Goal: Task Accomplishment & Management: Manage account settings

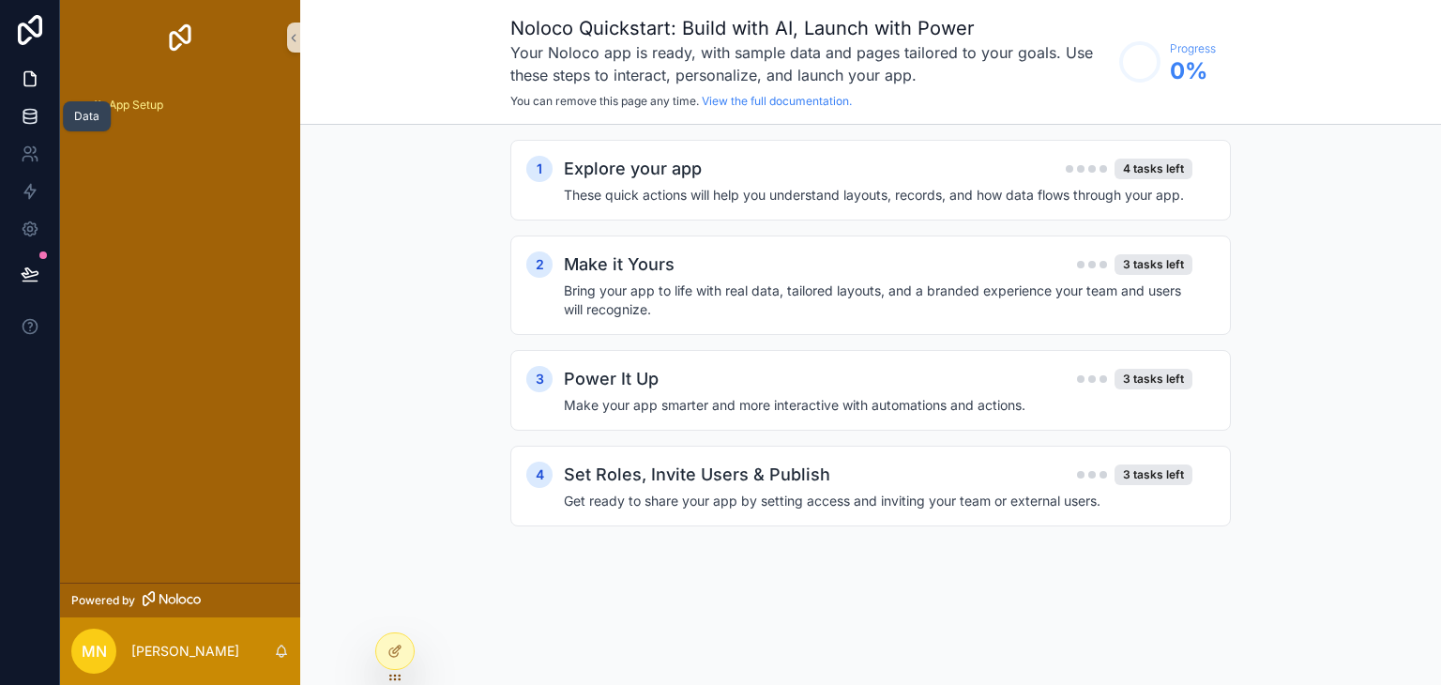
click at [34, 126] on link at bounding box center [29, 117] width 59 height 38
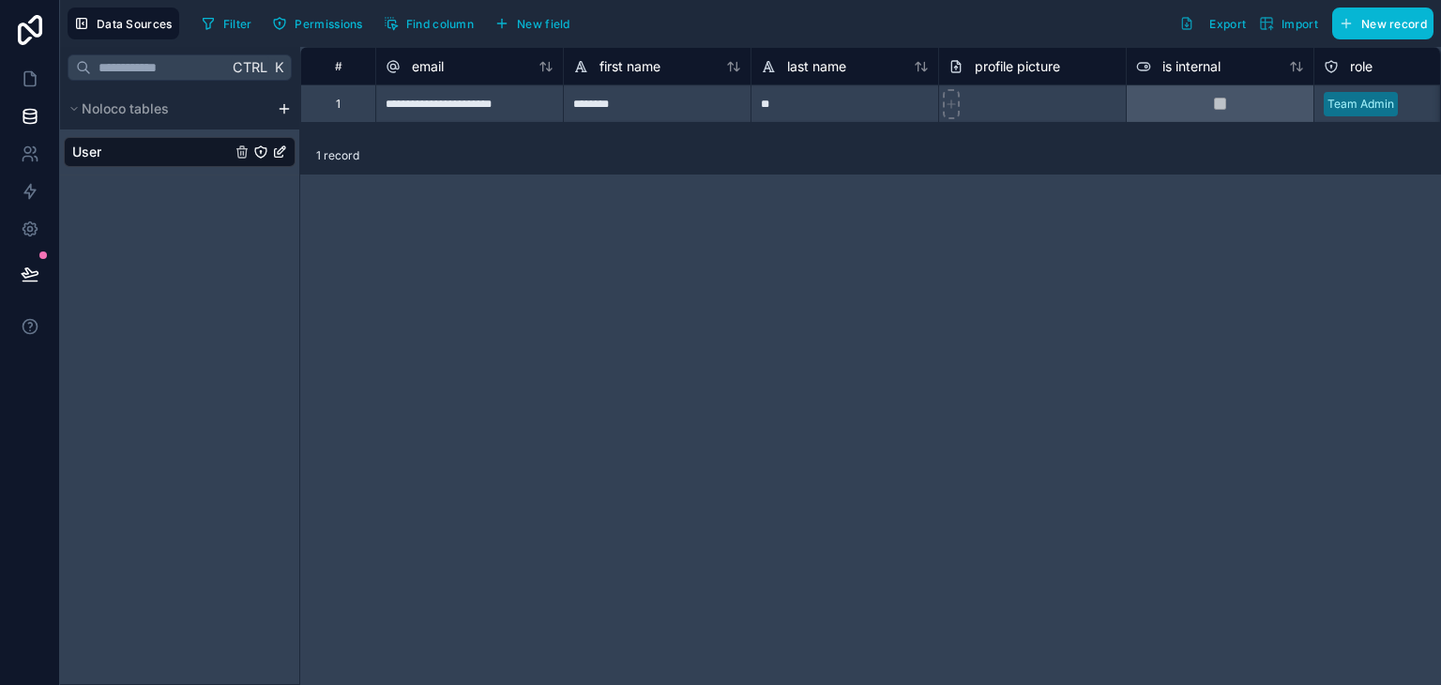
click at [289, 110] on html "**********" at bounding box center [720, 342] width 1441 height 685
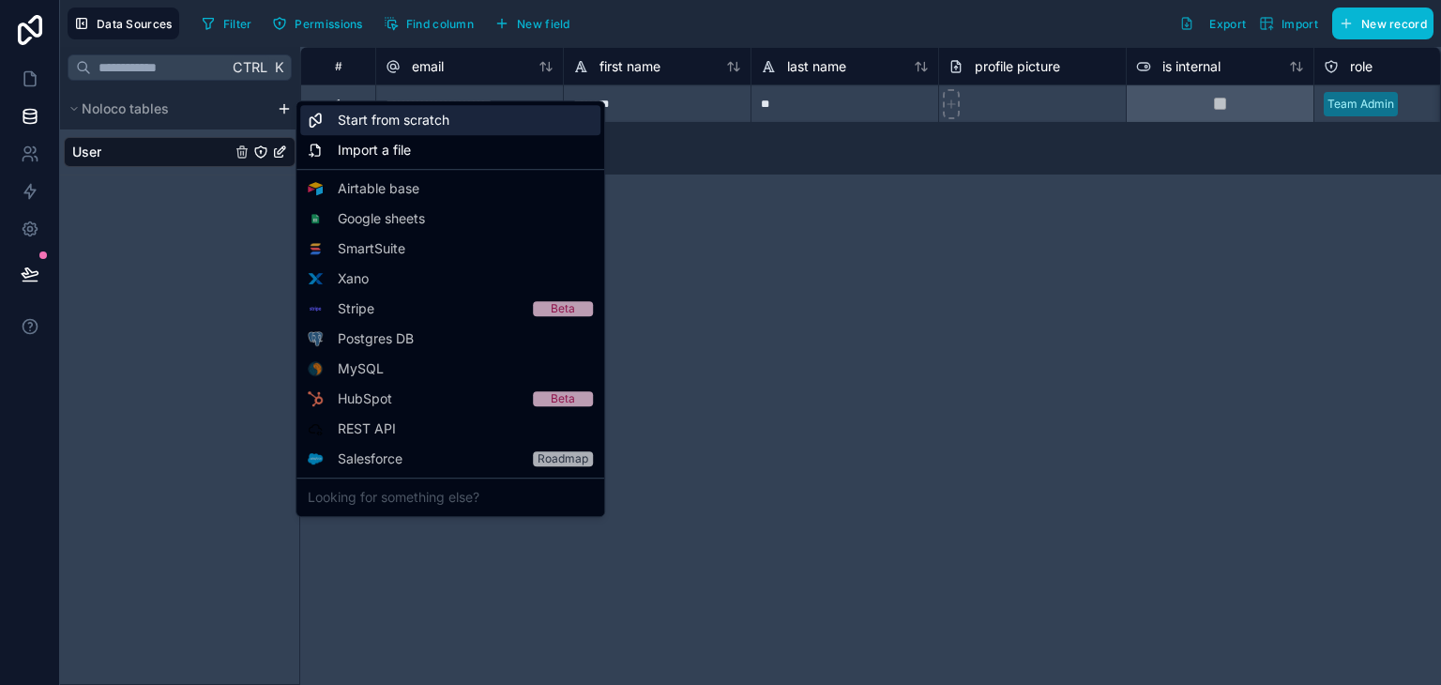
click at [372, 111] on span "Start from scratch" at bounding box center [394, 120] width 112 height 19
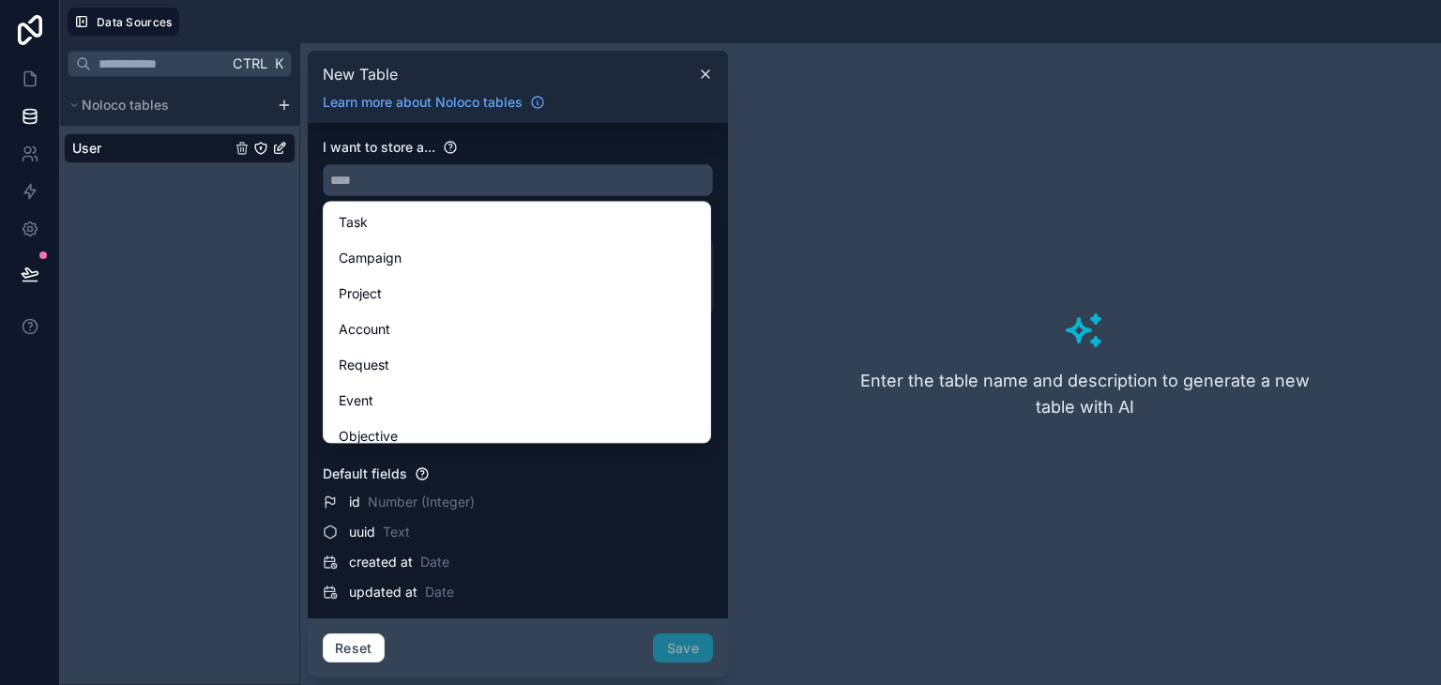
click at [469, 191] on input "text" at bounding box center [518, 180] width 388 height 30
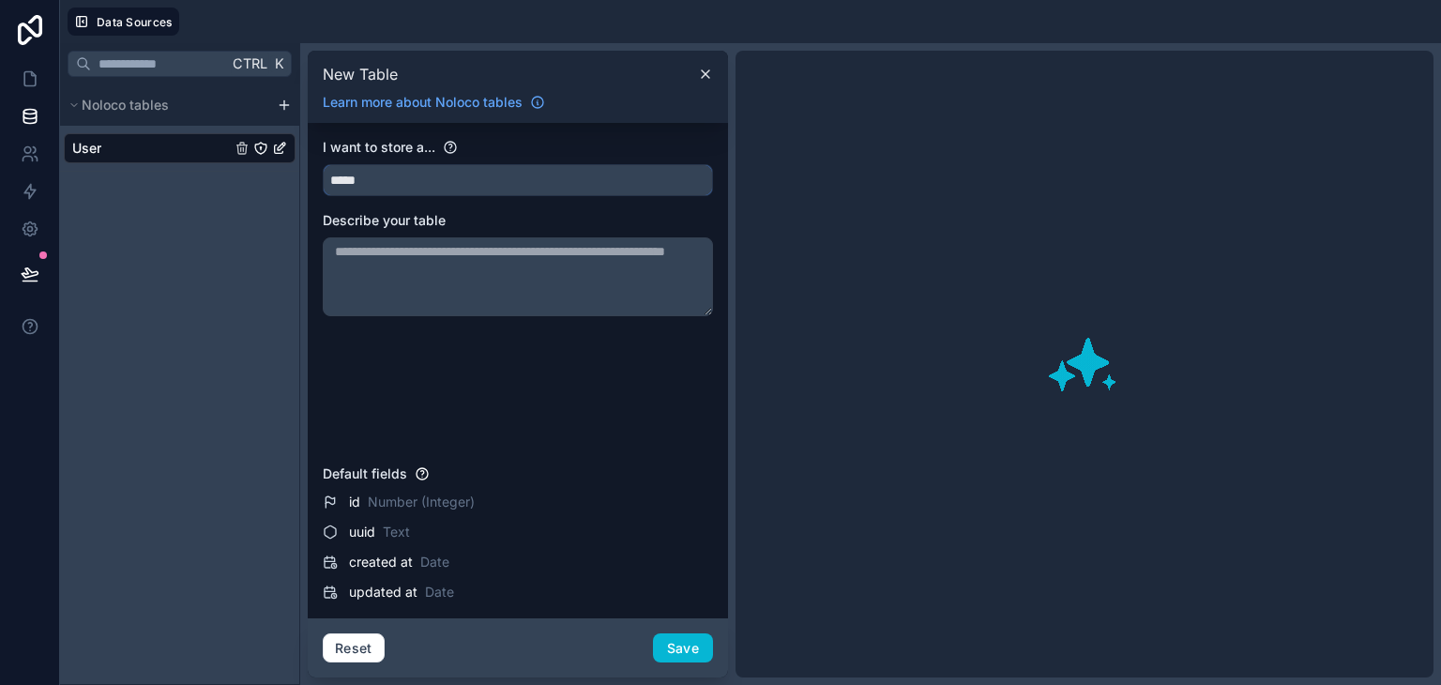
type input "*****"
click at [529, 295] on textarea at bounding box center [518, 276] width 390 height 79
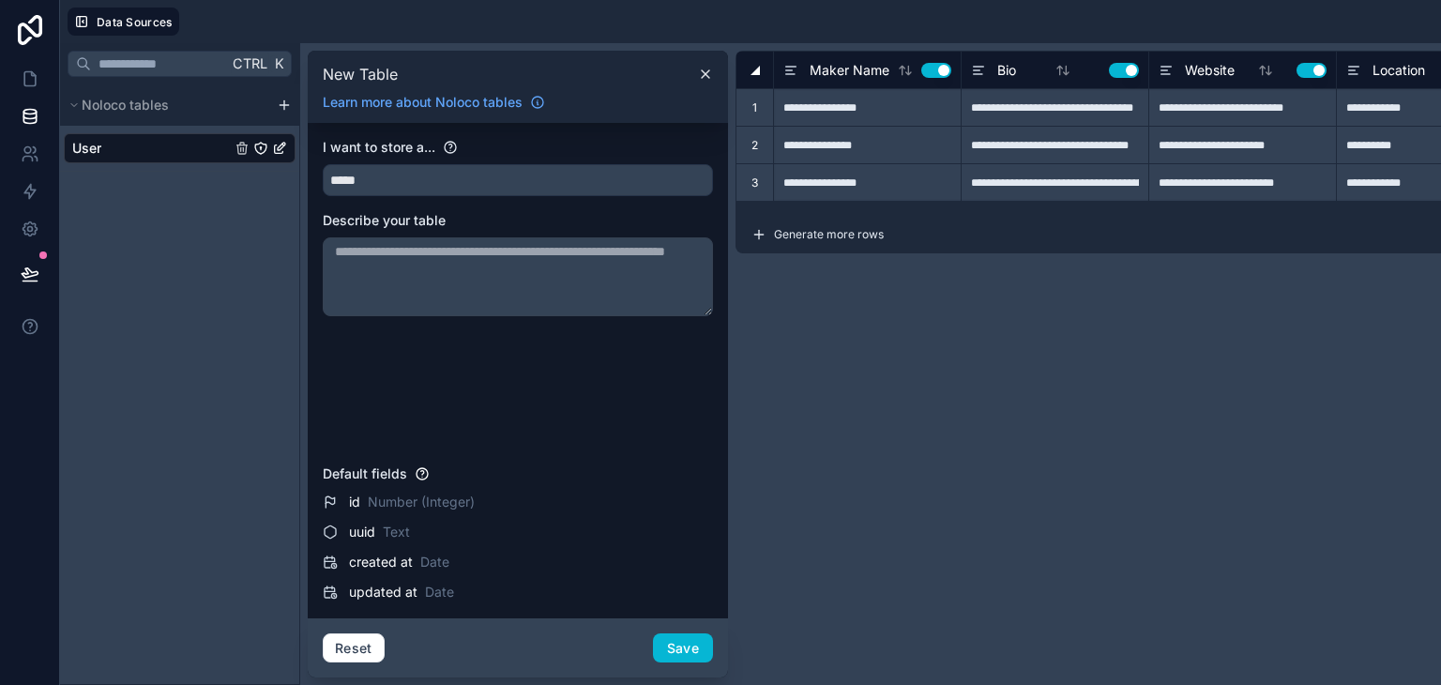
paste textarea "**********"
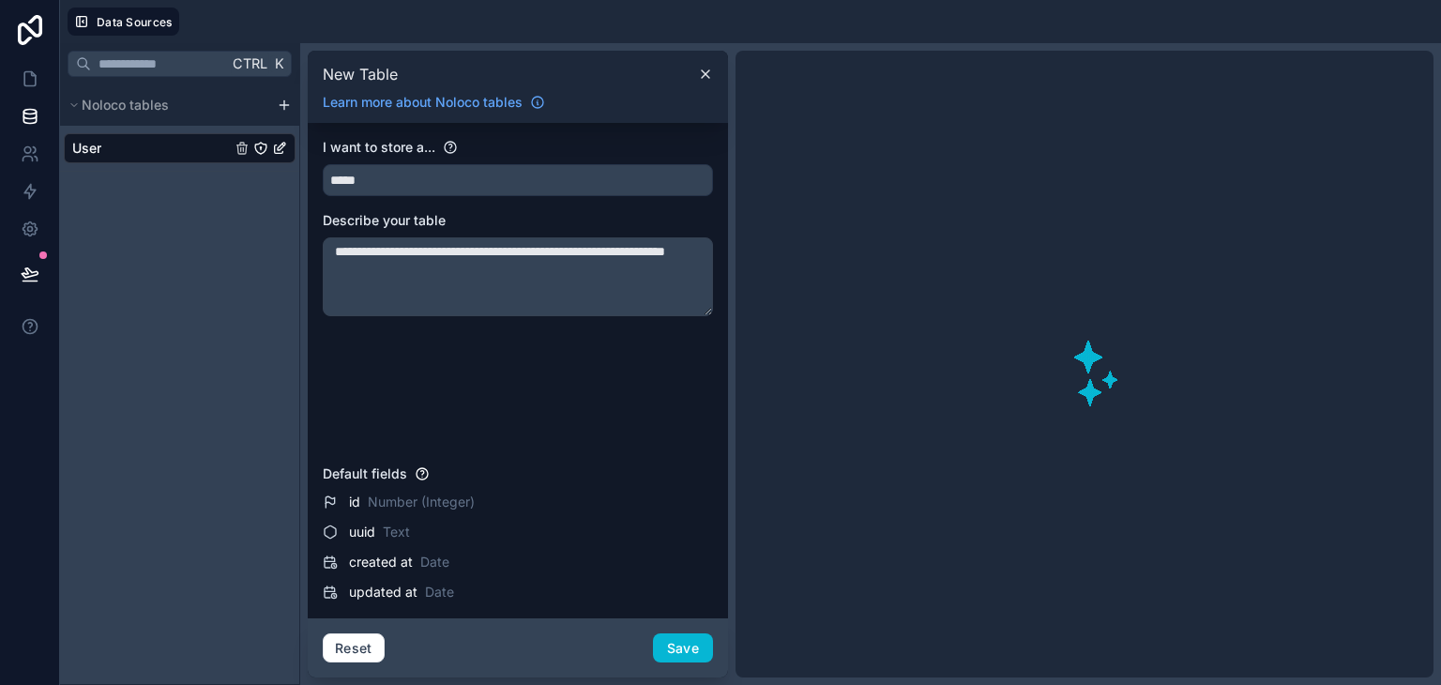
type textarea "**********"
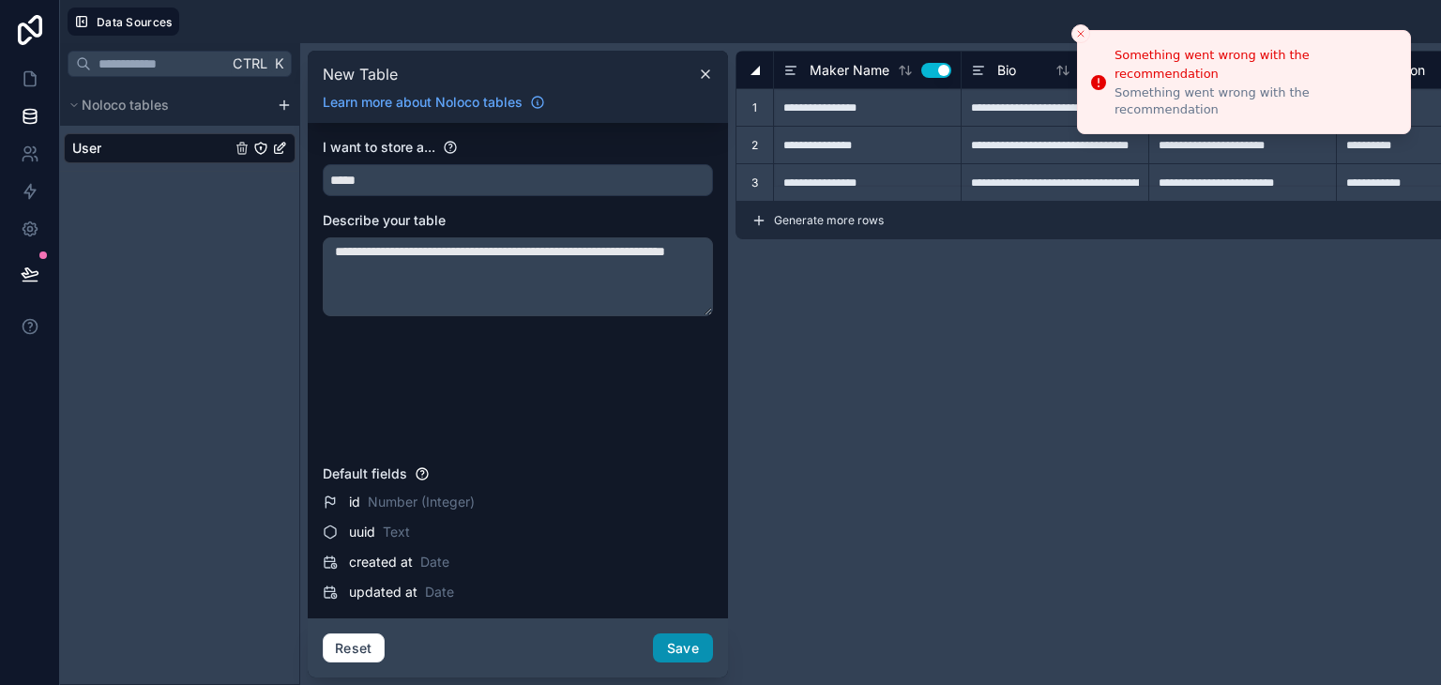
click at [687, 654] on button "Save" at bounding box center [683, 648] width 60 height 30
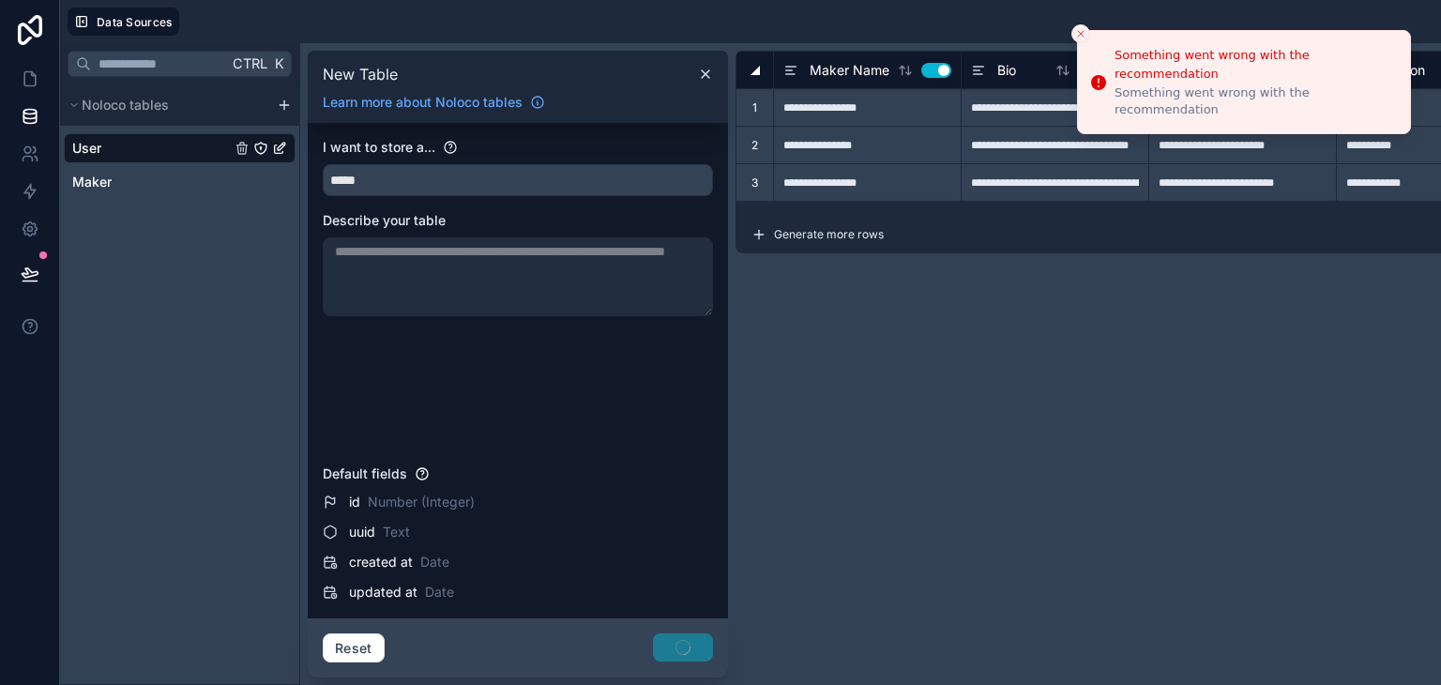
click at [607, 264] on div "**********" at bounding box center [518, 276] width 390 height 79
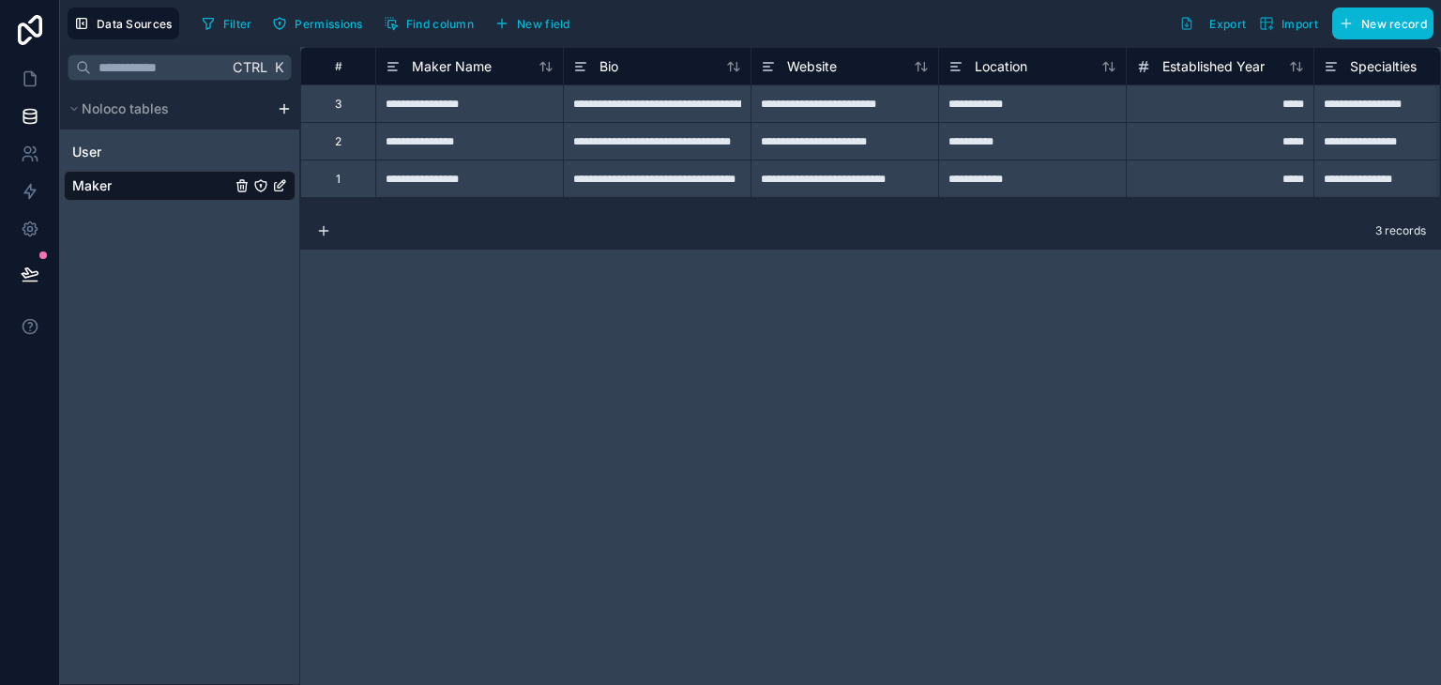
click at [280, 187] on icon "Maker" at bounding box center [282, 184] width 8 height 8
click at [523, 20] on span "New field" at bounding box center [543, 24] width 53 height 14
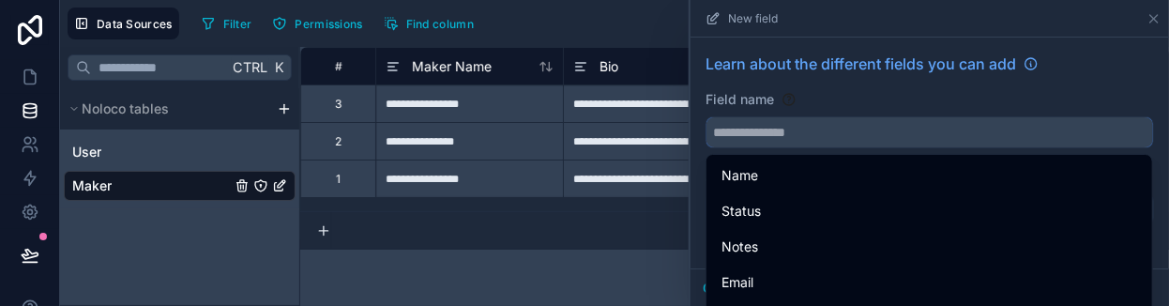
click at [776, 132] on input "text" at bounding box center [929, 132] width 446 height 30
type input "*"
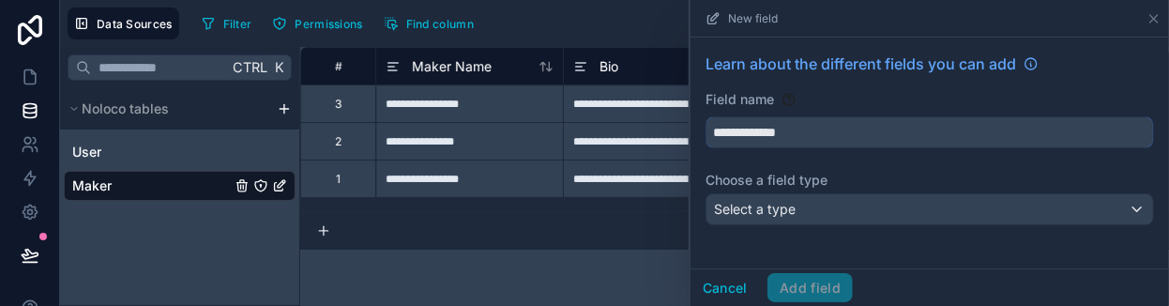
type input "**********"
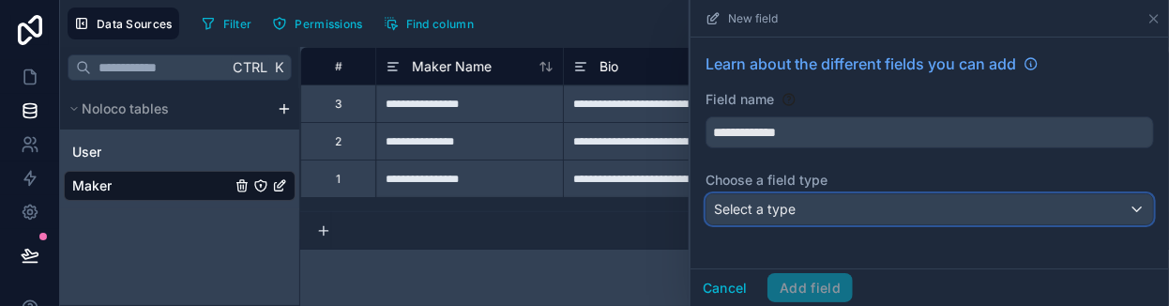
click at [800, 204] on div "Select a type" at bounding box center [929, 209] width 446 height 30
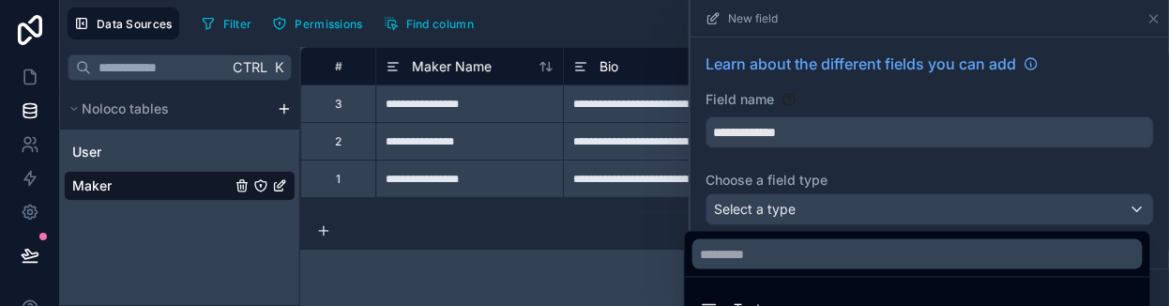
click at [793, 206] on div at bounding box center [929, 153] width 478 height 306
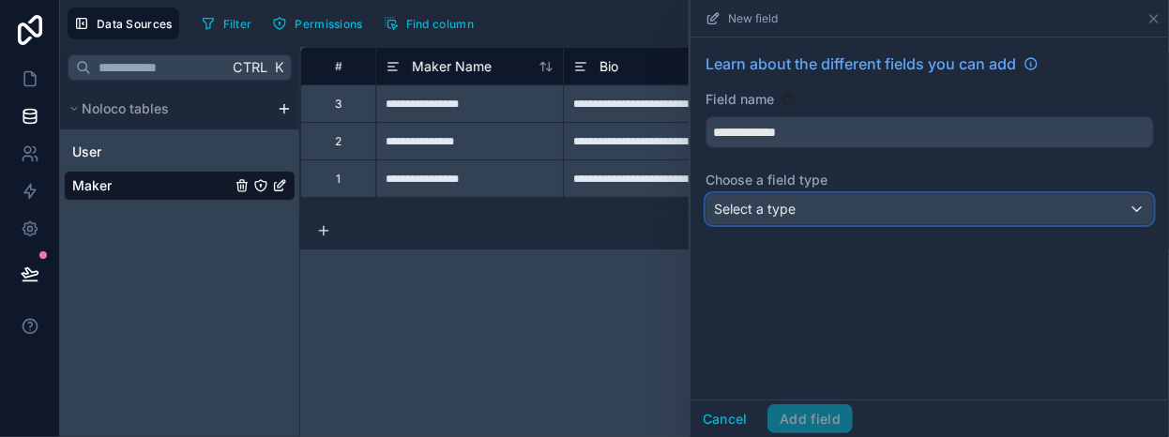
click at [858, 218] on div "Select a type" at bounding box center [929, 209] width 446 height 30
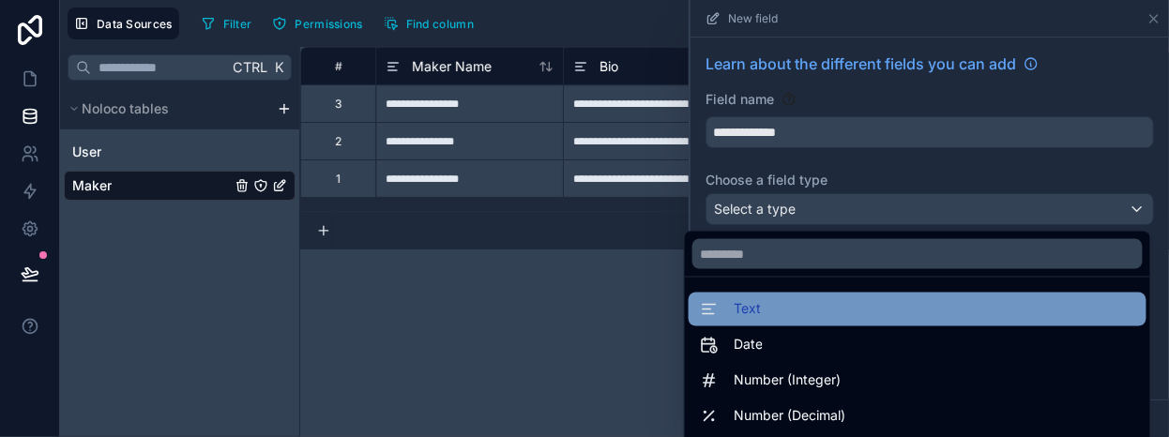
click at [799, 309] on div "Text" at bounding box center [917, 309] width 435 height 23
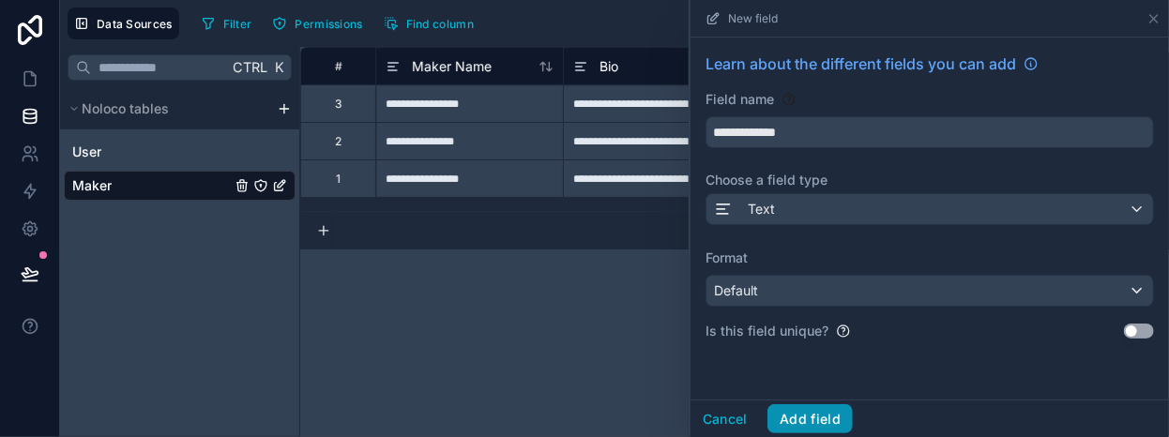
click at [810, 415] on button "Add field" at bounding box center [809, 419] width 85 height 30
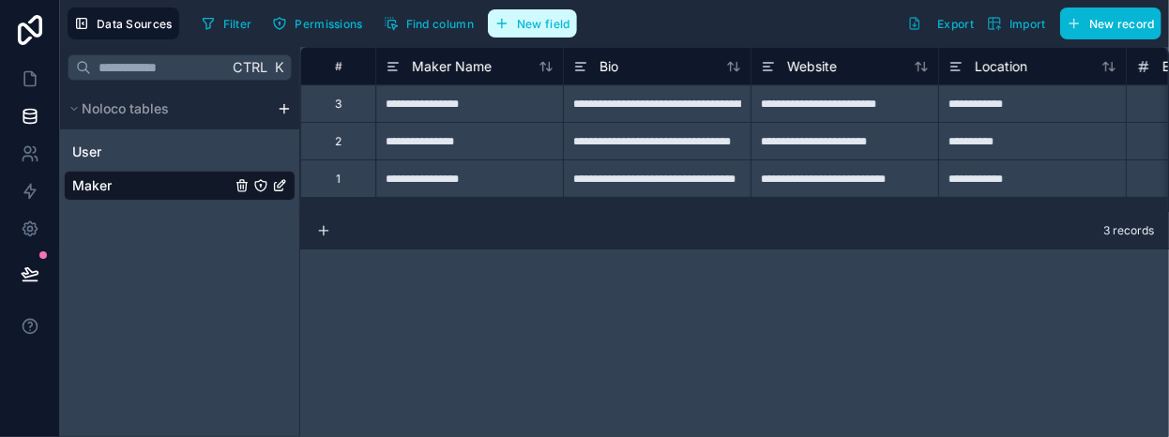
click at [526, 34] on button "New field" at bounding box center [532, 23] width 89 height 28
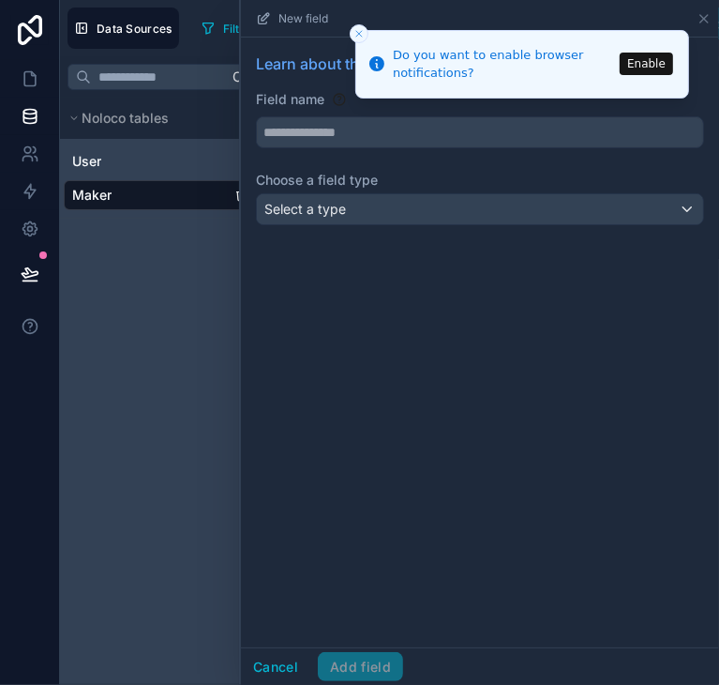
click at [355, 30] on icon "Close toast" at bounding box center [359, 33] width 11 height 11
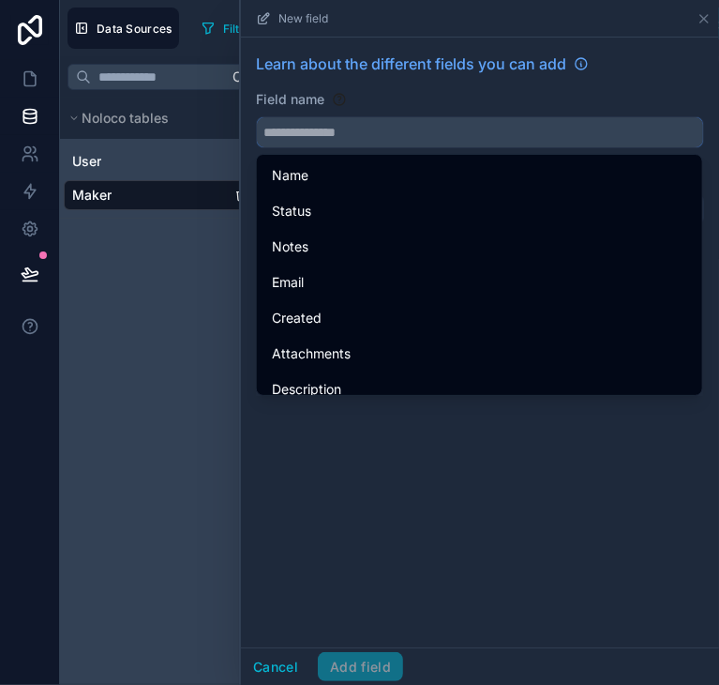
click at [319, 143] on input "text" at bounding box center [480, 132] width 446 height 30
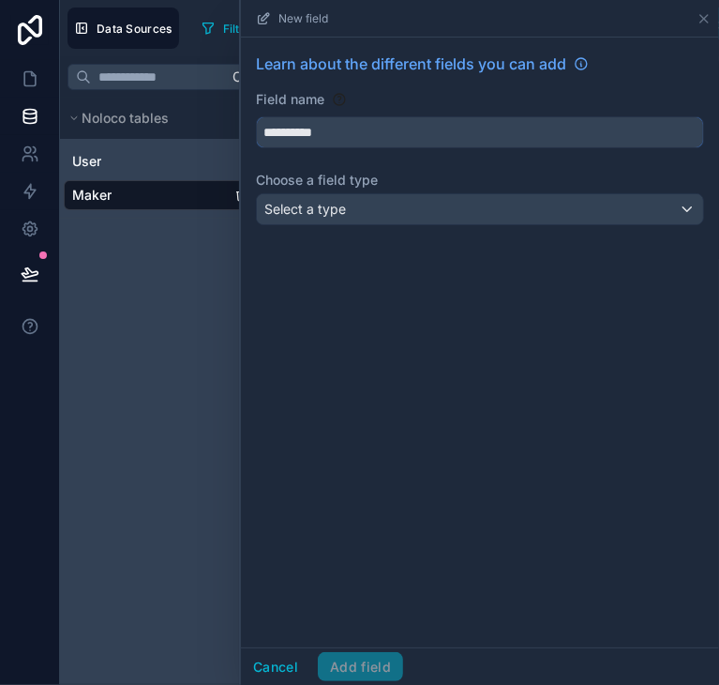
type input "**********"
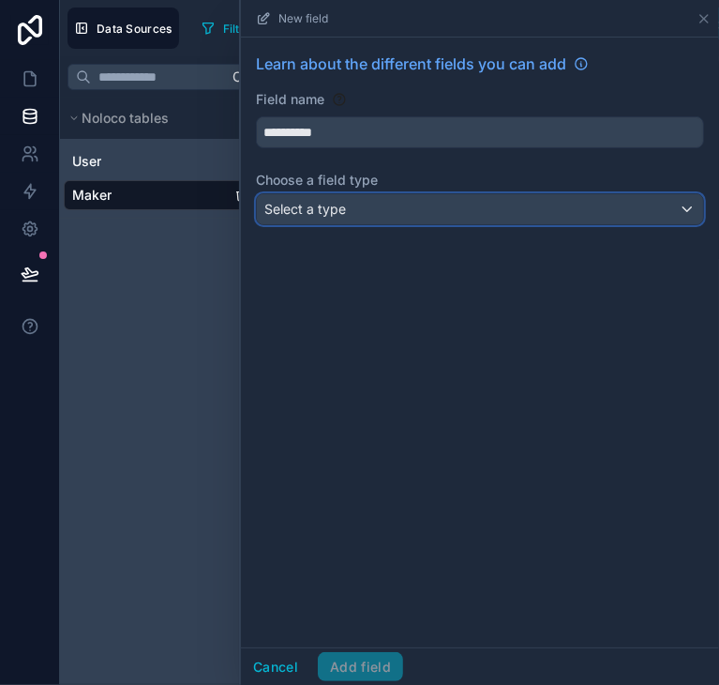
click at [341, 207] on span "Select a type" at bounding box center [305, 209] width 82 height 16
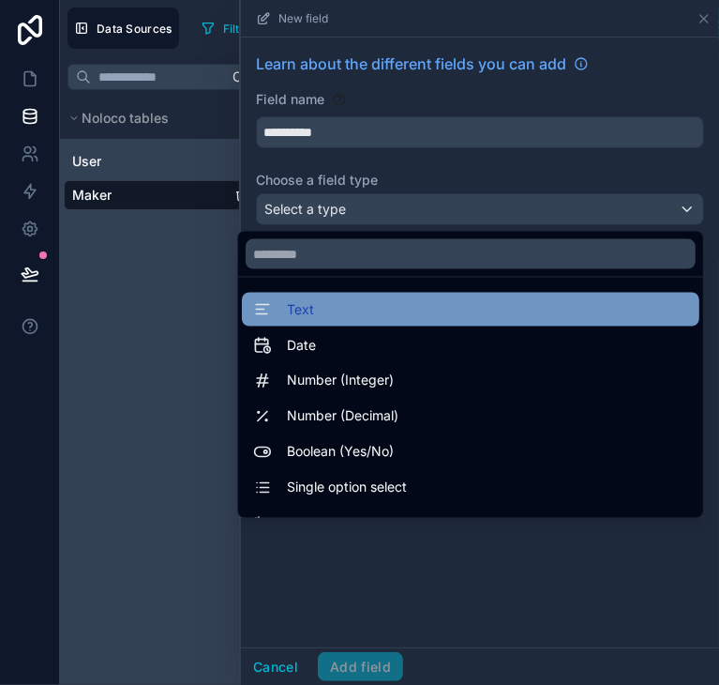
click at [321, 310] on div "Text" at bounding box center [470, 309] width 435 height 23
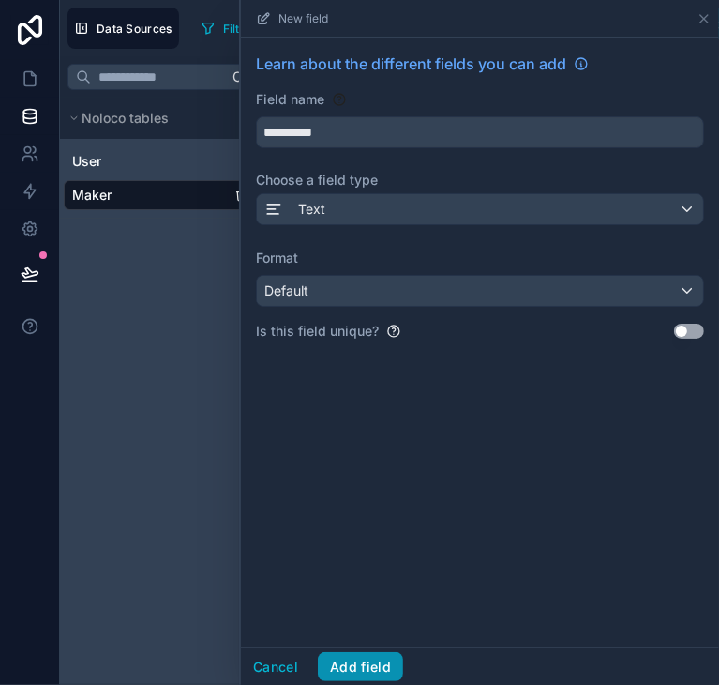
click at [370, 674] on button "Add field" at bounding box center [360, 667] width 85 height 30
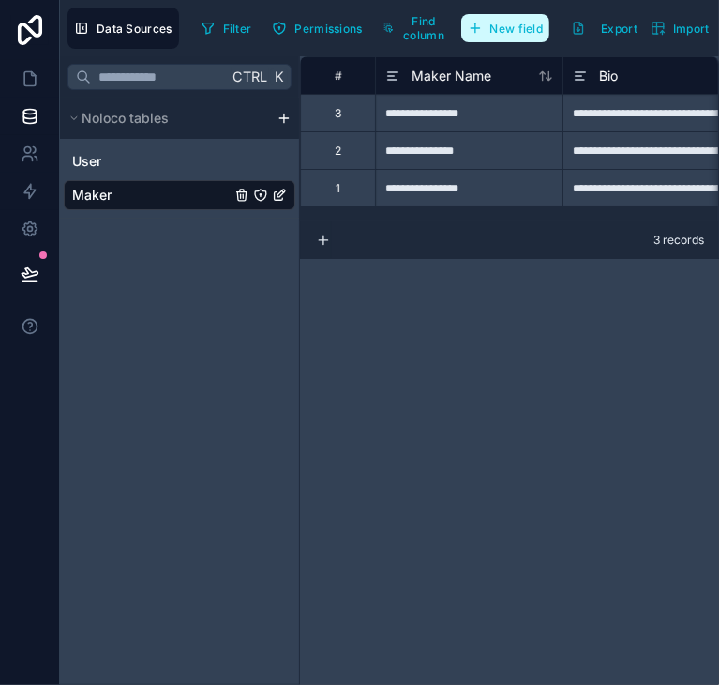
click at [533, 30] on span "New field" at bounding box center [517, 29] width 53 height 14
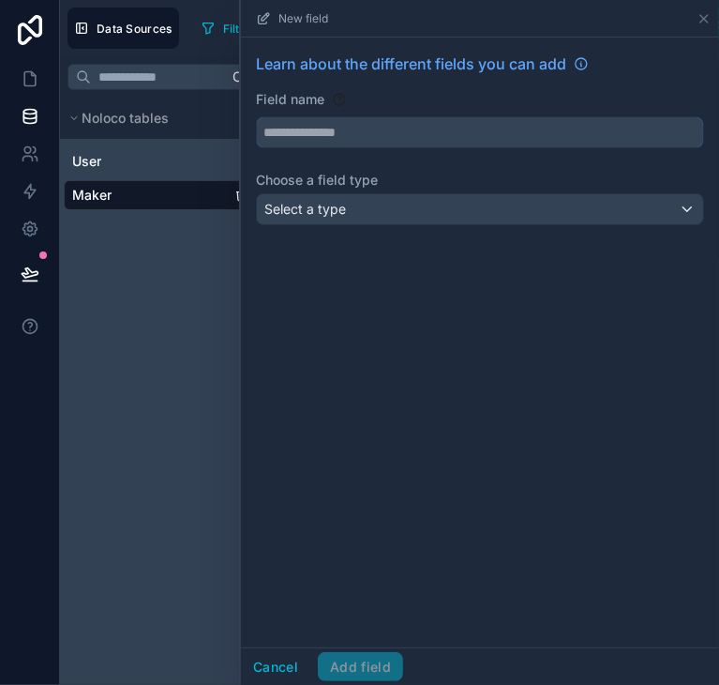
click at [332, 132] on input "text" at bounding box center [480, 132] width 446 height 30
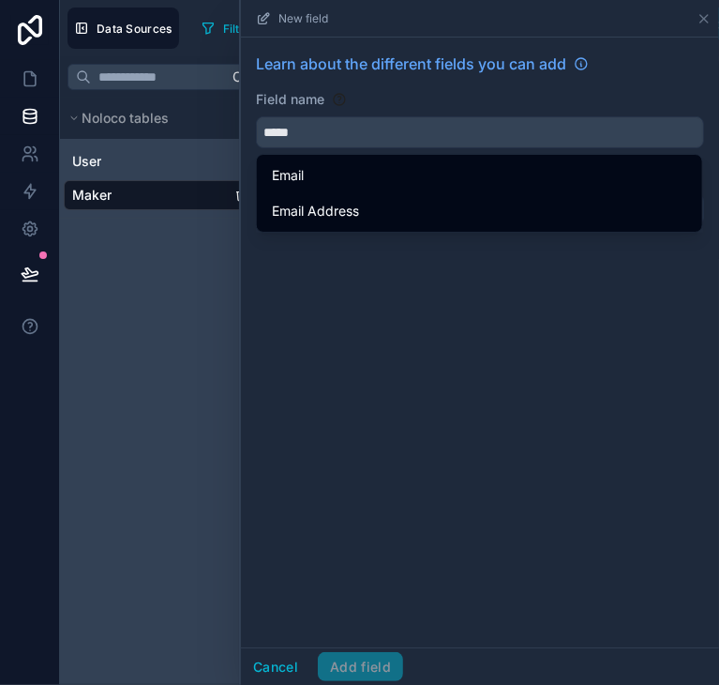
click at [390, 95] on div "Field name" at bounding box center [480, 99] width 448 height 19
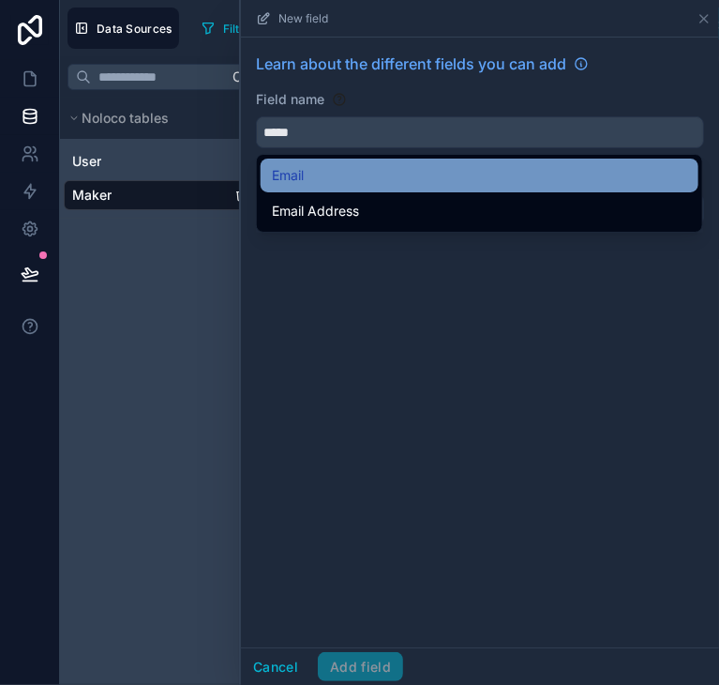
click at [275, 183] on span "Email" at bounding box center [288, 175] width 32 height 23
type input "*****"
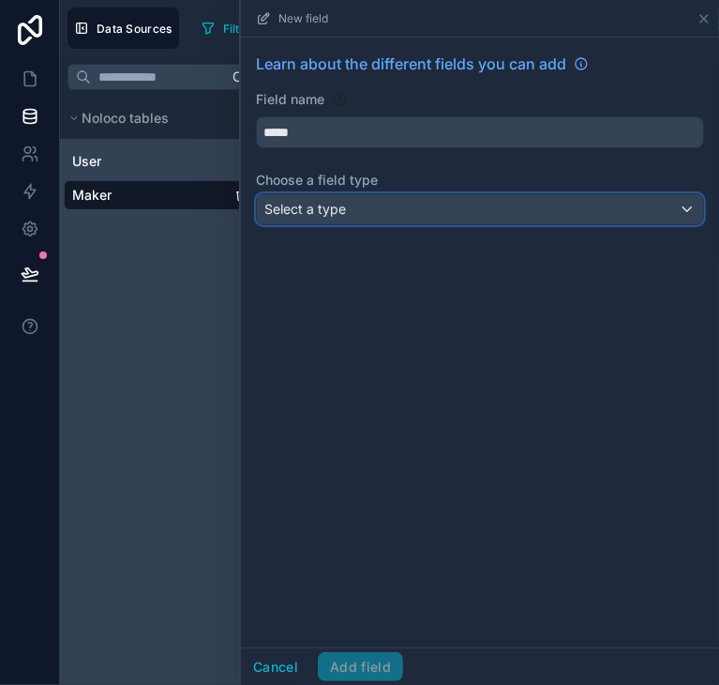
click at [286, 208] on span "Select a type" at bounding box center [305, 209] width 82 height 16
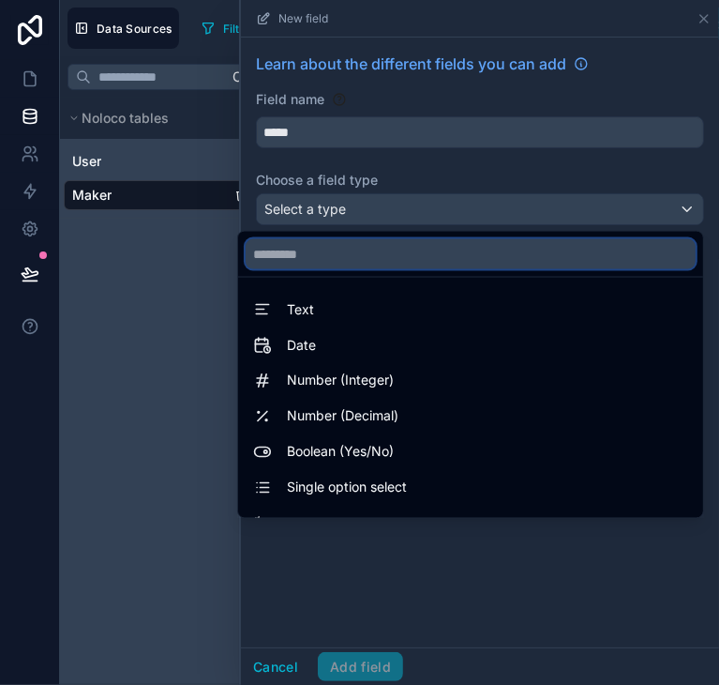
click at [287, 247] on input "text" at bounding box center [471, 254] width 450 height 30
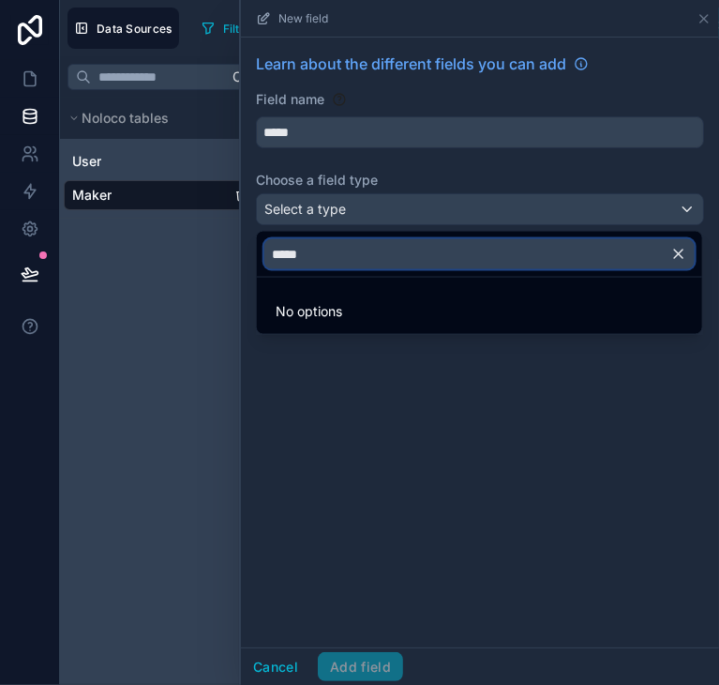
type input "*****"
click at [683, 250] on icon "button" at bounding box center [679, 254] width 17 height 17
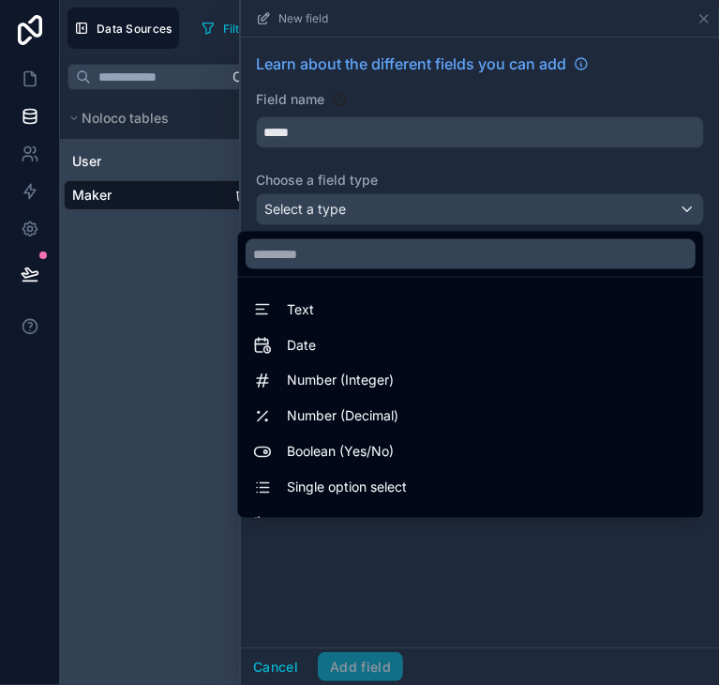
click at [398, 135] on div at bounding box center [480, 342] width 478 height 685
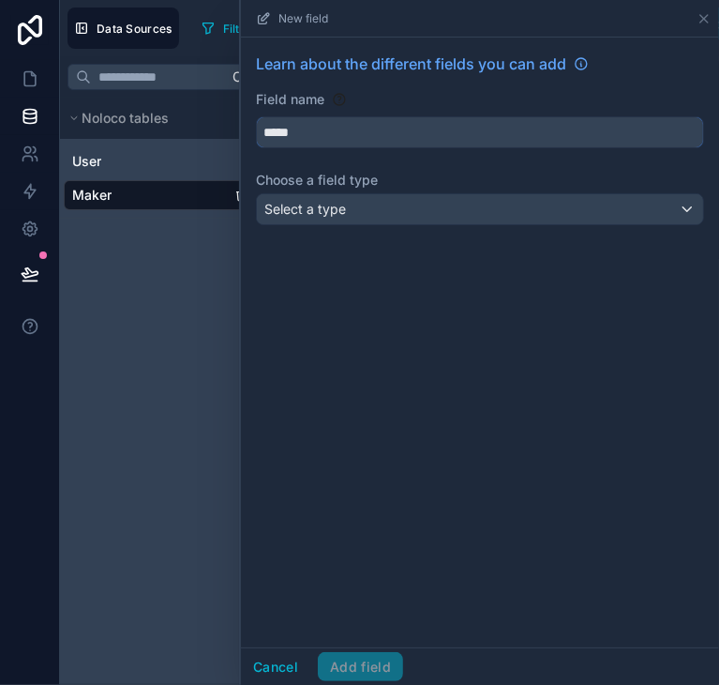
click at [398, 135] on input "*****" at bounding box center [480, 132] width 446 height 30
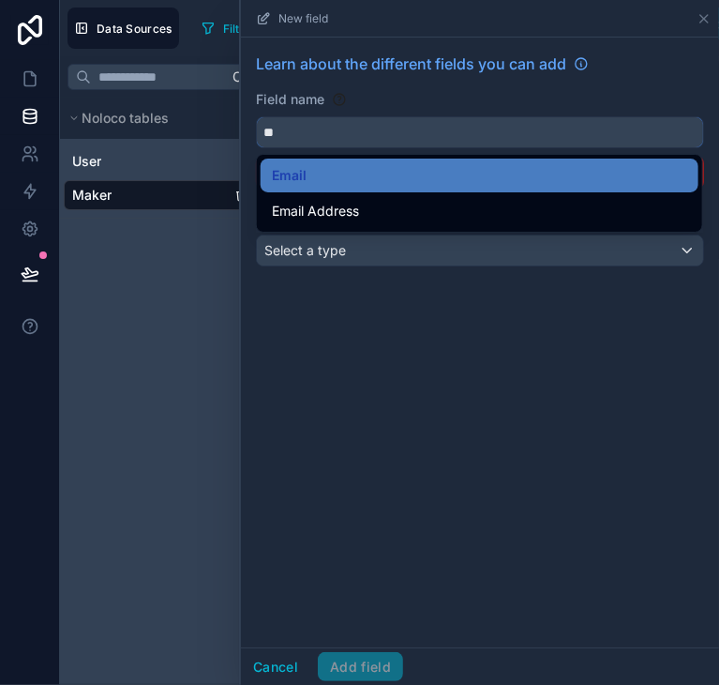
type input "*"
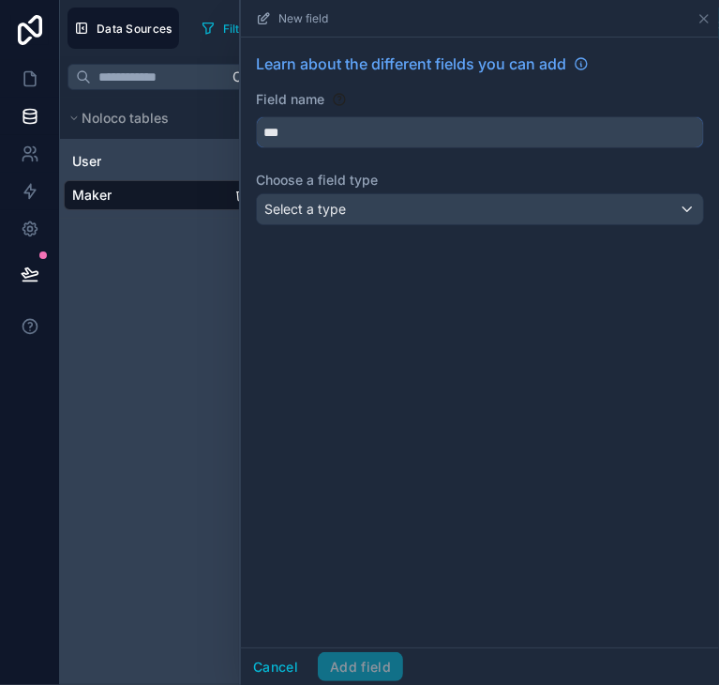
type input "***"
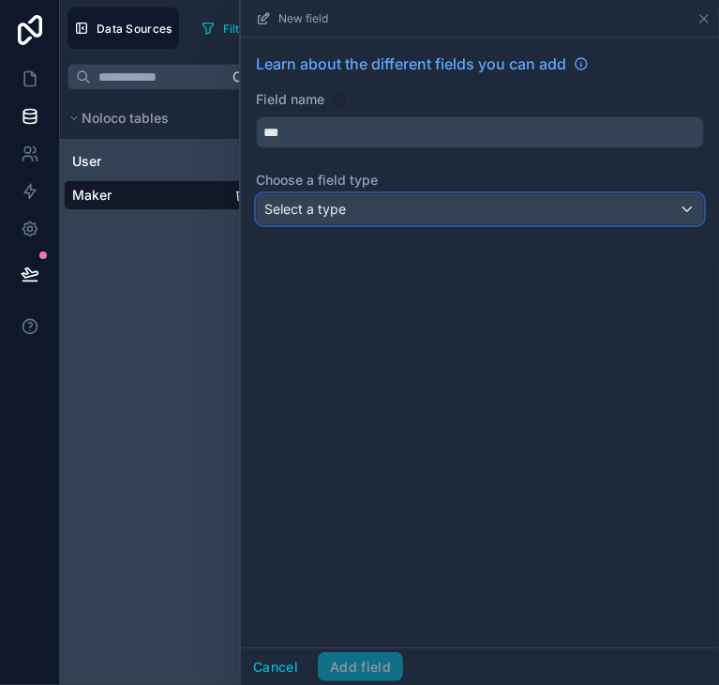
click at [367, 201] on div "Select a type" at bounding box center [480, 209] width 446 height 30
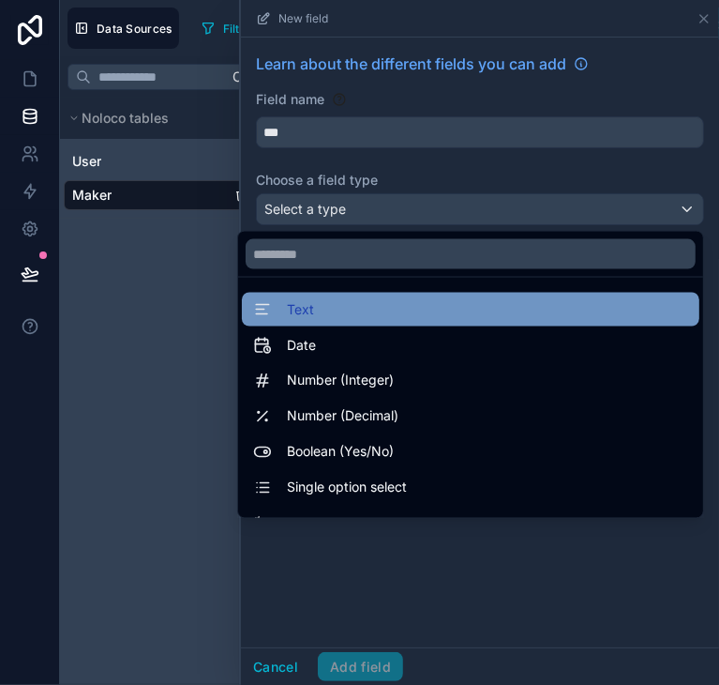
click at [300, 310] on div "Text" at bounding box center [470, 309] width 435 height 23
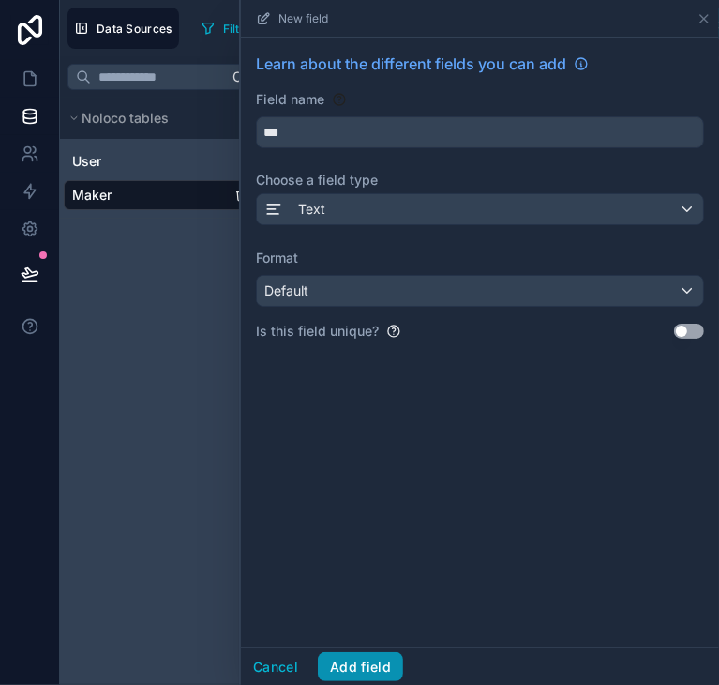
click at [359, 673] on button "Add field" at bounding box center [360, 667] width 85 height 30
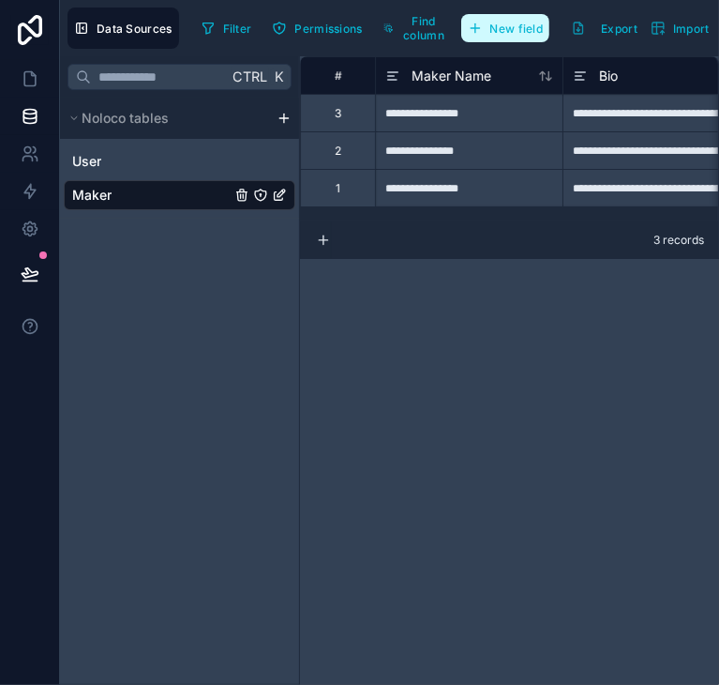
click at [499, 17] on button "New field" at bounding box center [505, 28] width 89 height 28
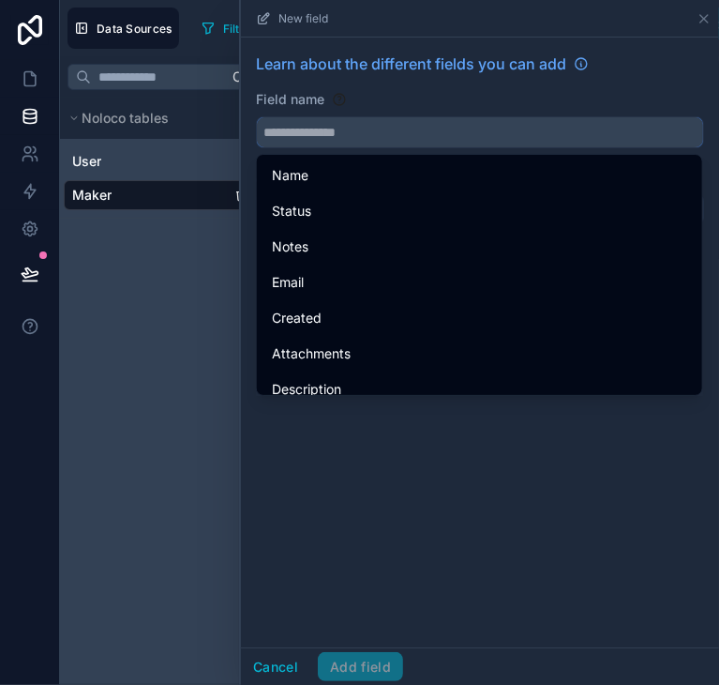
click at [398, 122] on input "text" at bounding box center [480, 132] width 446 height 30
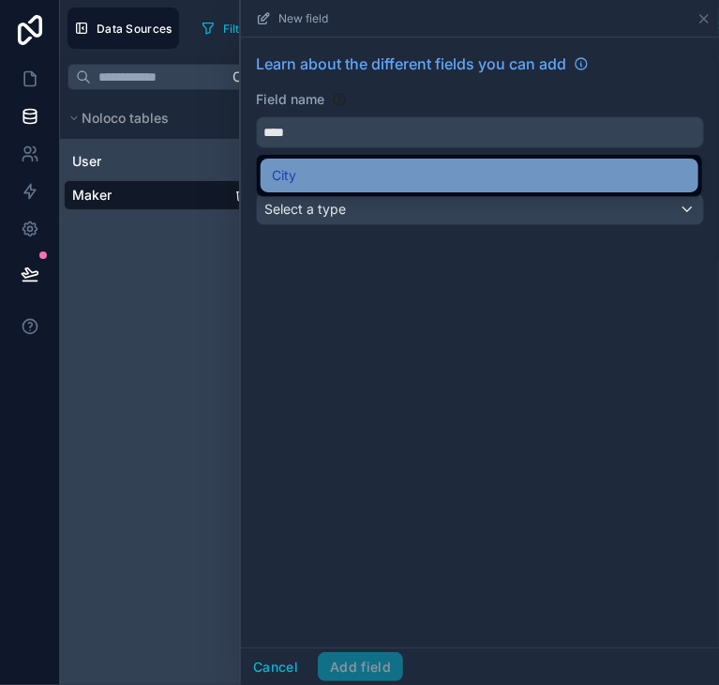
click at [344, 171] on div "City" at bounding box center [480, 175] width 416 height 23
type input "****"
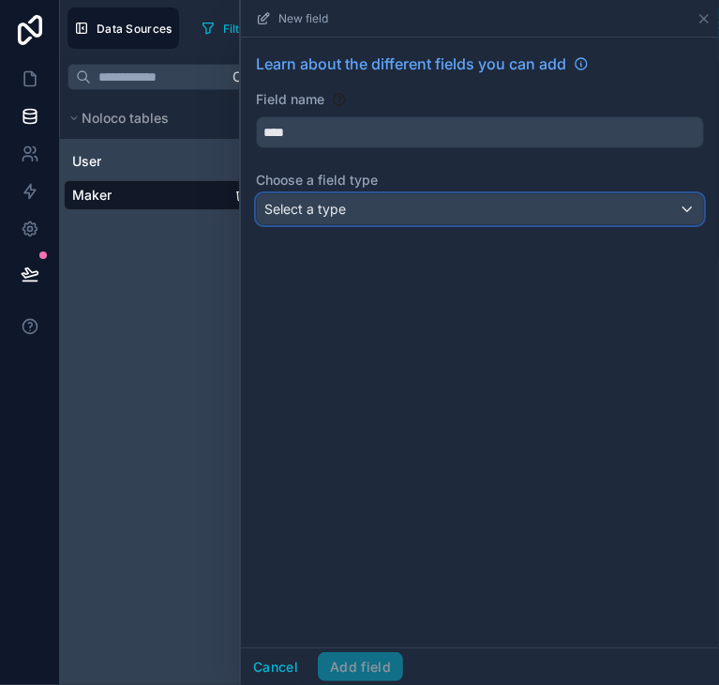
click at [329, 207] on span "Select a type" at bounding box center [305, 209] width 82 height 16
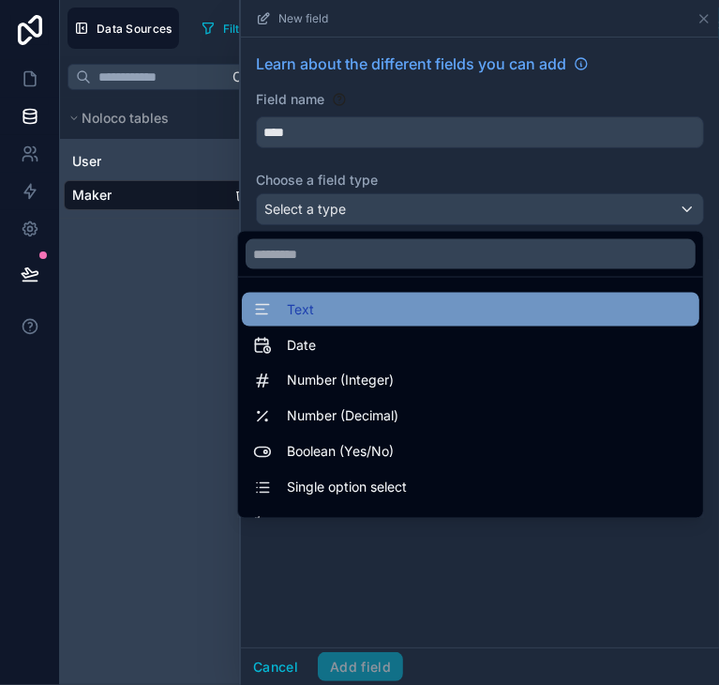
click at [312, 314] on div "Text" at bounding box center [470, 309] width 435 height 23
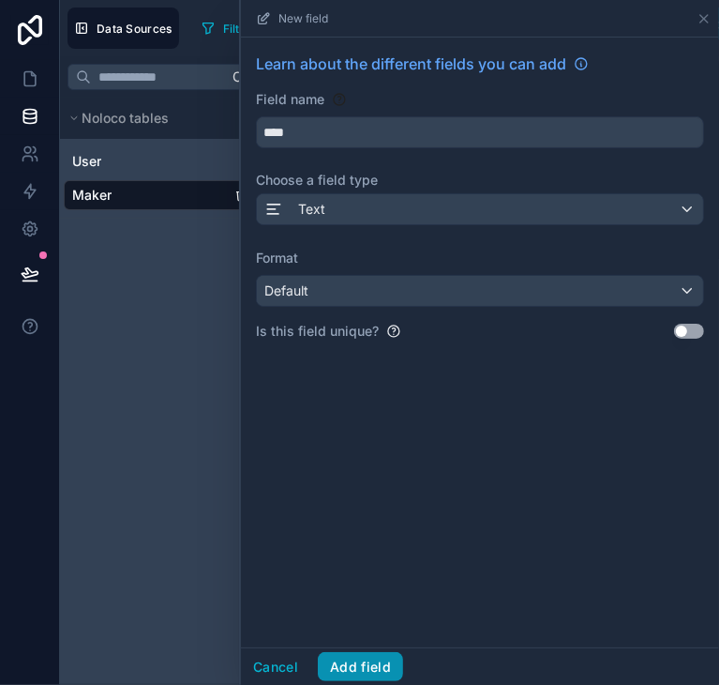
click at [361, 654] on button "Add field" at bounding box center [360, 667] width 85 height 30
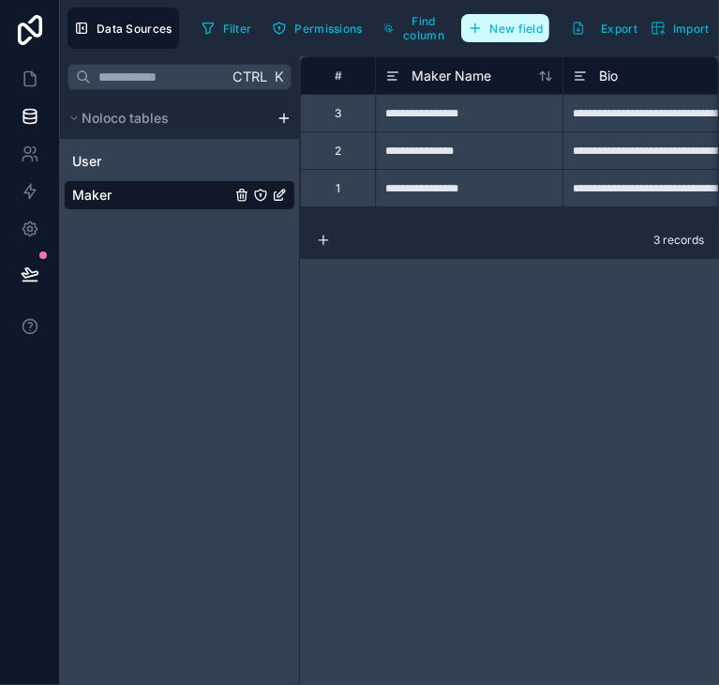
click at [517, 34] on span "New field" at bounding box center [517, 29] width 53 height 14
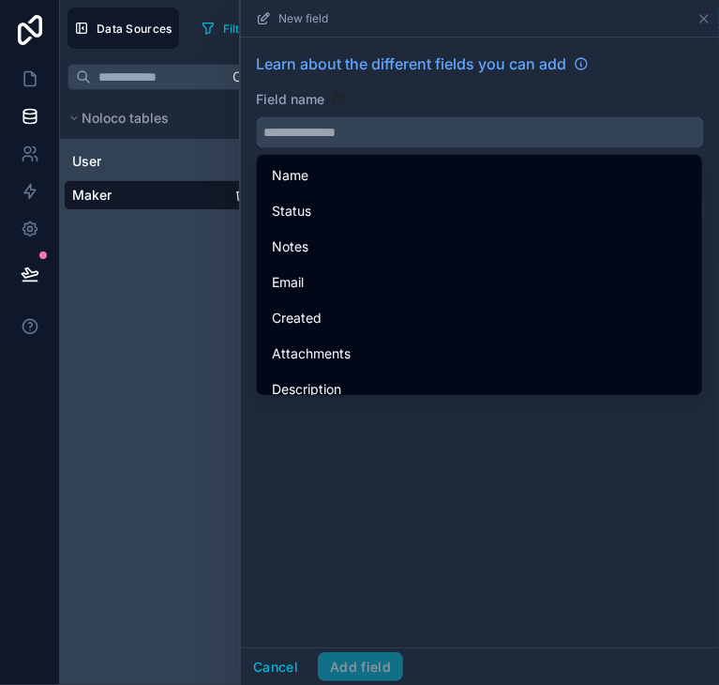
click at [438, 133] on input "text" at bounding box center [480, 132] width 446 height 30
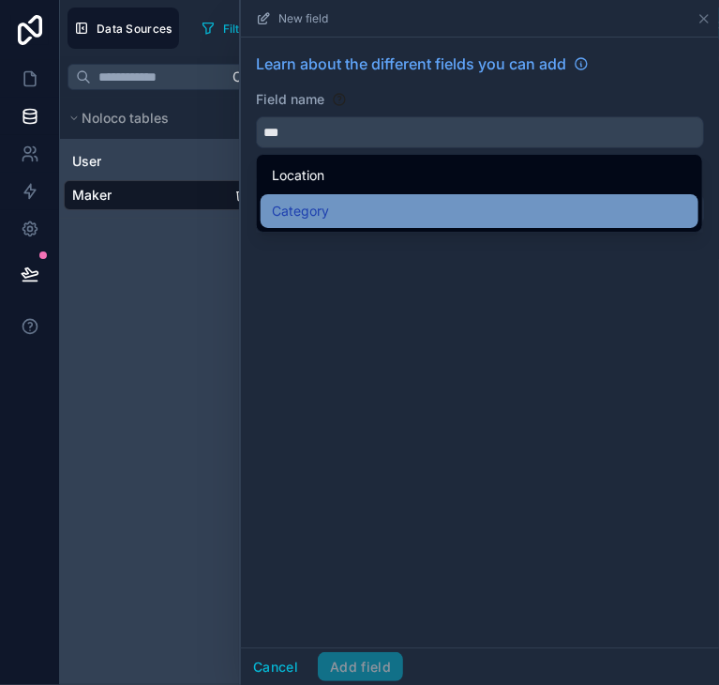
click at [403, 211] on div "Category" at bounding box center [480, 211] width 416 height 23
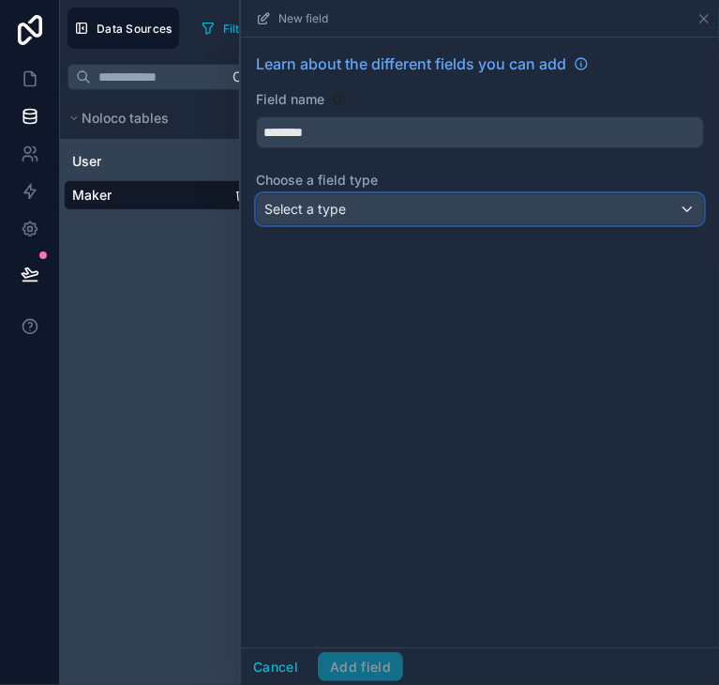
click at [390, 207] on div "Select a type" at bounding box center [480, 209] width 446 height 30
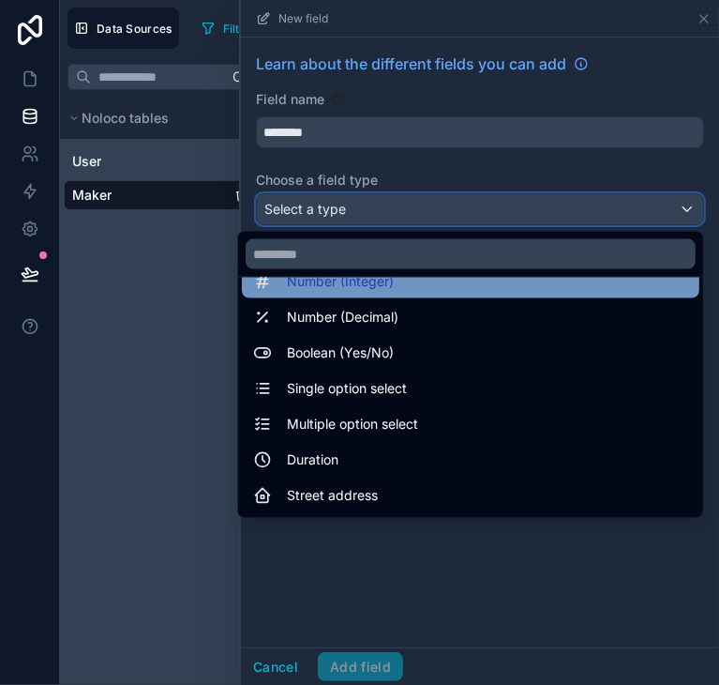
scroll to position [101, 0]
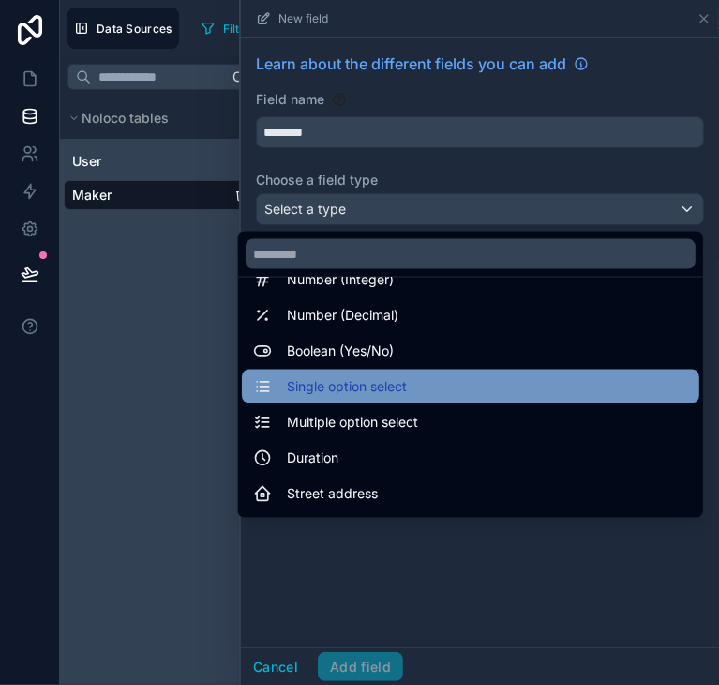
click at [390, 370] on div "Single option select" at bounding box center [471, 387] width 458 height 34
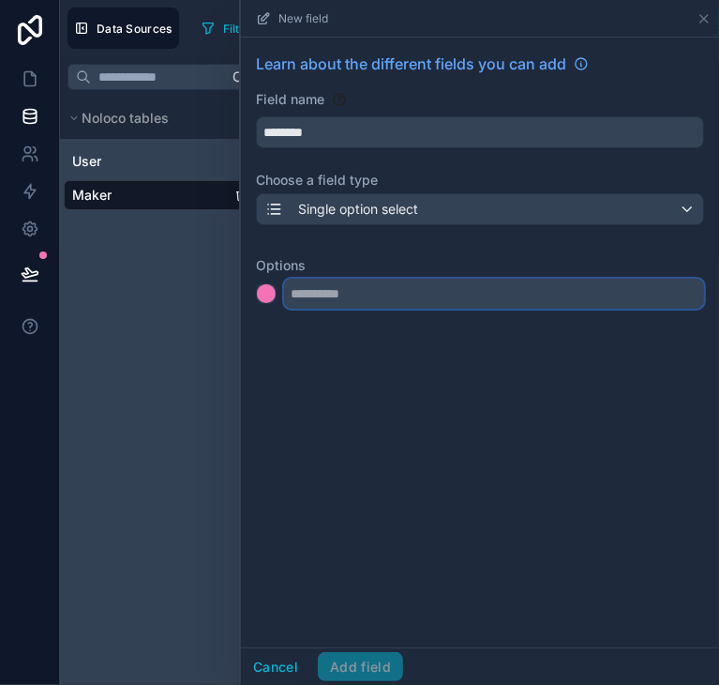
click at [369, 303] on input "text" at bounding box center [494, 294] width 420 height 30
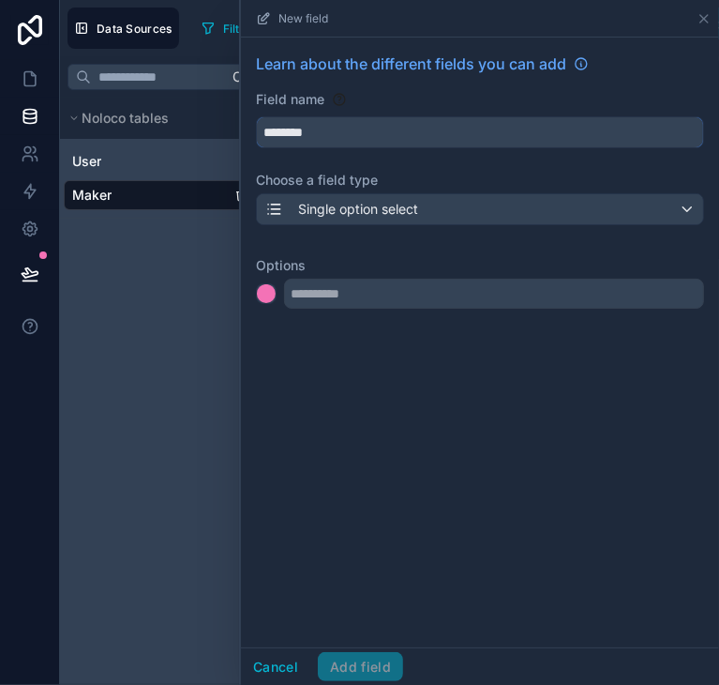
click at [405, 126] on input "********" at bounding box center [480, 132] width 446 height 30
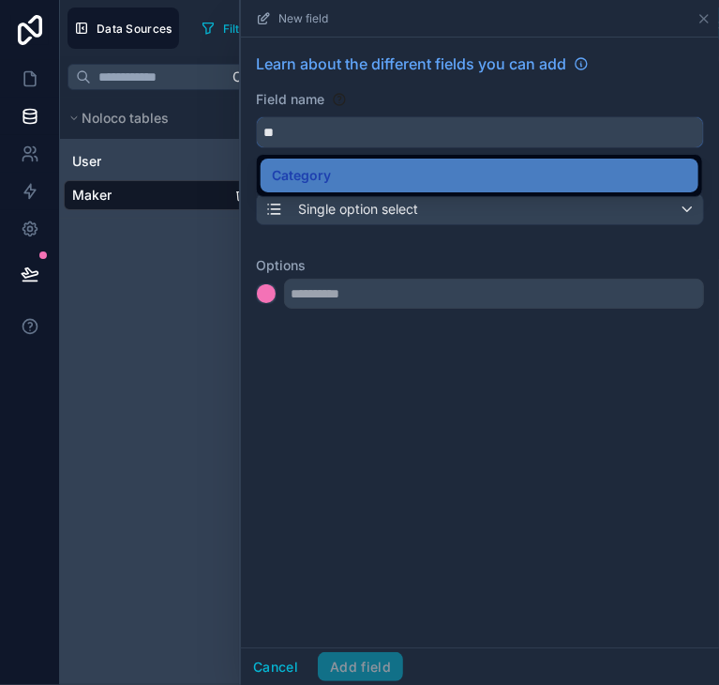
type input "*"
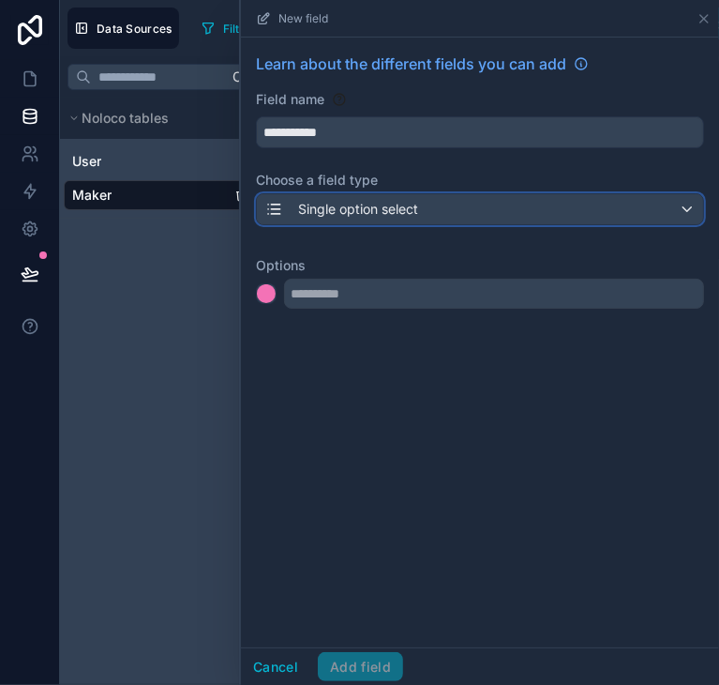
click at [398, 219] on div "Single option select" at bounding box center [341, 209] width 154 height 23
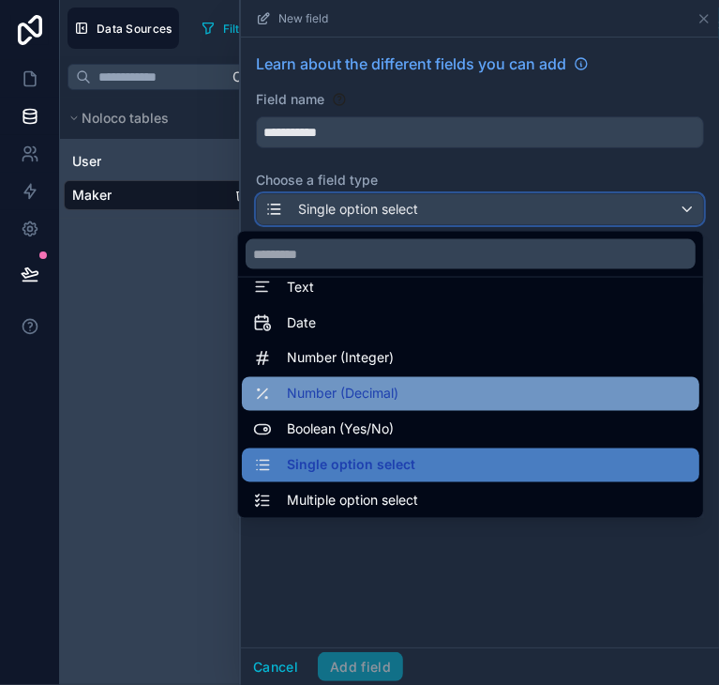
scroll to position [0, 0]
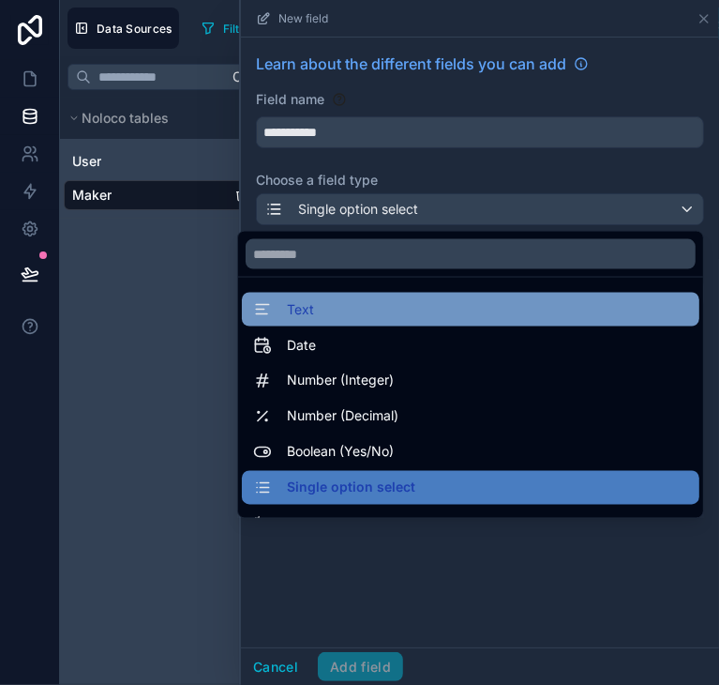
click at [260, 304] on span at bounding box center [266, 309] width 26 height 23
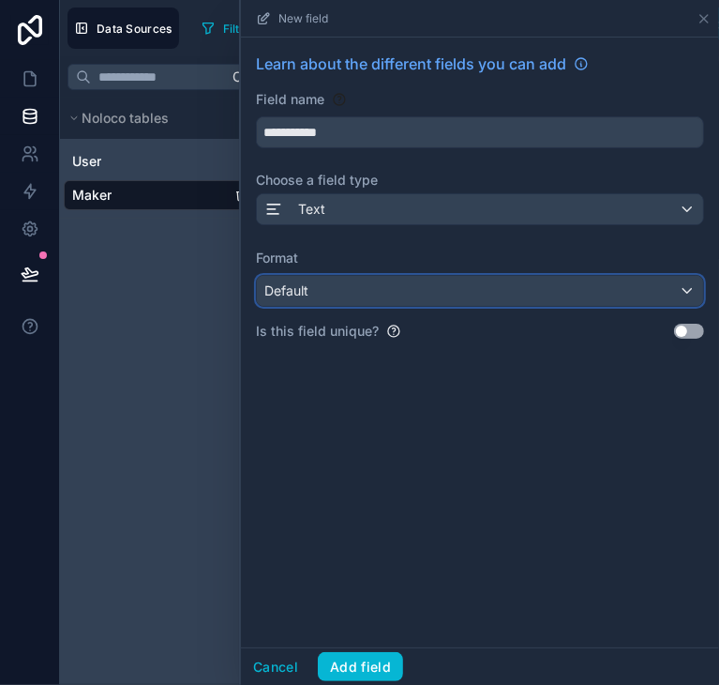
click at [349, 286] on div "Default" at bounding box center [480, 291] width 446 height 30
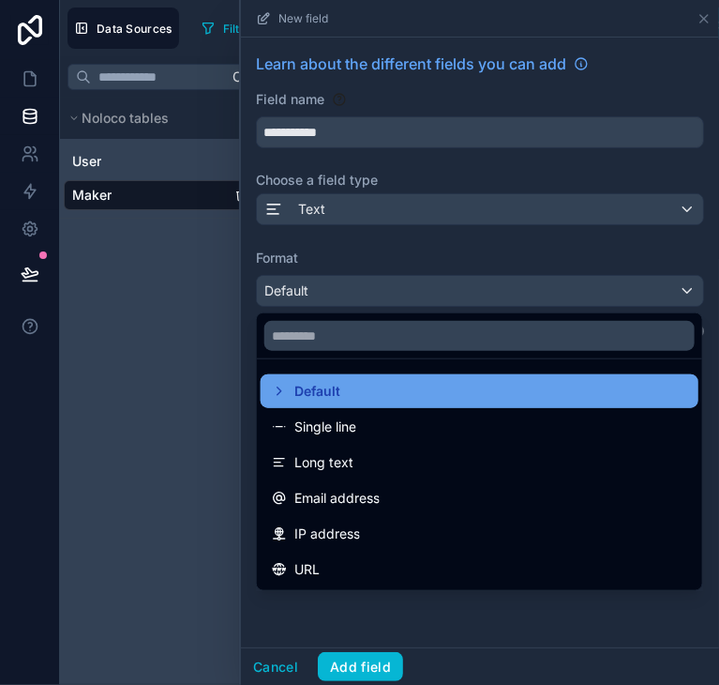
click at [370, 396] on div "Default" at bounding box center [480, 391] width 416 height 23
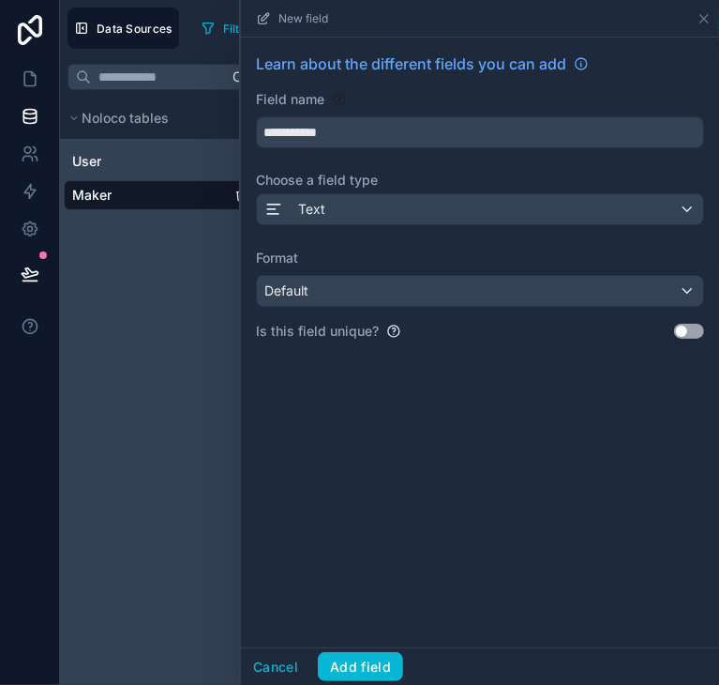
drag, startPoint x: 683, startPoint y: 339, endPoint x: 689, endPoint y: 326, distance: 13.8
click at [689, 326] on div "Is this field unique? Use setting" at bounding box center [480, 331] width 448 height 19
click at [689, 326] on button "Use setting" at bounding box center [689, 331] width 30 height 15
click at [684, 329] on button "Use setting" at bounding box center [689, 331] width 30 height 15
click at [383, 128] on input "**********" at bounding box center [480, 132] width 446 height 30
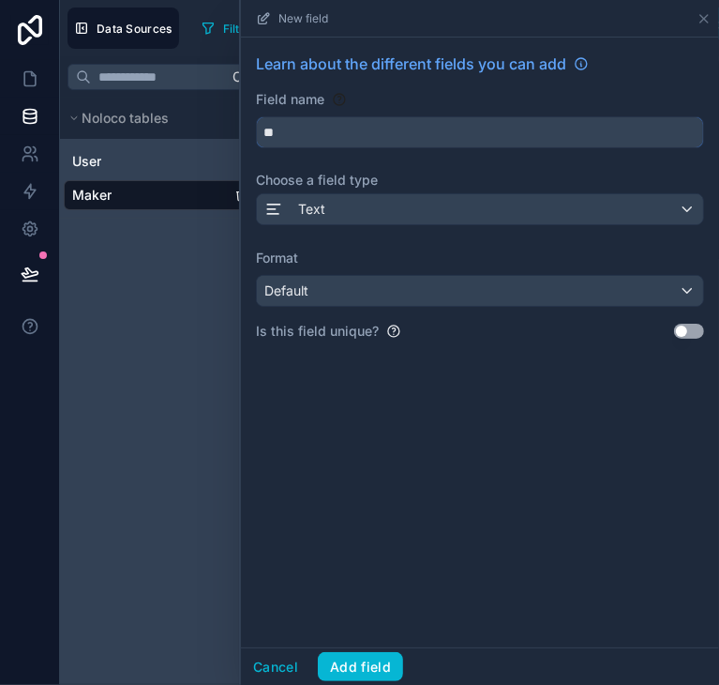
type input "*"
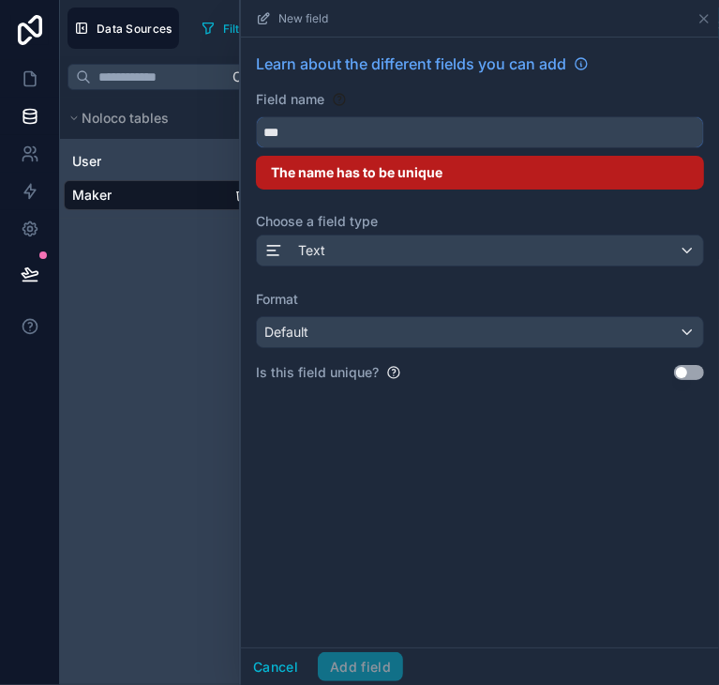
type input "***"
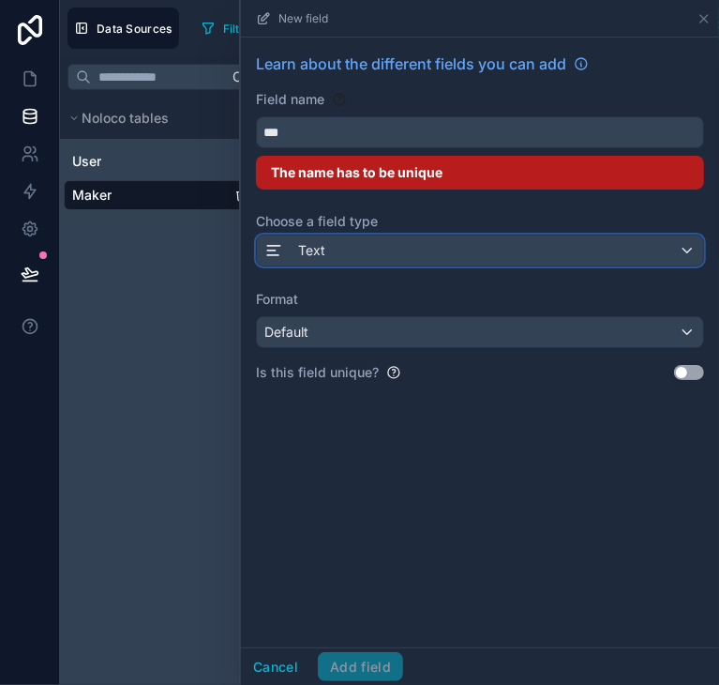
click at [361, 252] on div "Text" at bounding box center [480, 250] width 446 height 30
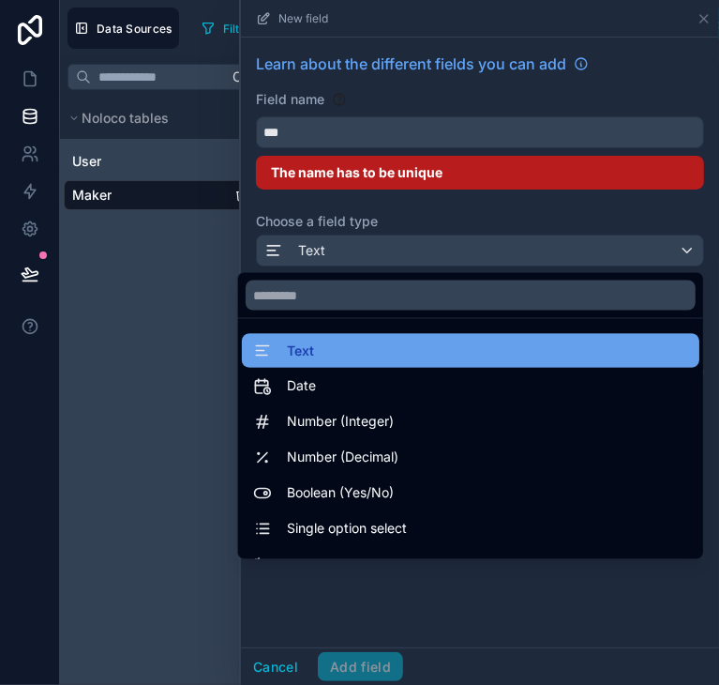
click at [287, 352] on span "Text" at bounding box center [300, 351] width 27 height 23
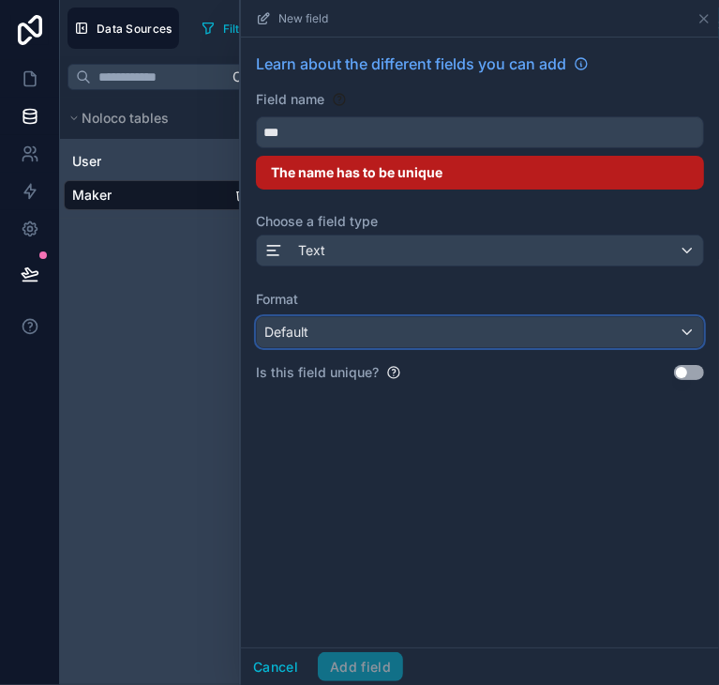
click at [624, 339] on div "Default" at bounding box center [480, 332] width 446 height 30
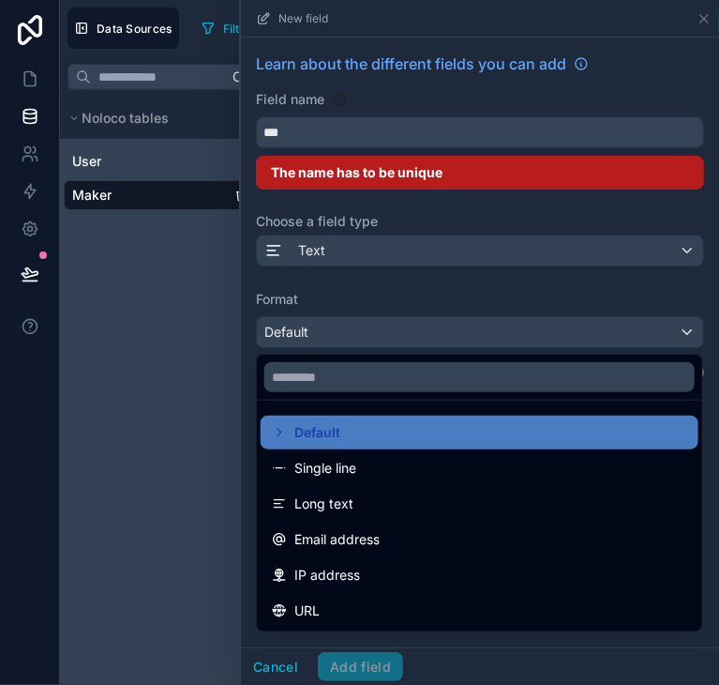
click at [278, 663] on div at bounding box center [480, 342] width 478 height 685
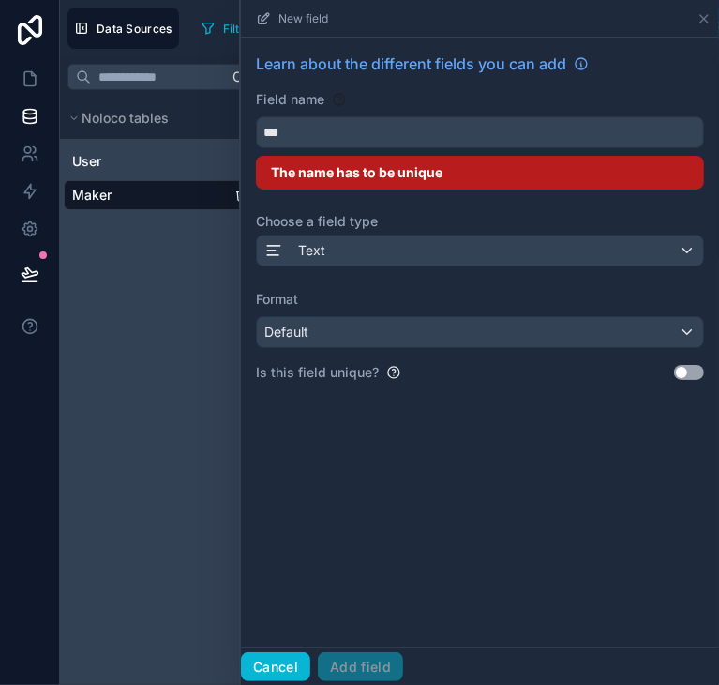
click at [279, 680] on div "Cancel Add field" at bounding box center [480, 666] width 478 height 38
click at [281, 660] on button "Cancel" at bounding box center [275, 667] width 69 height 30
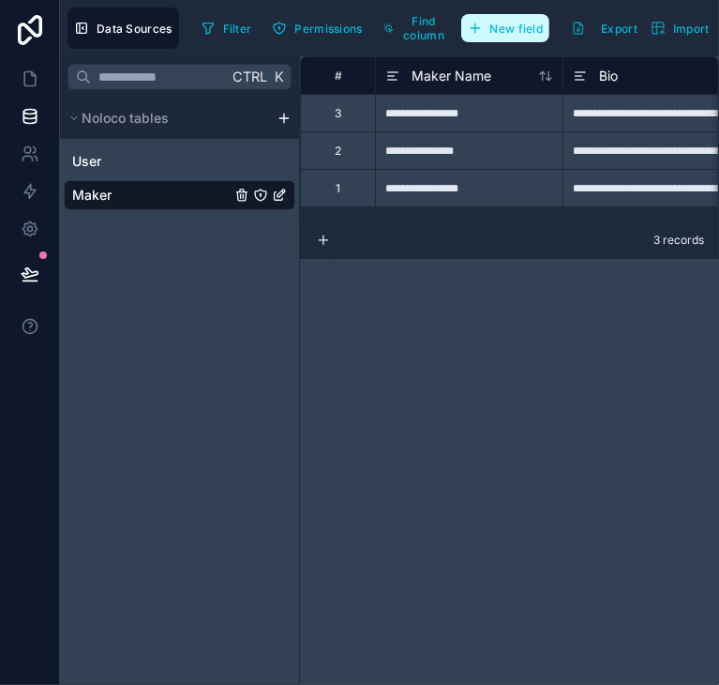
click at [524, 17] on button "New field" at bounding box center [505, 28] width 89 height 28
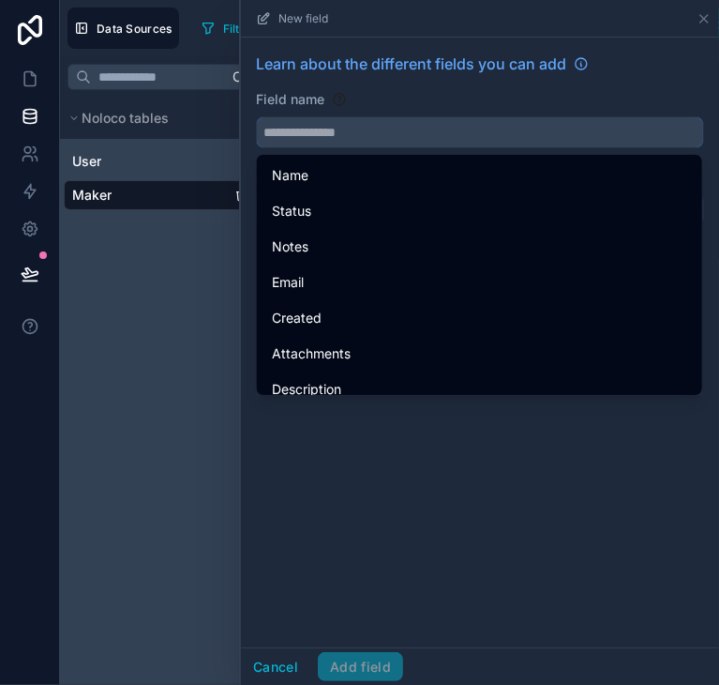
click at [405, 139] on input "text" at bounding box center [480, 132] width 446 height 30
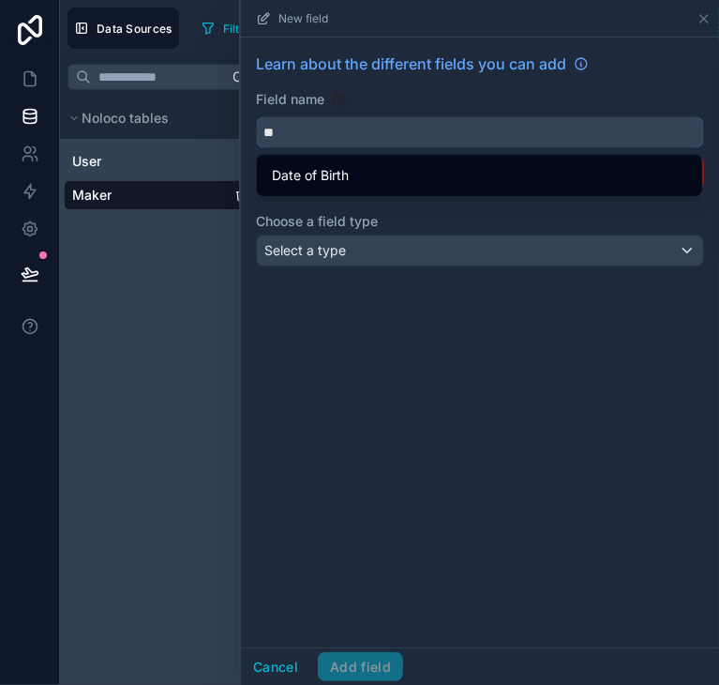
type input "*"
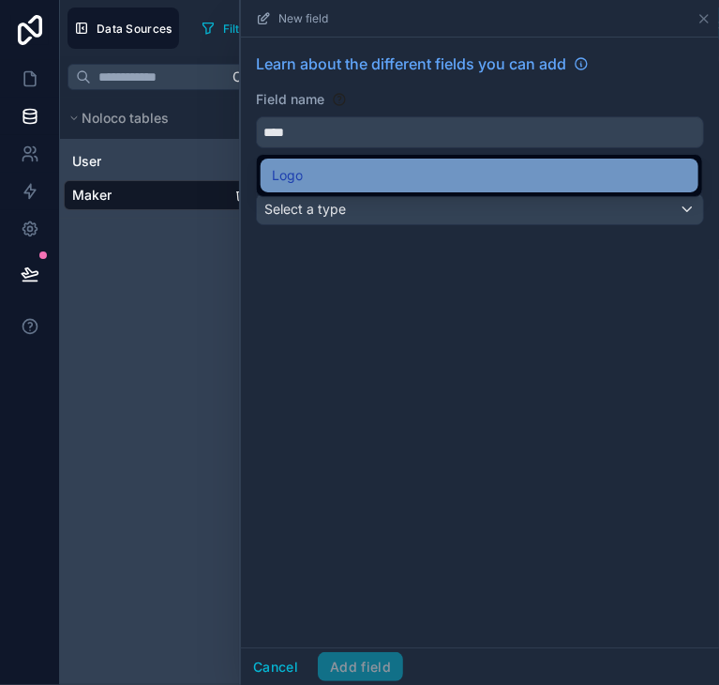
click at [362, 169] on div "Logo" at bounding box center [480, 175] width 416 height 23
type input "****"
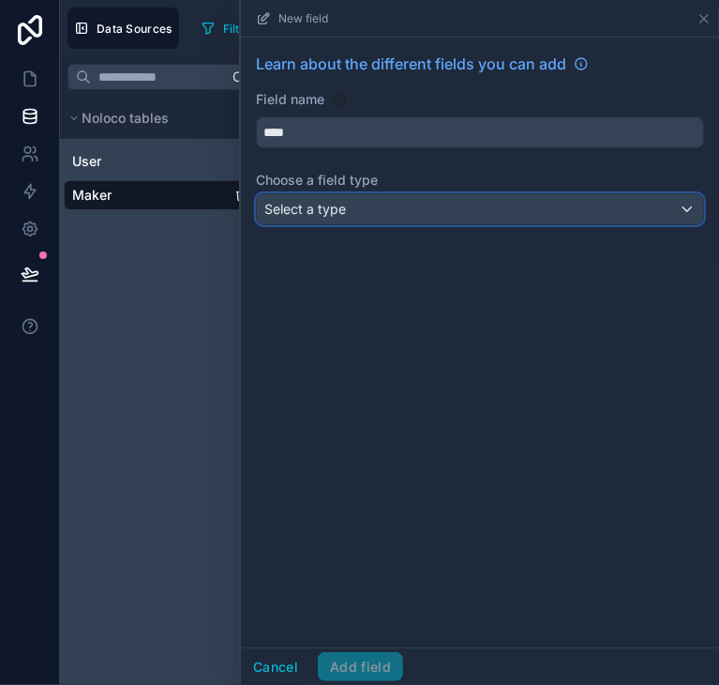
click at [353, 219] on div "Select a type" at bounding box center [480, 209] width 446 height 30
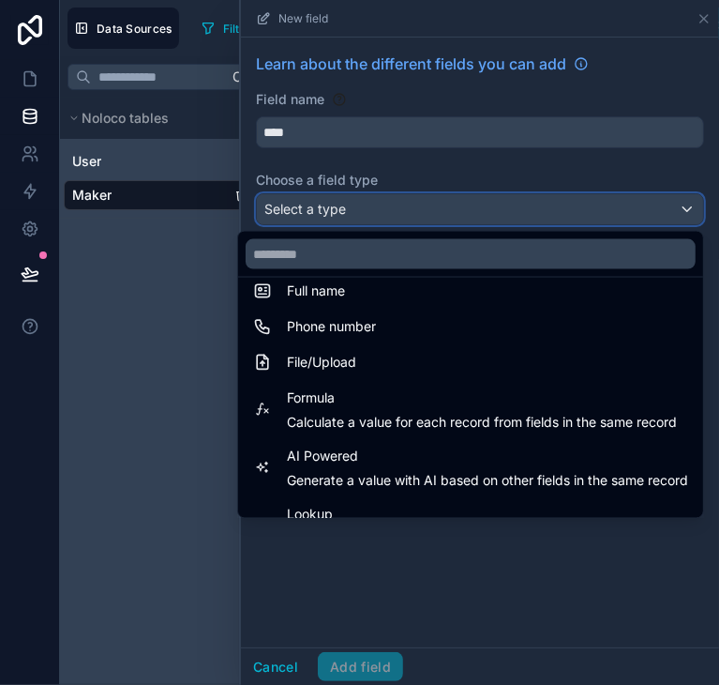
scroll to position [409, 0]
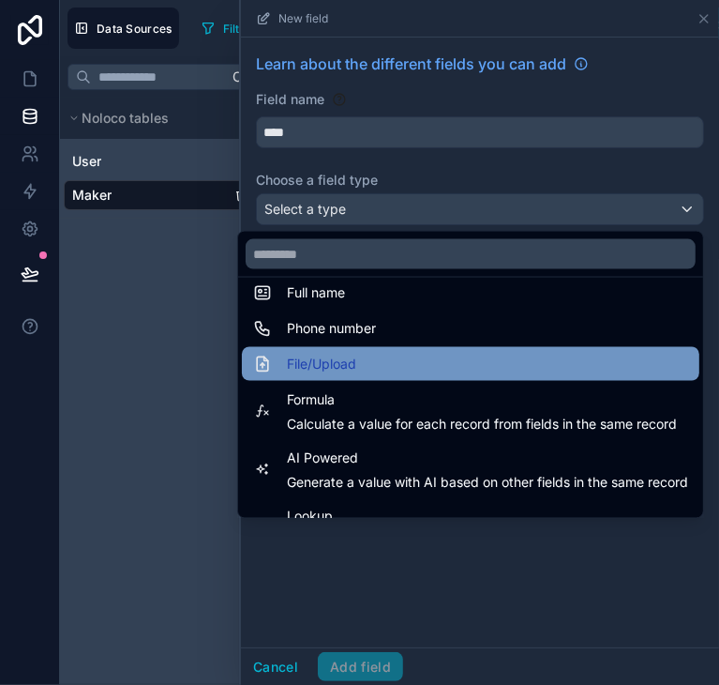
click at [342, 365] on div "File/Upload" at bounding box center [470, 364] width 435 height 23
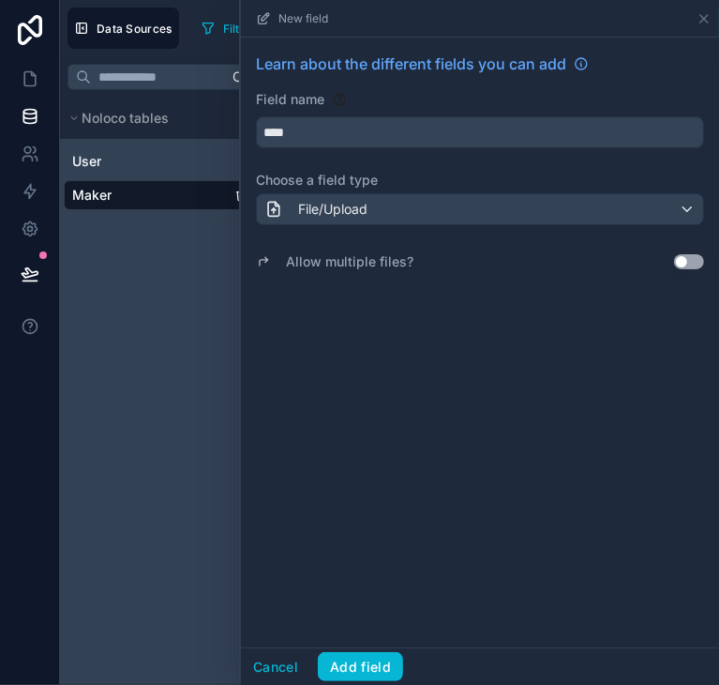
click at [399, 346] on div "Learn about the different fields you can add Field name **** Choose a field typ…" at bounding box center [480, 343] width 478 height 610
click at [362, 657] on button "Add field" at bounding box center [360, 667] width 85 height 30
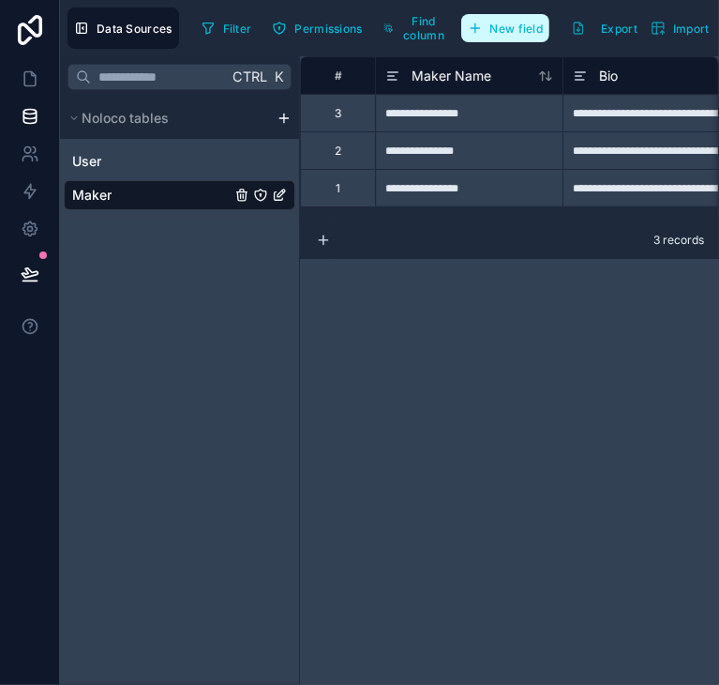
click at [484, 38] on button "New field" at bounding box center [505, 28] width 89 height 28
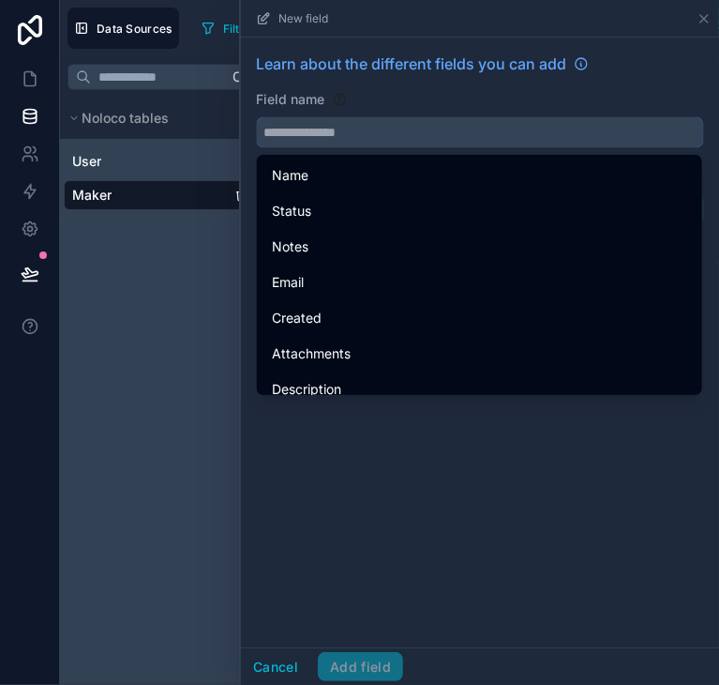
click at [413, 138] on input "text" at bounding box center [480, 132] width 446 height 30
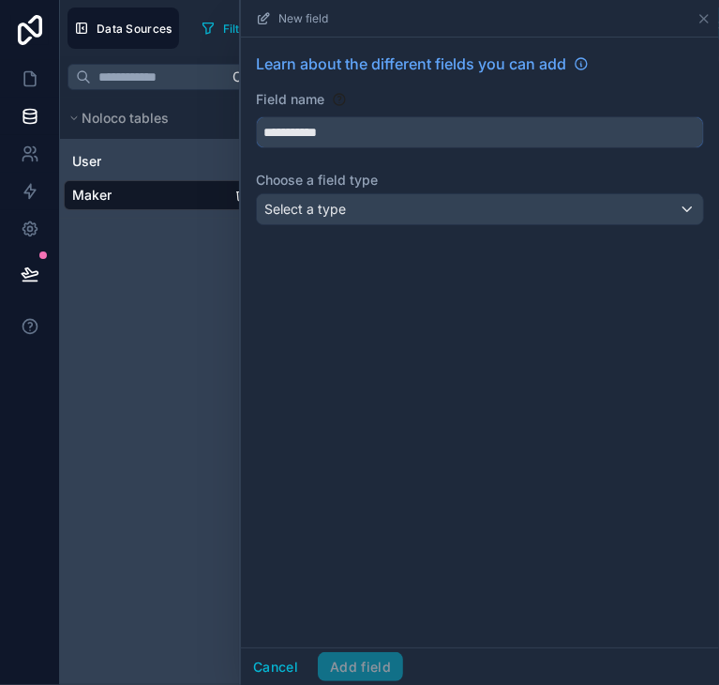
type input "**********"
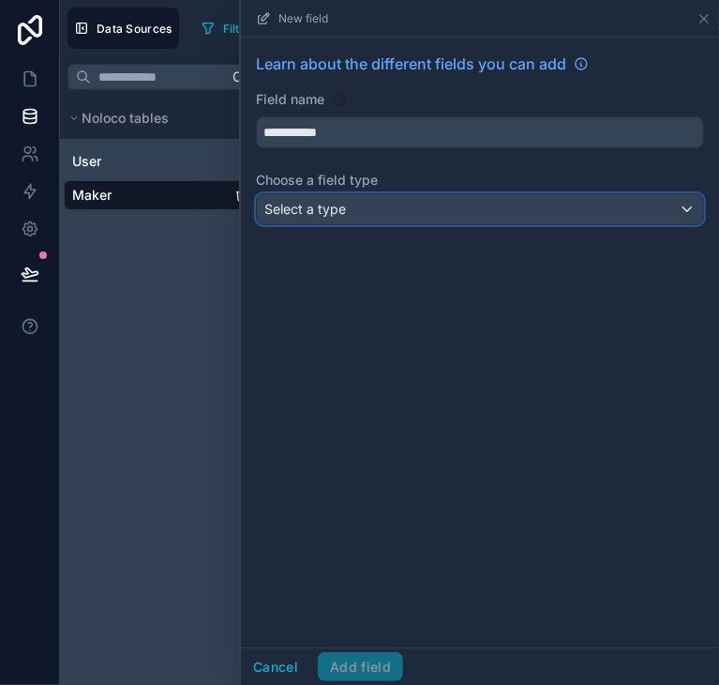
click at [386, 212] on div "Select a type" at bounding box center [480, 209] width 446 height 30
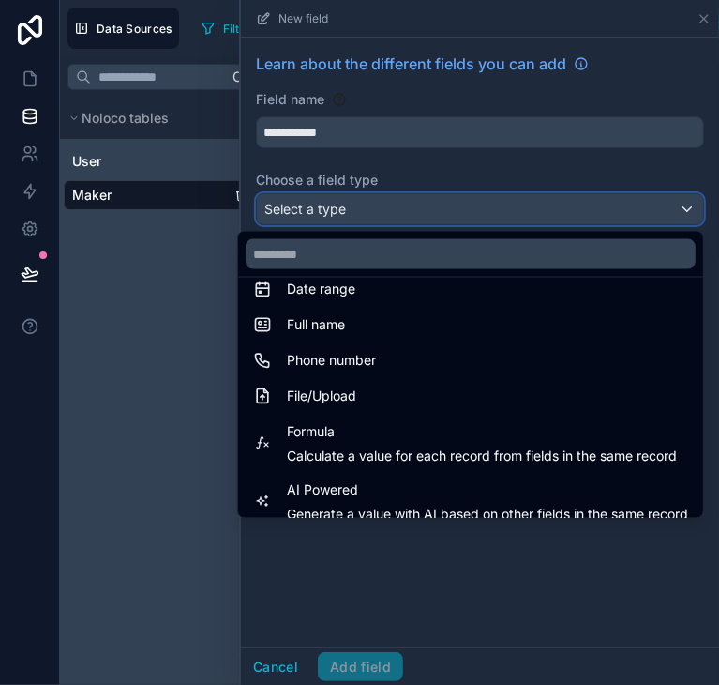
scroll to position [388, 0]
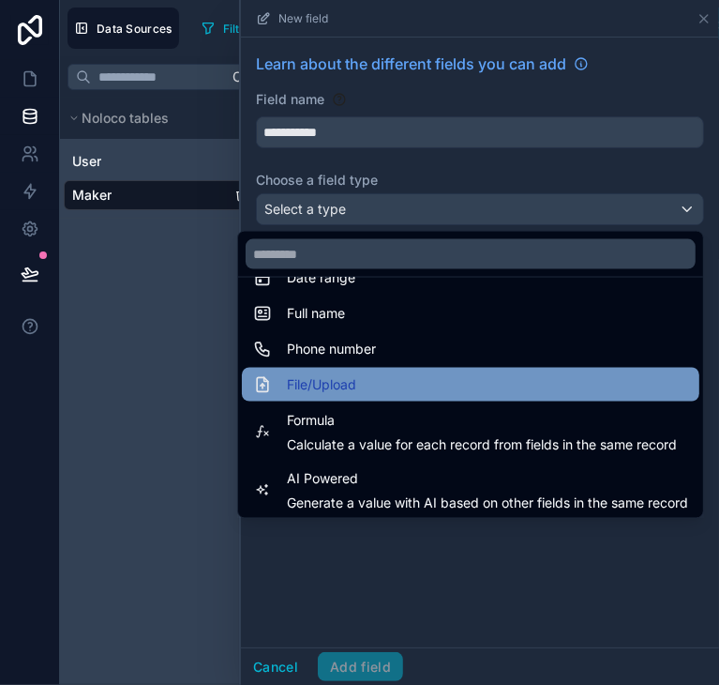
click at [336, 378] on span "File/Upload" at bounding box center [321, 384] width 69 height 23
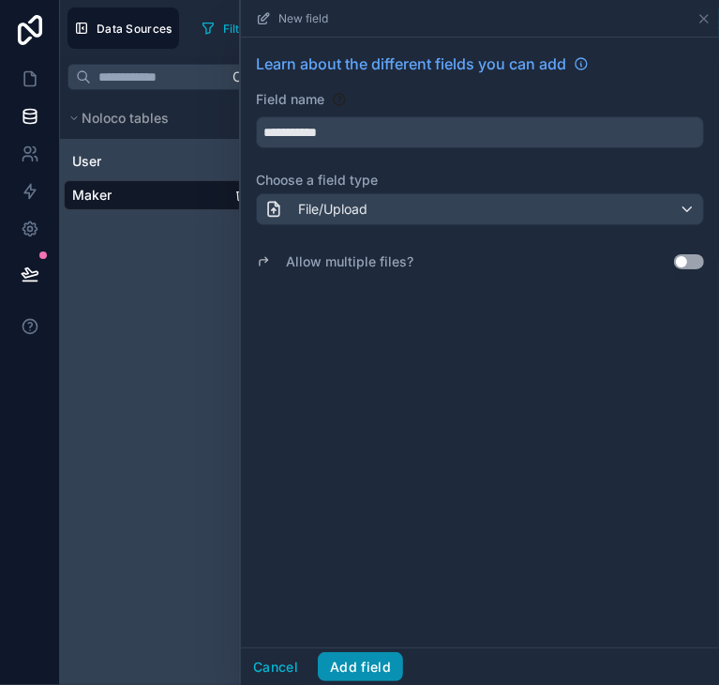
click at [372, 662] on button "Add field" at bounding box center [360, 667] width 85 height 30
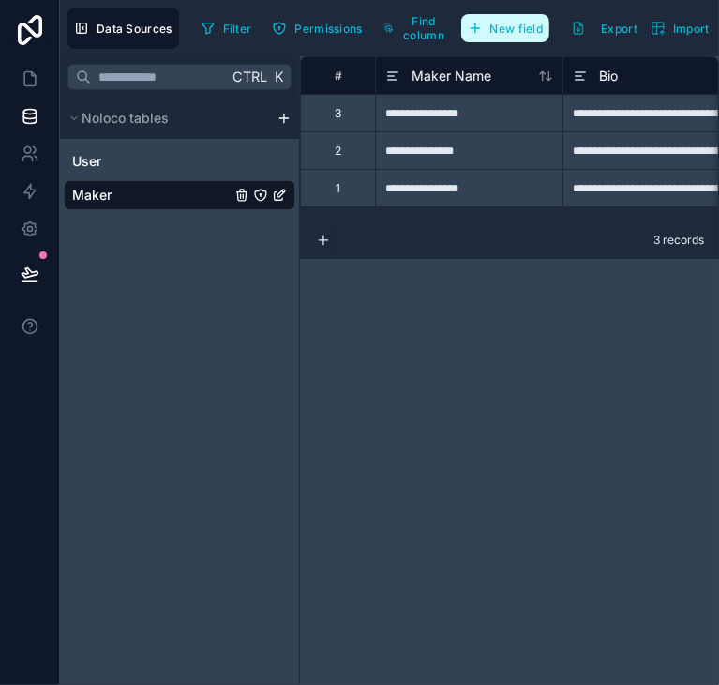
click at [476, 28] on icon "button" at bounding box center [475, 28] width 8 height 0
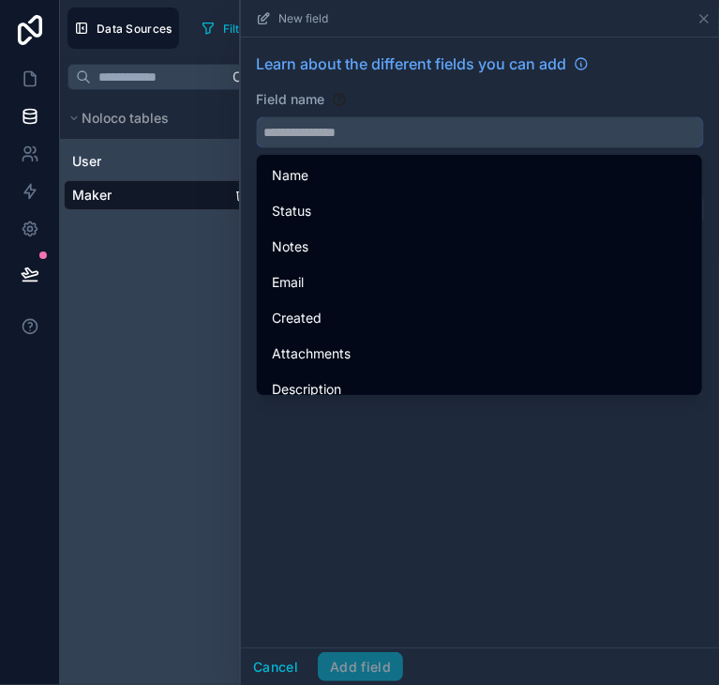
click at [445, 137] on input "text" at bounding box center [480, 132] width 446 height 30
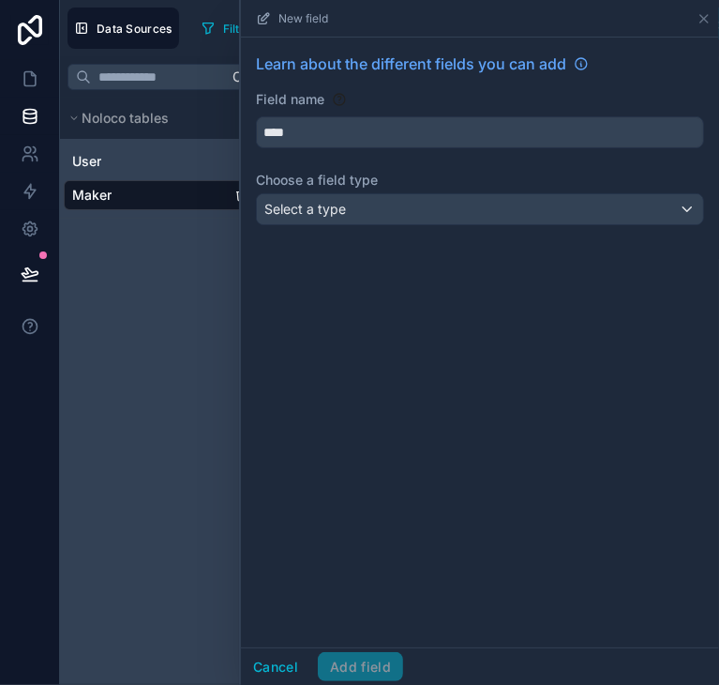
click at [378, 234] on div "Learn about the different fields you can add Field name **** Choose a field typ…" at bounding box center [480, 143] width 478 height 210
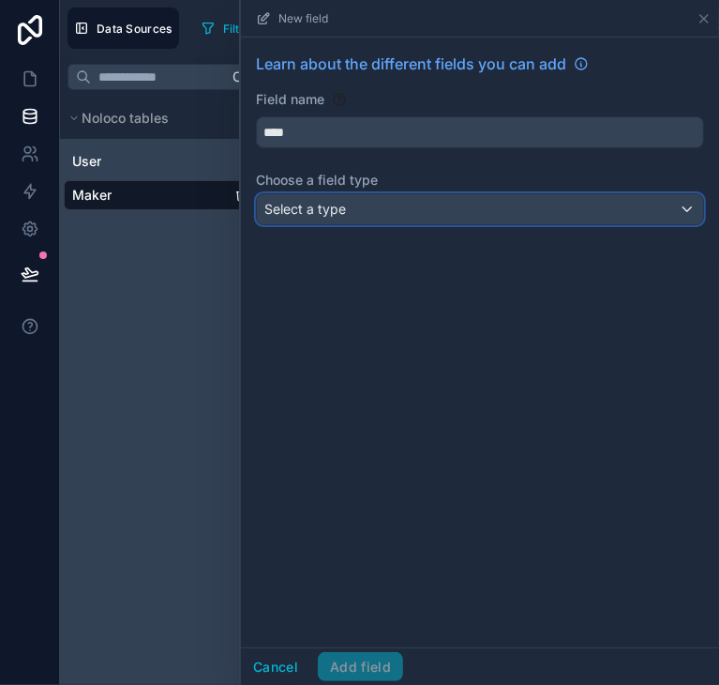
click at [386, 211] on div "Select a type" at bounding box center [480, 209] width 446 height 30
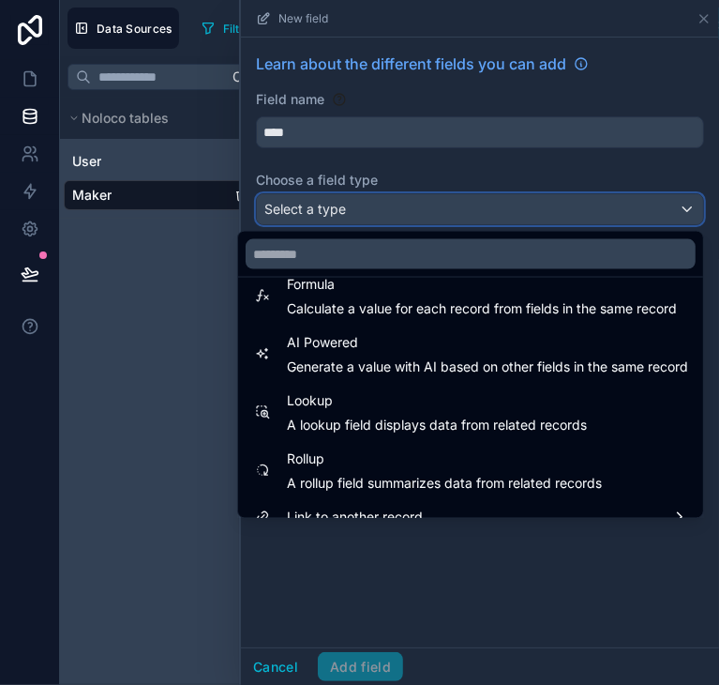
scroll to position [544, 0]
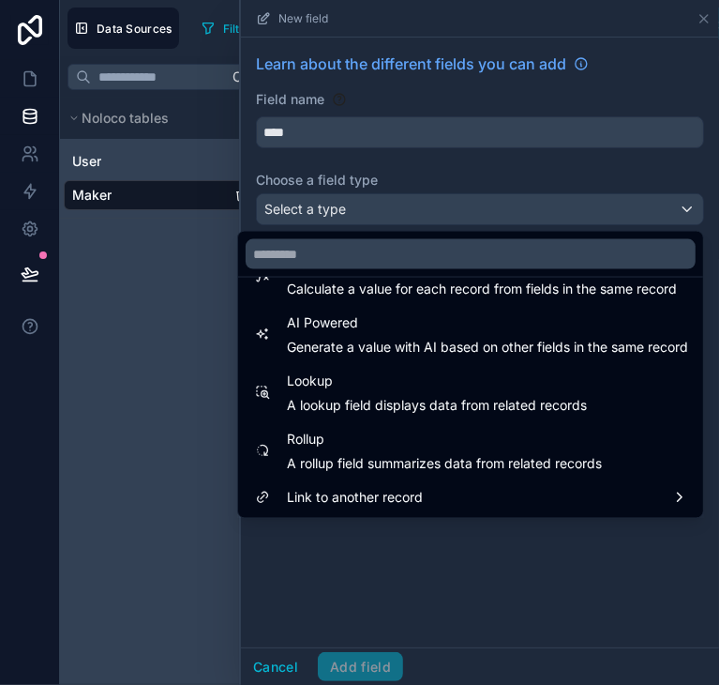
click at [387, 124] on div at bounding box center [480, 342] width 478 height 685
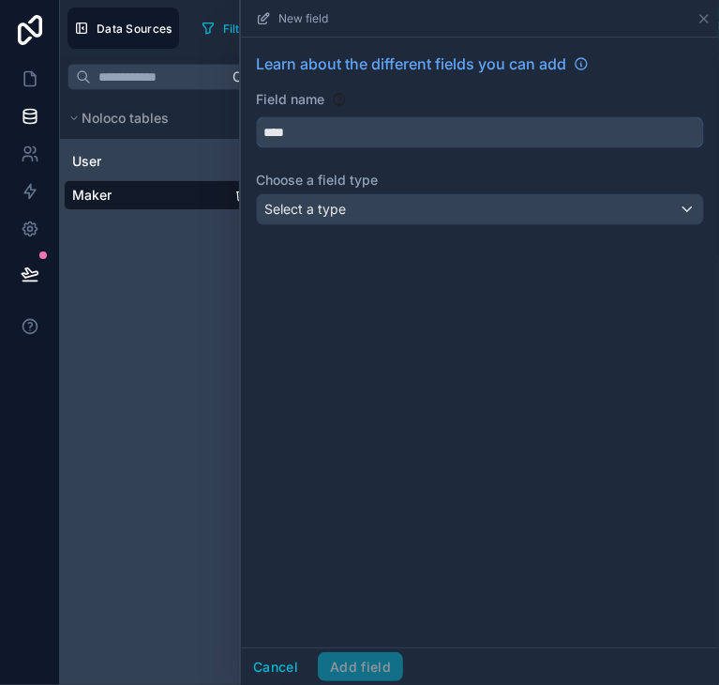
click at [378, 131] on input "****" at bounding box center [480, 132] width 446 height 30
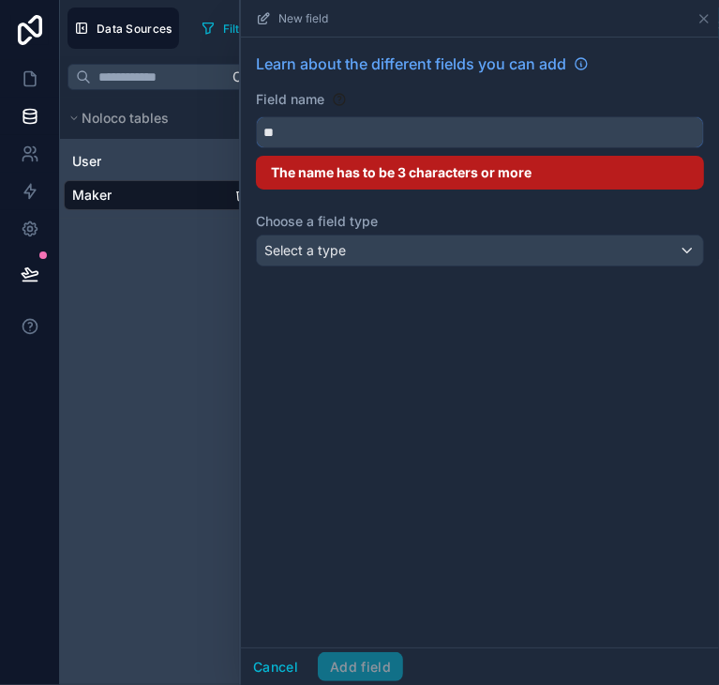
type input "*"
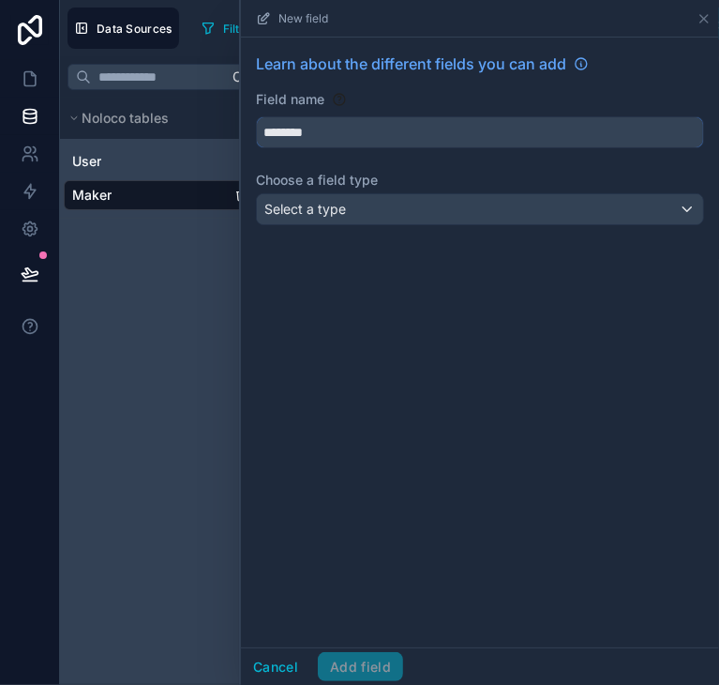
type input "********"
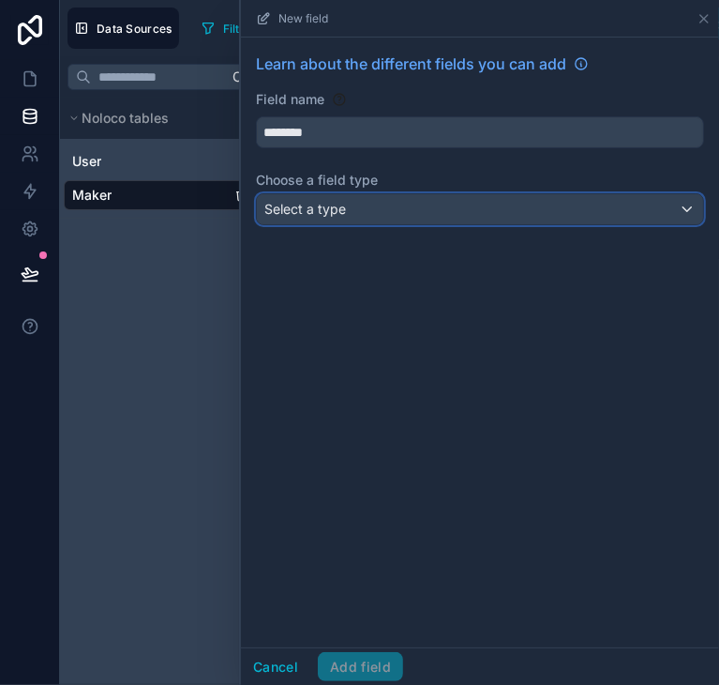
click at [349, 220] on div "Select a type" at bounding box center [480, 209] width 446 height 30
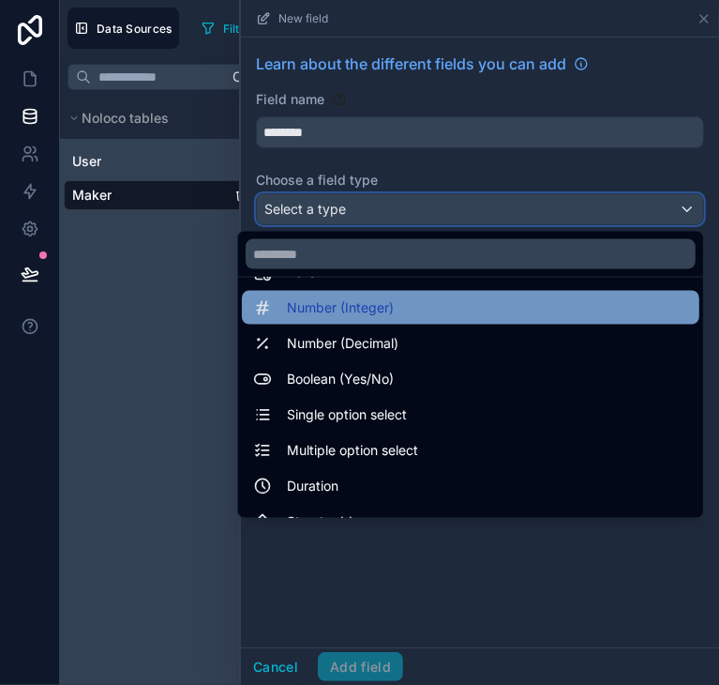
scroll to position [68, 0]
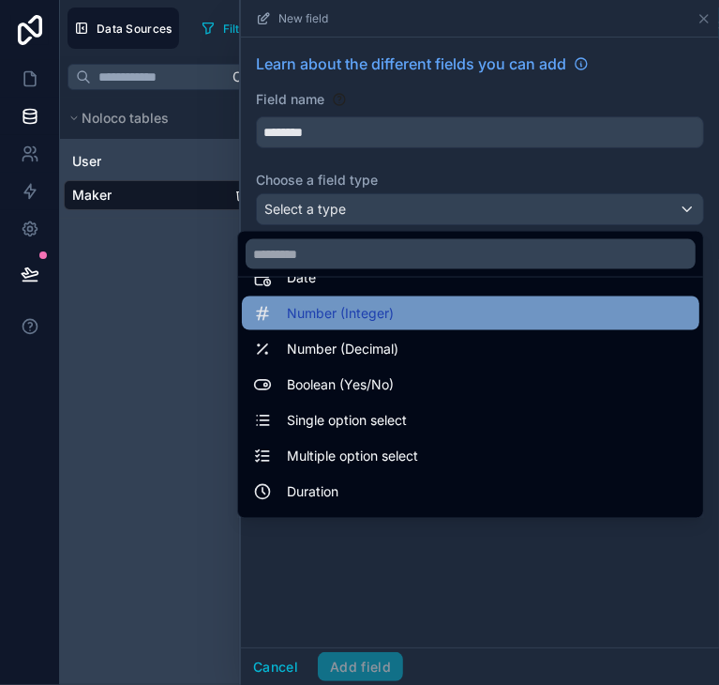
click at [340, 383] on span "Boolean (Yes/No)" at bounding box center [340, 384] width 107 height 23
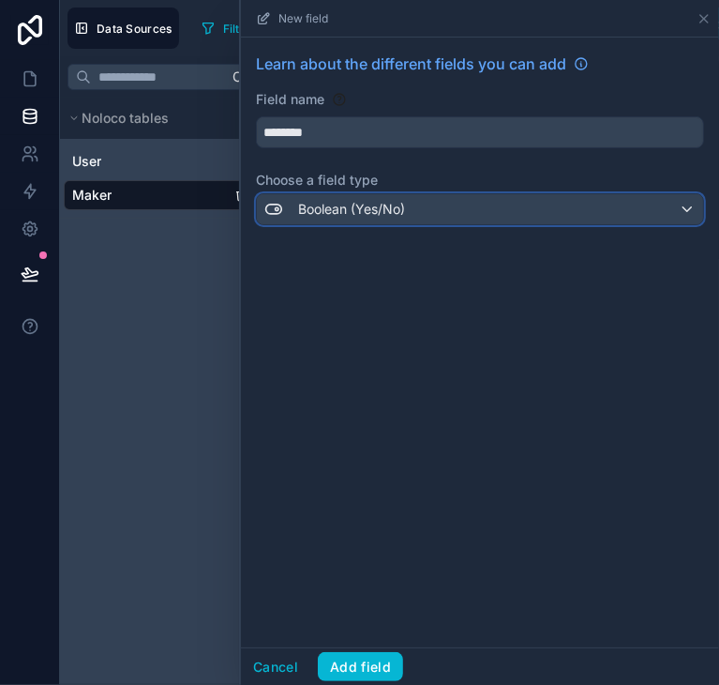
click at [445, 202] on div "Boolean (Yes/No)" at bounding box center [480, 209] width 446 height 30
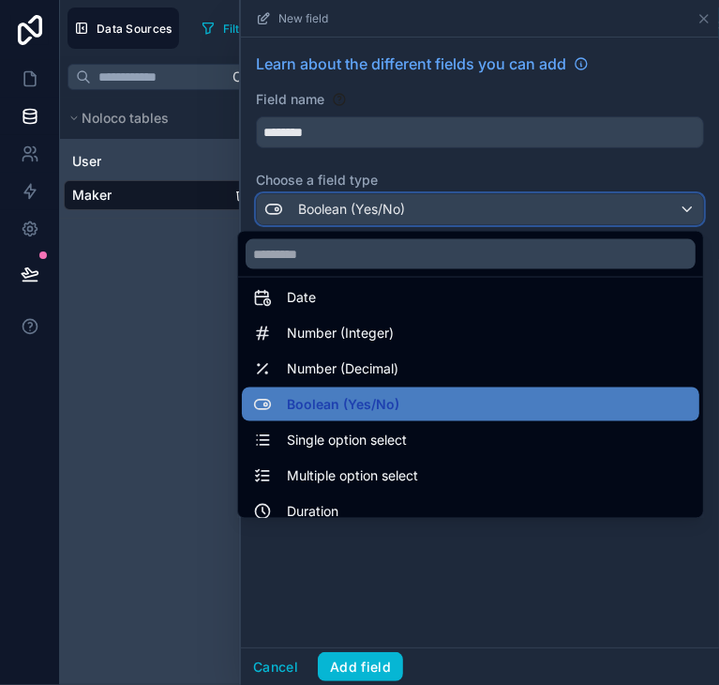
scroll to position [0, 0]
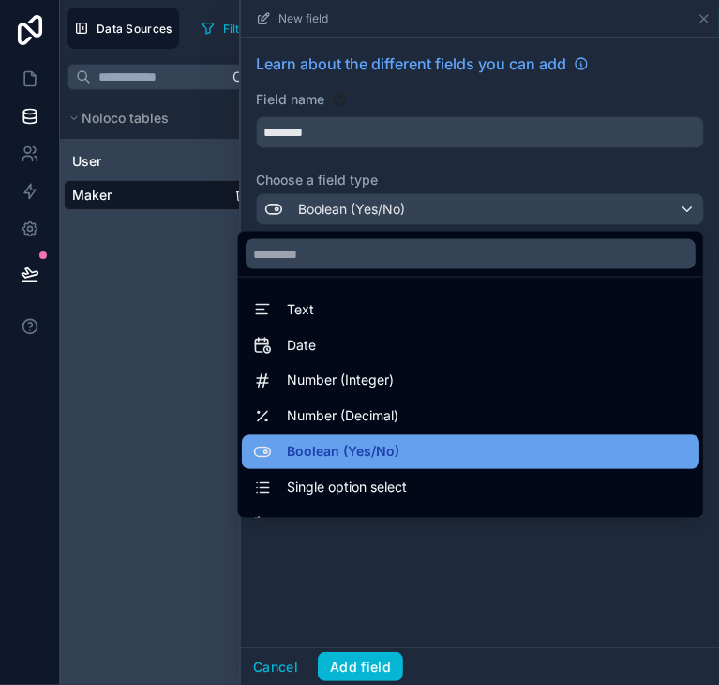
click at [330, 441] on span "Boolean (Yes/No)" at bounding box center [343, 452] width 113 height 23
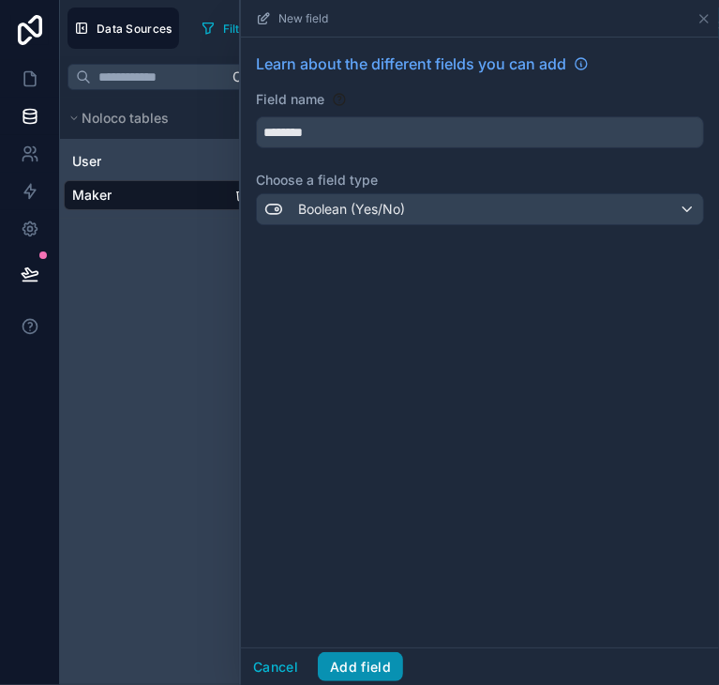
click at [366, 670] on button "Add field" at bounding box center [360, 667] width 85 height 30
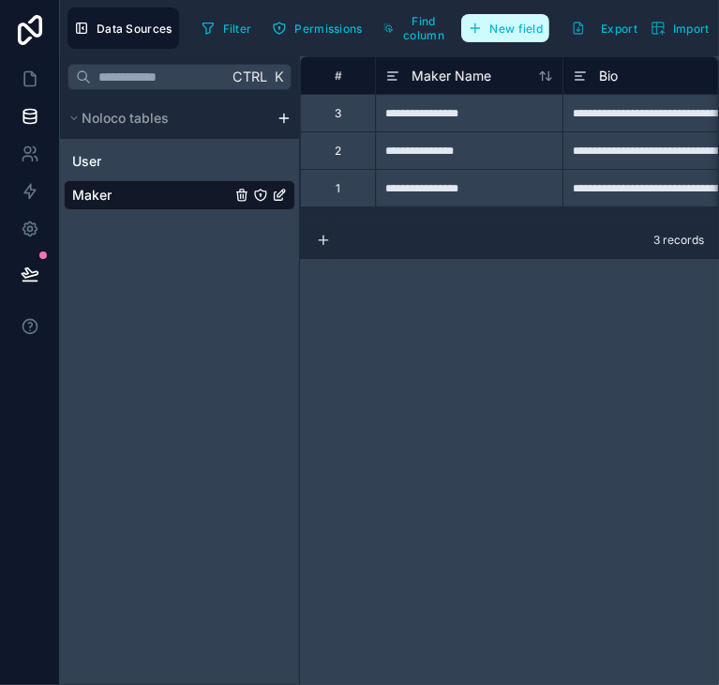
click at [521, 26] on span "New field" at bounding box center [517, 29] width 53 height 14
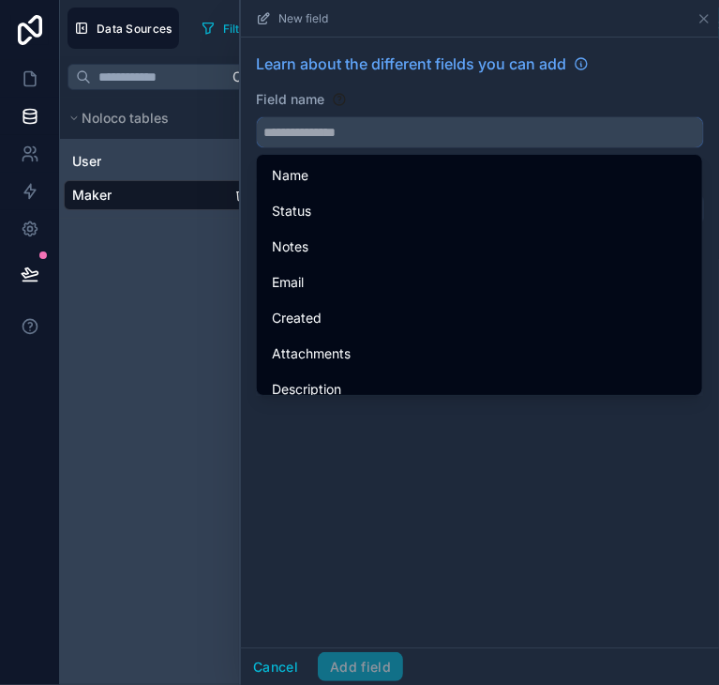
click at [443, 130] on input "text" at bounding box center [480, 132] width 446 height 30
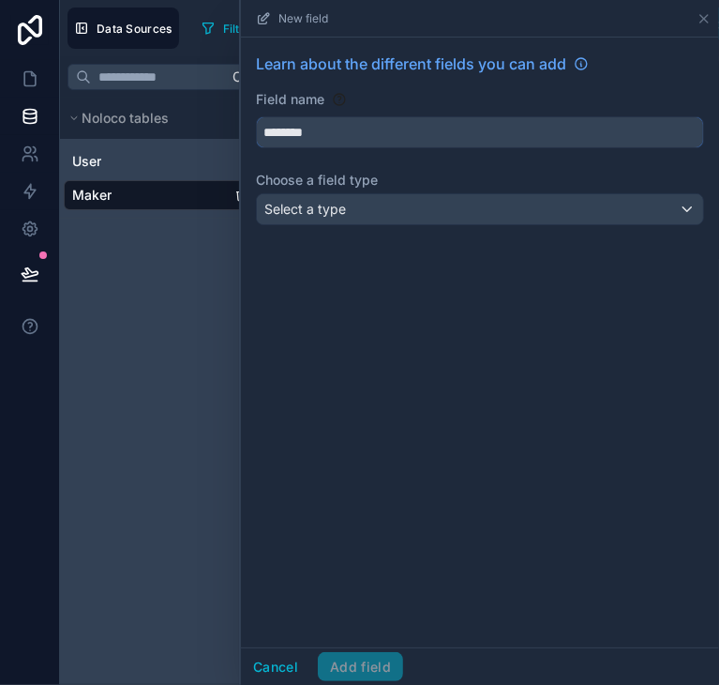
type input "********"
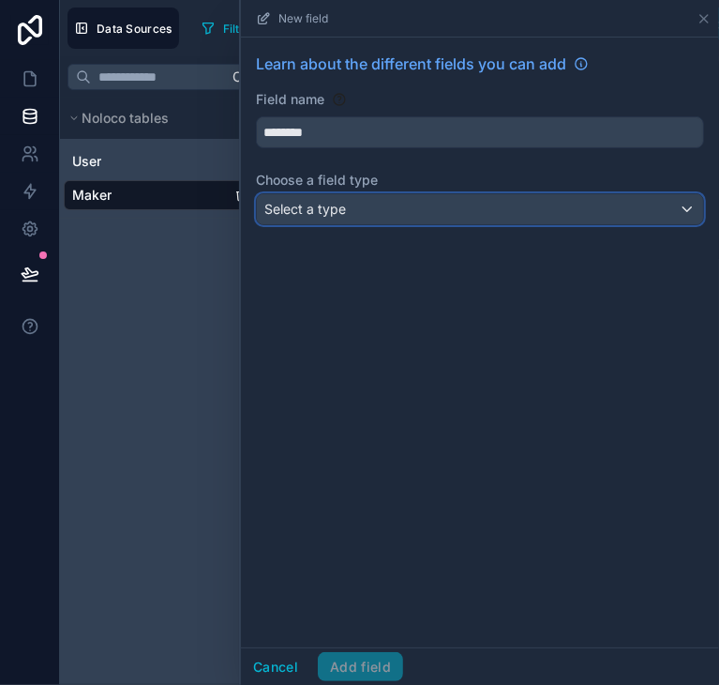
click at [383, 200] on div "Select a type" at bounding box center [480, 209] width 446 height 30
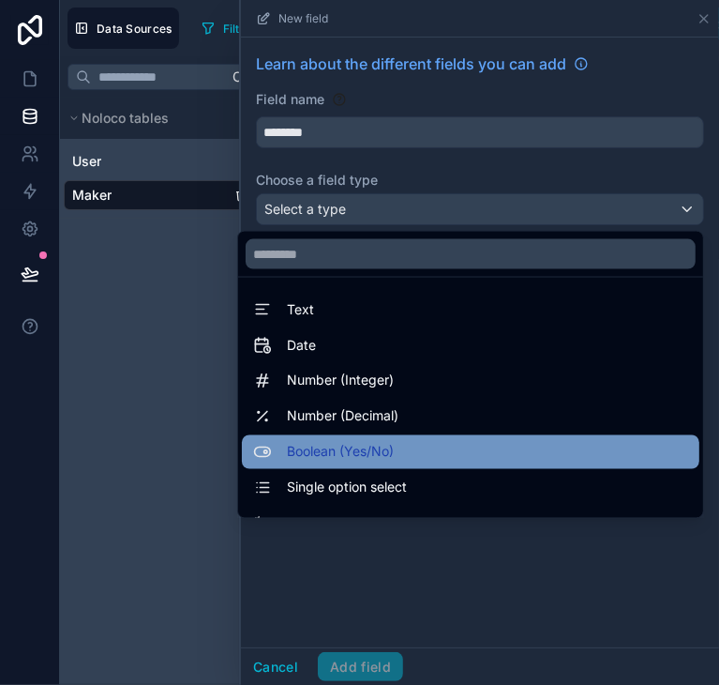
click at [335, 460] on span "Boolean (Yes/No)" at bounding box center [340, 452] width 107 height 23
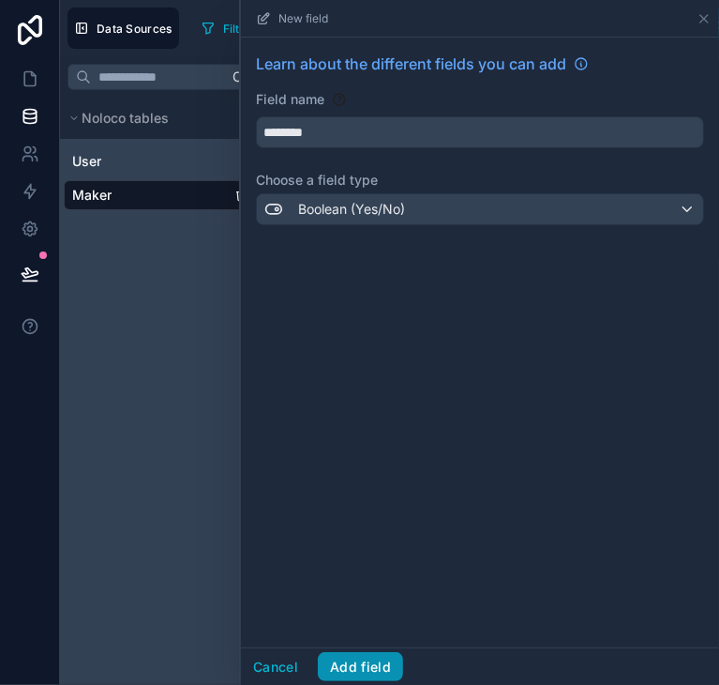
click at [354, 669] on button "Add field" at bounding box center [360, 667] width 85 height 30
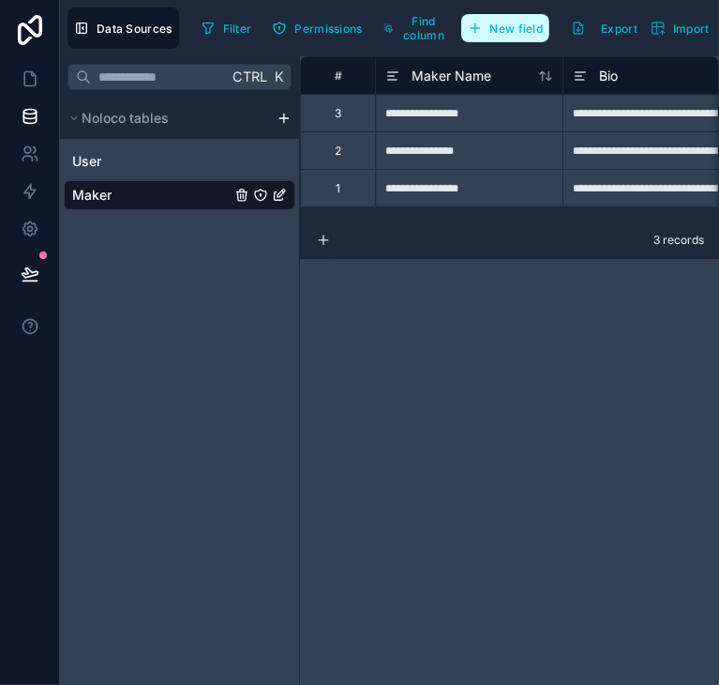
click at [506, 23] on span "New field" at bounding box center [517, 29] width 53 height 14
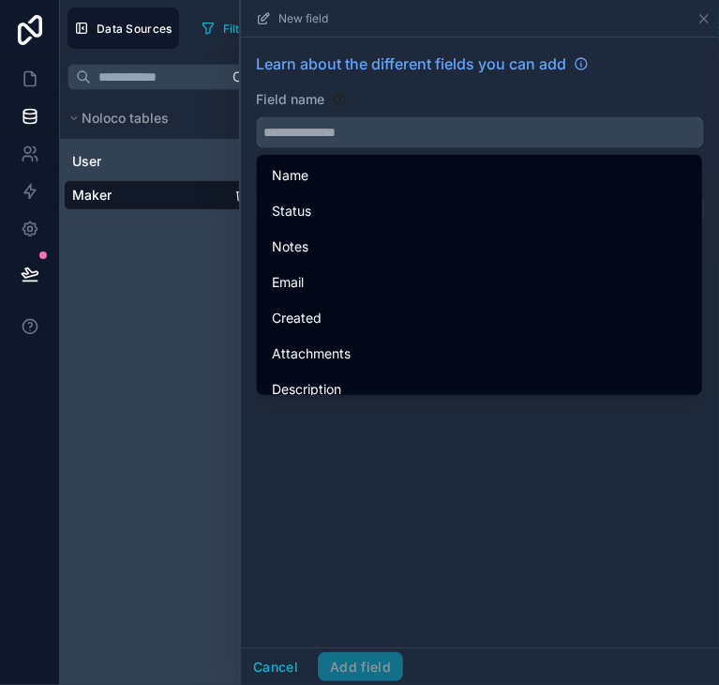
click at [471, 135] on input "text" at bounding box center [480, 132] width 446 height 30
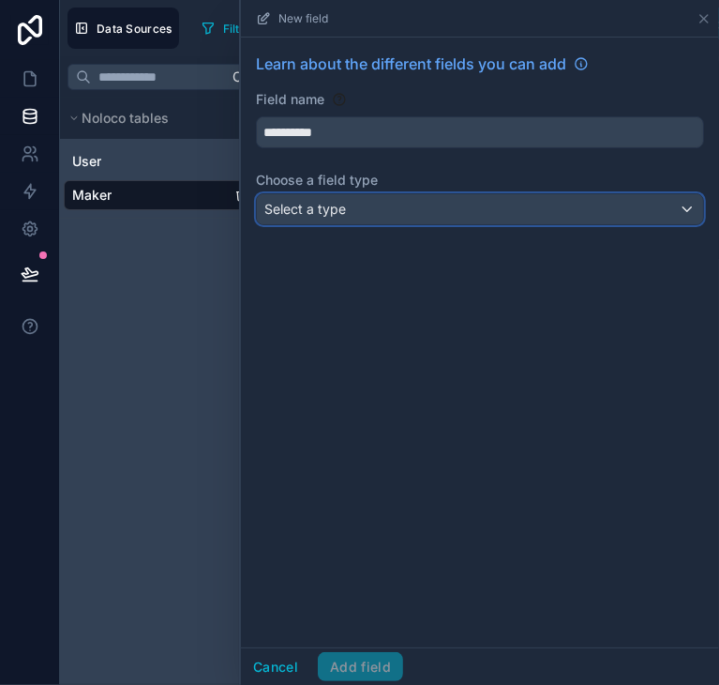
click at [420, 222] on div "Select a type" at bounding box center [480, 209] width 446 height 30
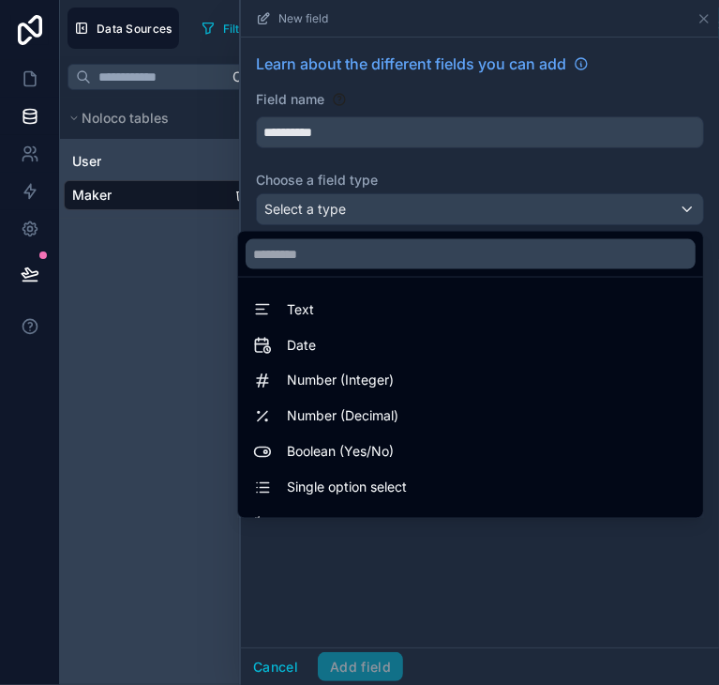
click at [355, 122] on div at bounding box center [480, 342] width 478 height 685
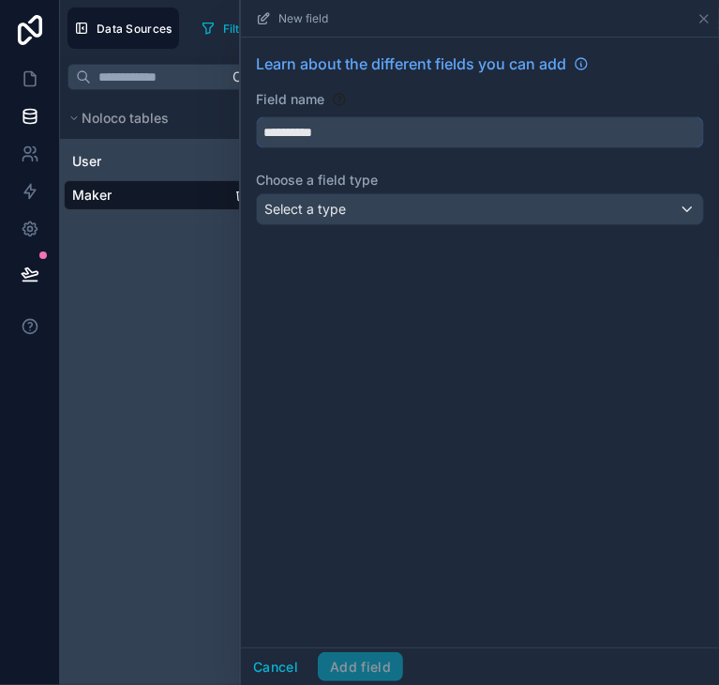
click at [383, 136] on input "**********" at bounding box center [480, 132] width 446 height 30
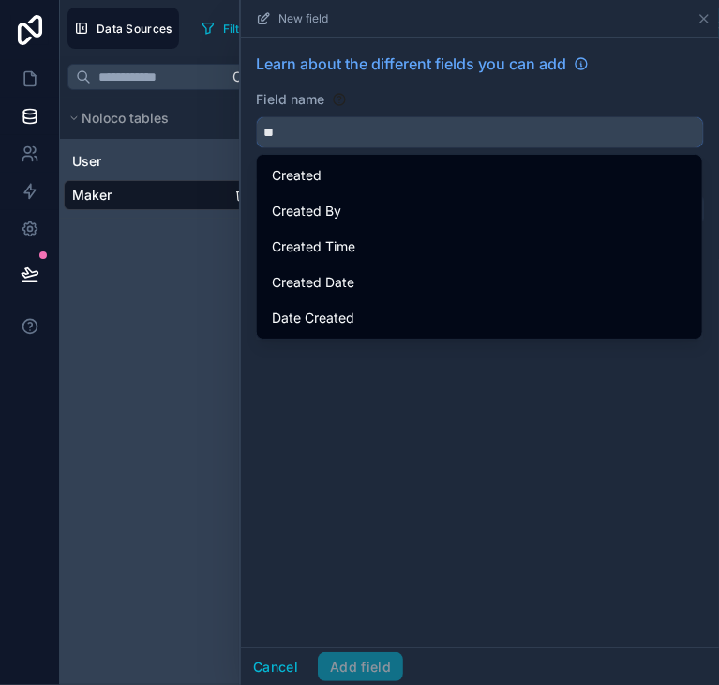
type input "*"
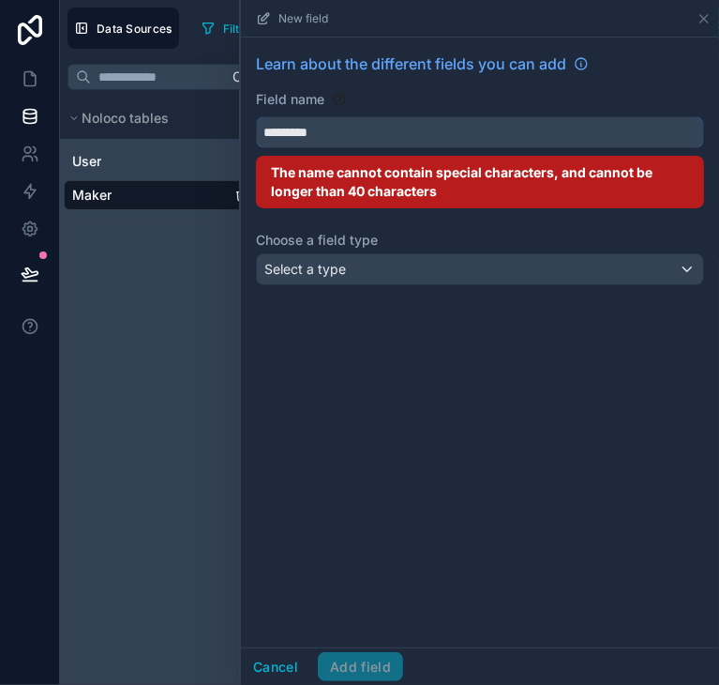
click at [256, 116] on button "********" at bounding box center [480, 132] width 448 height 32
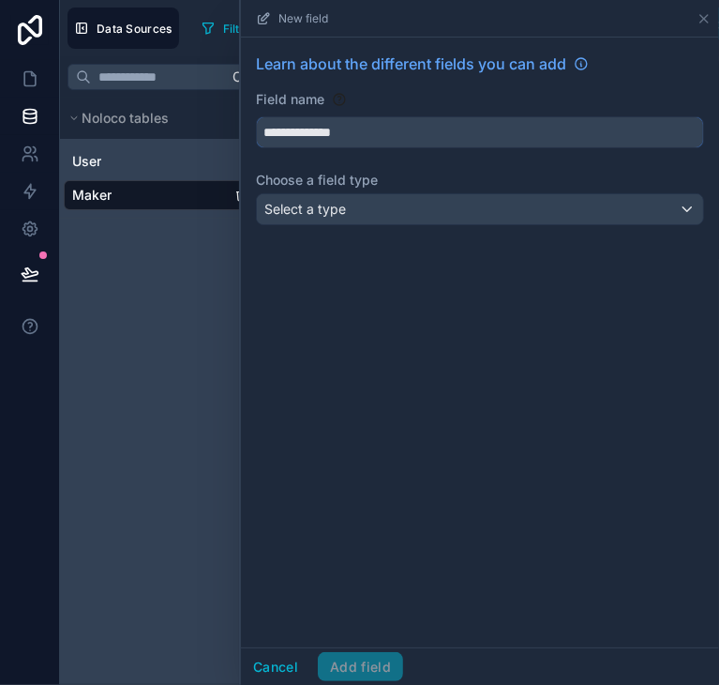
type input "**********"
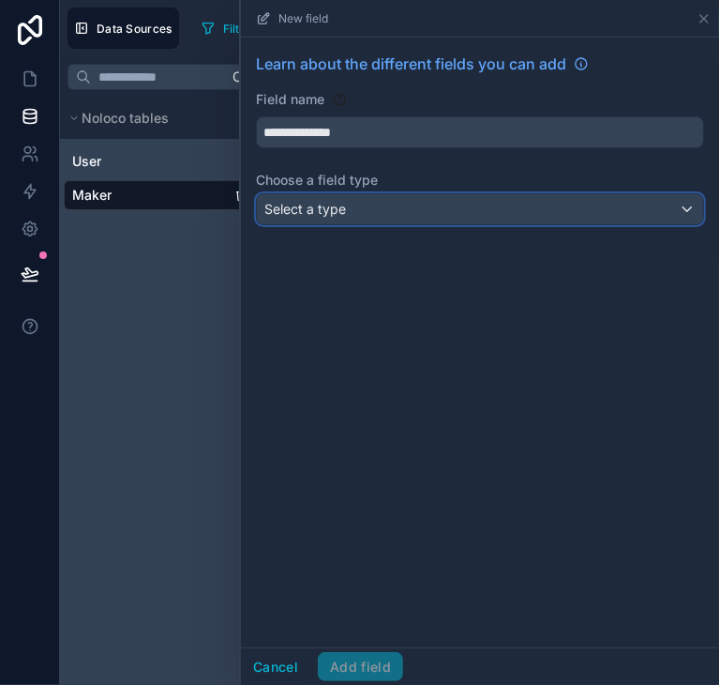
click at [371, 204] on div "Select a type" at bounding box center [480, 209] width 446 height 30
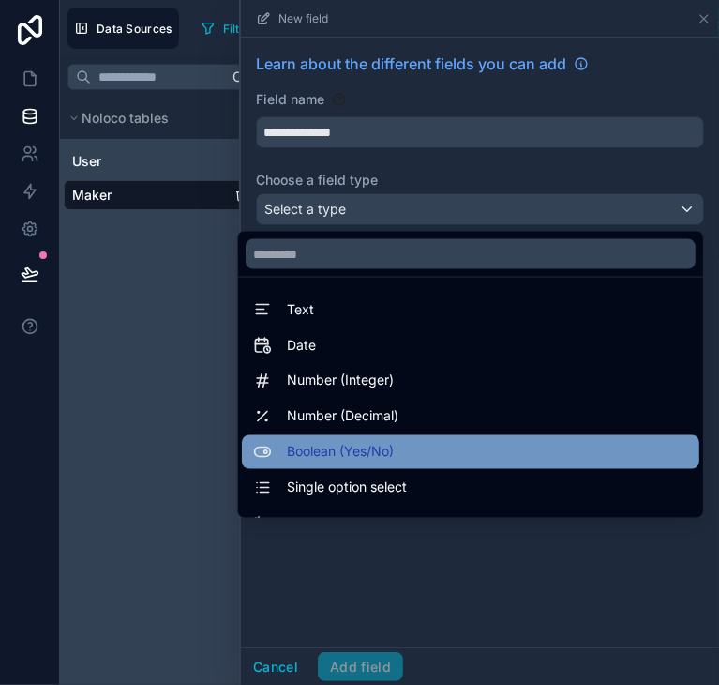
click at [360, 455] on span "Boolean (Yes/No)" at bounding box center [340, 452] width 107 height 23
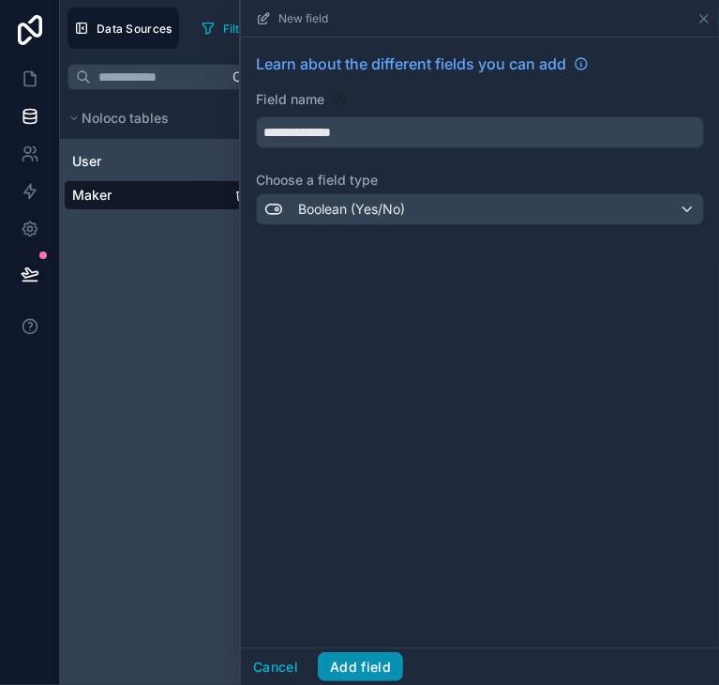
click at [364, 663] on button "Add field" at bounding box center [360, 667] width 85 height 30
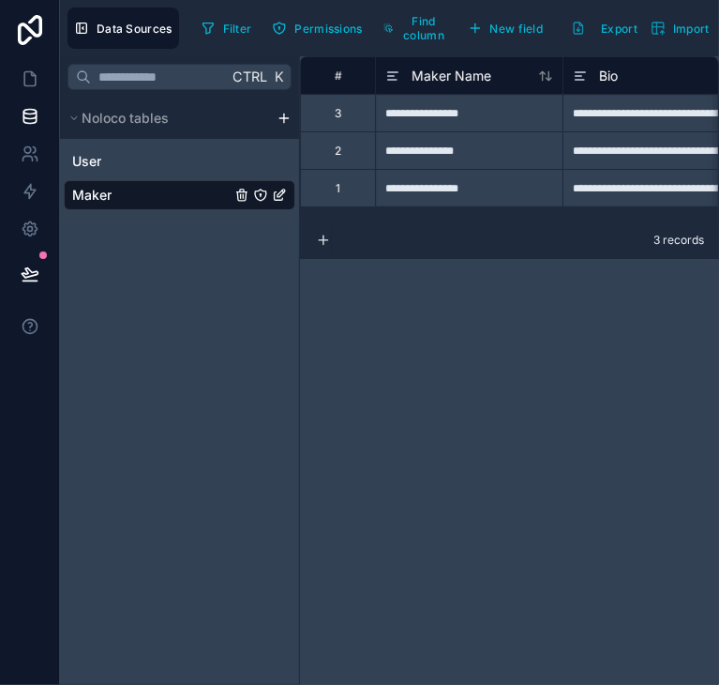
click at [281, 195] on icon "Maker" at bounding box center [282, 193] width 8 height 8
click at [242, 199] on icon "Maker" at bounding box center [241, 195] width 15 height 15
click at [244, 192] on icon "Maker" at bounding box center [241, 195] width 15 height 15
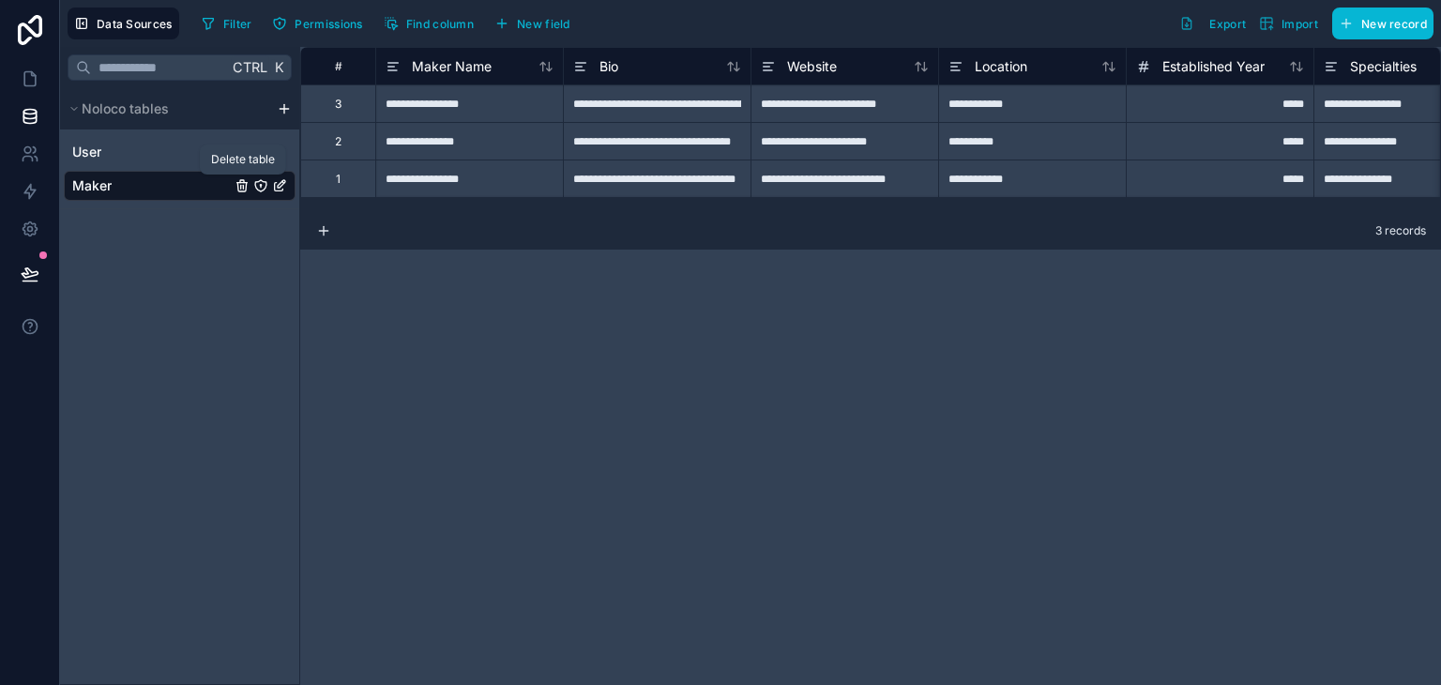
click at [241, 189] on icon "Maker" at bounding box center [241, 187] width 0 height 4
click at [241, 184] on icon "Maker" at bounding box center [241, 185] width 15 height 15
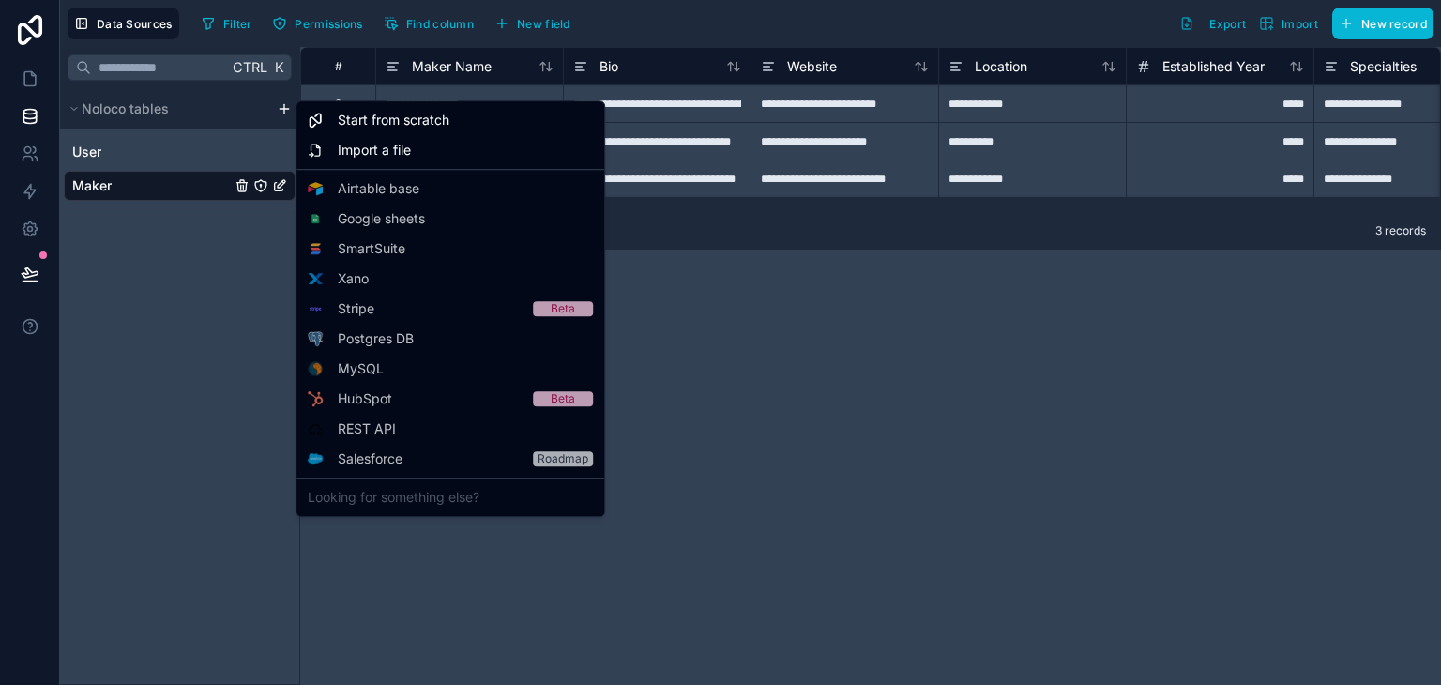
click at [284, 103] on html "**********" at bounding box center [720, 342] width 1441 height 685
click at [379, 124] on span "Start from scratch" at bounding box center [394, 120] width 112 height 19
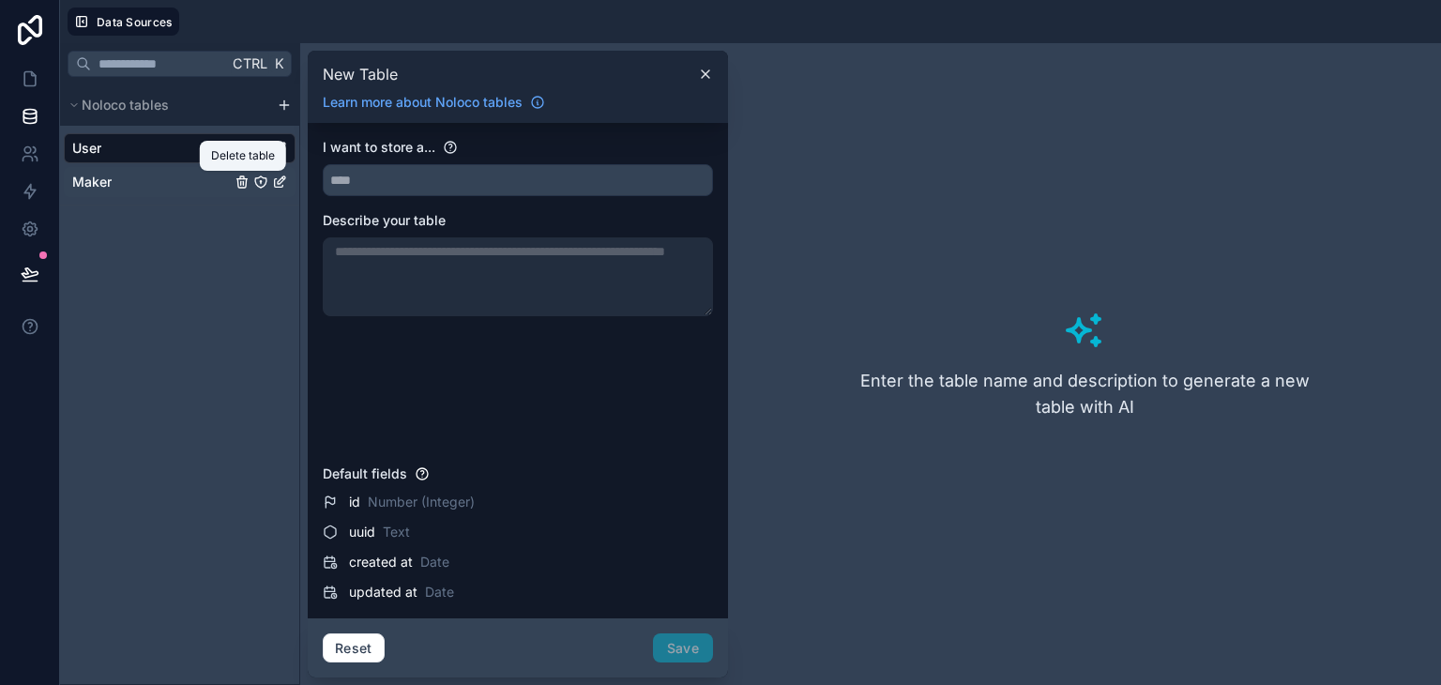
click at [241, 179] on icon "Maker" at bounding box center [241, 181] width 15 height 15
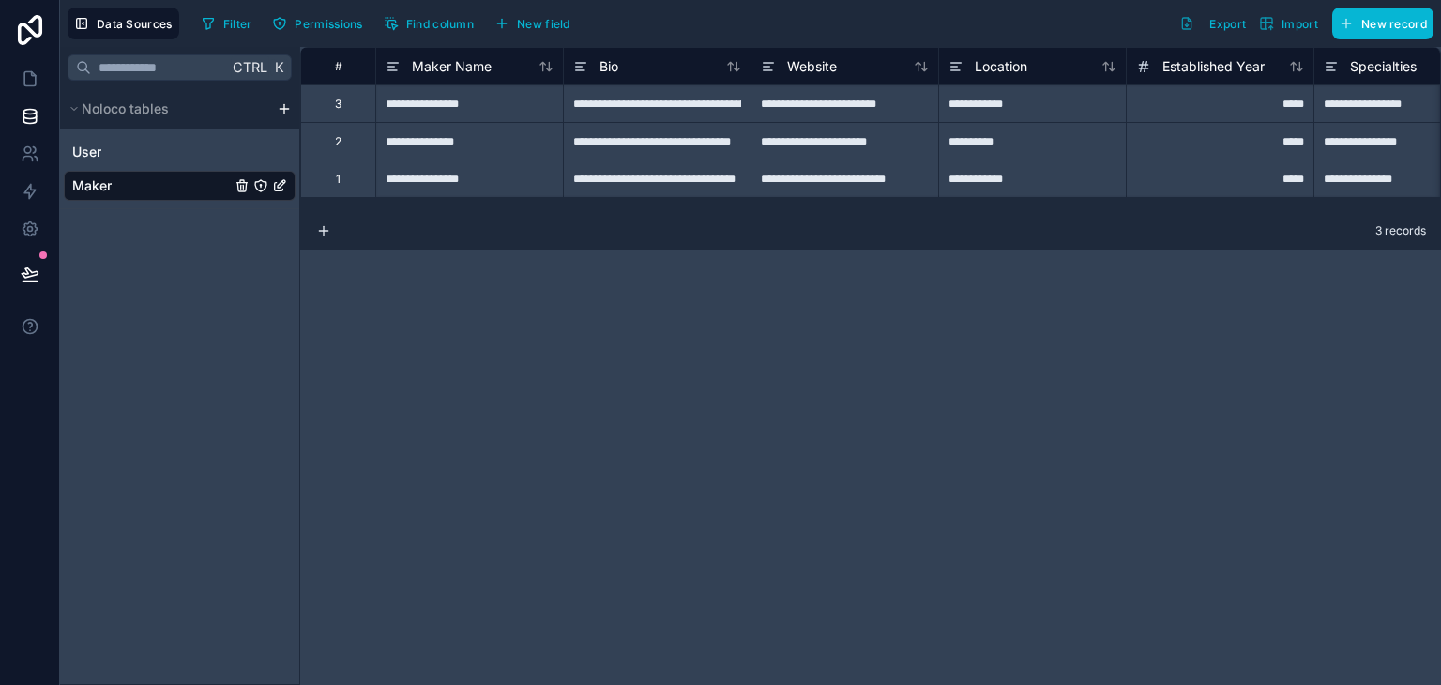
click at [879, 511] on div "**********" at bounding box center [870, 366] width 1141 height 638
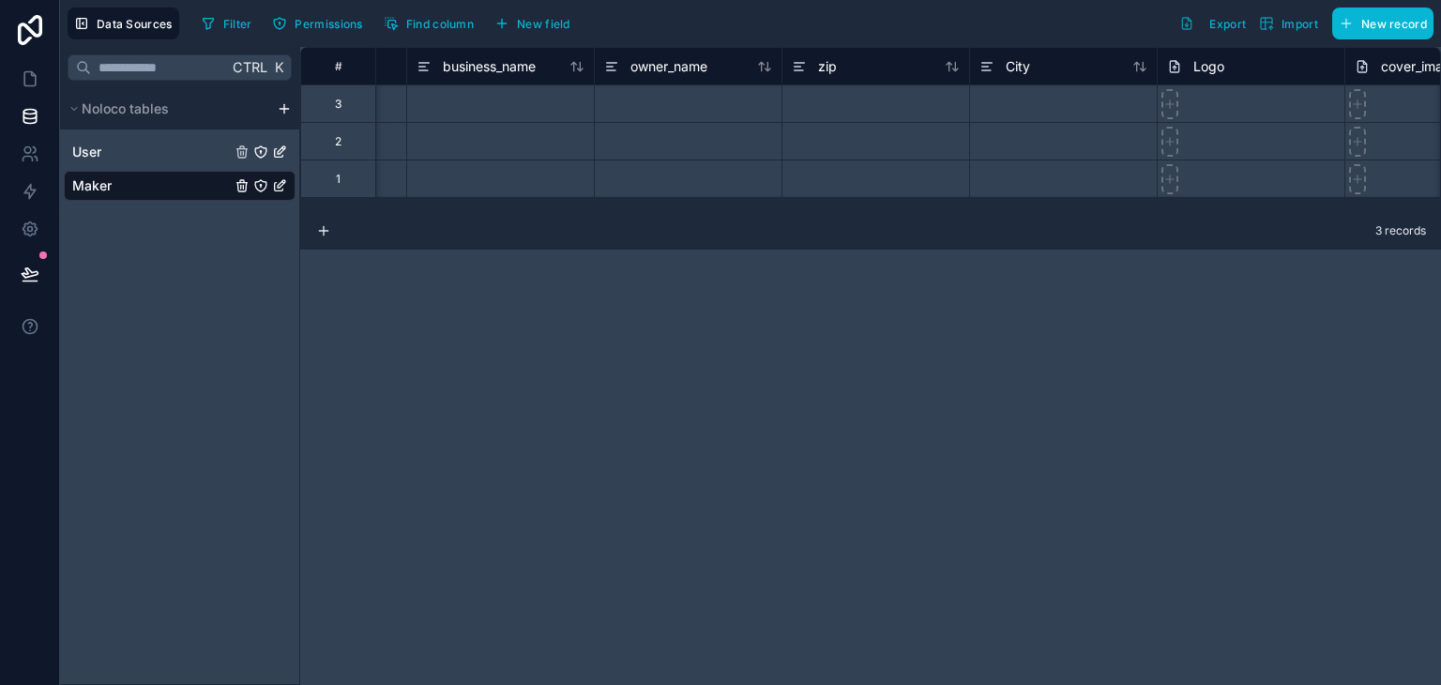
scroll to position [0, 1283]
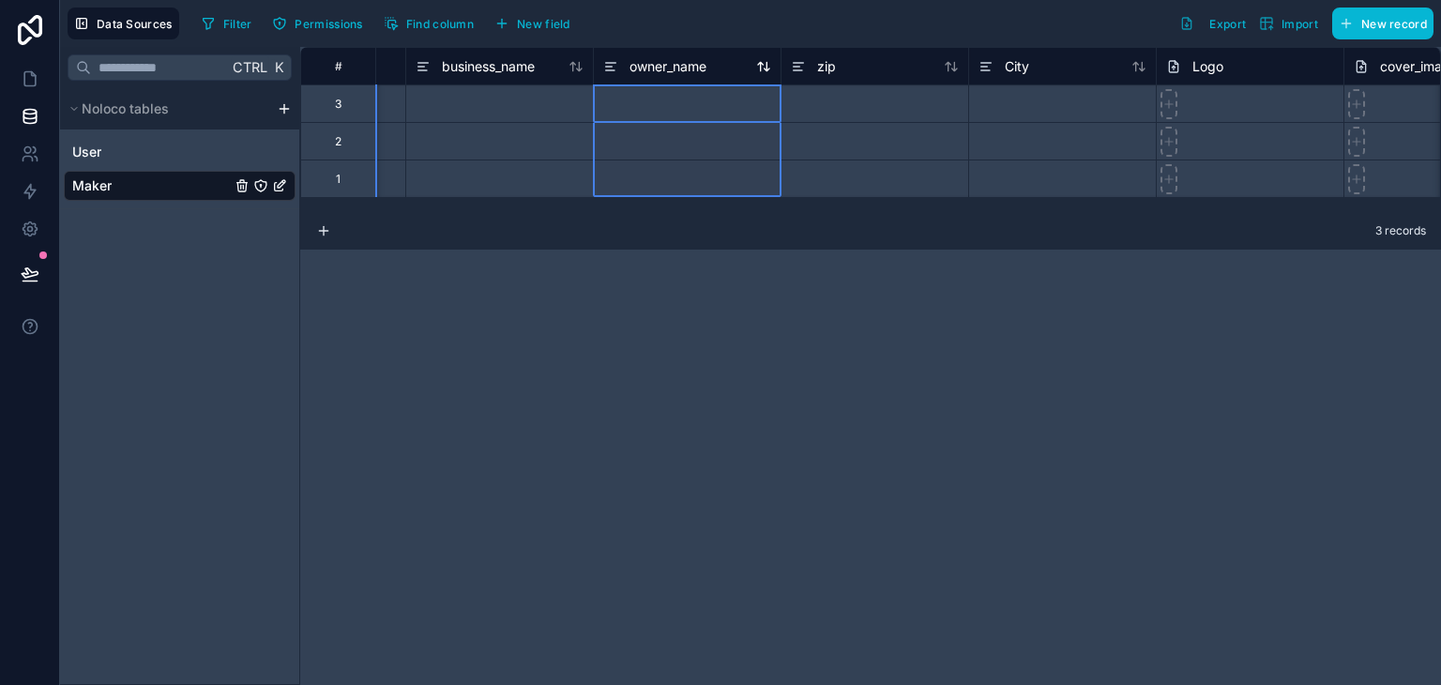
click at [610, 73] on icon at bounding box center [610, 66] width 15 height 23
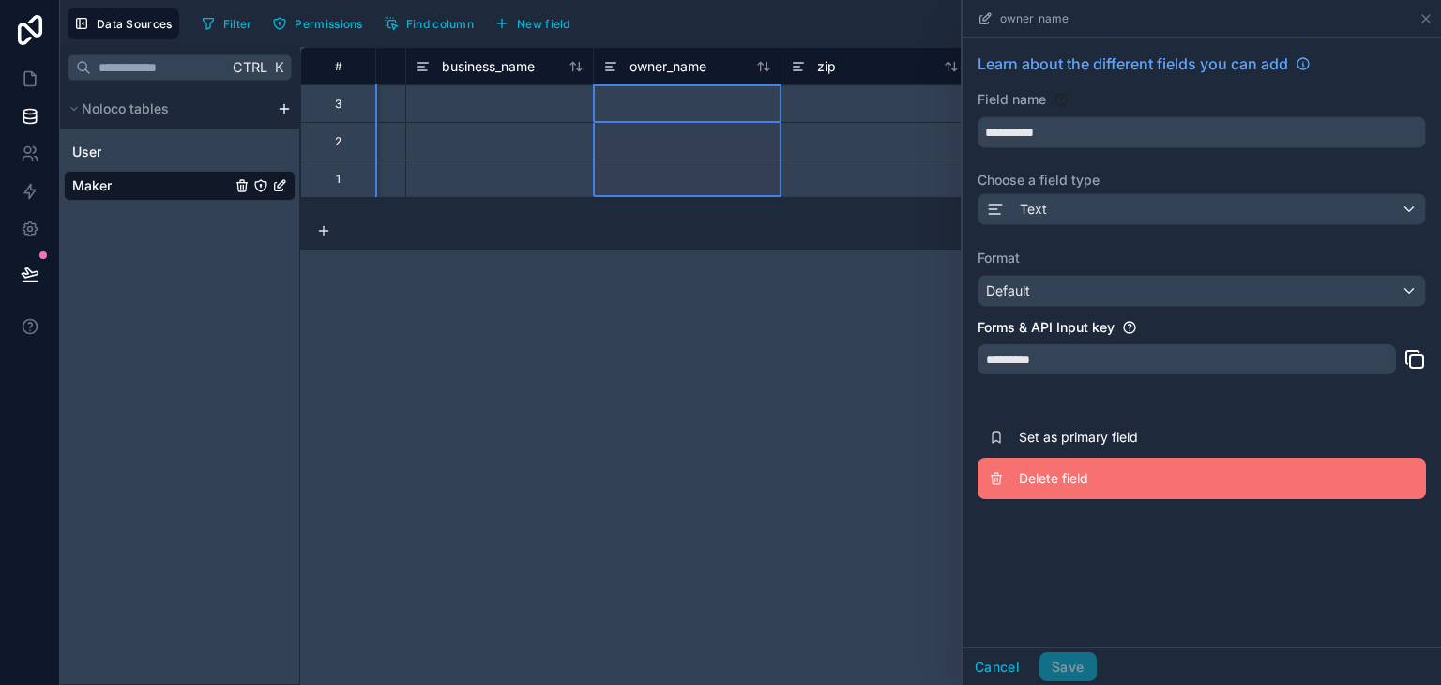
click at [1060, 470] on span "Delete field" at bounding box center [1154, 478] width 270 height 19
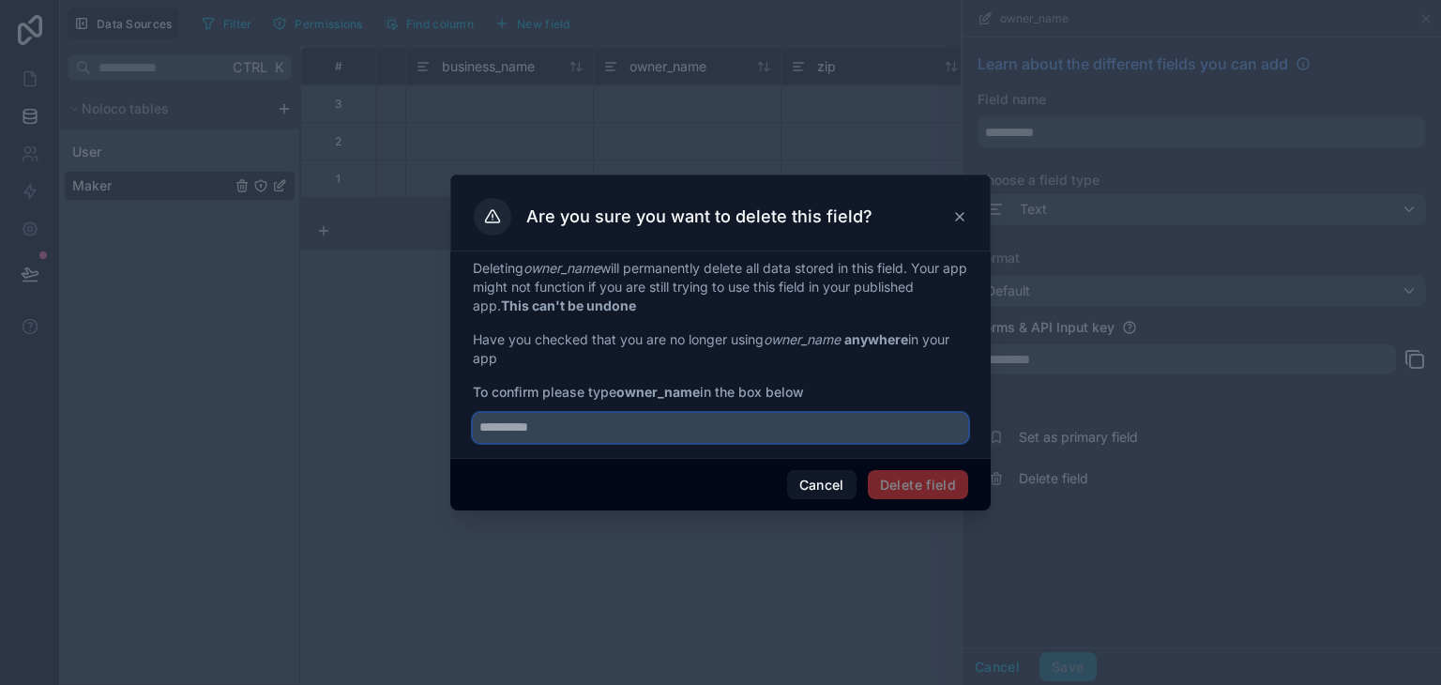
click at [842, 431] on input "text" at bounding box center [720, 428] width 495 height 30
type input "*"
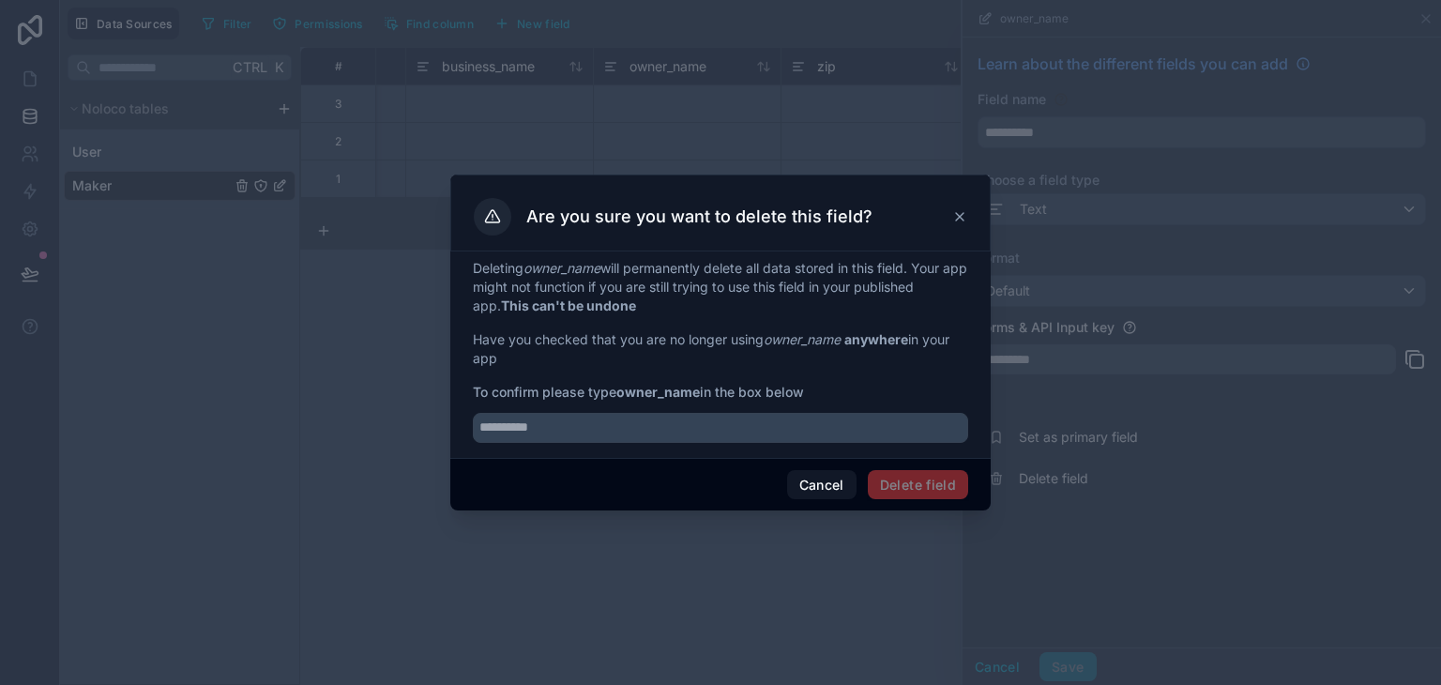
click at [959, 219] on icon at bounding box center [959, 216] width 15 height 15
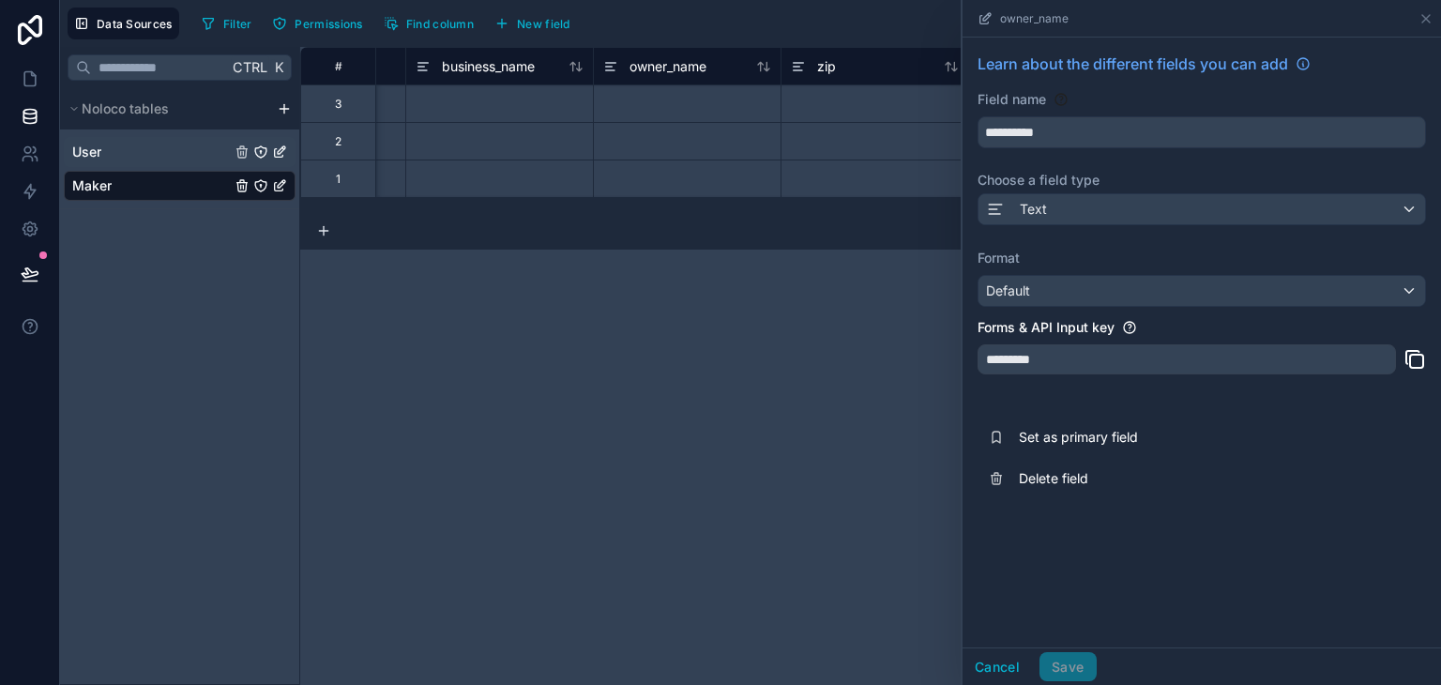
click at [159, 155] on link "User" at bounding box center [180, 152] width 232 height 30
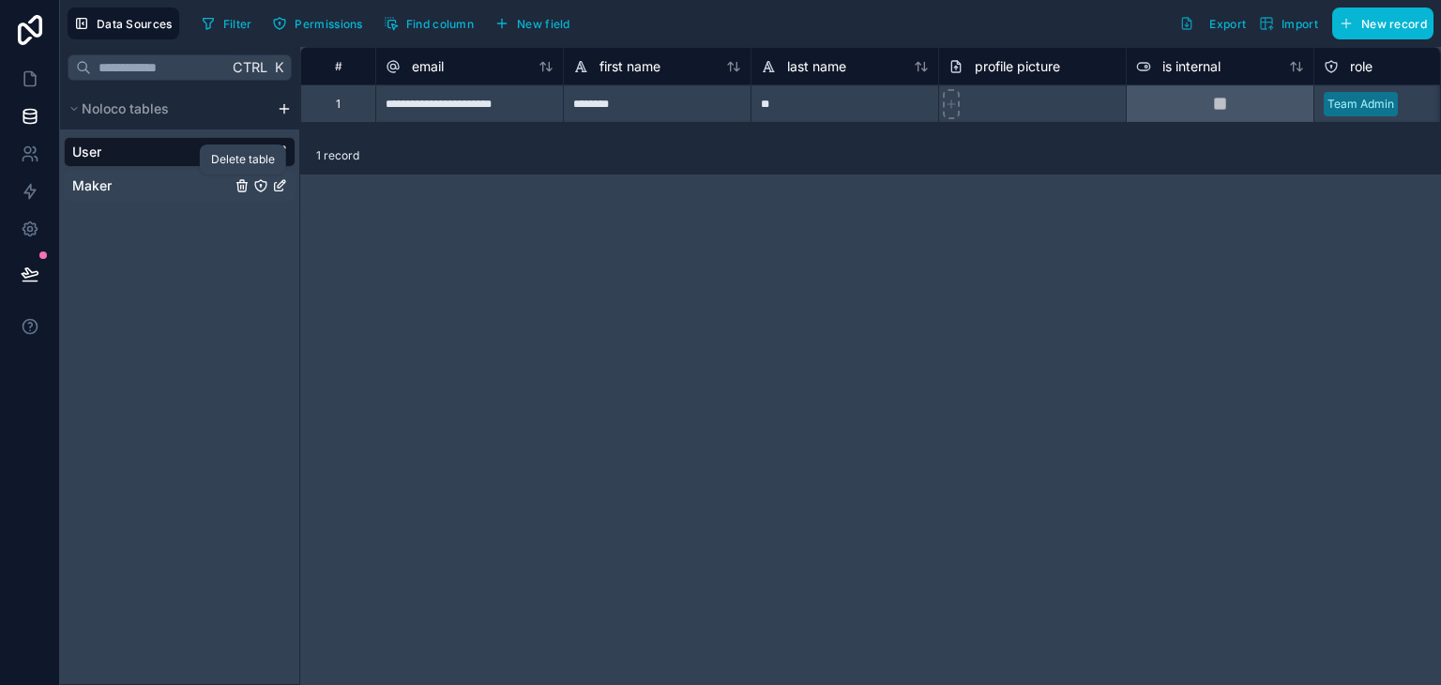
click at [245, 179] on icon "Maker" at bounding box center [241, 185] width 15 height 15
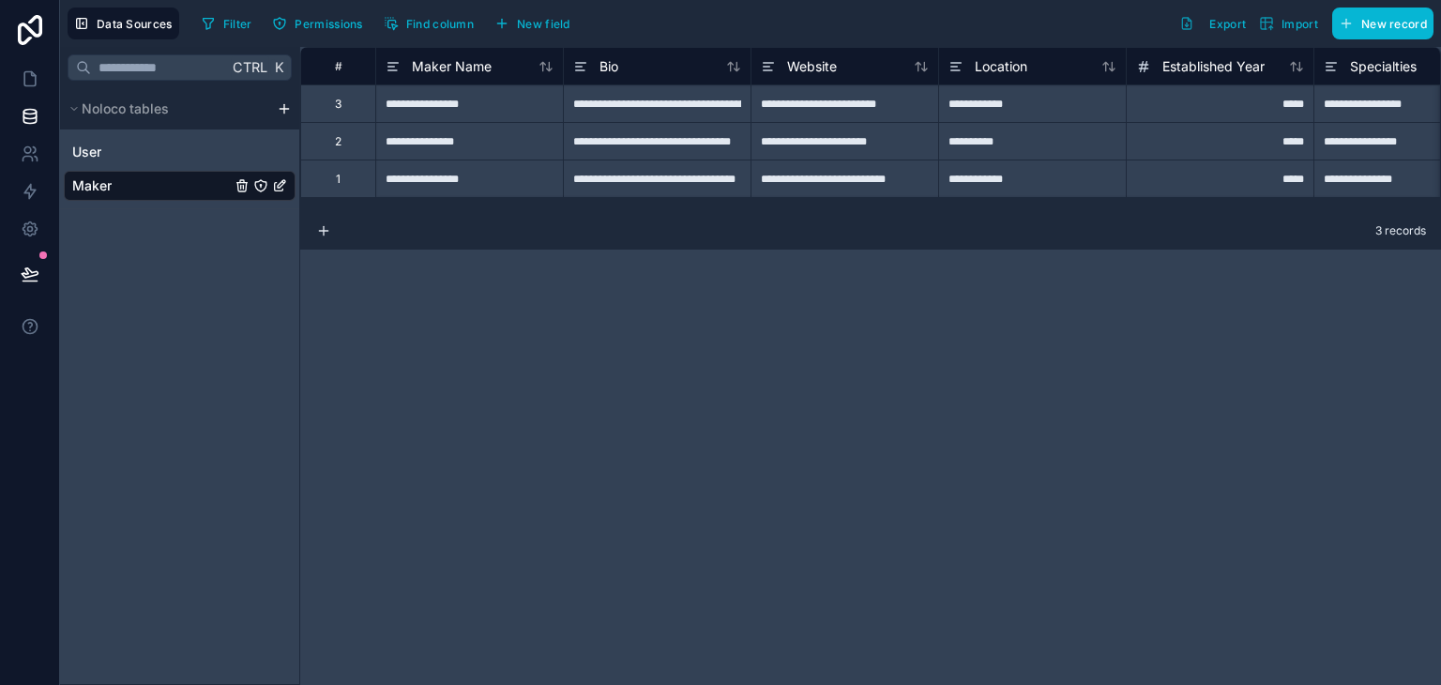
click at [249, 185] on div "Maker" at bounding box center [260, 185] width 53 height 15
click at [238, 185] on icon "Maker" at bounding box center [241, 187] width 8 height 8
click at [239, 186] on icon "Maker" at bounding box center [241, 185] width 15 height 15
click at [866, 361] on div "**********" at bounding box center [870, 366] width 1141 height 638
click at [240, 186] on icon "Maker" at bounding box center [241, 185] width 15 height 15
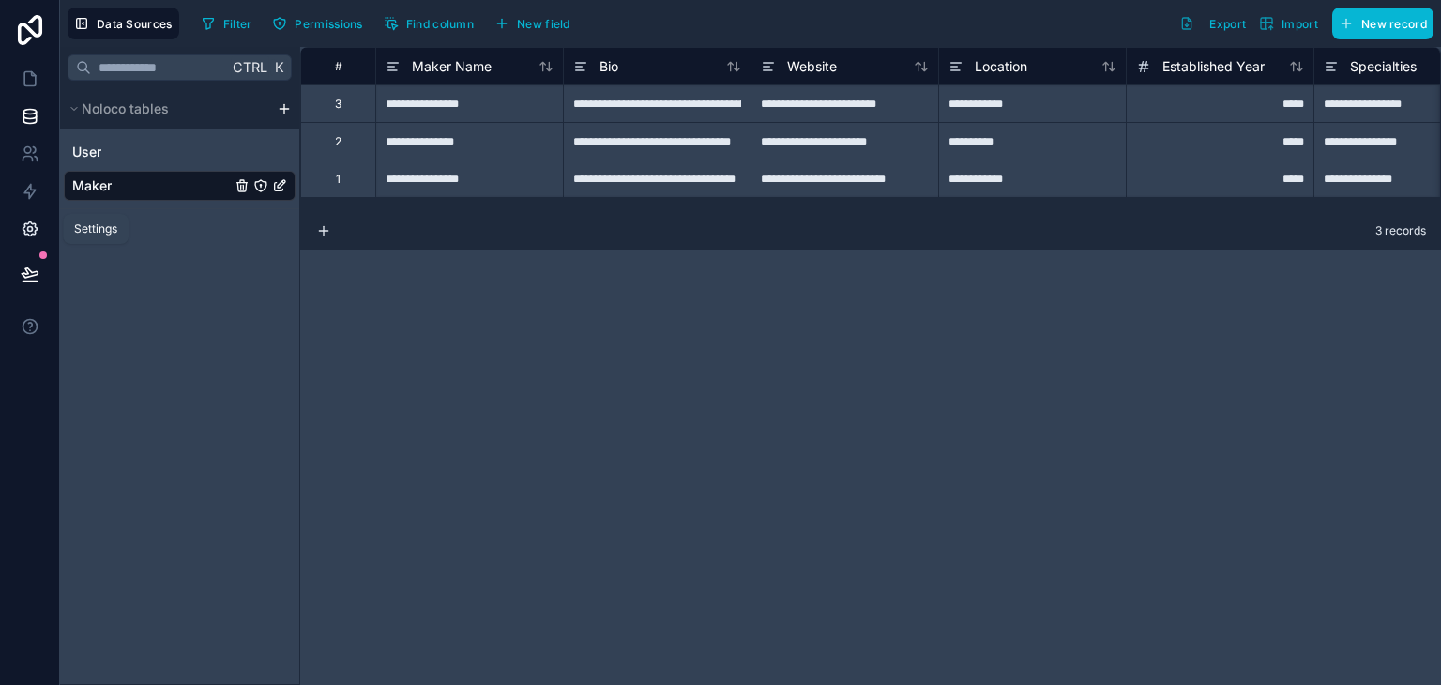
click at [30, 230] on icon at bounding box center [30, 228] width 19 height 19
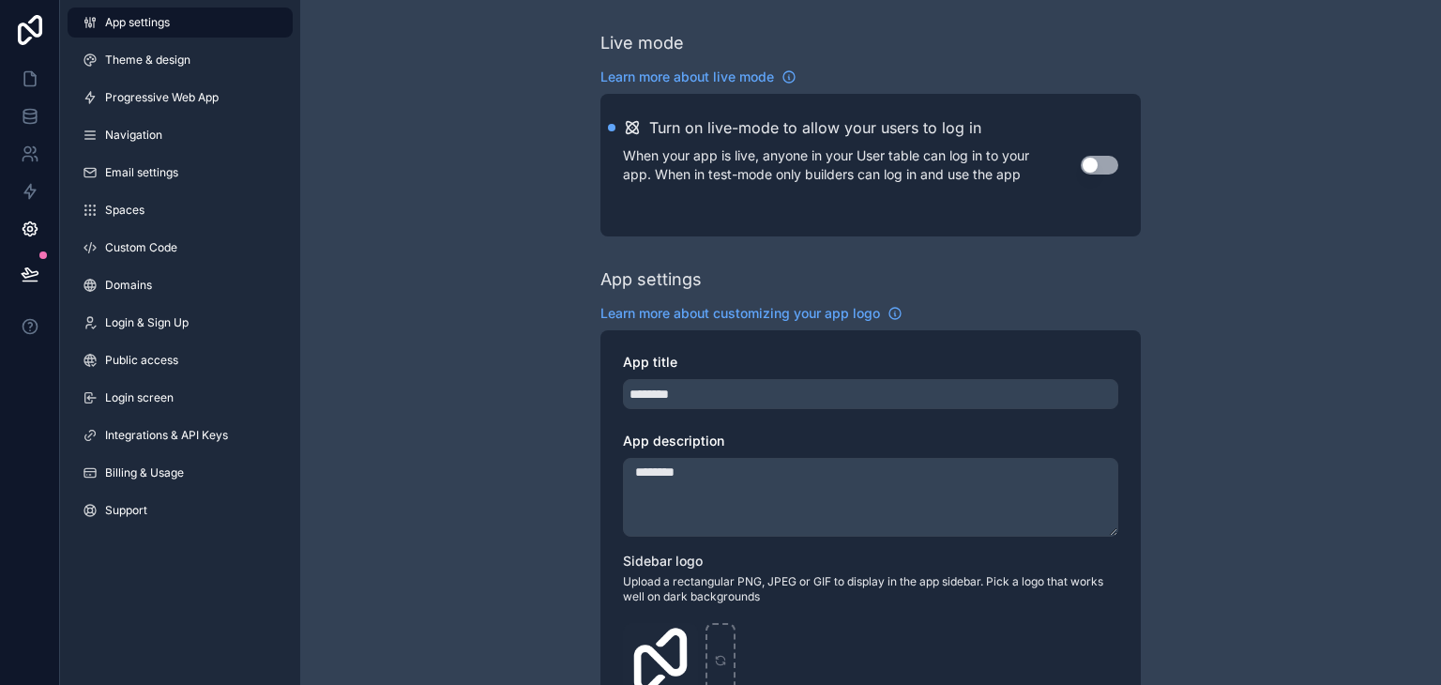
click at [814, 464] on textarea "********" at bounding box center [870, 497] width 495 height 79
click at [38, 112] on link at bounding box center [29, 117] width 59 height 38
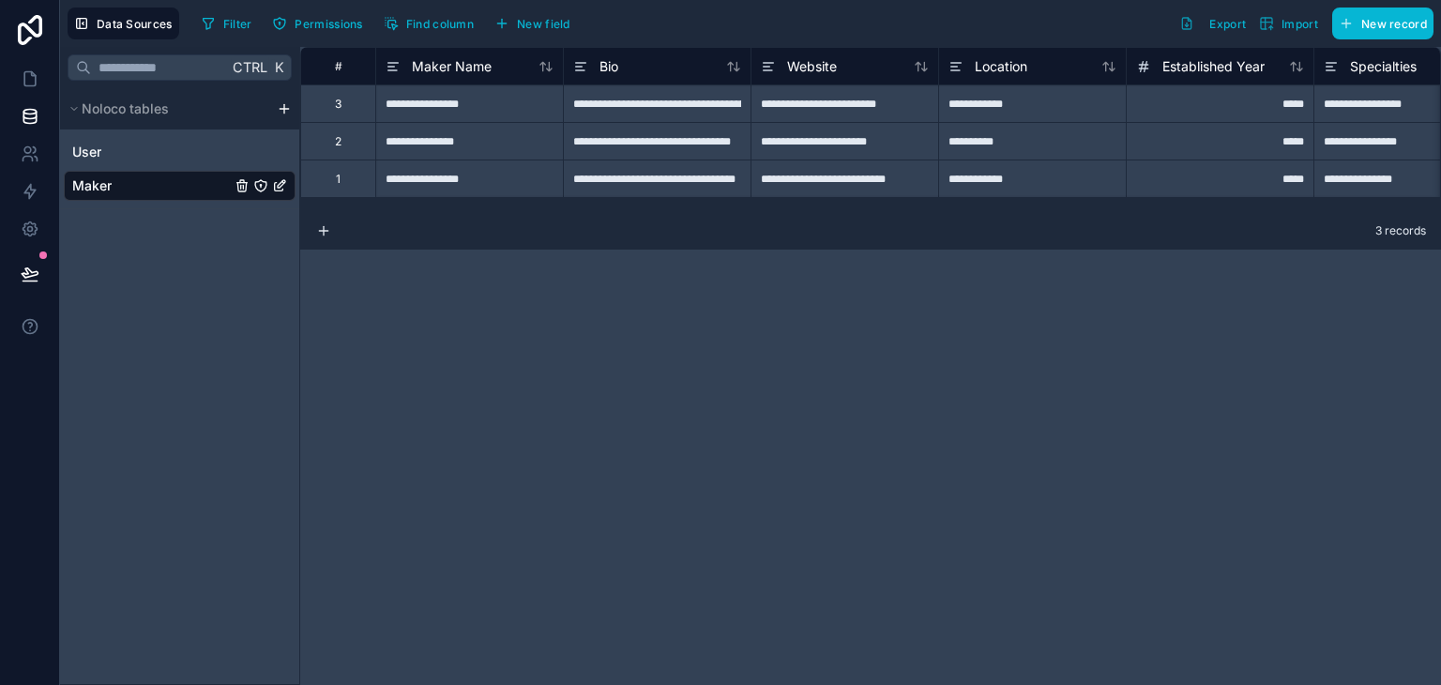
click at [283, 112] on html "**********" at bounding box center [720, 342] width 1441 height 685
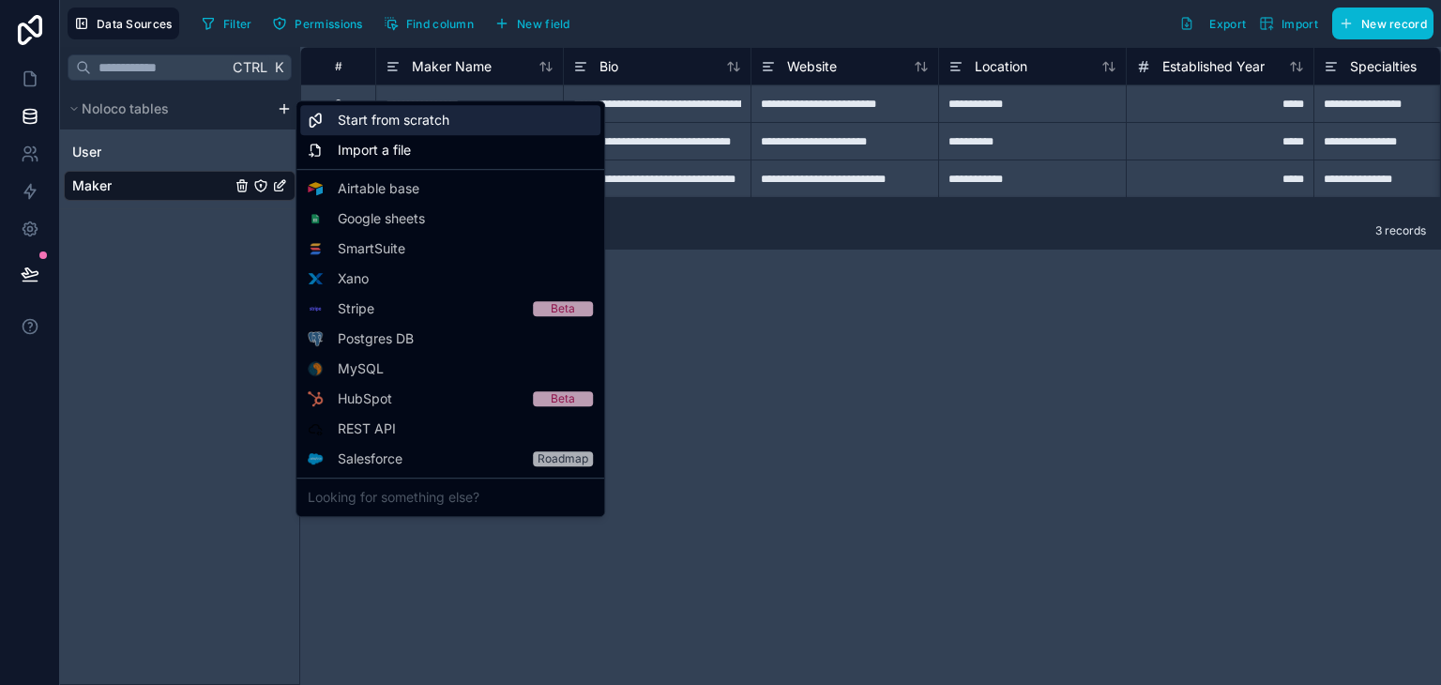
click at [396, 112] on span "Start from scratch" at bounding box center [394, 120] width 112 height 19
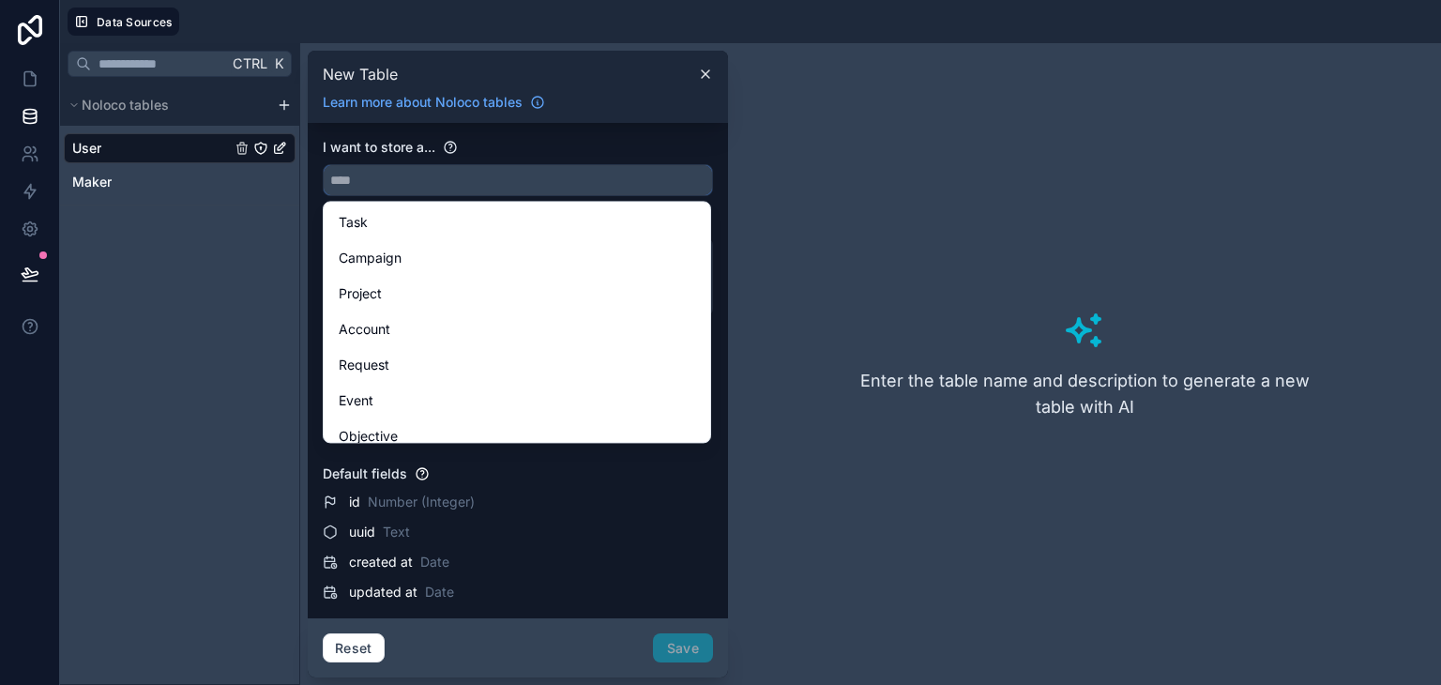
click at [389, 182] on input "text" at bounding box center [518, 180] width 388 height 30
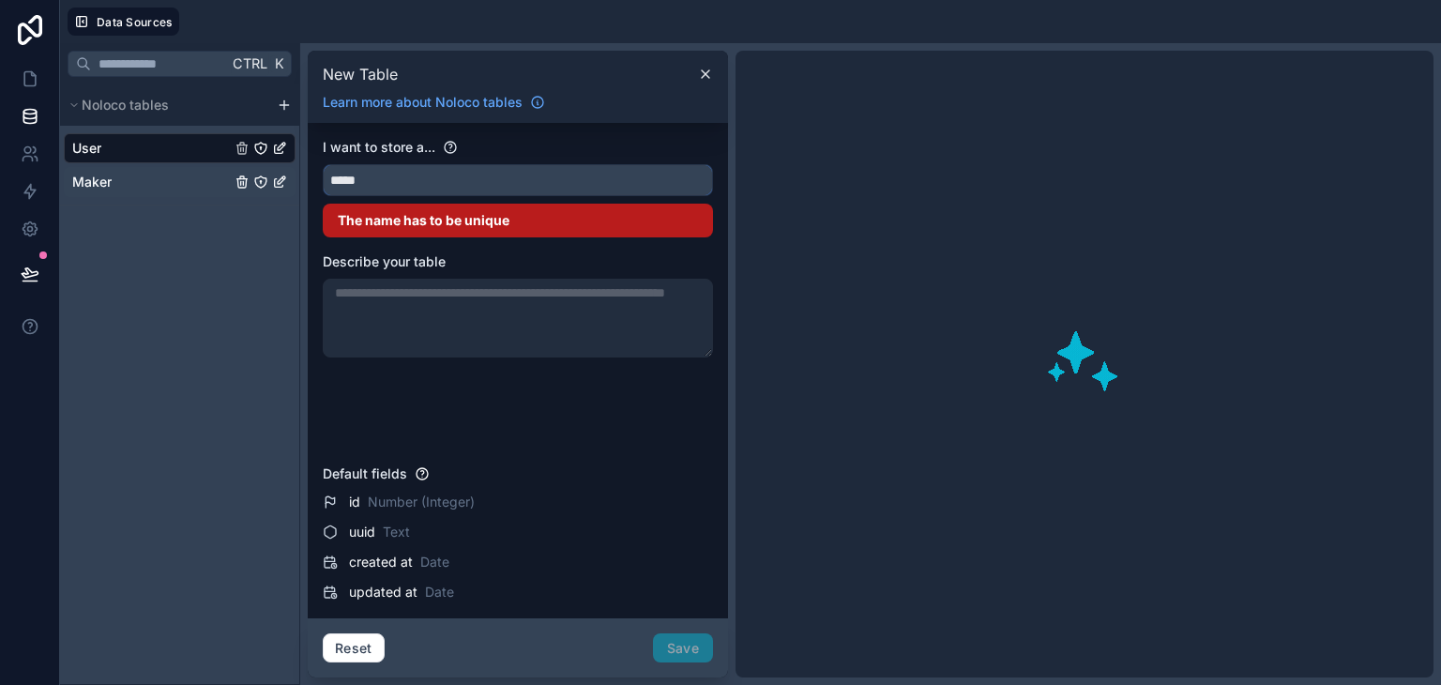
type input "*****"
click at [273, 182] on icon "Maker" at bounding box center [279, 181] width 15 height 15
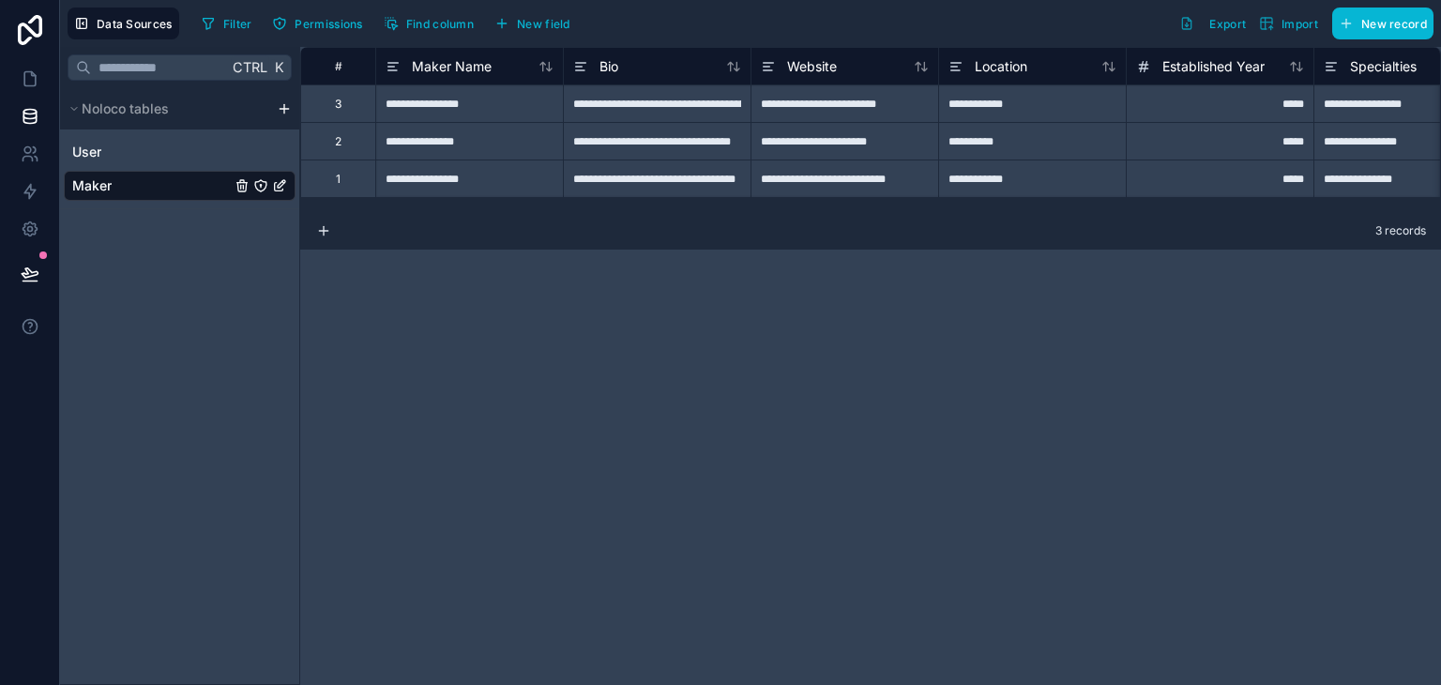
click at [286, 189] on icon "Maker" at bounding box center [279, 185] width 15 height 15
click at [278, 184] on icon "Maker" at bounding box center [279, 185] width 15 height 15
click at [282, 158] on icon "User" at bounding box center [279, 151] width 15 height 15
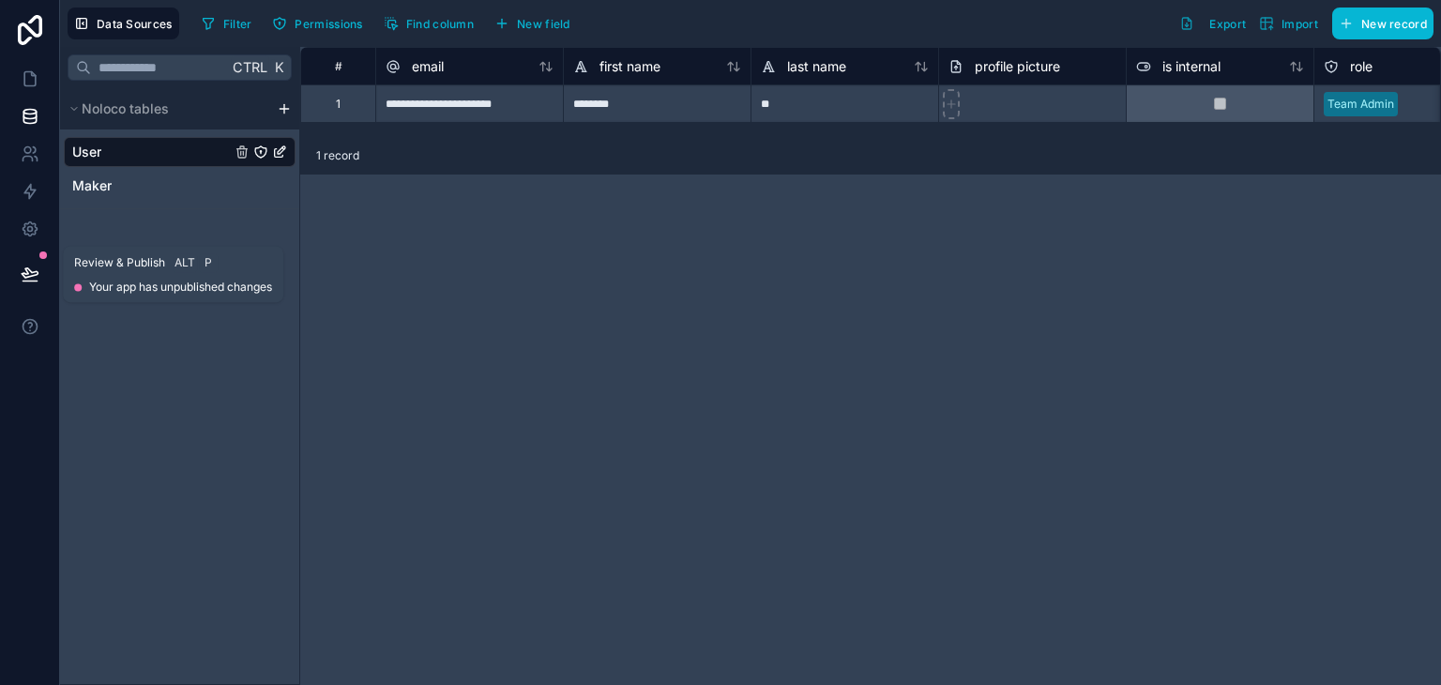
click at [33, 273] on icon at bounding box center [30, 273] width 19 height 19
click at [9, 448] on div at bounding box center [30, 342] width 60 height 685
click at [236, 182] on icon "Maker" at bounding box center [241, 185] width 15 height 15
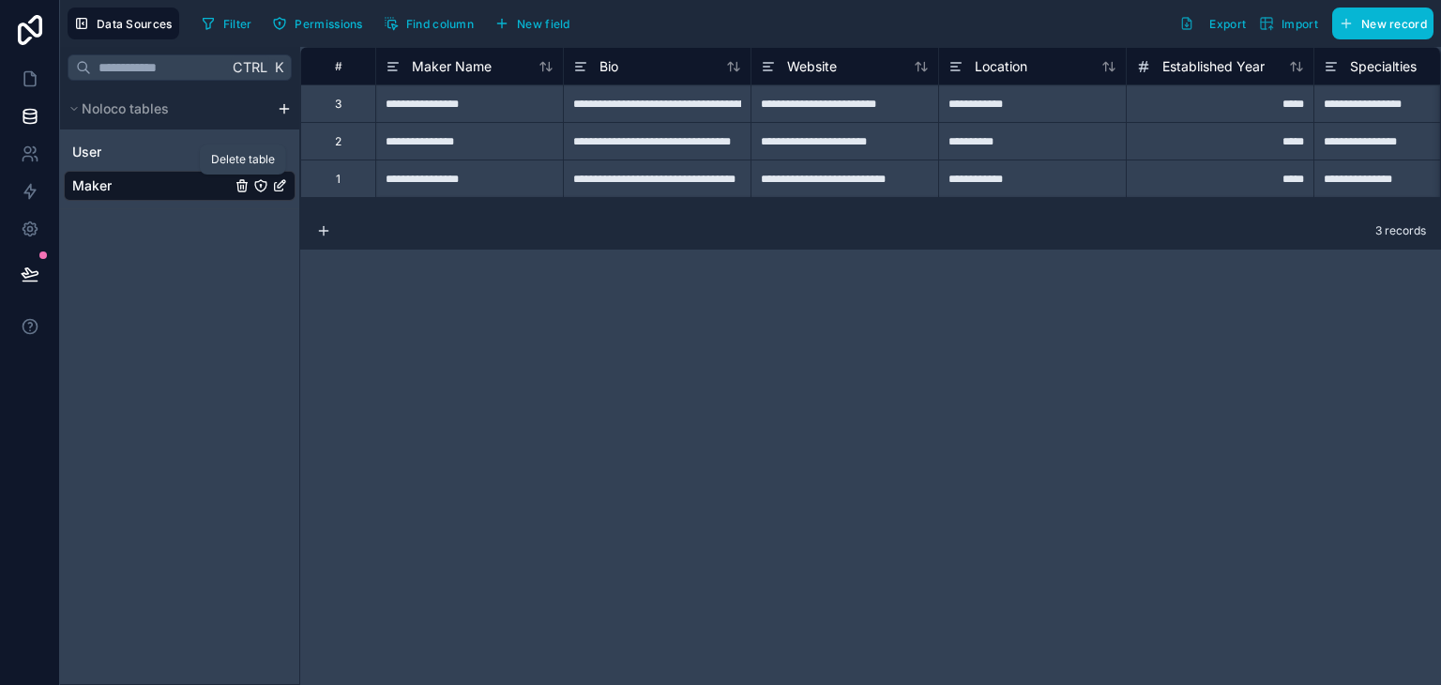
click at [236, 188] on icon "Maker" at bounding box center [241, 185] width 15 height 15
click at [241, 188] on icon "Maker" at bounding box center [241, 187] width 0 height 4
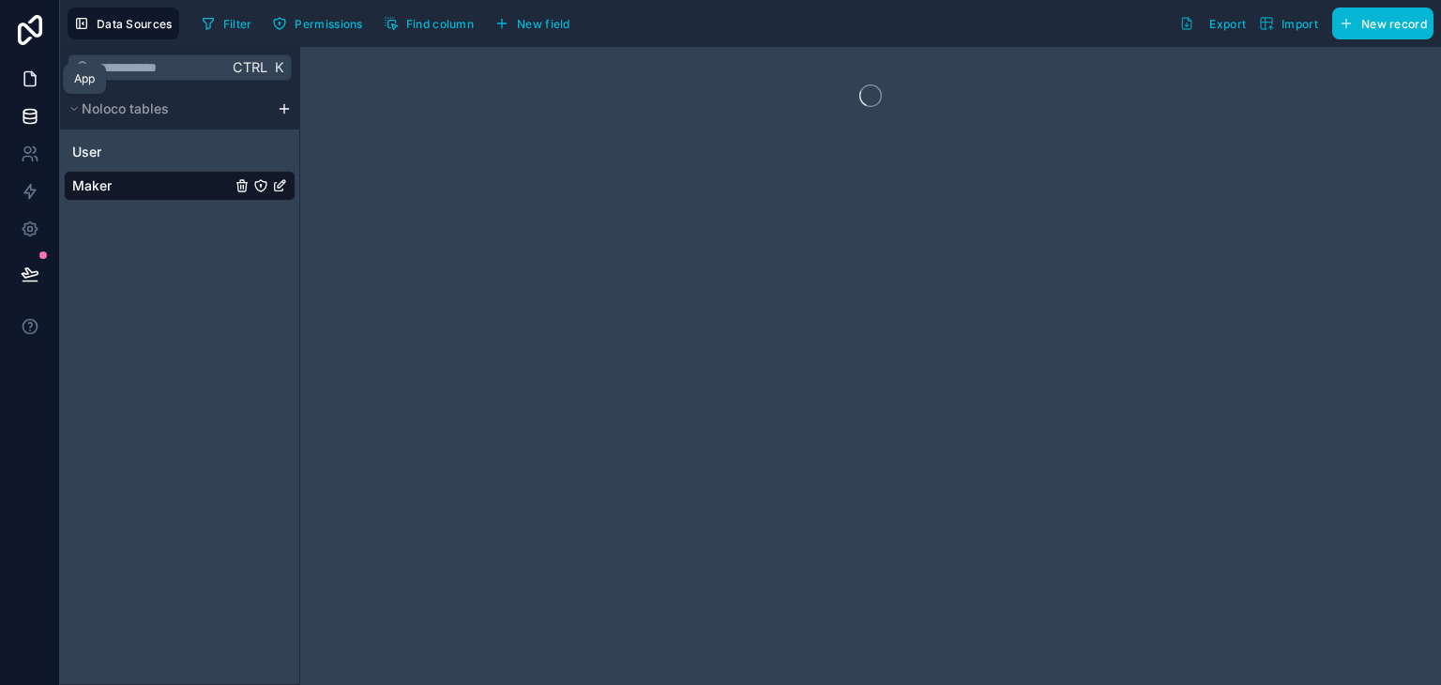
click at [35, 87] on icon at bounding box center [30, 78] width 19 height 19
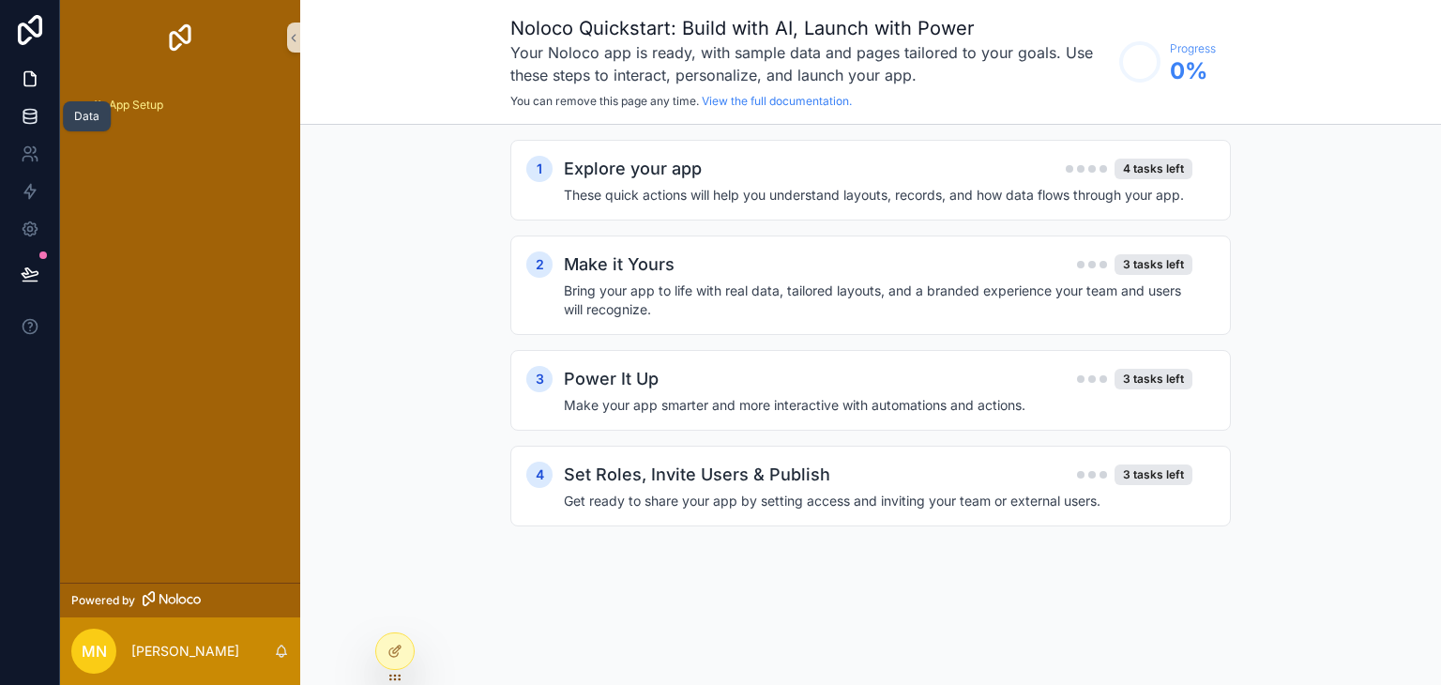
click at [36, 132] on link at bounding box center [29, 117] width 59 height 38
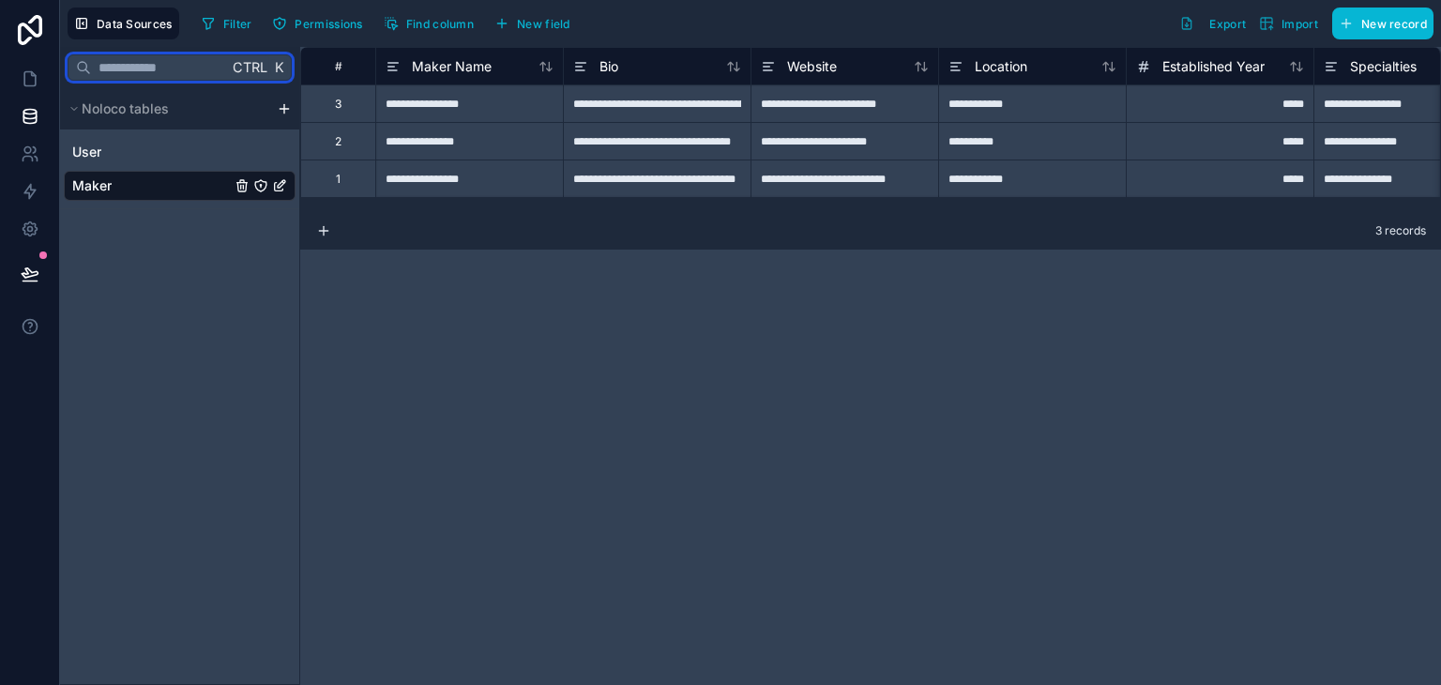
click at [222, 72] on input "text" at bounding box center [159, 68] width 137 height 34
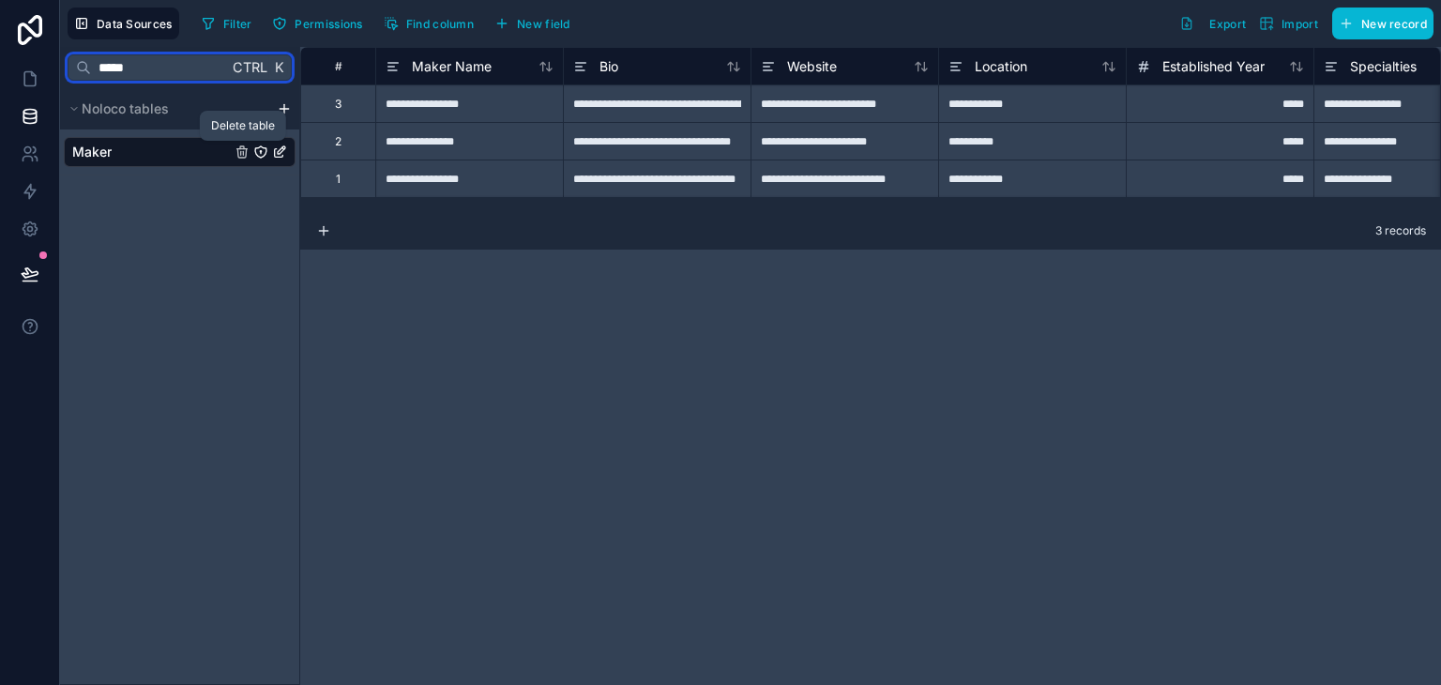
type input "*****"
click at [267, 69] on span "Ctrl" at bounding box center [250, 66] width 38 height 23
drag, startPoint x: 73, startPoint y: 67, endPoint x: 439, endPoint y: 406, distance: 499.1
click at [439, 406] on div "**********" at bounding box center [870, 366] width 1141 height 638
click at [275, 157] on icon "Maker" at bounding box center [279, 153] width 8 height 8
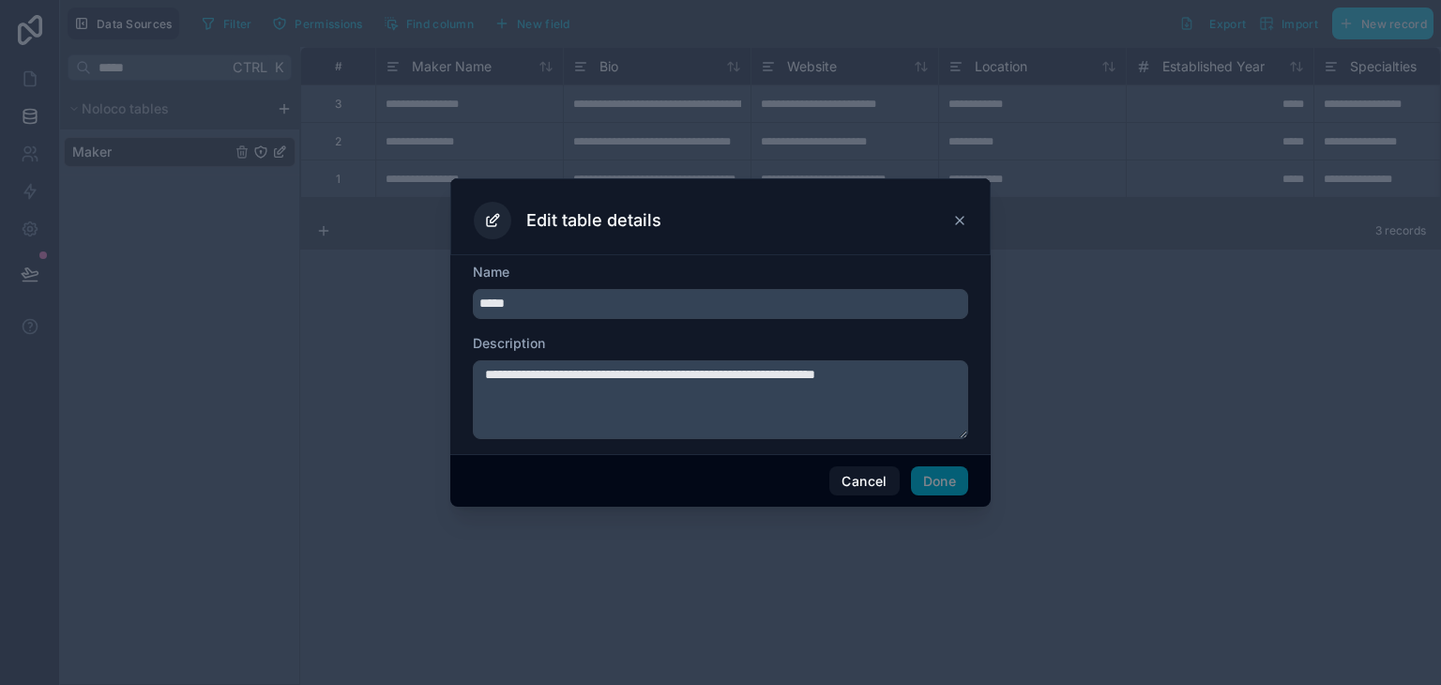
type input "******"
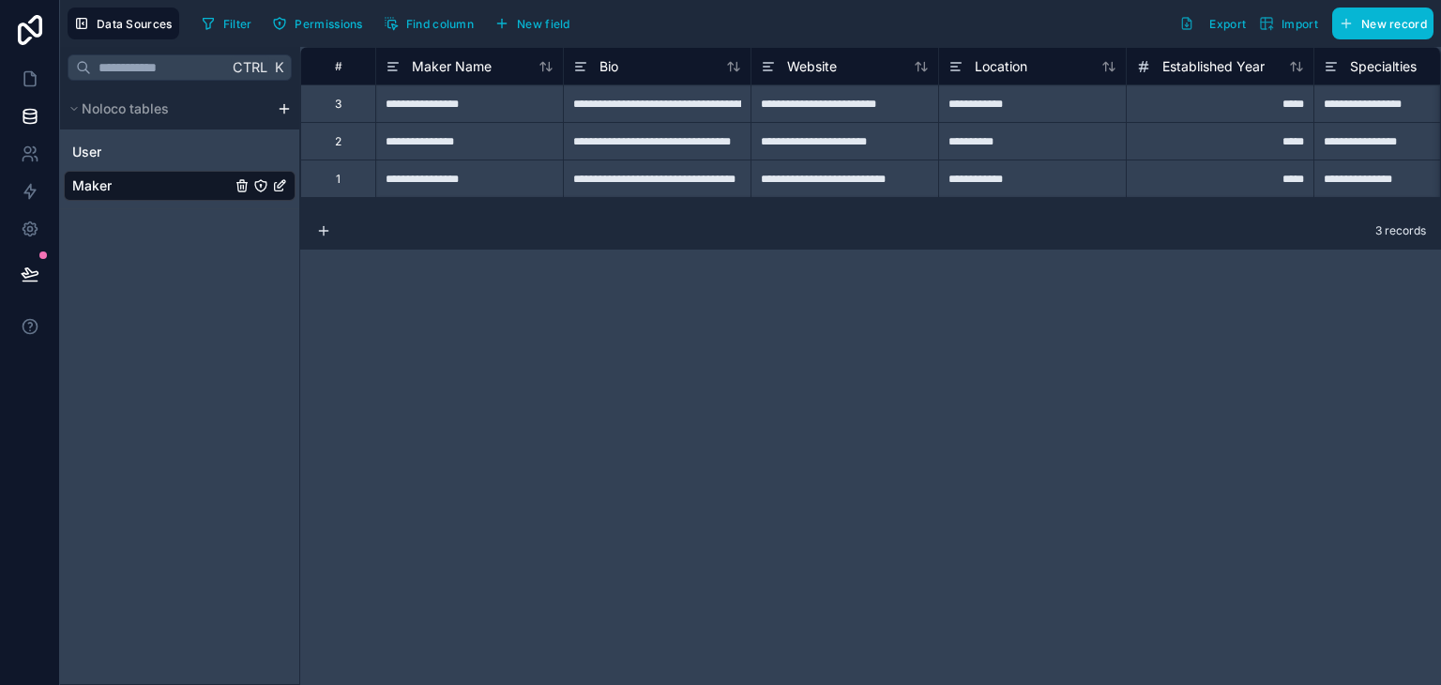
click at [284, 185] on icon "Maker" at bounding box center [279, 185] width 15 height 15
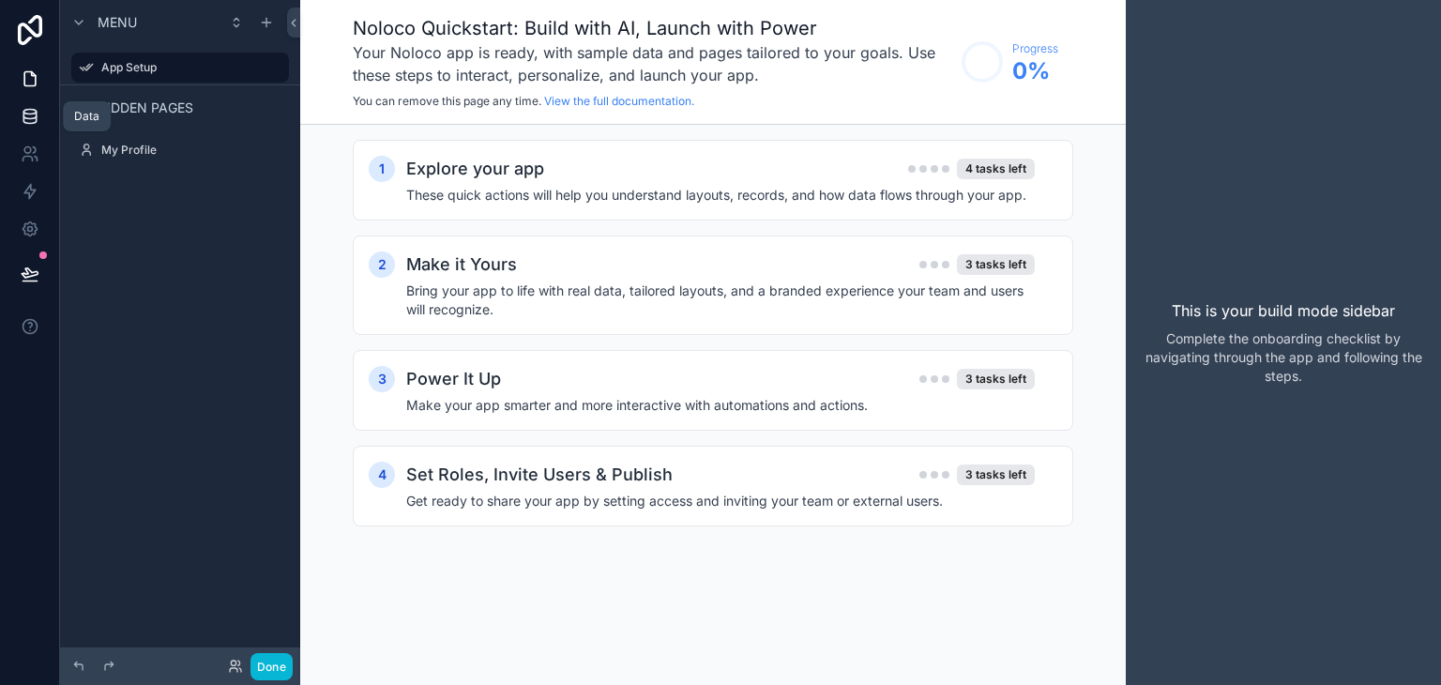
click at [30, 125] on icon at bounding box center [30, 116] width 19 height 19
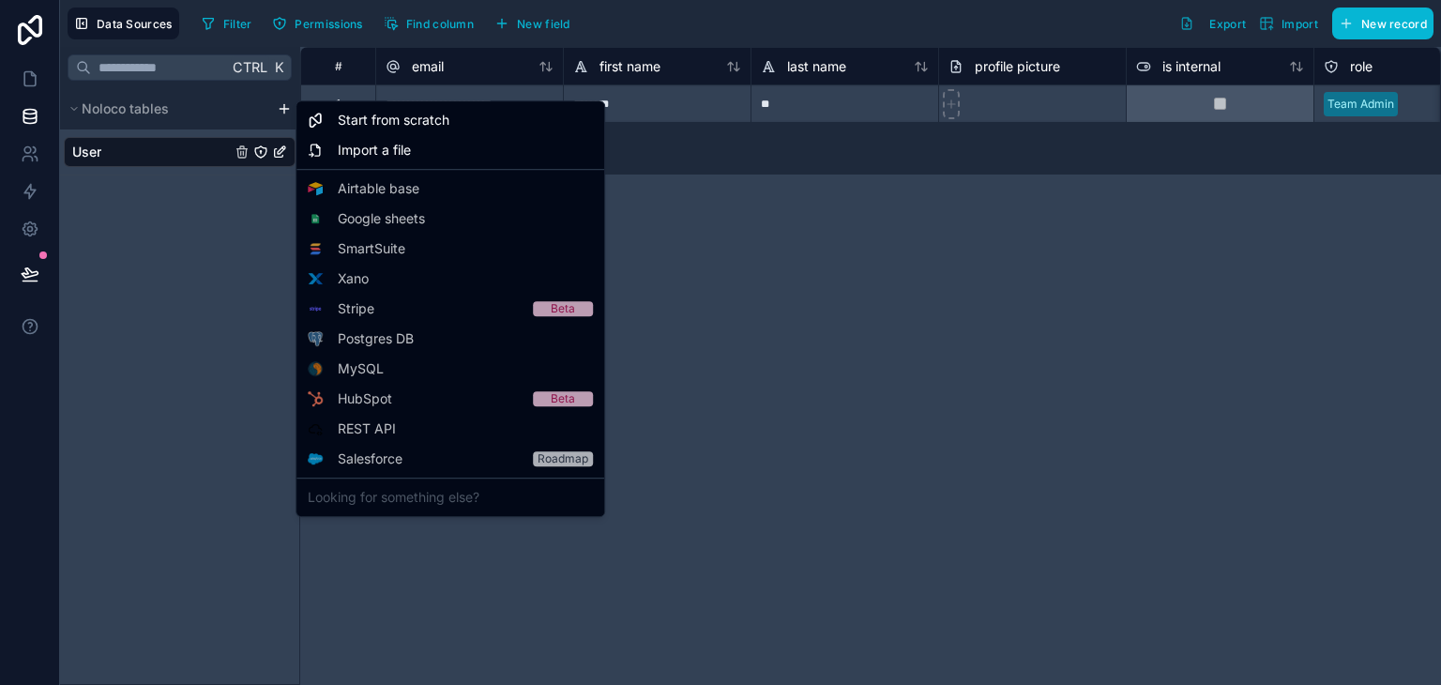
click at [280, 109] on html "**********" at bounding box center [720, 342] width 1441 height 685
click at [368, 117] on span "Start from scratch" at bounding box center [394, 120] width 112 height 19
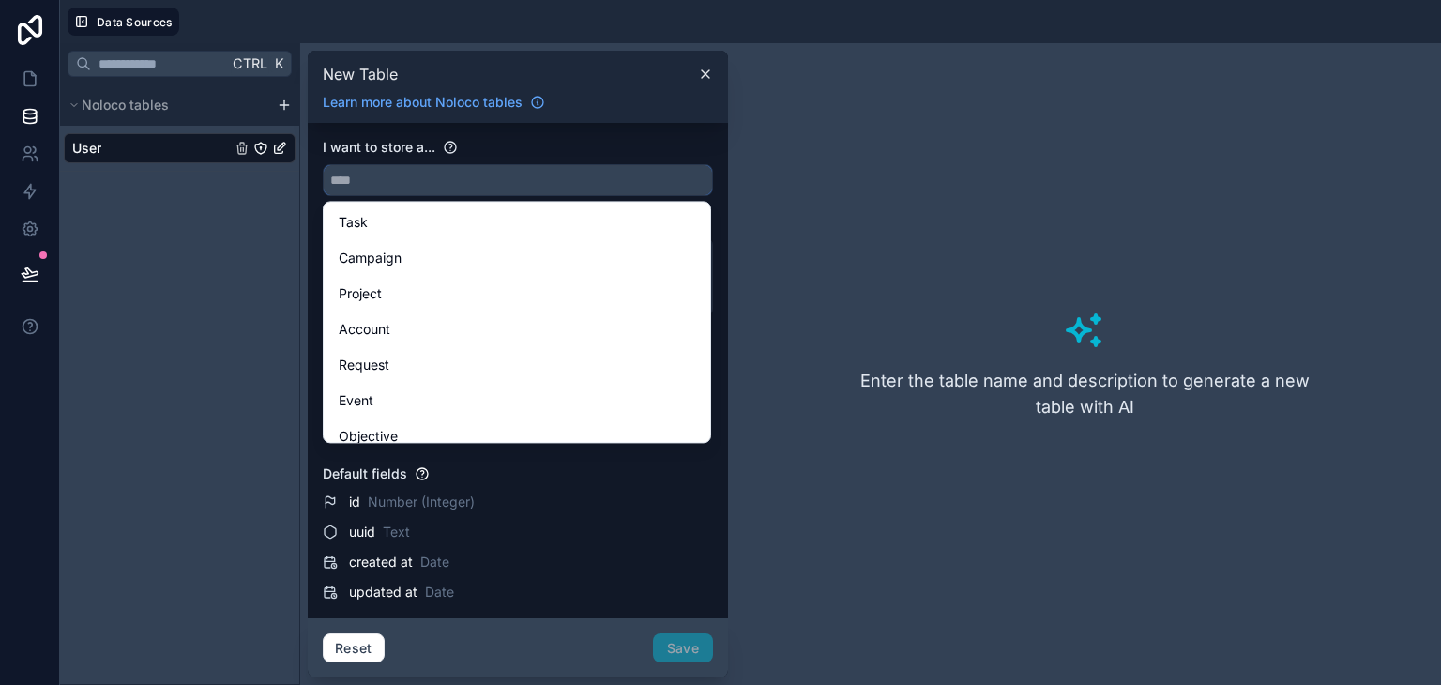
click at [520, 171] on input "text" at bounding box center [518, 180] width 388 height 30
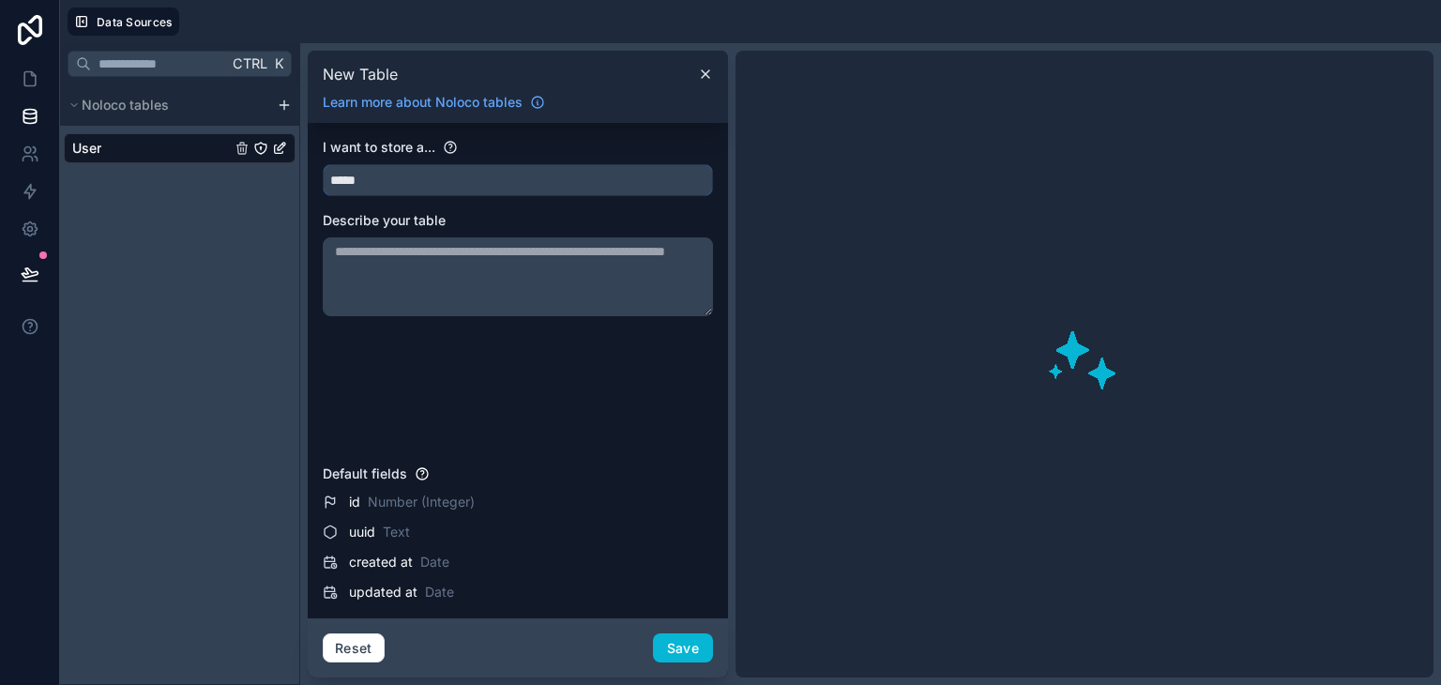
type input "*****"
click at [435, 295] on textarea at bounding box center [518, 276] width 390 height 79
paste textarea "**********"
type textarea "**********"
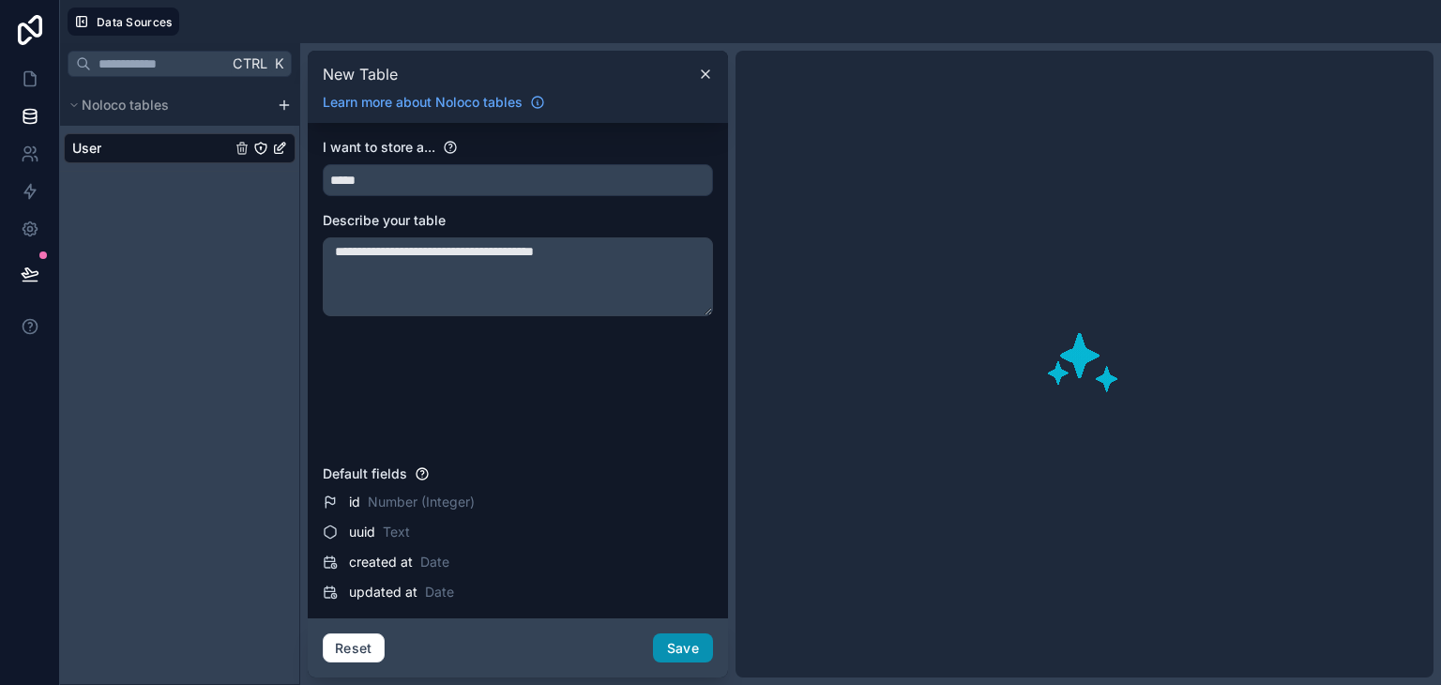
type textarea "**********"
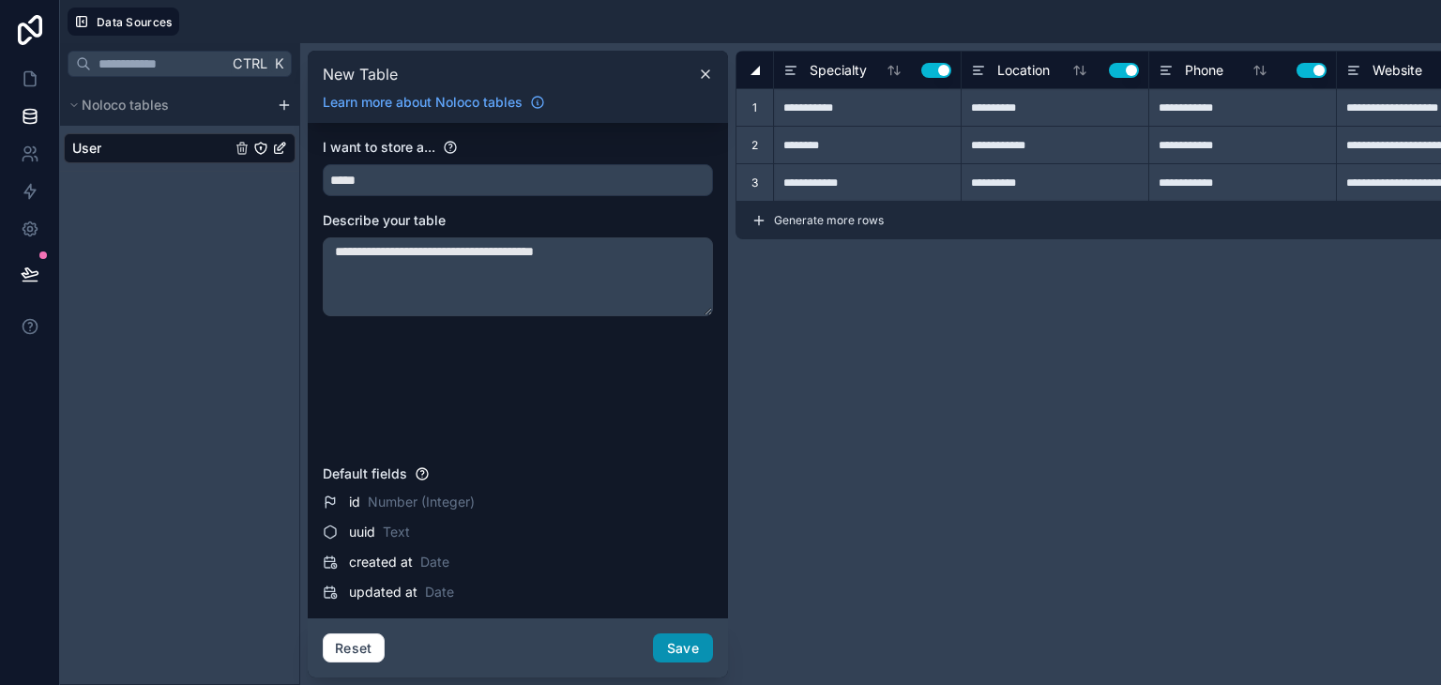
click at [688, 642] on button "Save" at bounding box center [683, 648] width 60 height 30
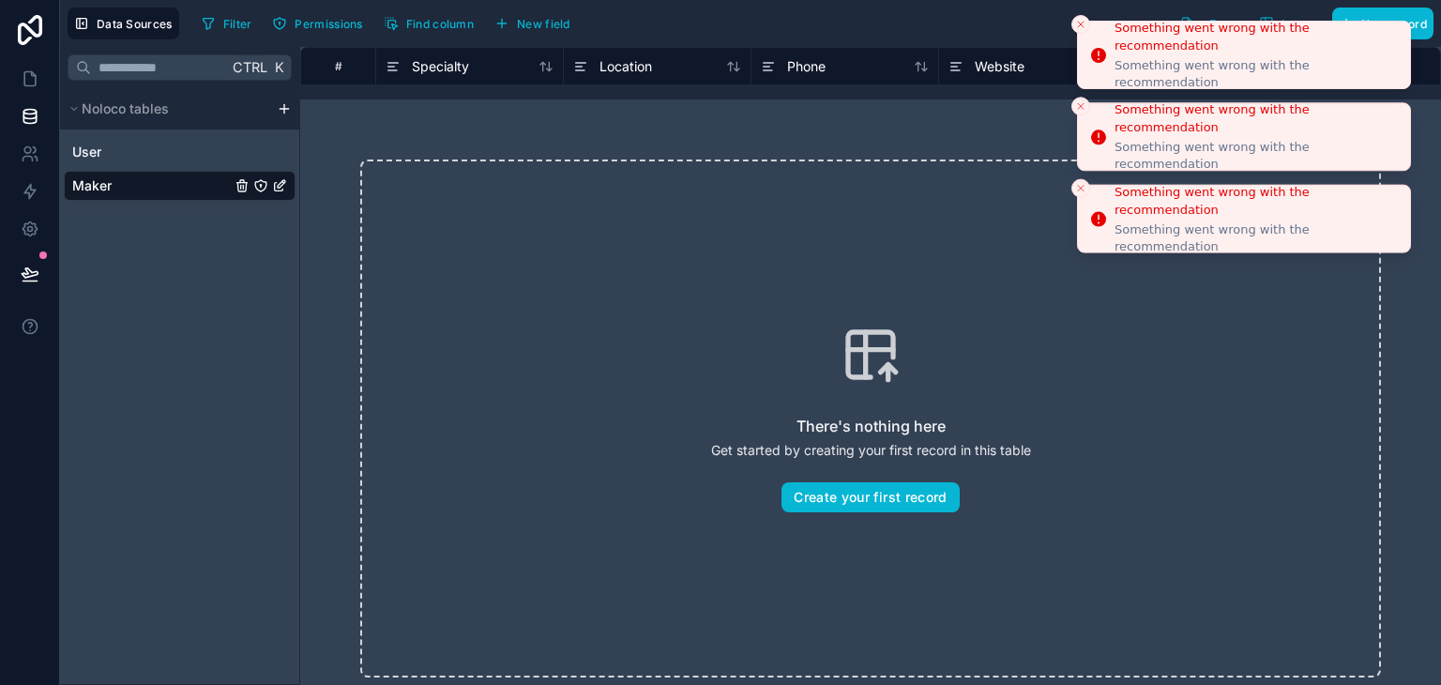
click at [1080, 19] on icon "Close toast" at bounding box center [1080, 24] width 11 height 11
click at [1077, 16] on button "Close toast" at bounding box center [1080, 24] width 19 height 19
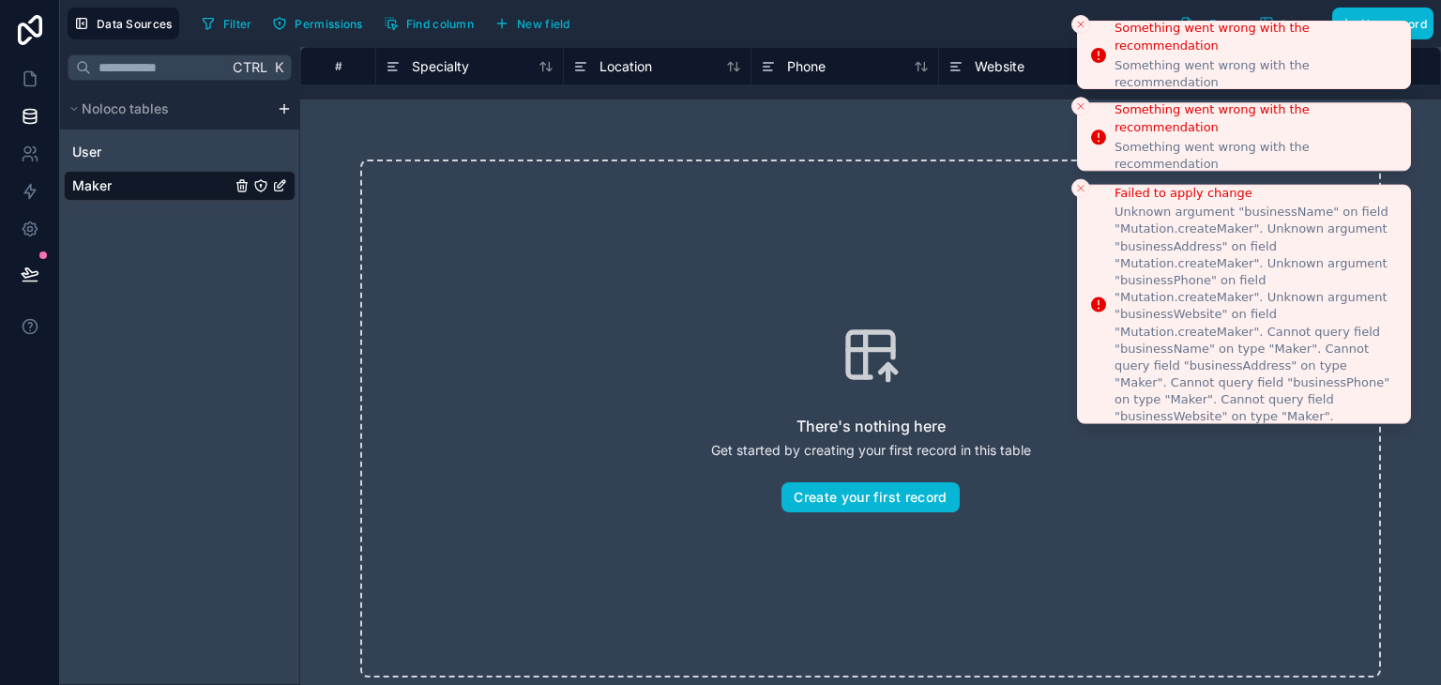
click at [1077, 16] on button "Close toast" at bounding box center [1080, 24] width 19 height 19
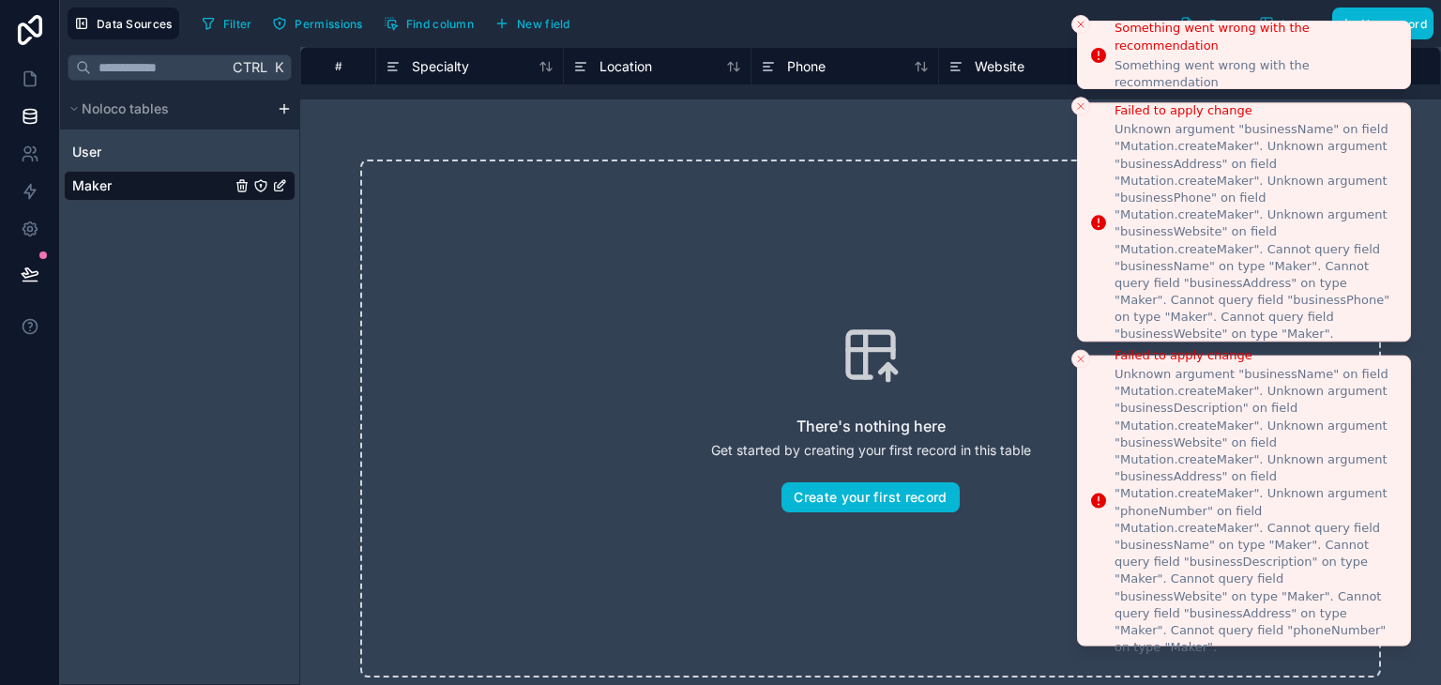
click at [1077, 16] on button "Close toast" at bounding box center [1080, 24] width 19 height 19
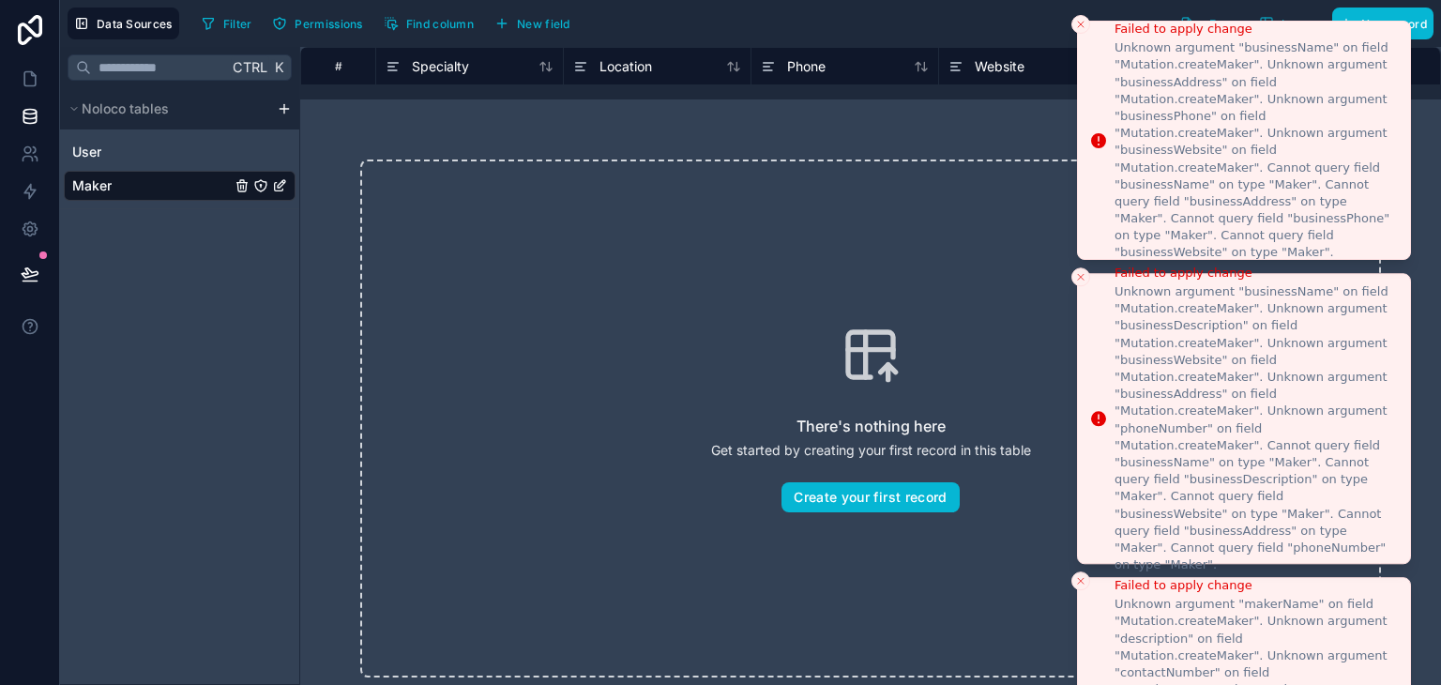
click at [1077, 16] on button "Close toast" at bounding box center [1080, 24] width 19 height 19
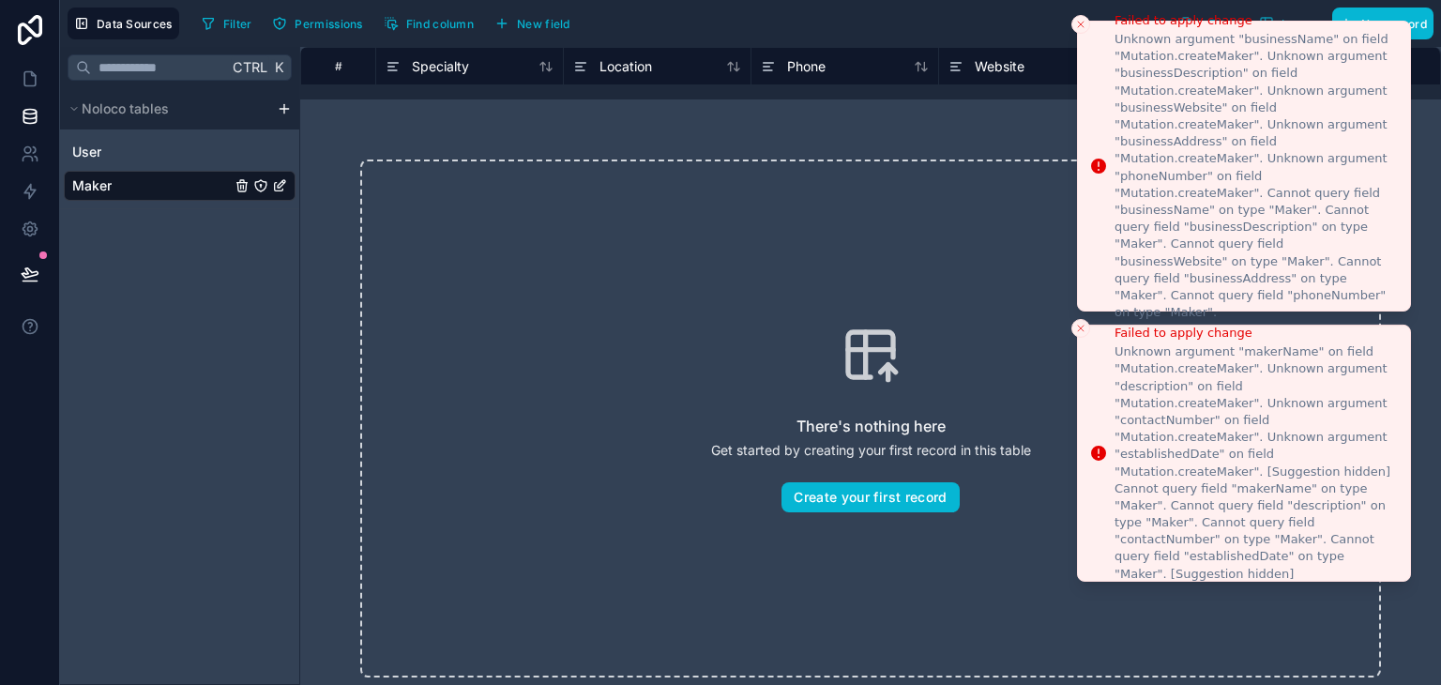
click at [1077, 16] on div "Failed to apply change Unknown argument "businessName" on field "Mutation.creat…" at bounding box center [720, 342] width 1441 height 685
click at [1077, 16] on button "Close toast" at bounding box center [1080, 24] width 19 height 19
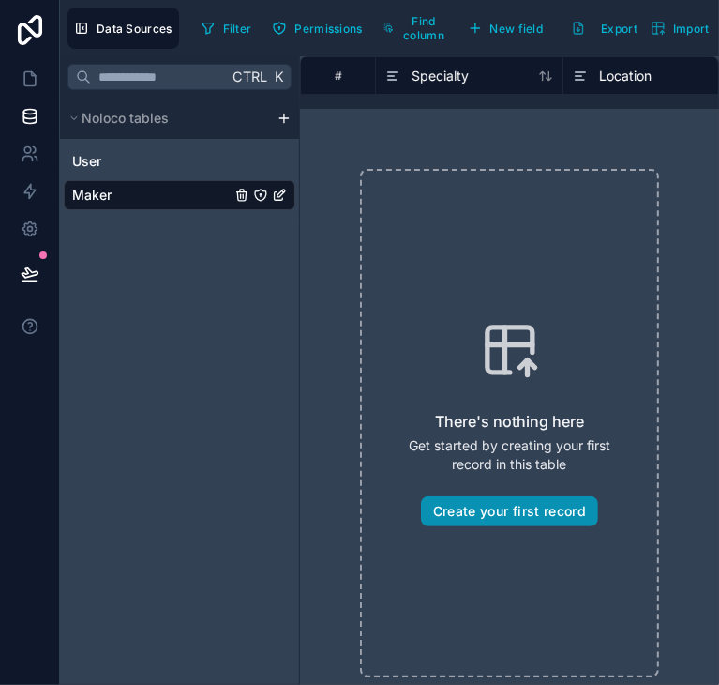
click at [546, 510] on button "Create your first record" at bounding box center [509, 511] width 177 height 30
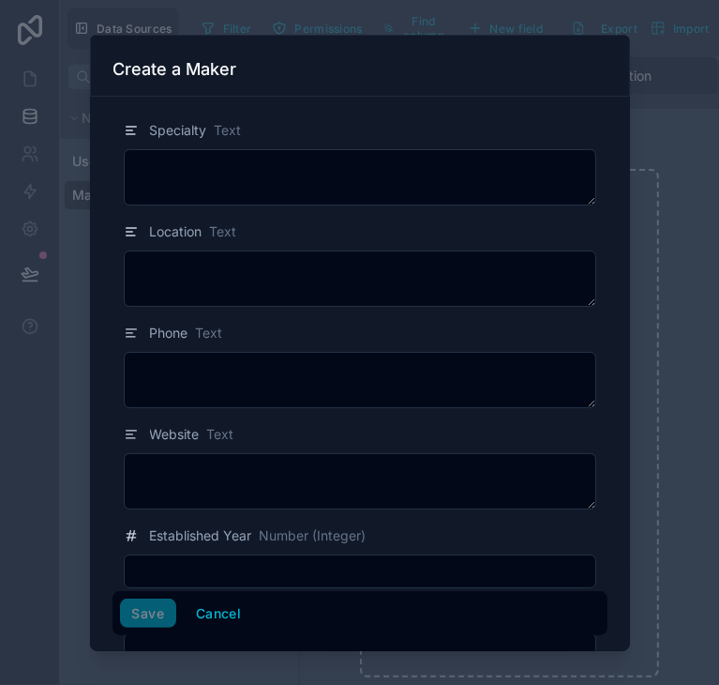
scroll to position [189, 0]
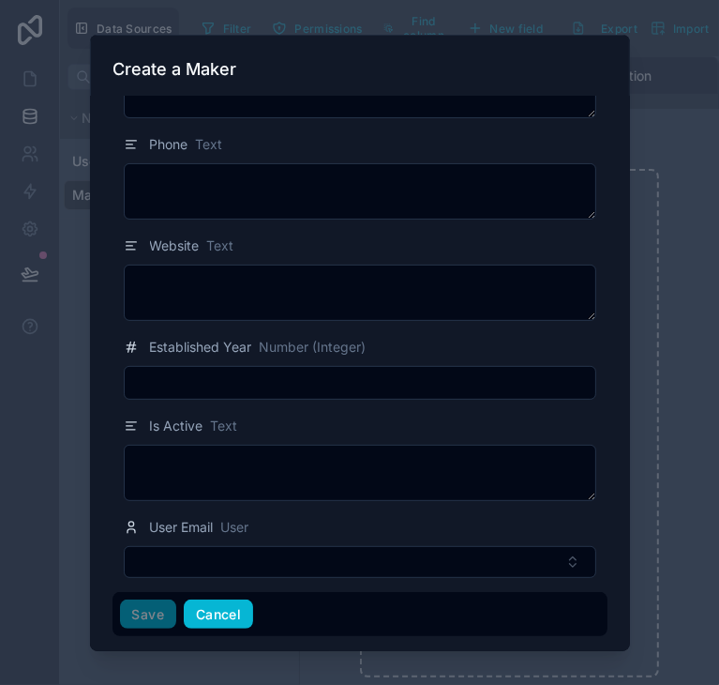
click at [219, 626] on button "Cancel" at bounding box center [218, 613] width 69 height 30
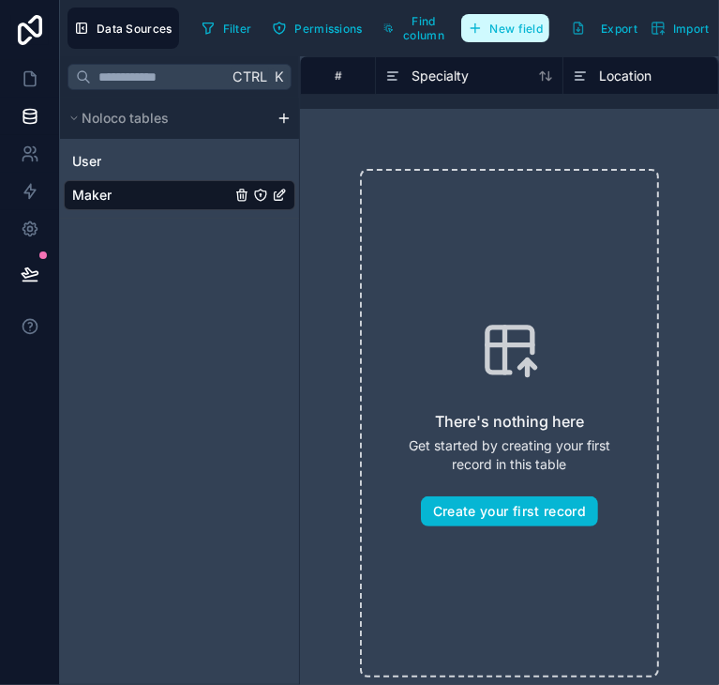
click at [500, 36] on button "New field" at bounding box center [505, 28] width 89 height 28
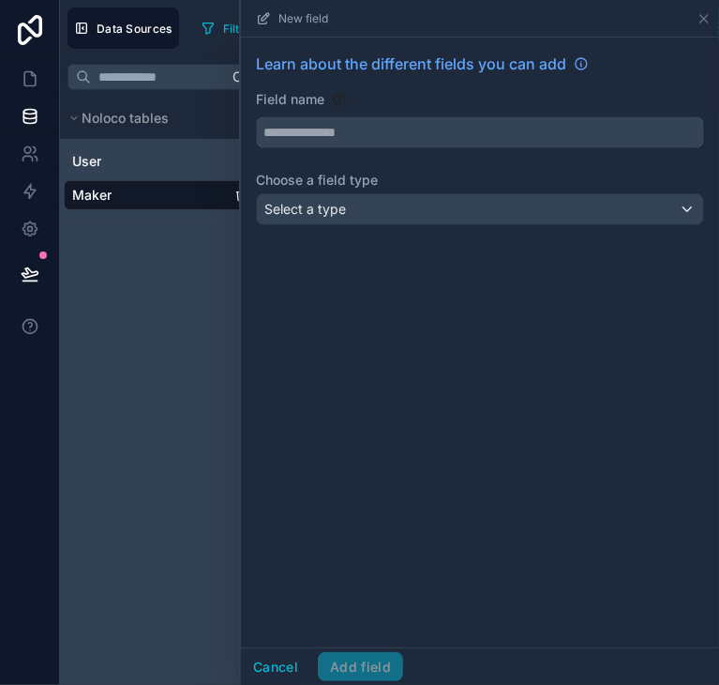
click at [446, 123] on input "text" at bounding box center [480, 132] width 446 height 30
type input "**********"
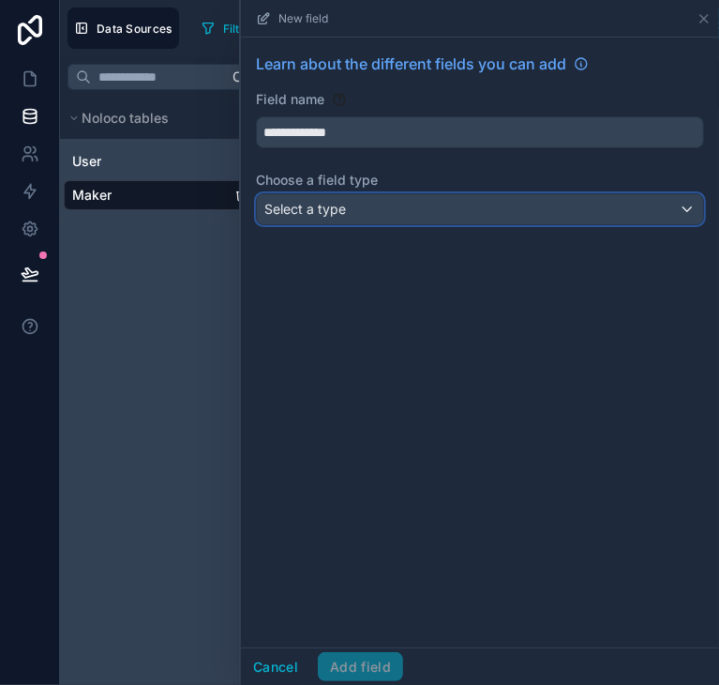
click at [425, 210] on div "Select a type" at bounding box center [480, 209] width 446 height 30
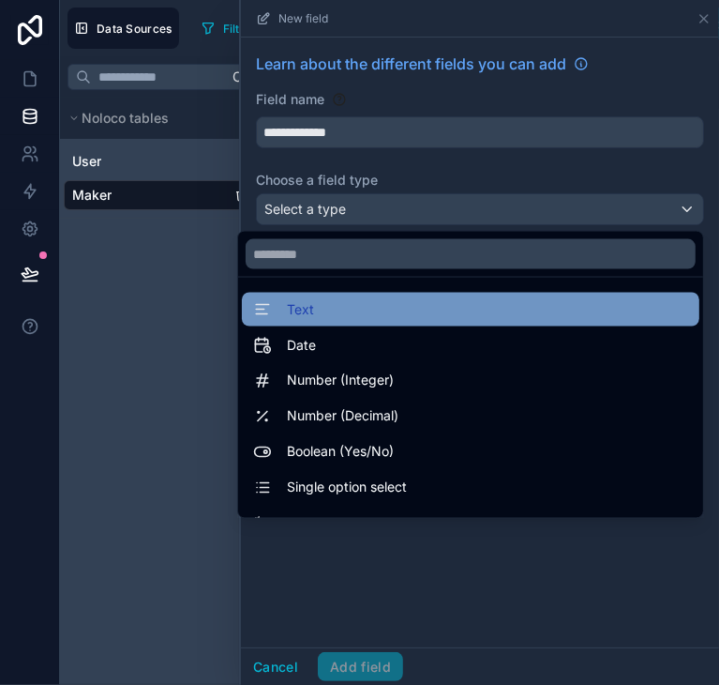
click at [349, 299] on div "Text" at bounding box center [470, 309] width 435 height 23
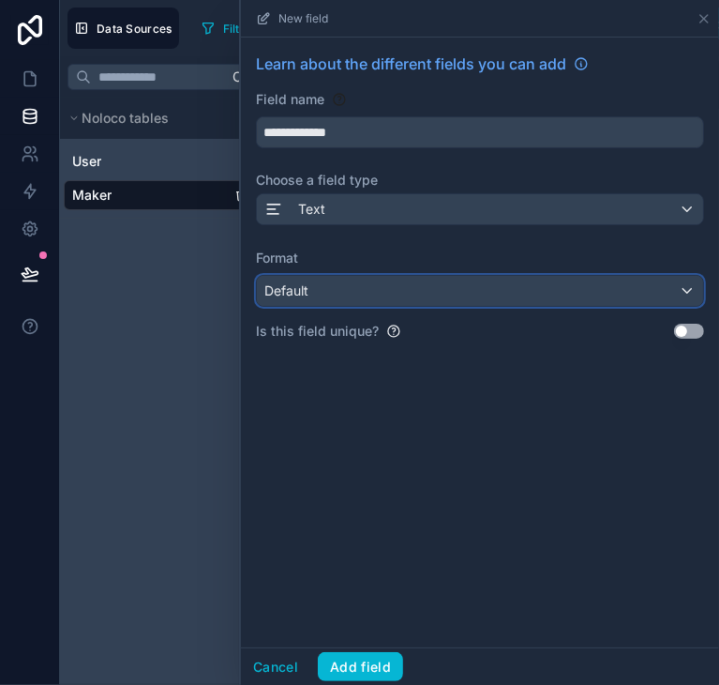
click at [398, 292] on div "Default" at bounding box center [480, 291] width 446 height 30
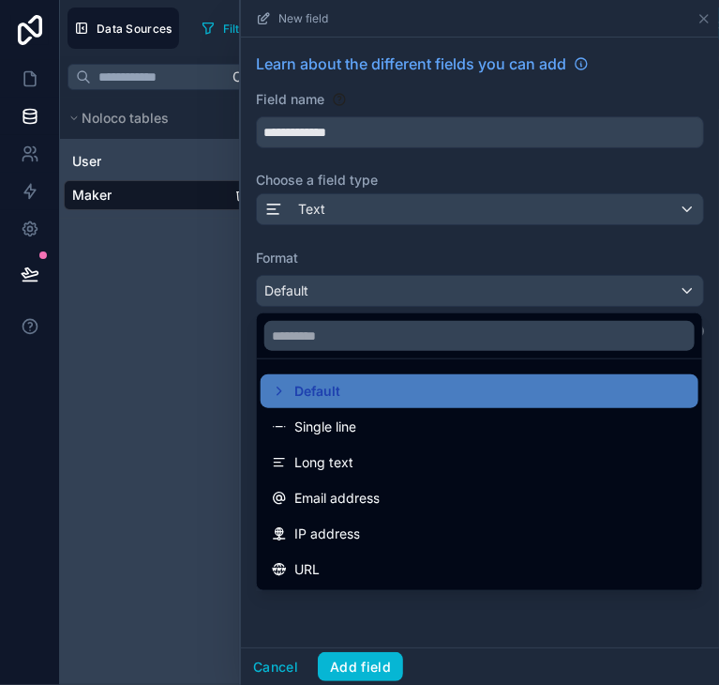
click at [484, 601] on div at bounding box center [480, 342] width 478 height 685
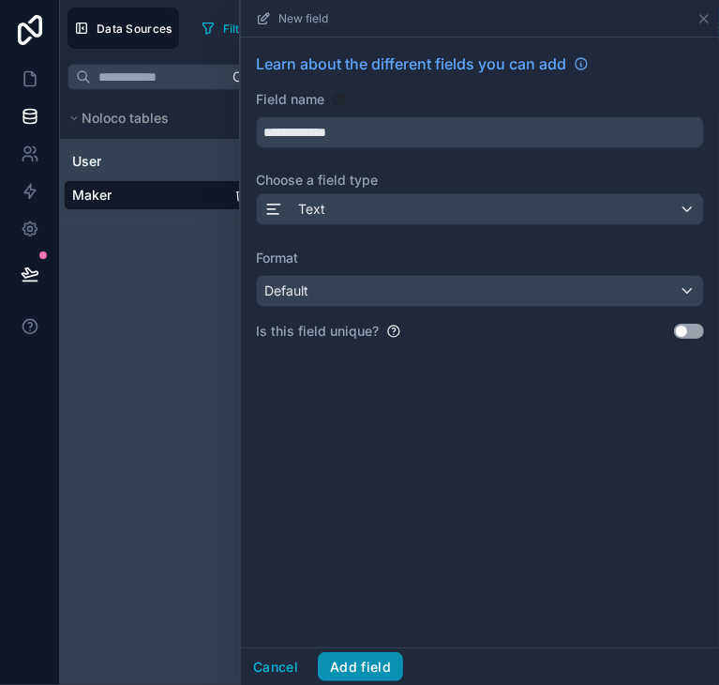
click at [362, 655] on button "Add field" at bounding box center [360, 667] width 85 height 30
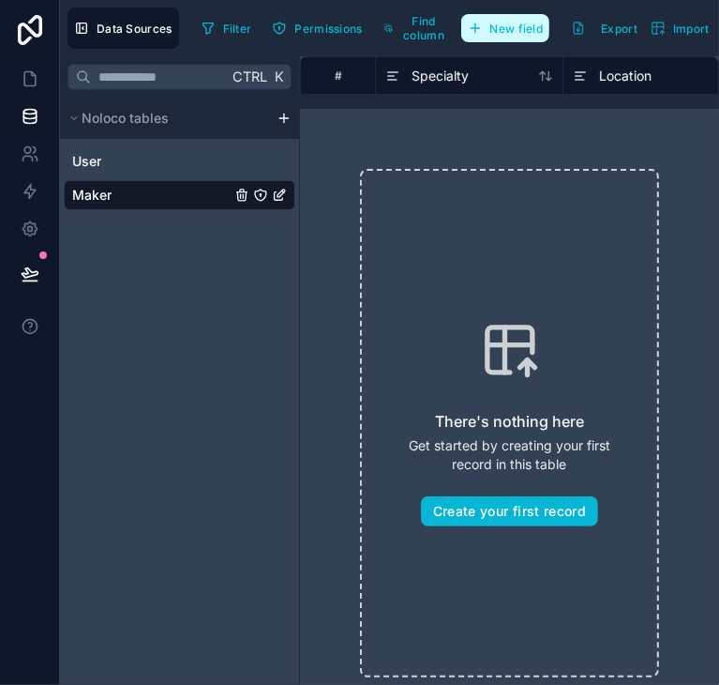
click at [507, 23] on span "New field" at bounding box center [517, 29] width 53 height 14
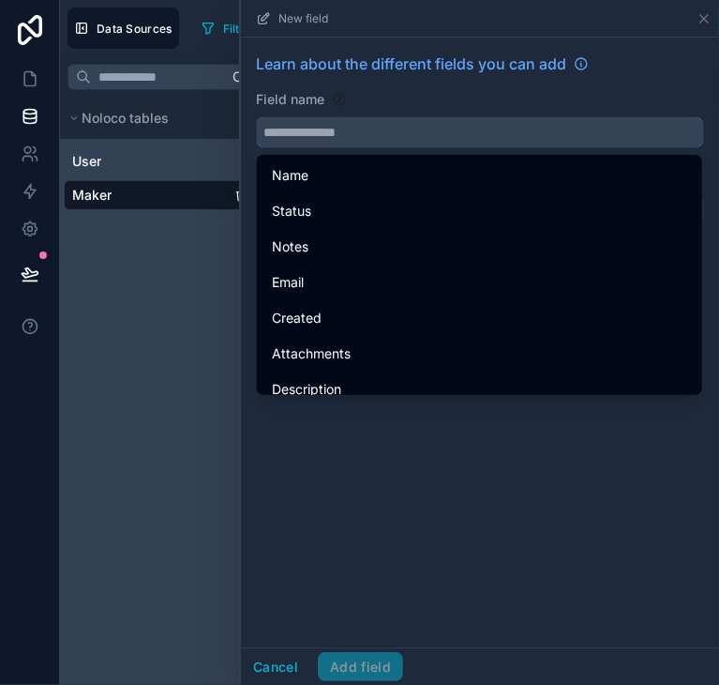
click at [429, 127] on input "text" at bounding box center [480, 132] width 446 height 30
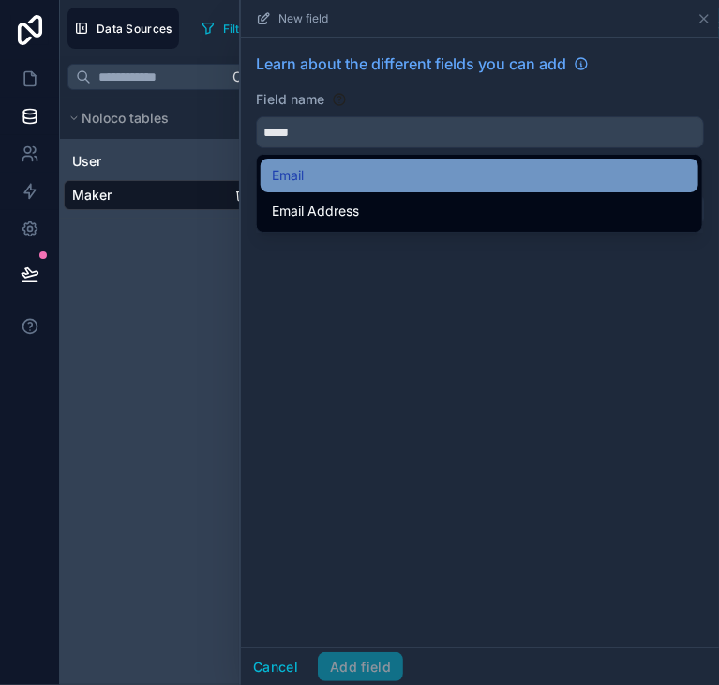
click at [385, 170] on div "Email" at bounding box center [480, 175] width 416 height 23
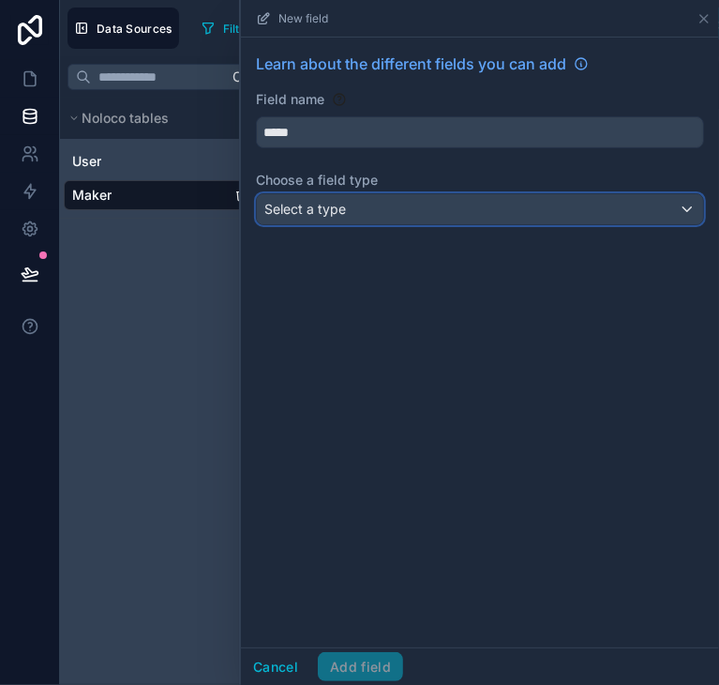
click at [357, 219] on div "Select a type" at bounding box center [480, 209] width 446 height 30
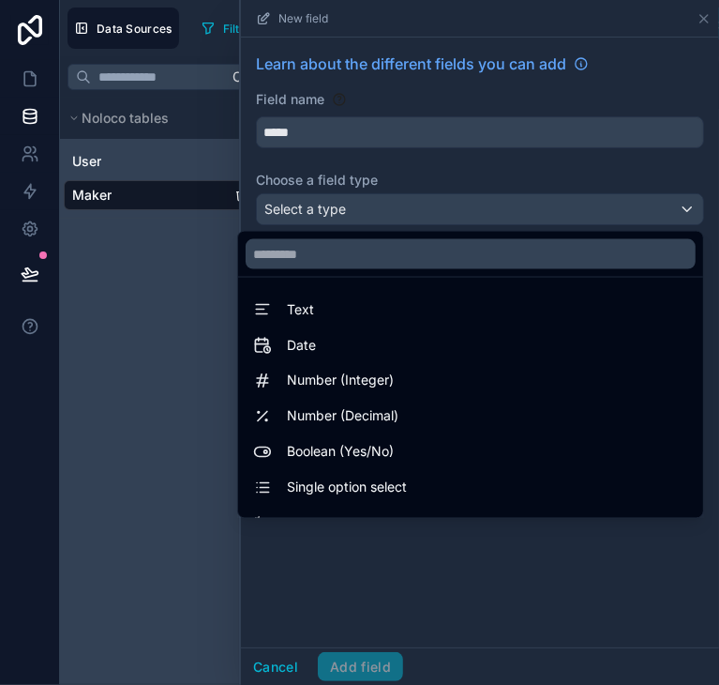
click at [338, 128] on div at bounding box center [480, 342] width 478 height 685
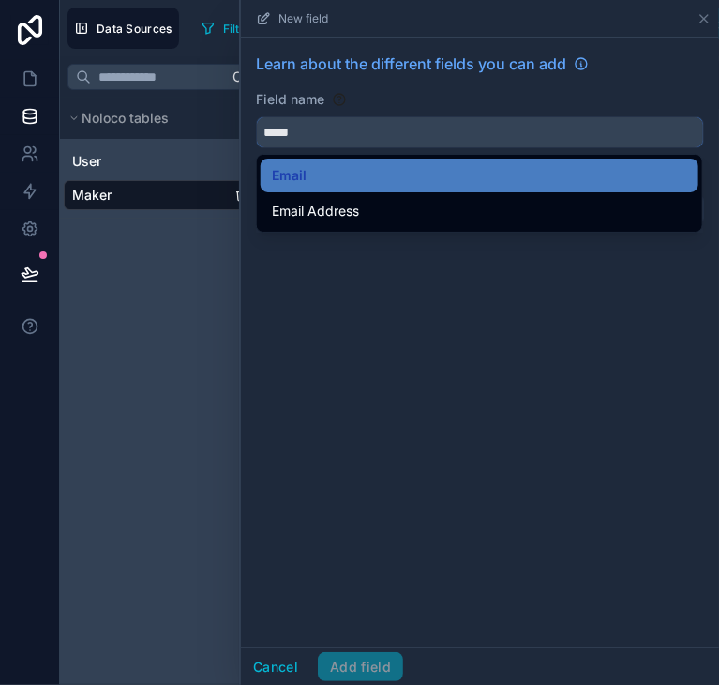
click at [338, 128] on input "*****" at bounding box center [480, 132] width 446 height 30
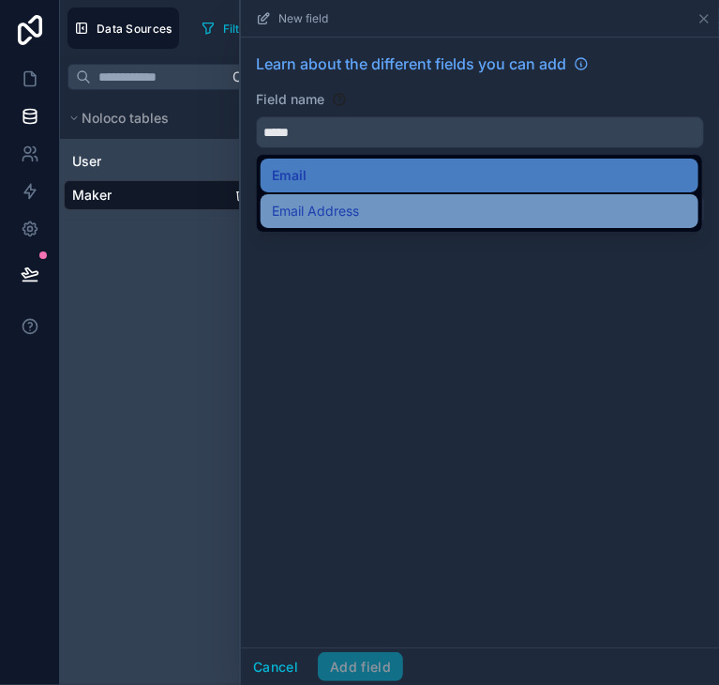
click at [328, 211] on span "Email Address" at bounding box center [315, 211] width 87 height 23
type input "**********"
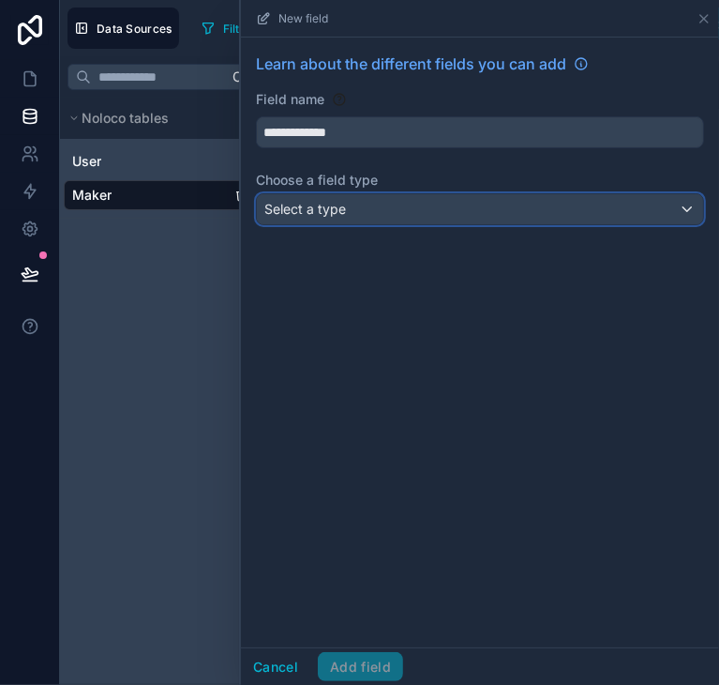
click at [328, 211] on span "Select a type" at bounding box center [305, 209] width 82 height 16
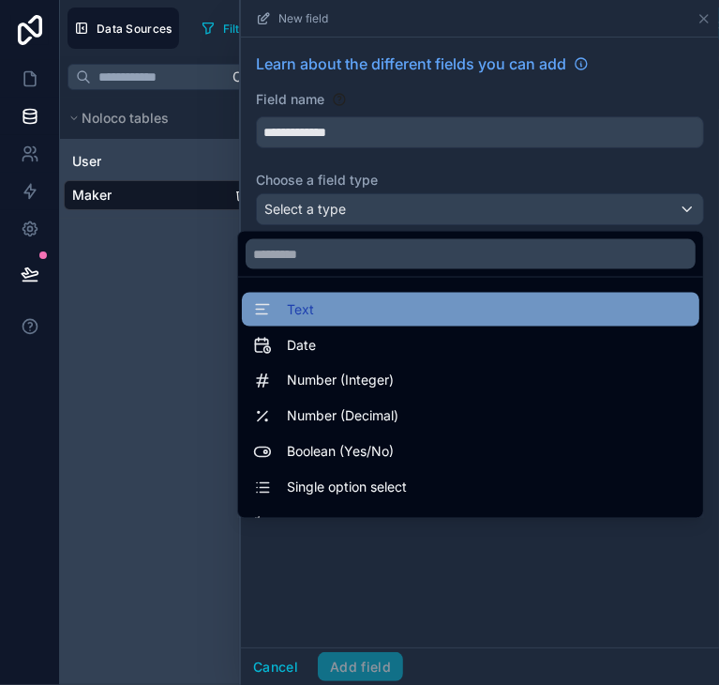
click at [431, 313] on div "Text" at bounding box center [470, 309] width 435 height 23
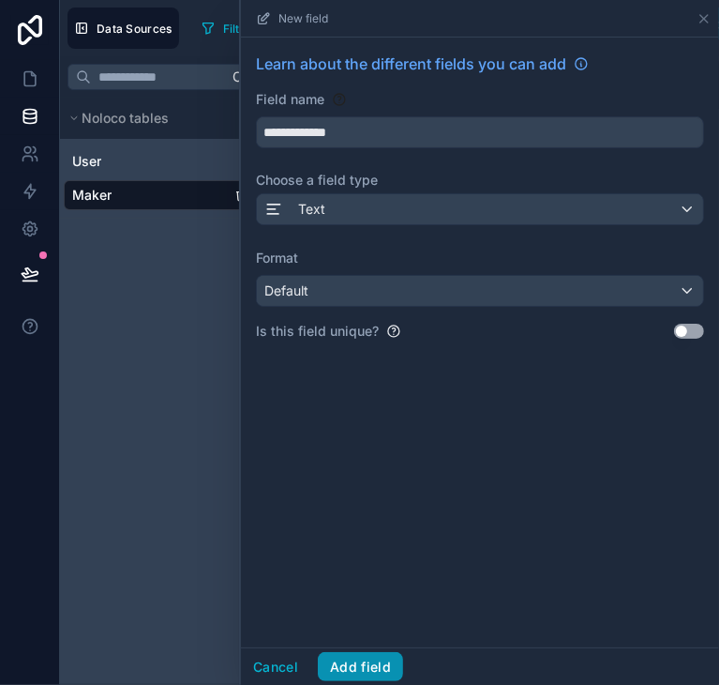
click at [376, 657] on button "Add field" at bounding box center [360, 667] width 85 height 30
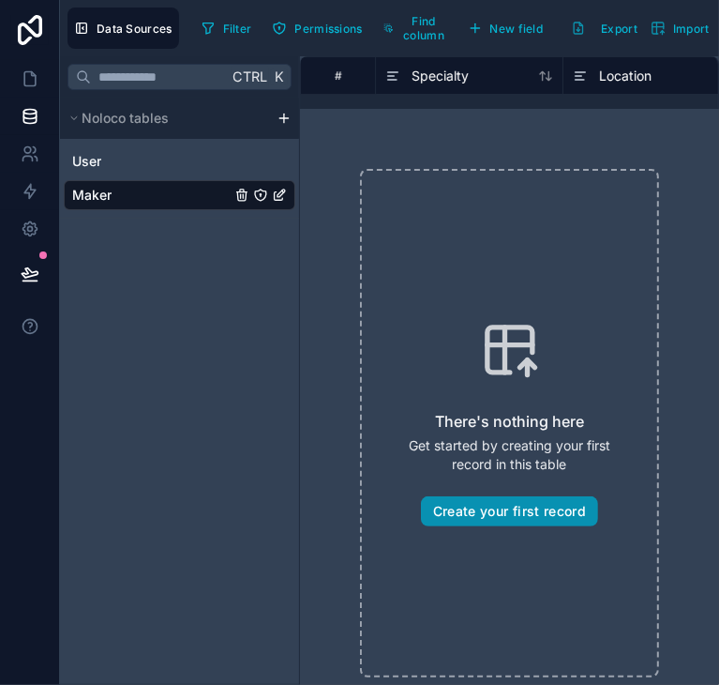
click at [480, 502] on button "Create your first record" at bounding box center [509, 511] width 177 height 30
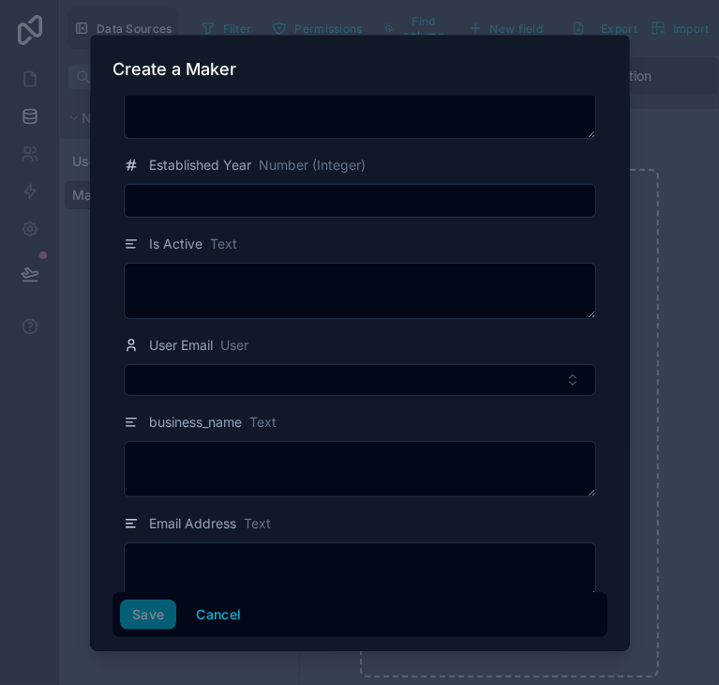
scroll to position [391, 0]
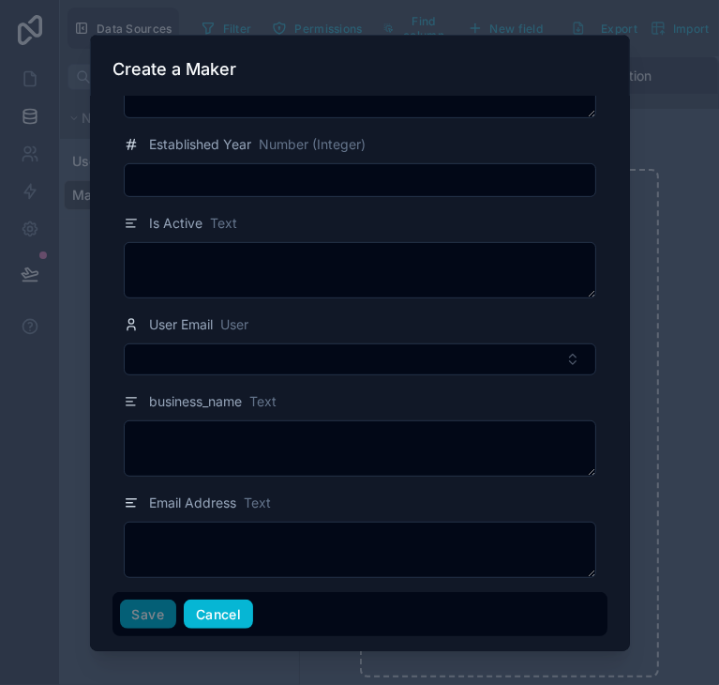
click at [215, 618] on button "Cancel" at bounding box center [218, 613] width 69 height 30
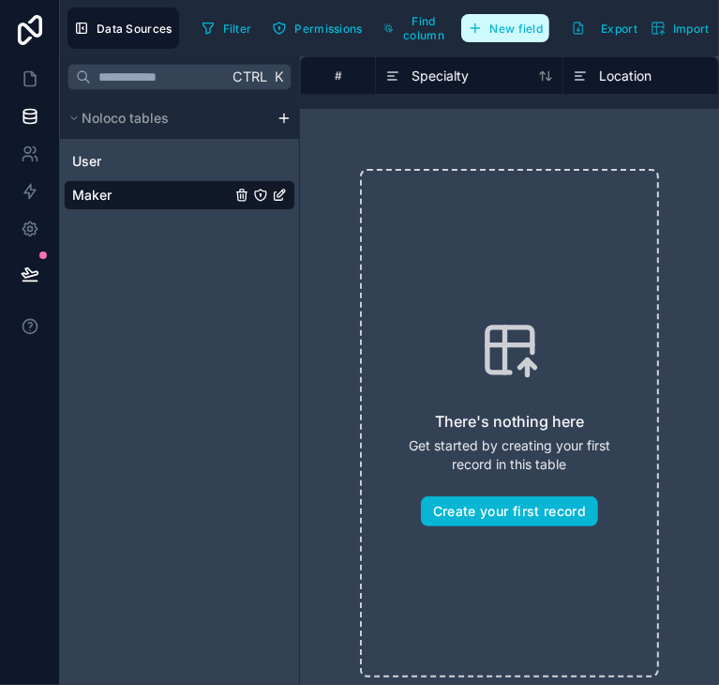
click at [521, 19] on button "New field" at bounding box center [505, 28] width 89 height 28
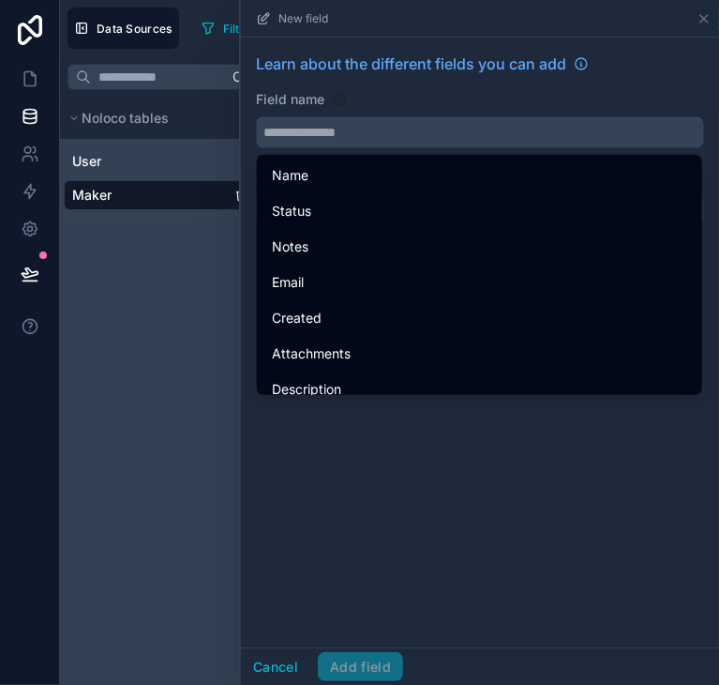
click at [299, 138] on input "text" at bounding box center [480, 132] width 446 height 30
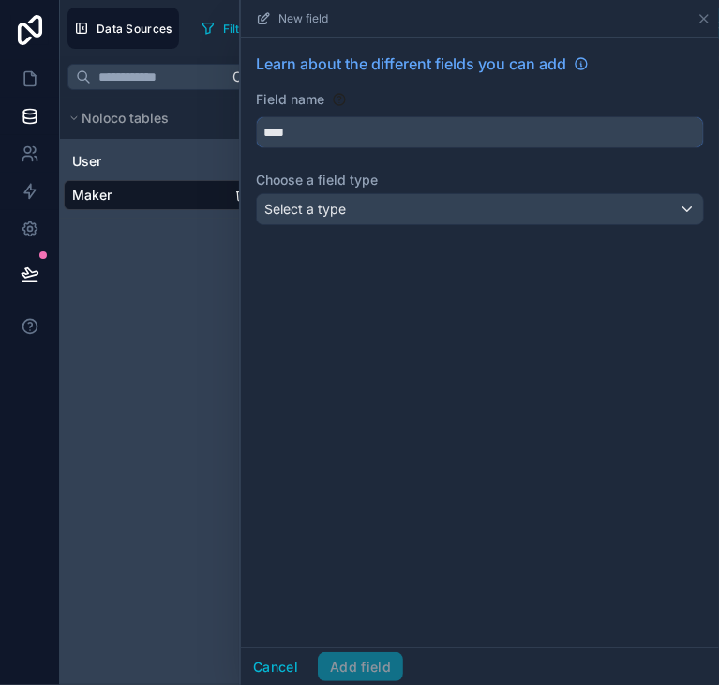
type input "****"
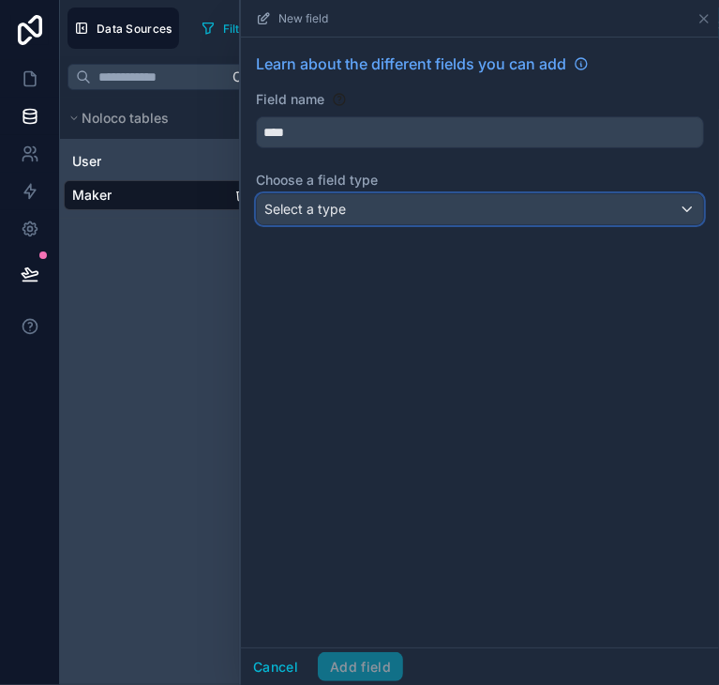
click at [322, 208] on span "Select a type" at bounding box center [305, 209] width 82 height 16
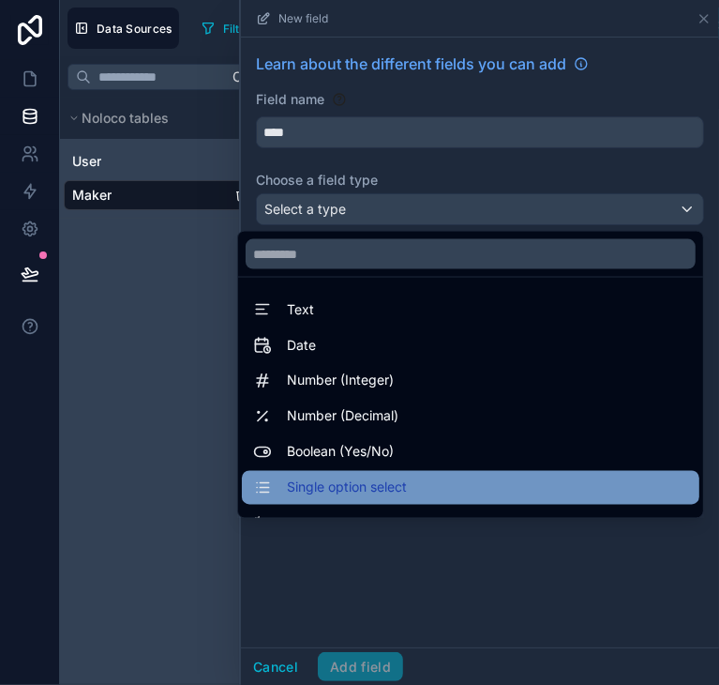
click at [400, 499] on div "Single option select" at bounding box center [471, 488] width 458 height 34
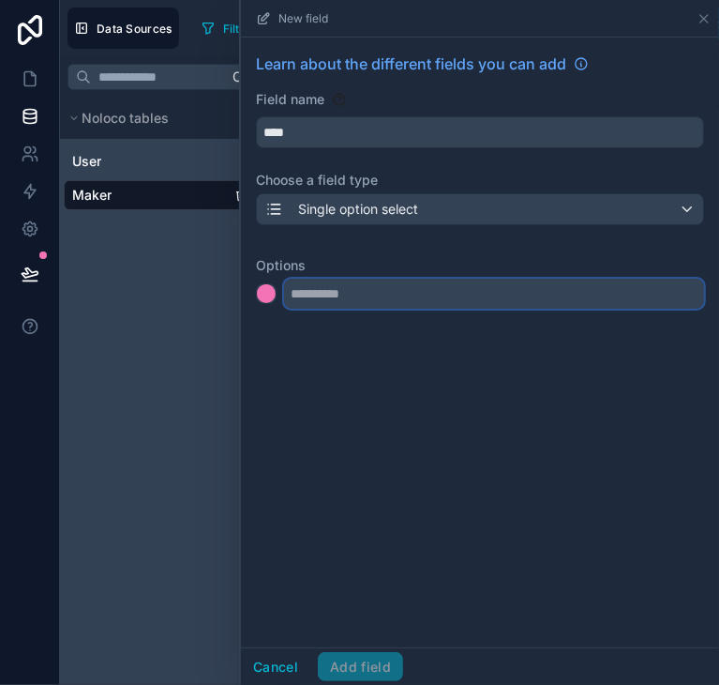
click at [417, 290] on input "text" at bounding box center [494, 294] width 420 height 30
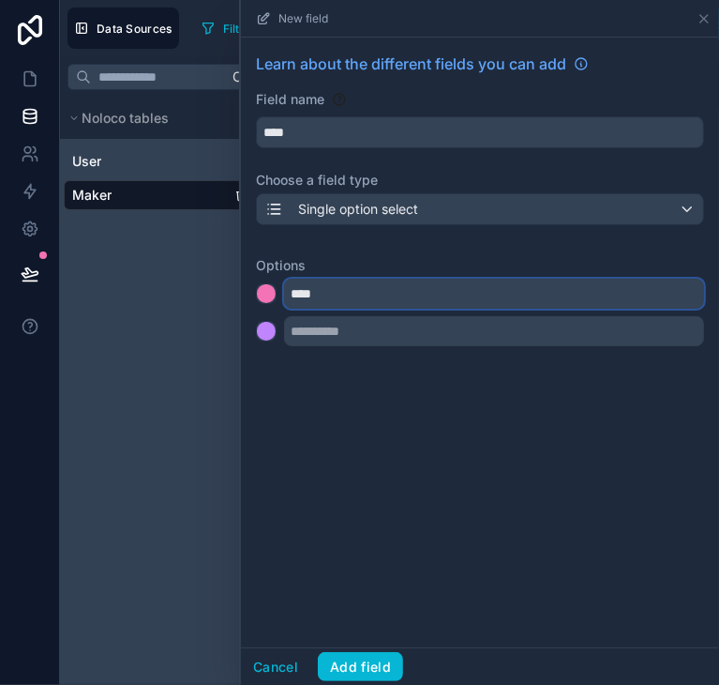
type input "****"
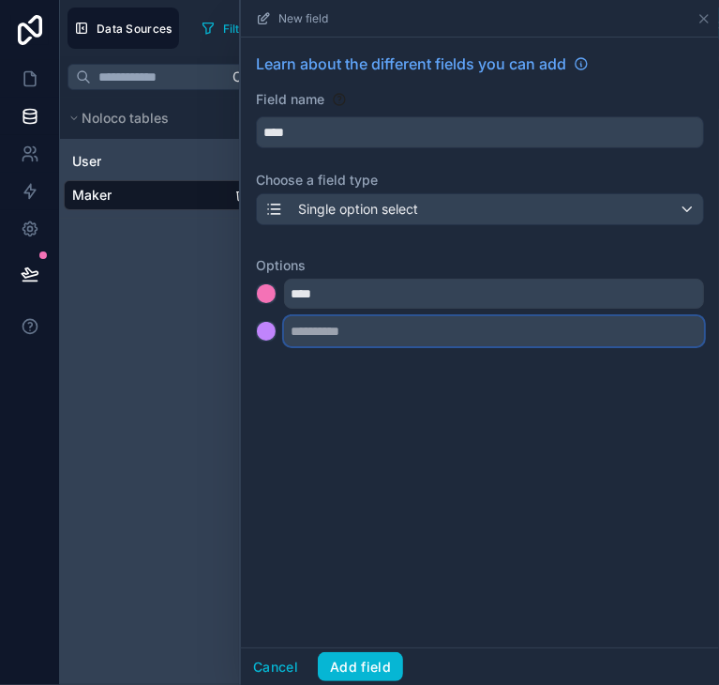
click at [387, 333] on input "text" at bounding box center [494, 331] width 420 height 30
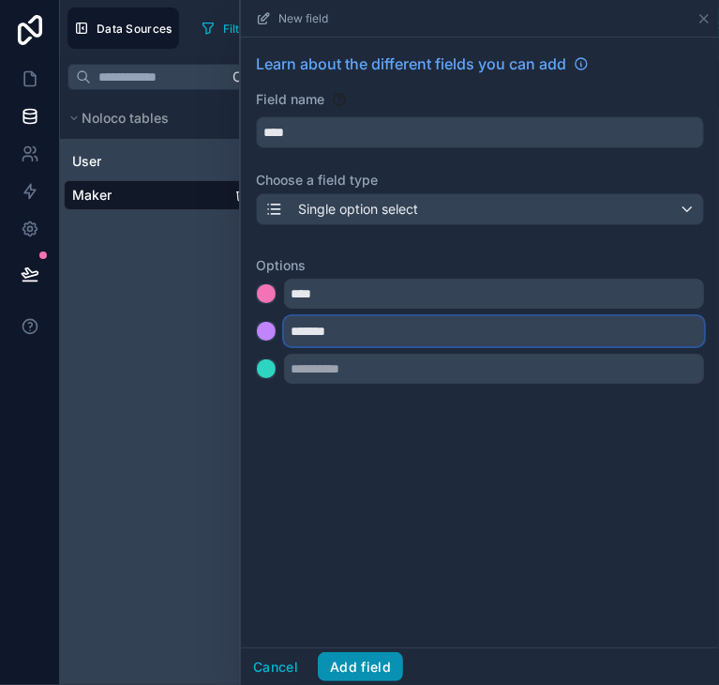
type input "*******"
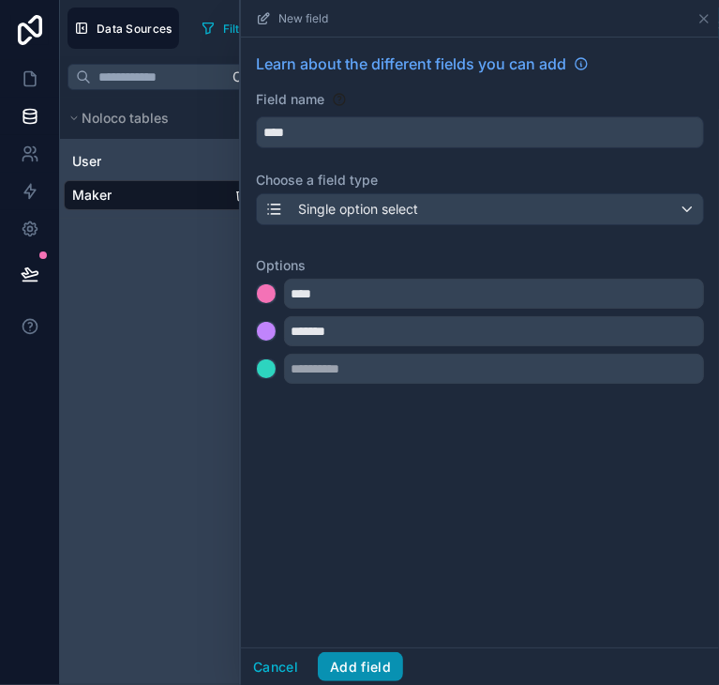
click at [360, 657] on button "Add field" at bounding box center [360, 667] width 85 height 30
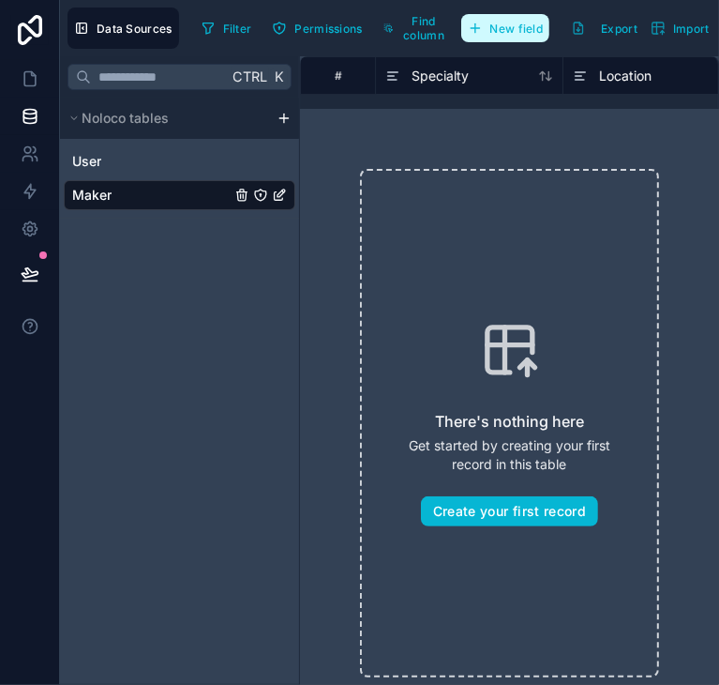
click at [512, 30] on span "New field" at bounding box center [517, 29] width 53 height 14
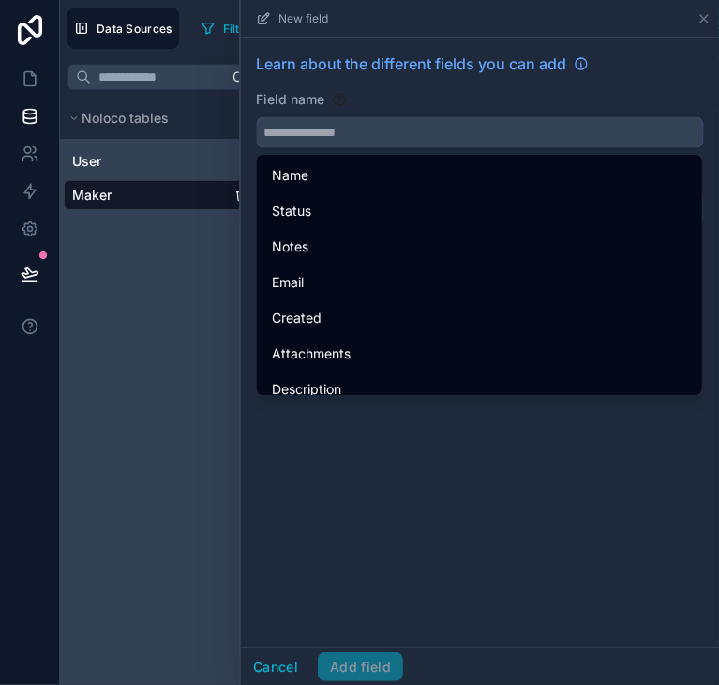
click at [341, 129] on input "text" at bounding box center [480, 132] width 446 height 30
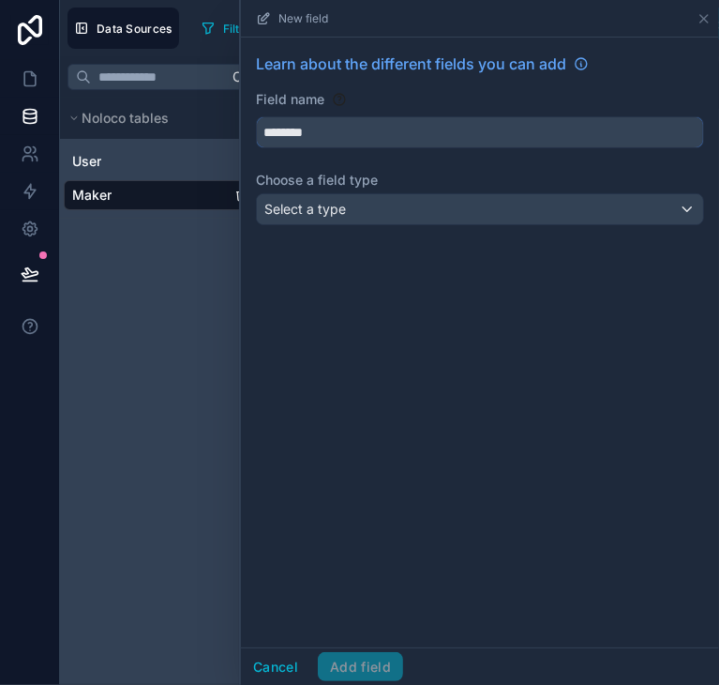
type input "********"
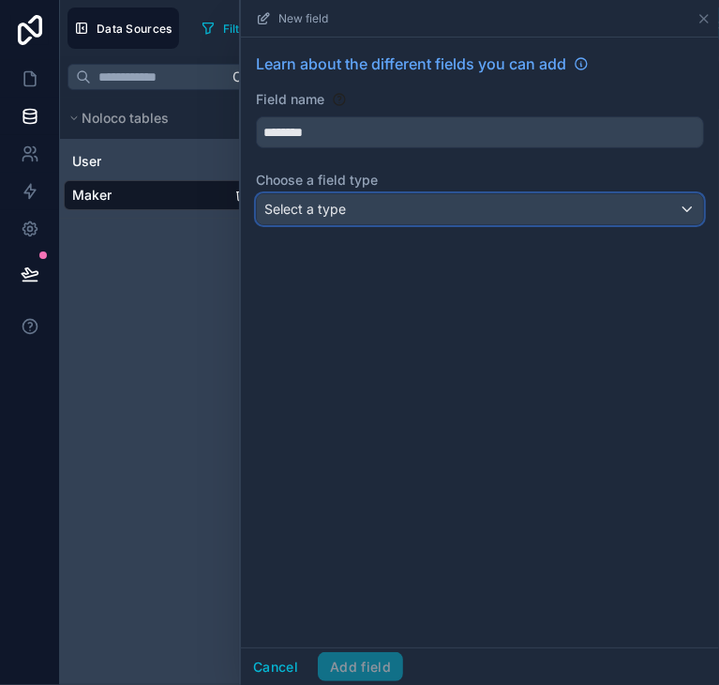
click at [339, 208] on span "Select a type" at bounding box center [305, 209] width 82 height 16
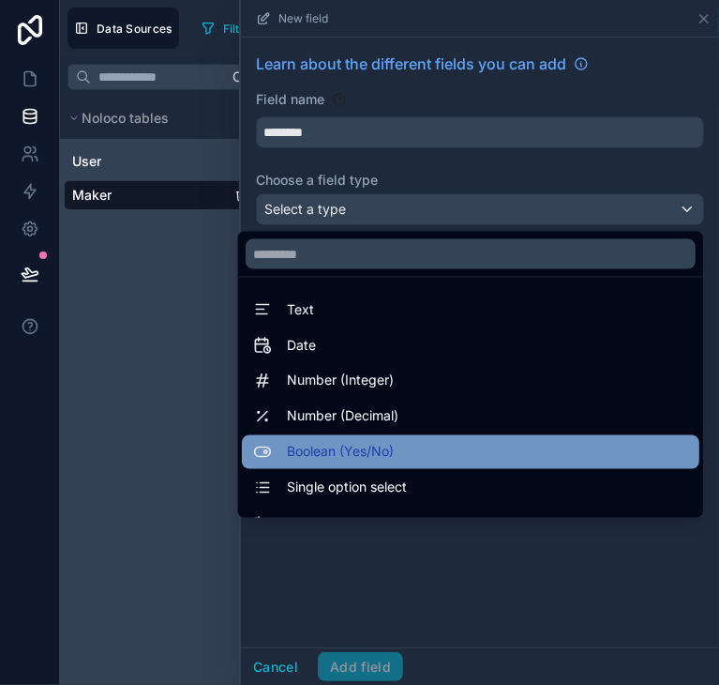
click at [325, 450] on span "Boolean (Yes/No)" at bounding box center [340, 452] width 107 height 23
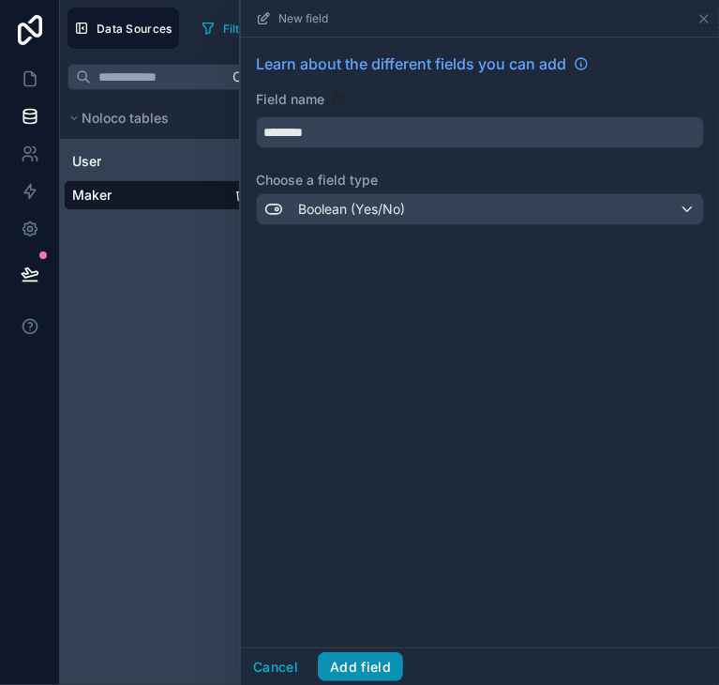
click at [373, 671] on button "Add field" at bounding box center [360, 667] width 85 height 30
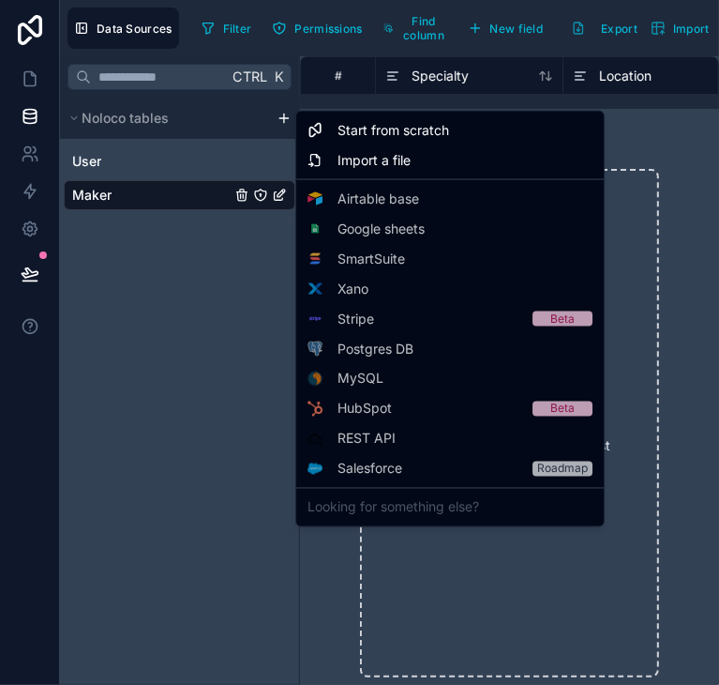
click at [280, 121] on html "Data Sources Filter Permissions Find column New field Export Import New record …" at bounding box center [359, 342] width 719 height 685
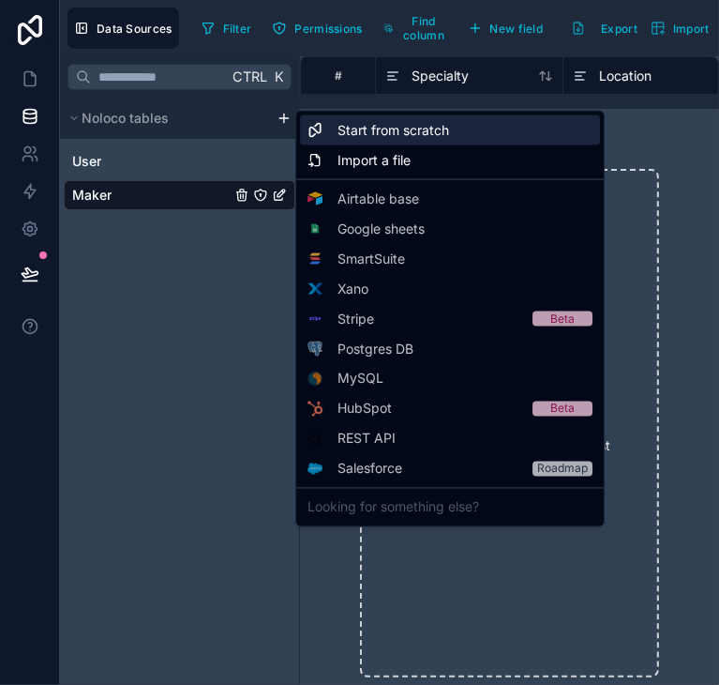
click at [355, 139] on span "Start from scratch" at bounding box center [394, 130] width 112 height 19
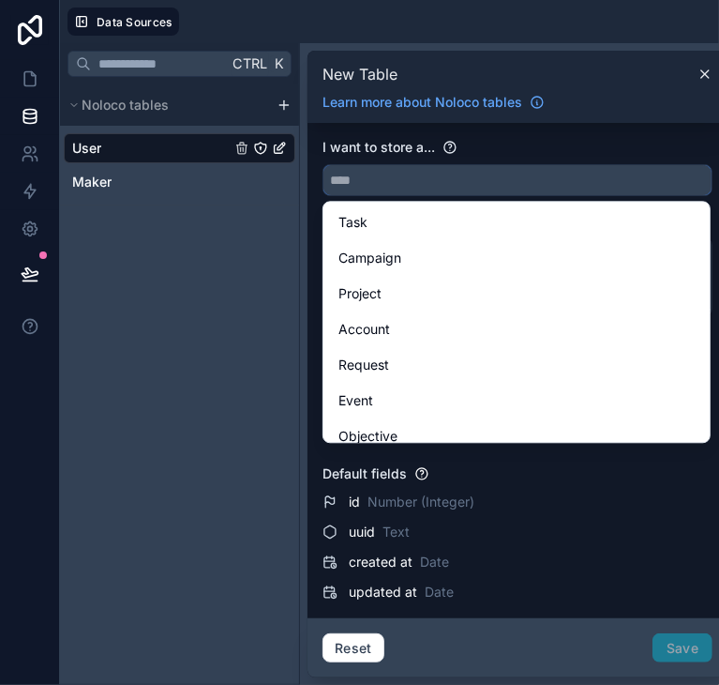
click at [416, 170] on input "text" at bounding box center [518, 180] width 388 height 30
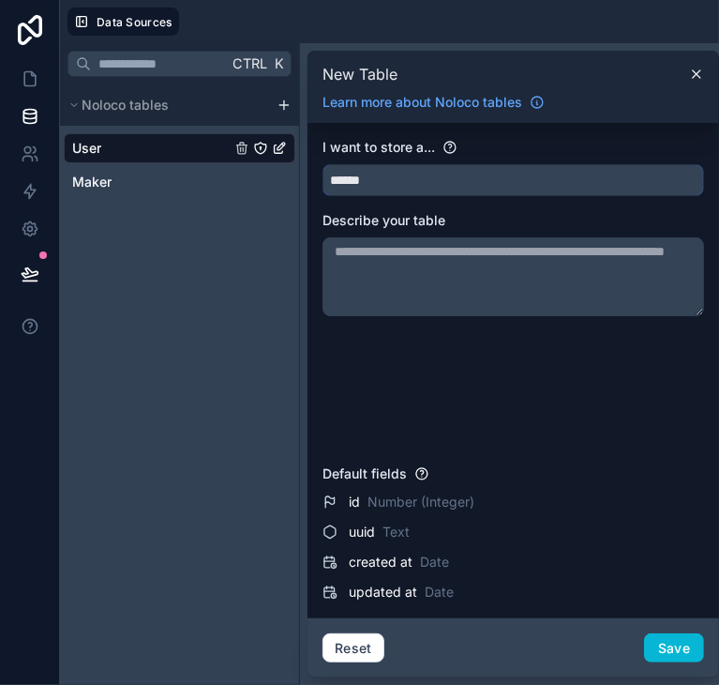
type input "******"
click at [415, 276] on textarea at bounding box center [514, 276] width 382 height 79
click at [657, 650] on button "Save" at bounding box center [674, 648] width 60 height 30
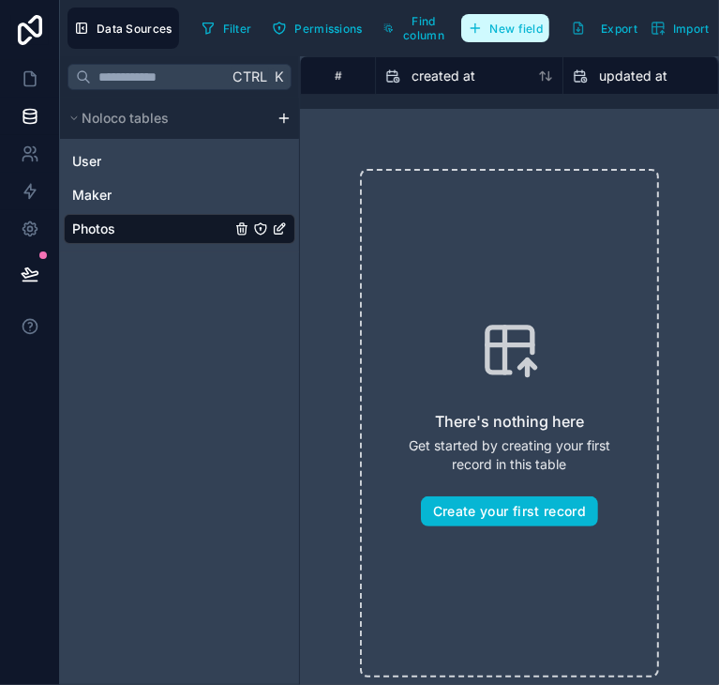
click at [532, 34] on span "New field" at bounding box center [517, 29] width 53 height 14
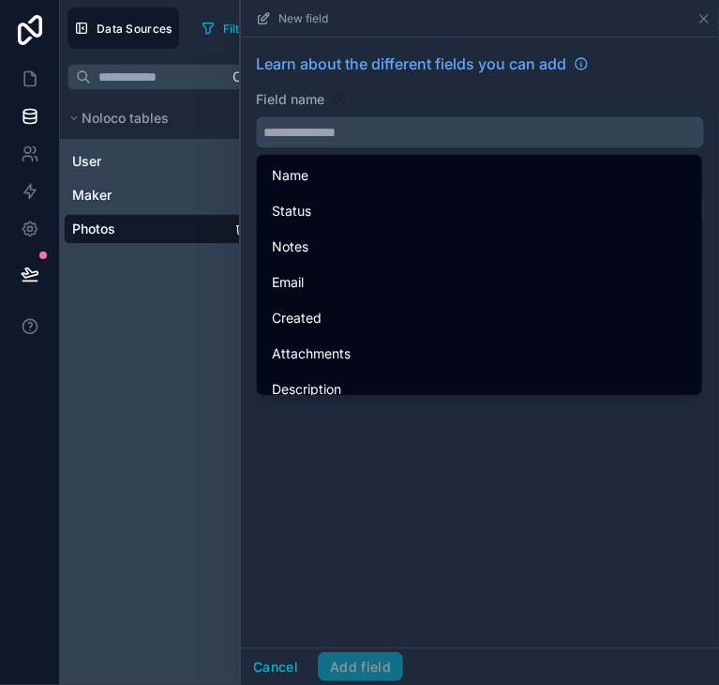
click at [479, 132] on input "text" at bounding box center [480, 132] width 446 height 30
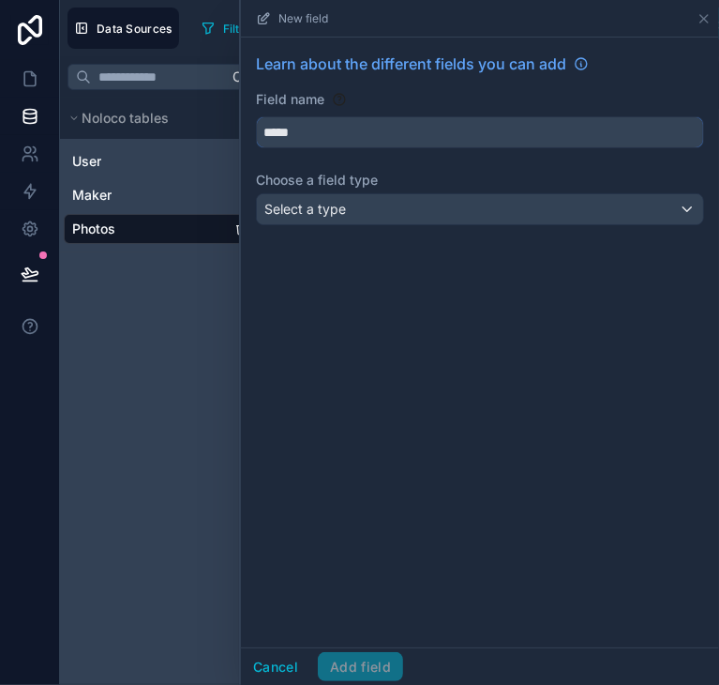
type input "*****"
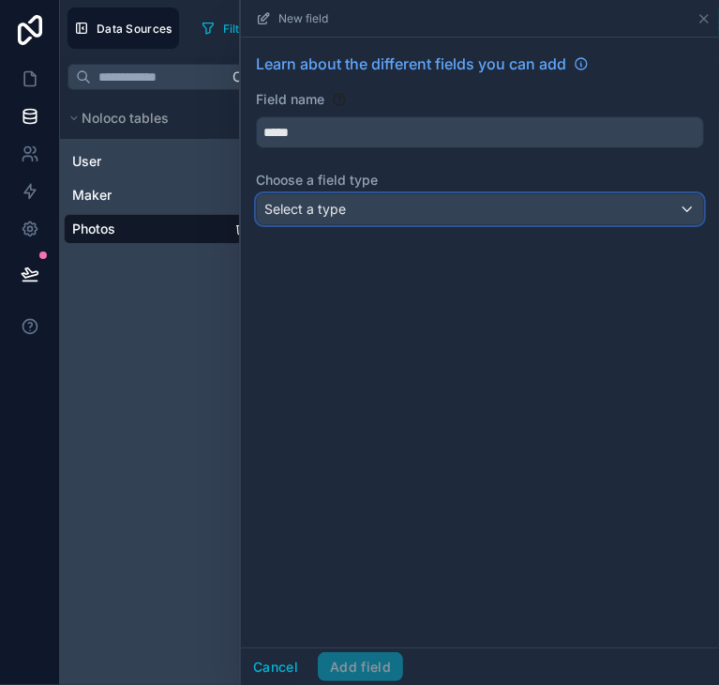
click at [407, 194] on div "Select a type" at bounding box center [480, 209] width 446 height 30
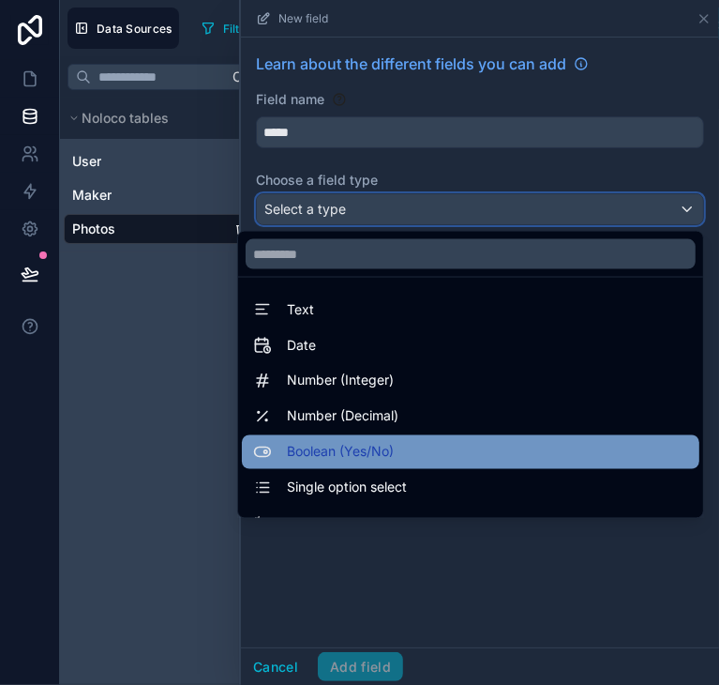
scroll to position [544, 0]
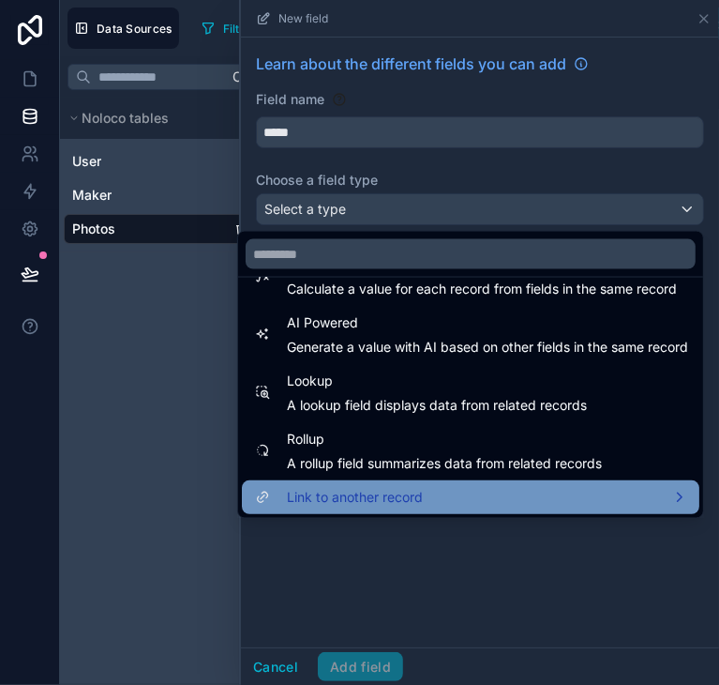
click at [347, 506] on span "Link to another record" at bounding box center [355, 497] width 136 height 23
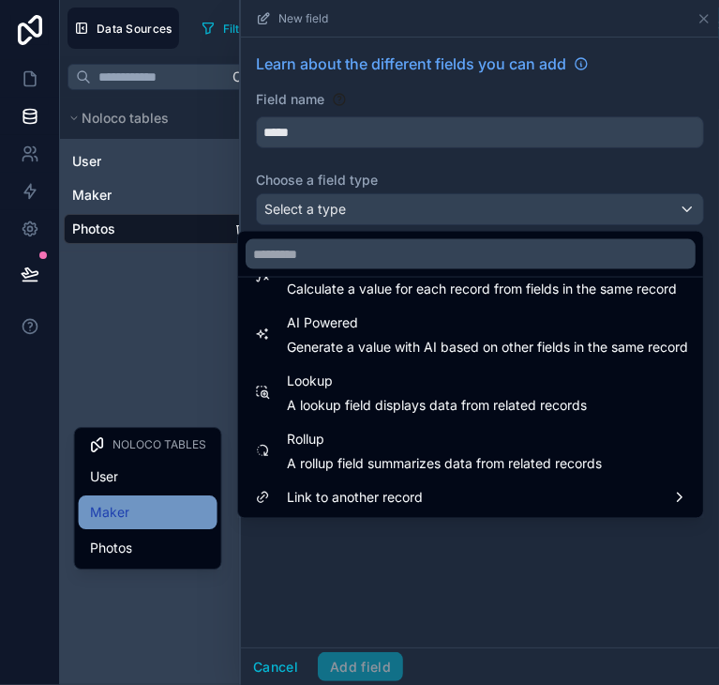
click at [163, 517] on div "Maker" at bounding box center [148, 512] width 116 height 23
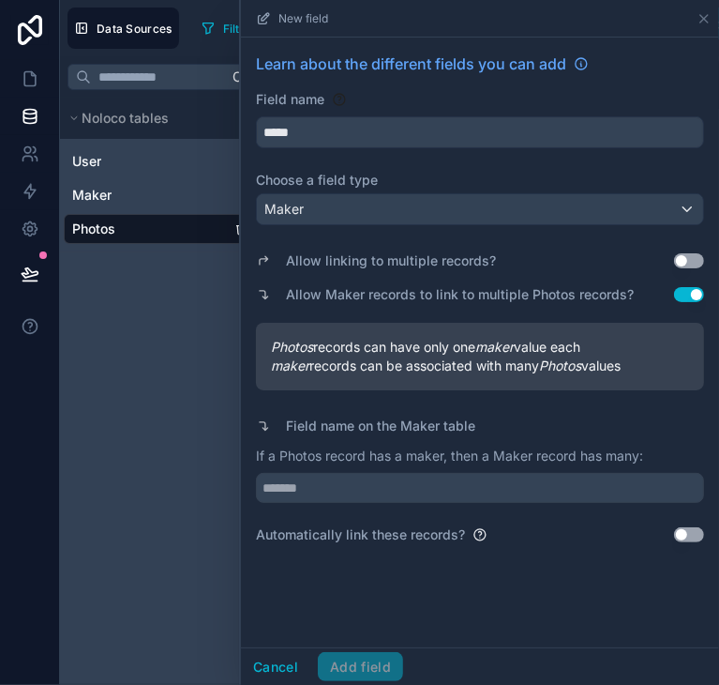
click at [377, 658] on div "Cancel Add field" at bounding box center [322, 667] width 162 height 30
click at [679, 263] on button "Use setting" at bounding box center [689, 260] width 30 height 15
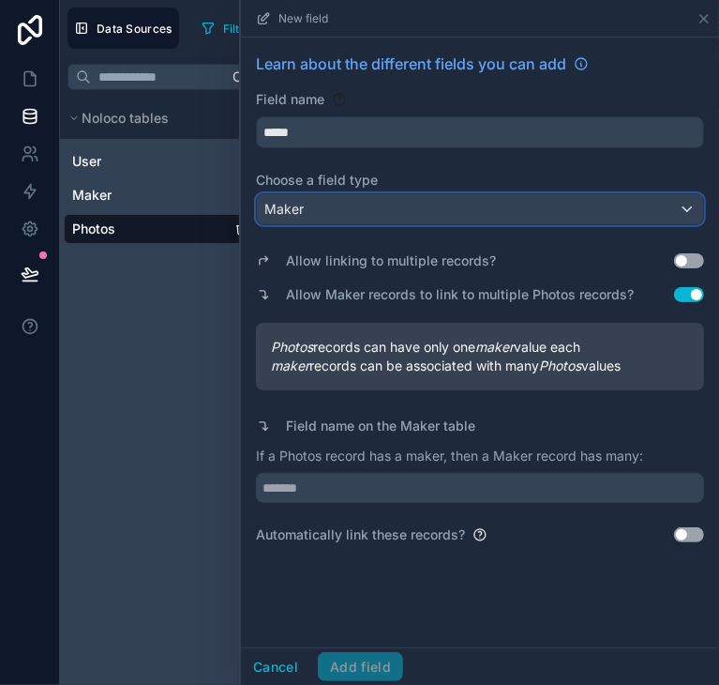
click at [423, 215] on div "Maker" at bounding box center [480, 209] width 446 height 30
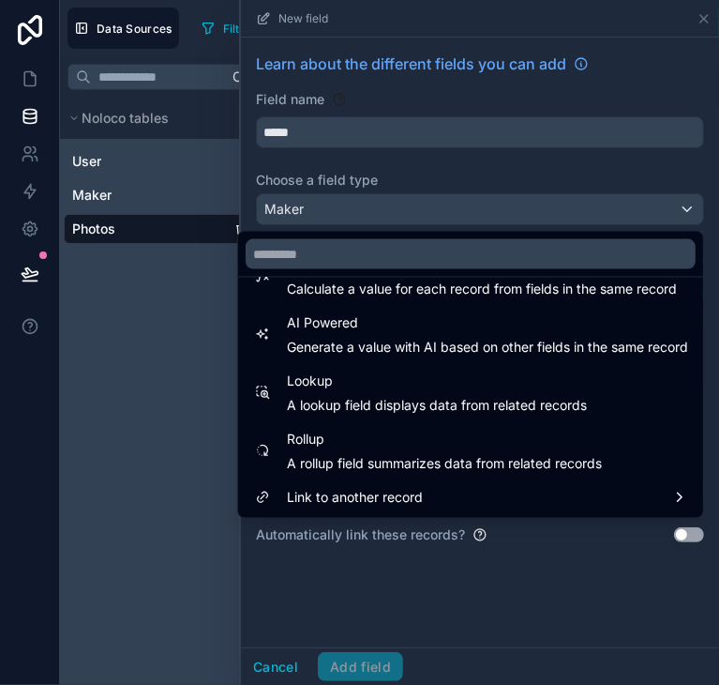
click at [458, 599] on div at bounding box center [480, 342] width 478 height 685
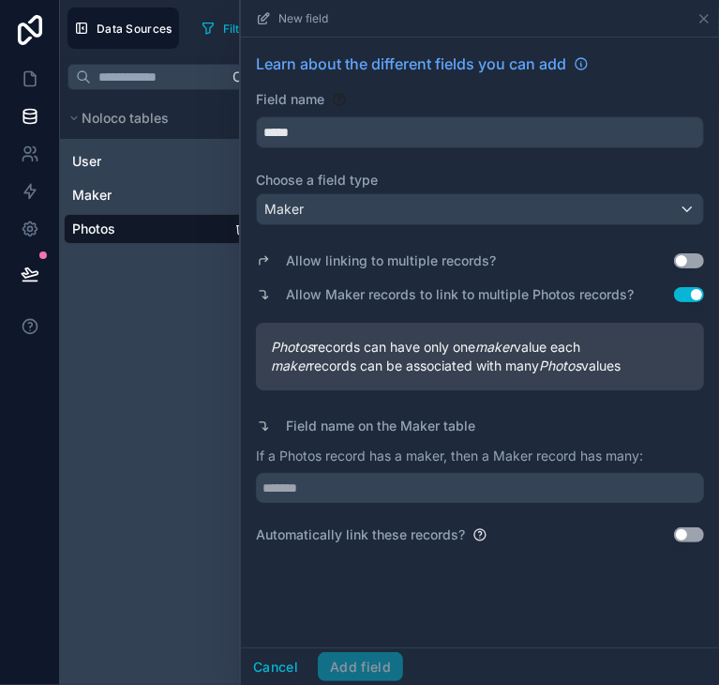
click at [697, 256] on button "Use setting" at bounding box center [689, 260] width 30 height 15
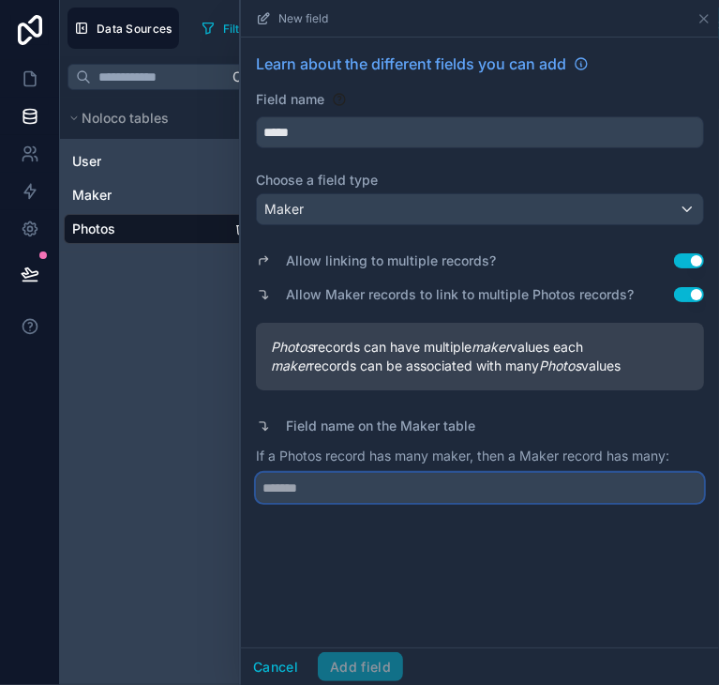
click at [403, 485] on input "text" at bounding box center [480, 488] width 448 height 30
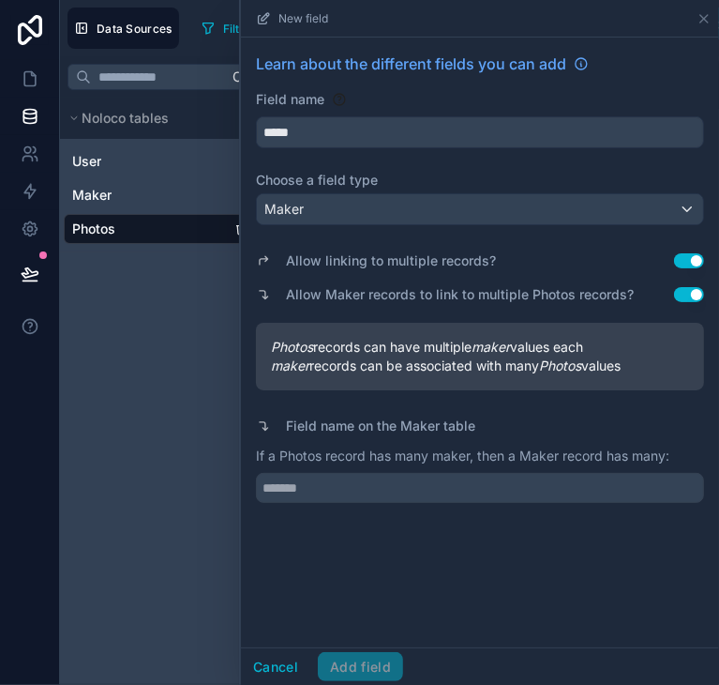
click at [703, 261] on button "Use setting" at bounding box center [689, 260] width 30 height 15
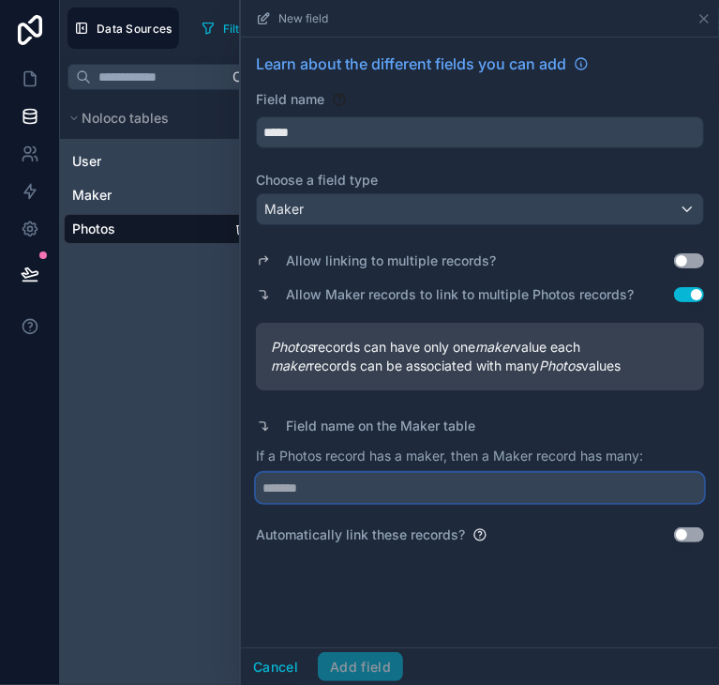
click at [437, 489] on input "text" at bounding box center [480, 488] width 448 height 30
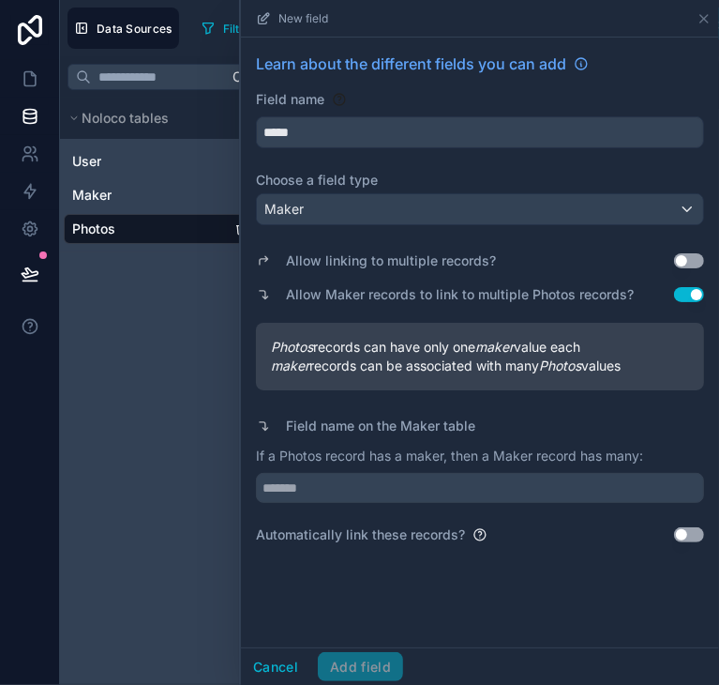
click at [696, 528] on button "Use setting" at bounding box center [689, 534] width 30 height 15
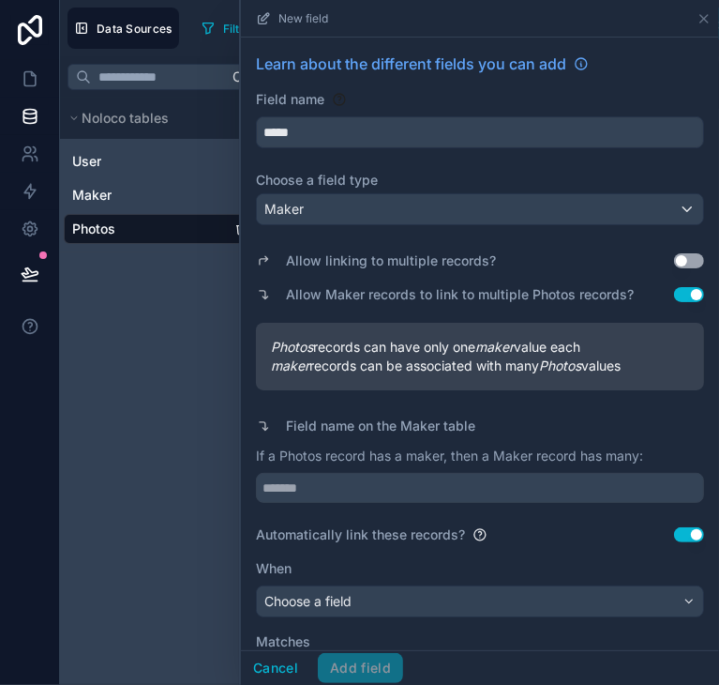
click at [679, 539] on button "Use setting" at bounding box center [689, 534] width 30 height 15
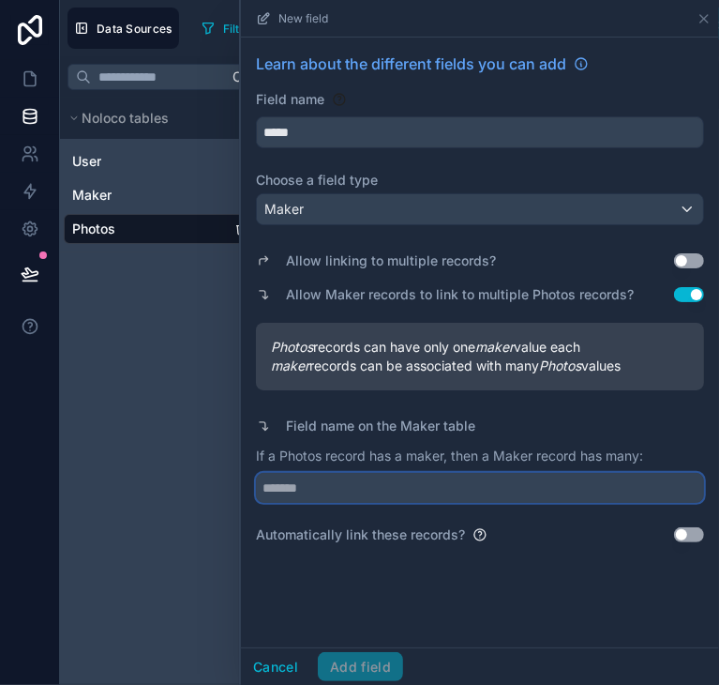
click at [372, 496] on input "text" at bounding box center [480, 488] width 448 height 30
type input "******"
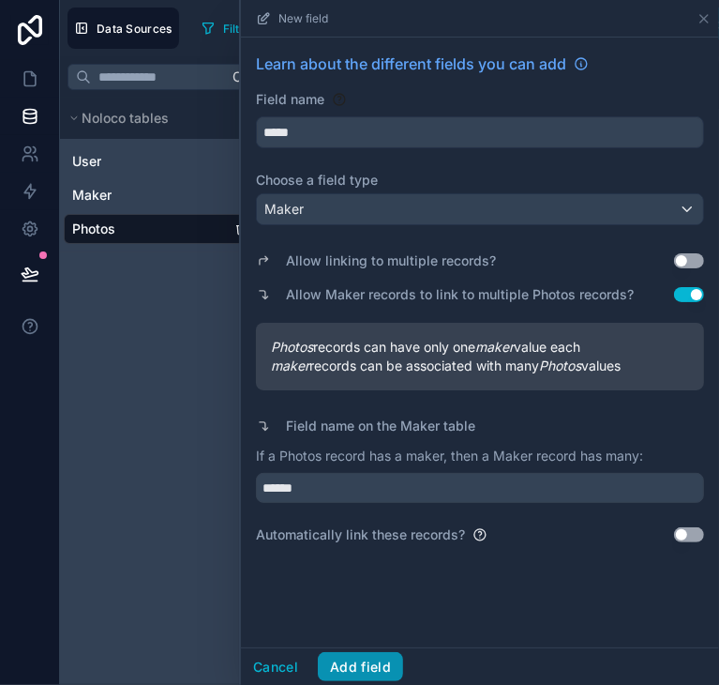
click at [370, 657] on button "Add field" at bounding box center [360, 667] width 85 height 30
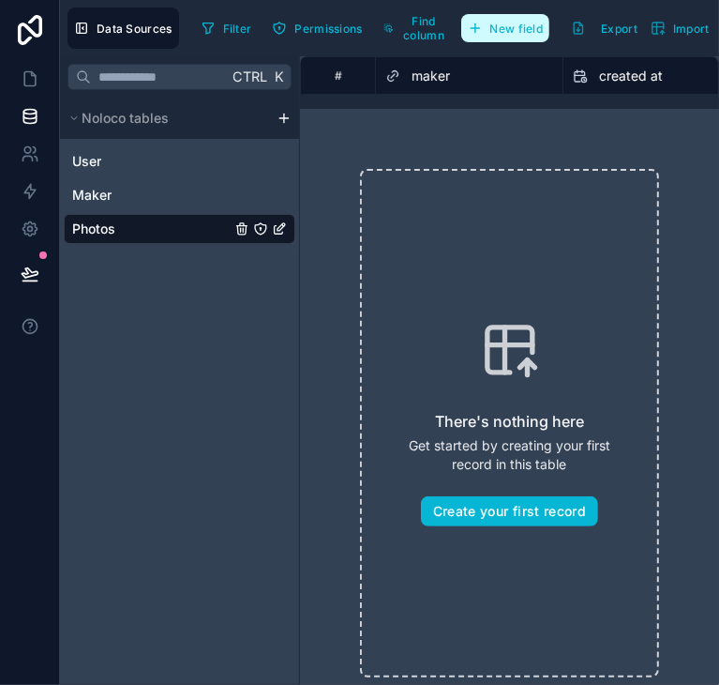
click at [521, 22] on span "New field" at bounding box center [517, 29] width 53 height 14
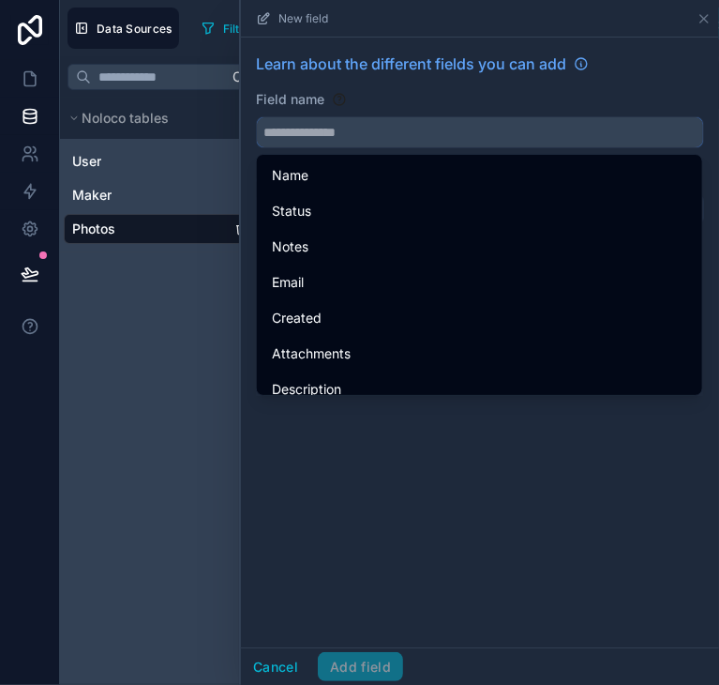
click at [368, 132] on input "text" at bounding box center [480, 132] width 446 height 30
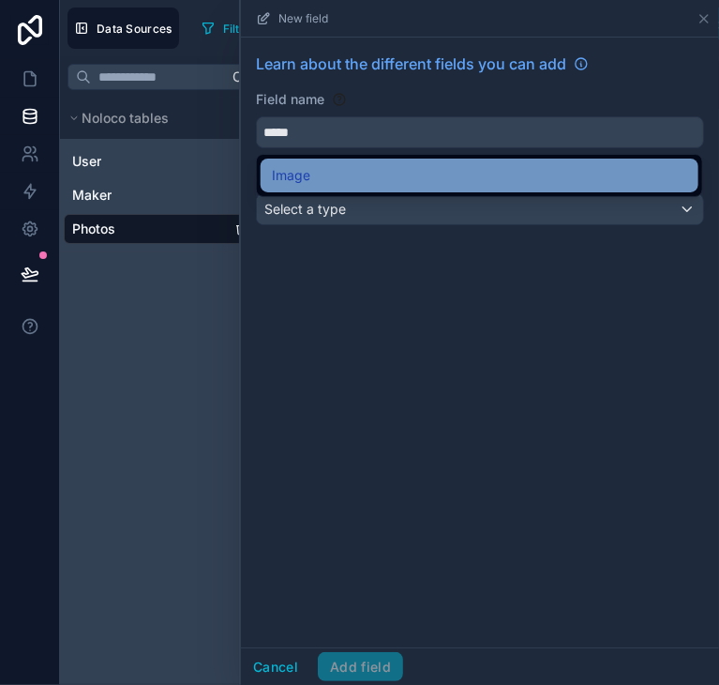
click at [371, 174] on div "Image" at bounding box center [480, 175] width 416 height 23
type input "*****"
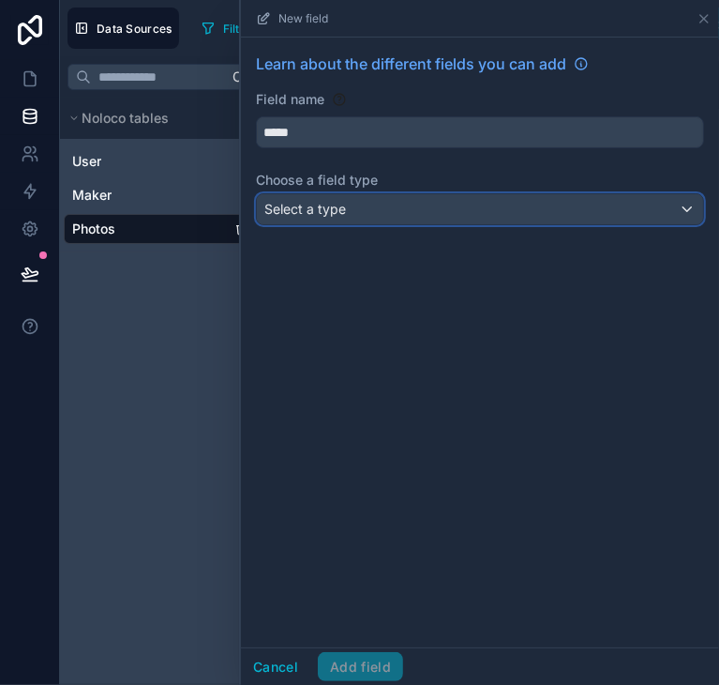
click at [345, 216] on span "Select a type" at bounding box center [305, 209] width 82 height 16
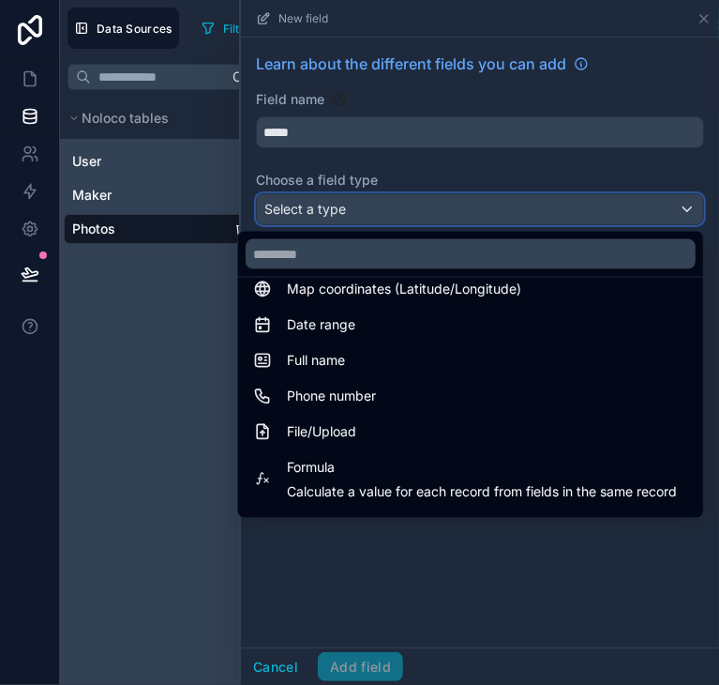
scroll to position [359, 0]
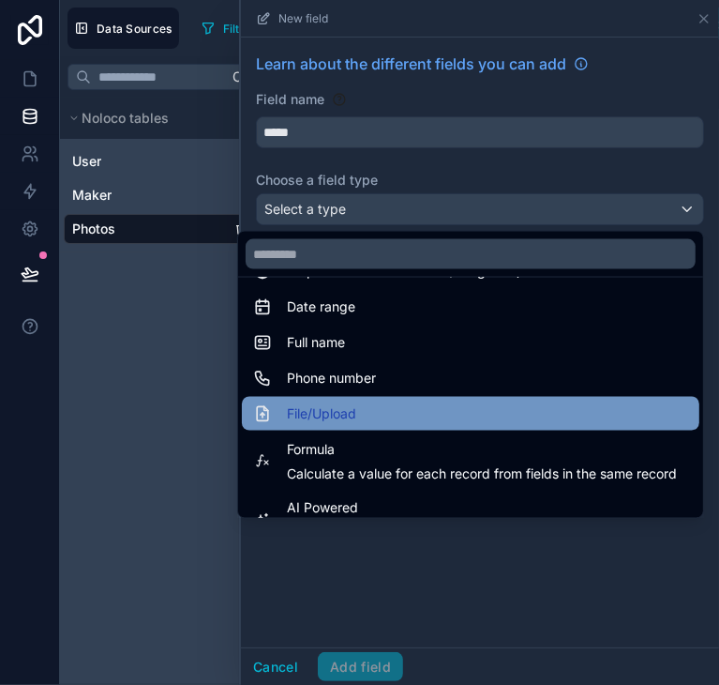
click at [368, 425] on div "File/Upload" at bounding box center [471, 414] width 458 height 34
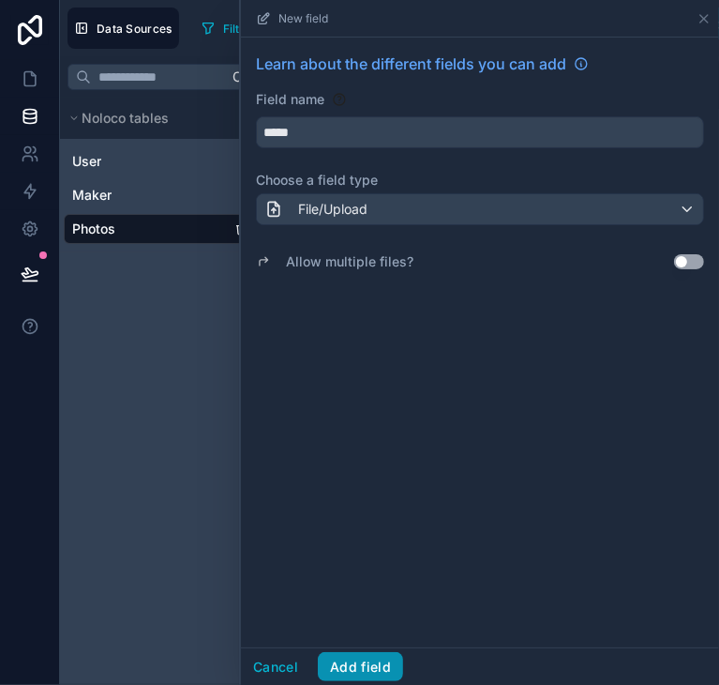
click at [383, 672] on button "Add field" at bounding box center [360, 667] width 85 height 30
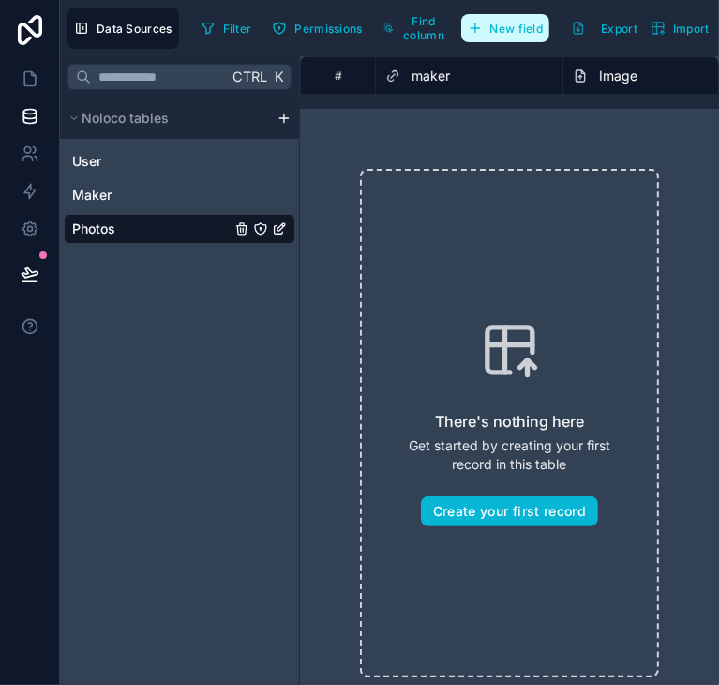
click at [503, 26] on span "New field" at bounding box center [517, 29] width 53 height 14
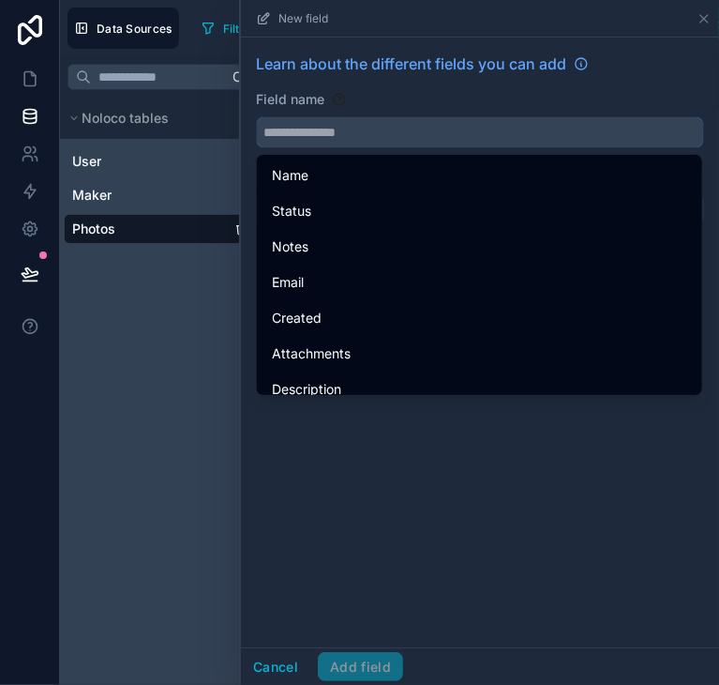
click at [375, 132] on input "text" at bounding box center [480, 132] width 446 height 30
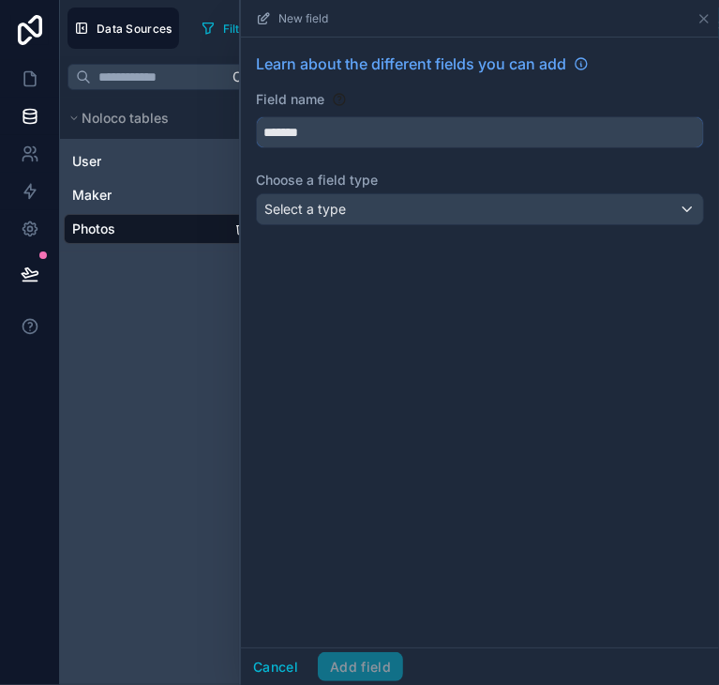
type input "*******"
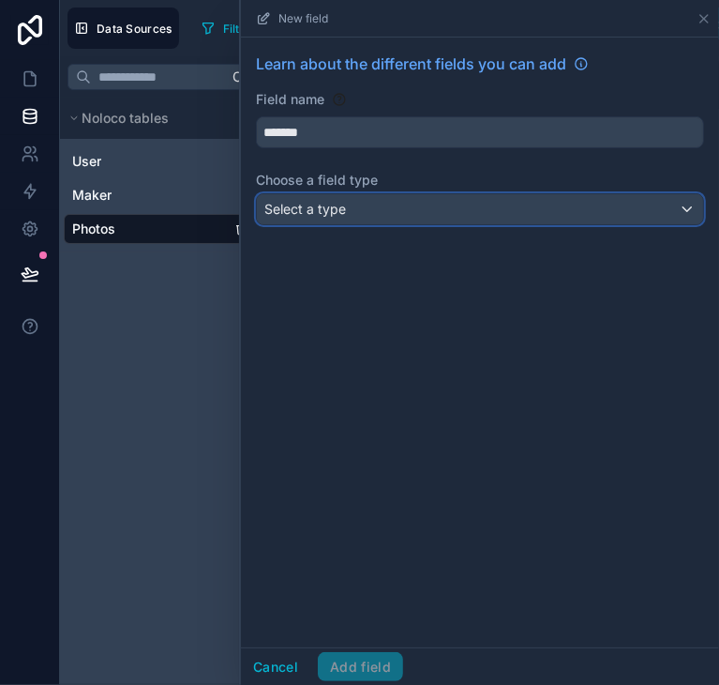
click at [385, 219] on div "Select a type" at bounding box center [480, 209] width 446 height 30
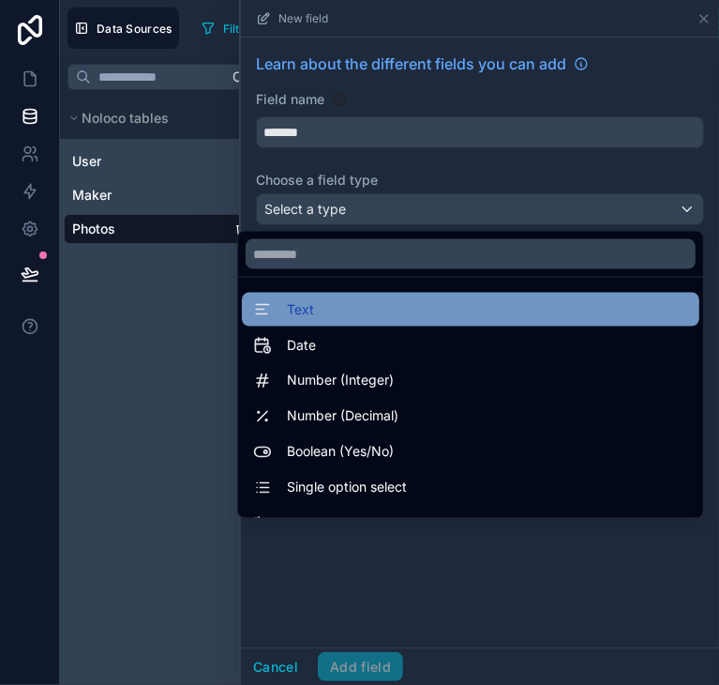
click at [339, 305] on div "Text" at bounding box center [470, 309] width 435 height 23
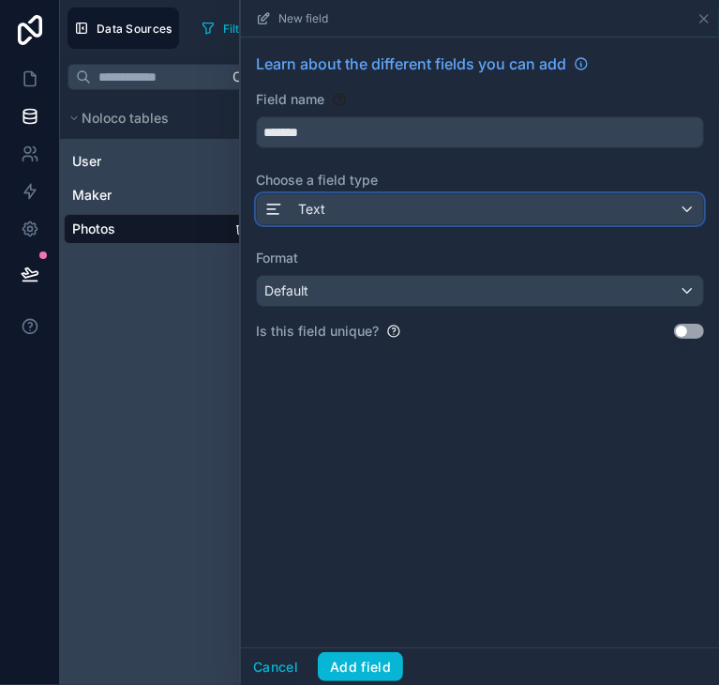
click at [384, 204] on div "Text" at bounding box center [480, 209] width 446 height 30
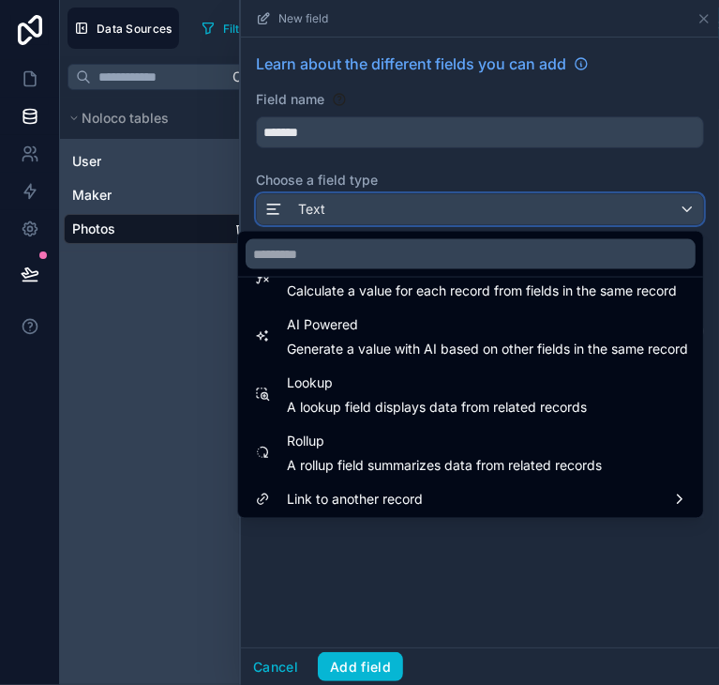
scroll to position [544, 0]
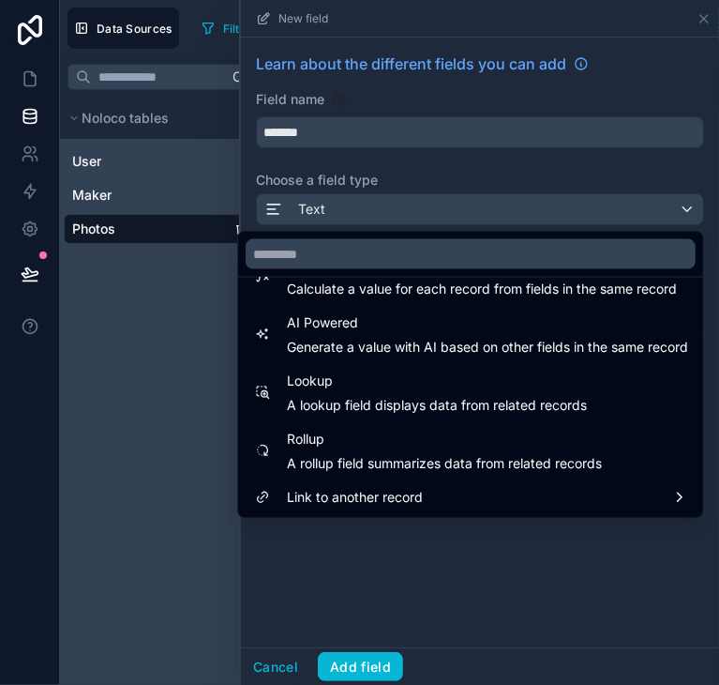
click at [169, 429] on div "Ctrl K Noloco tables User Maker Photos" at bounding box center [180, 370] width 240 height 628
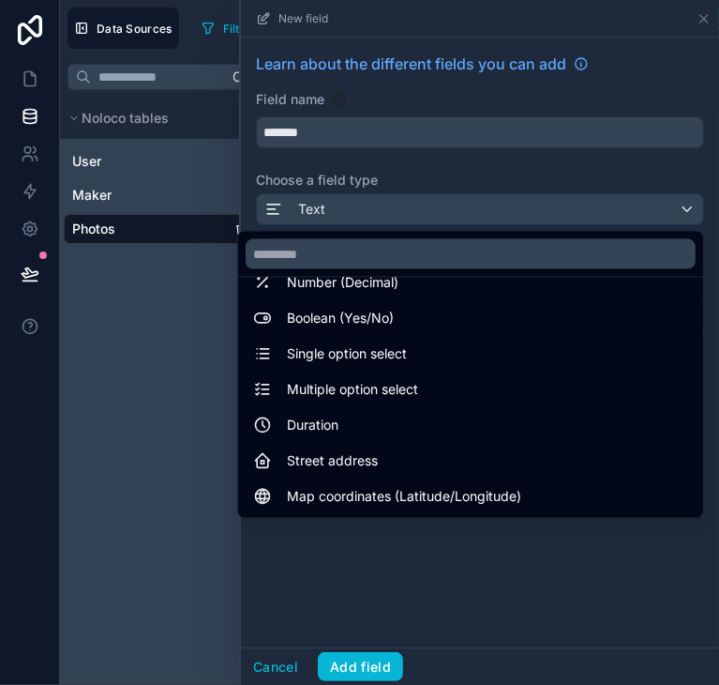
scroll to position [0, 0]
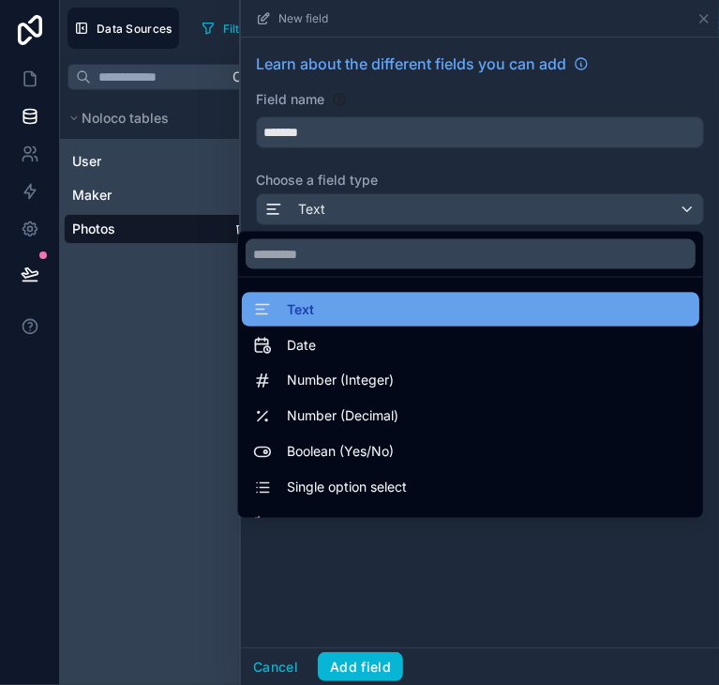
click at [395, 315] on div "Text" at bounding box center [470, 309] width 435 height 23
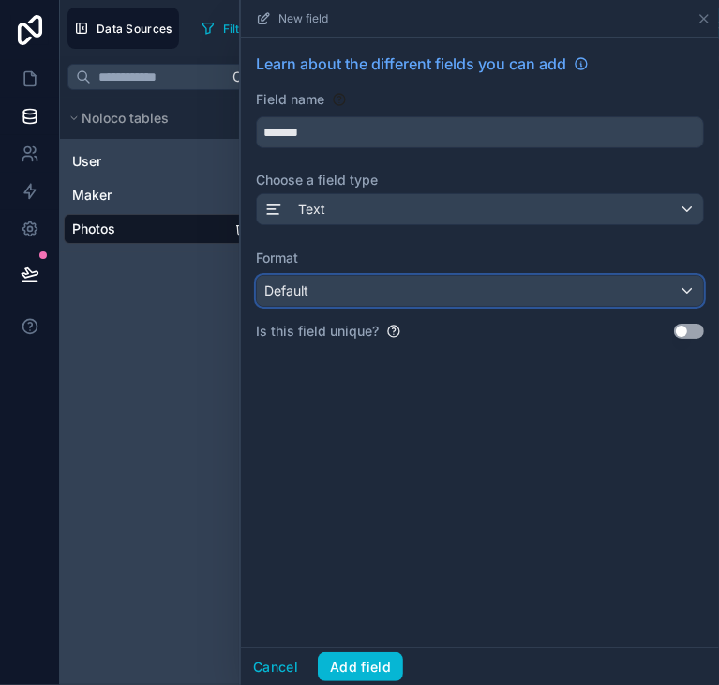
click at [401, 293] on div "Default" at bounding box center [480, 291] width 446 height 30
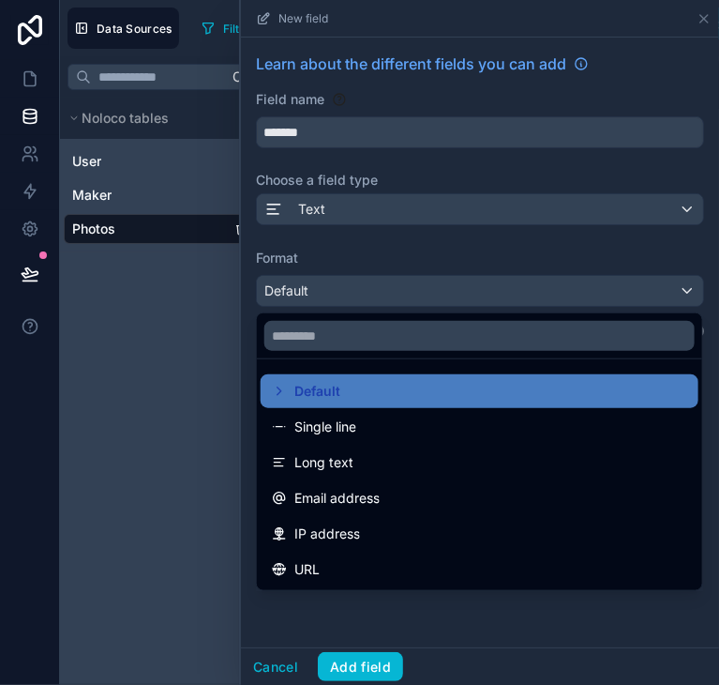
click at [172, 555] on div "Ctrl K Noloco tables User Maker Photos" at bounding box center [180, 370] width 240 height 628
click at [452, 627] on div at bounding box center [480, 342] width 478 height 685
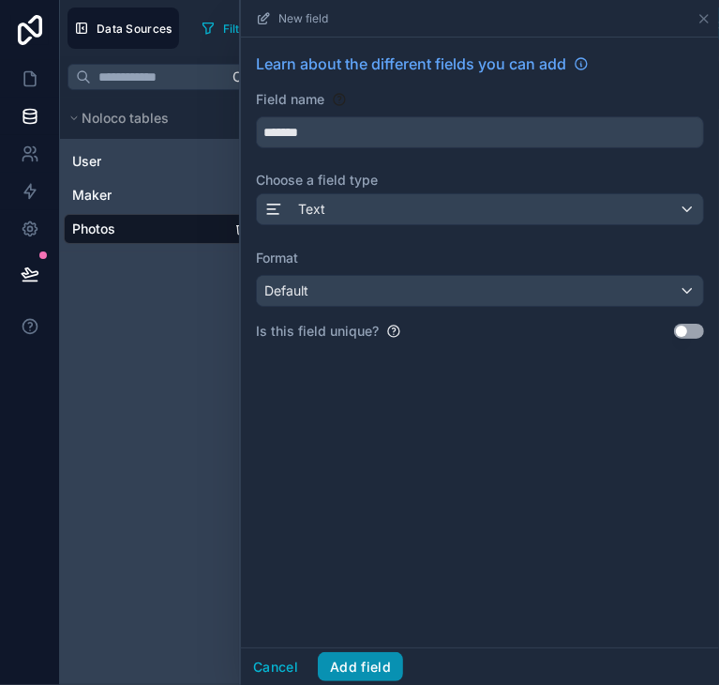
click at [373, 667] on button "Add field" at bounding box center [360, 667] width 85 height 30
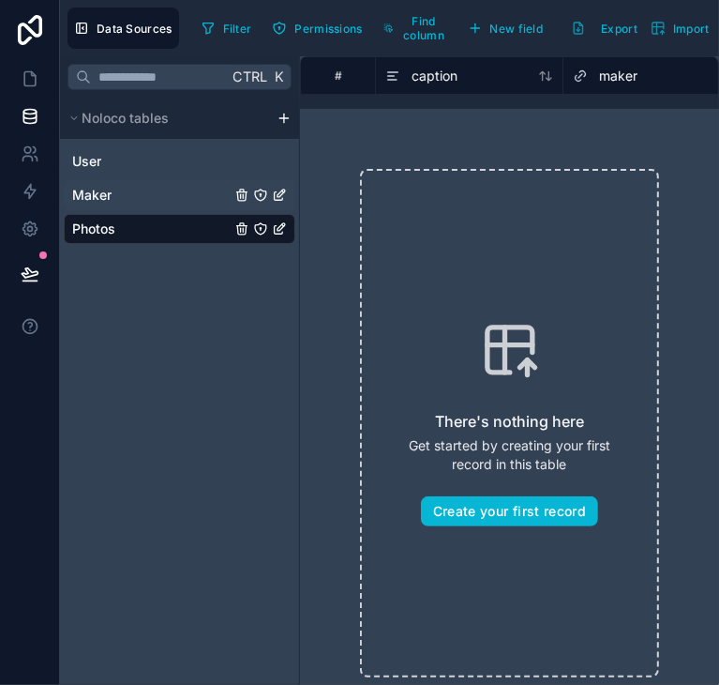
click at [131, 192] on link "Maker" at bounding box center [180, 195] width 232 height 30
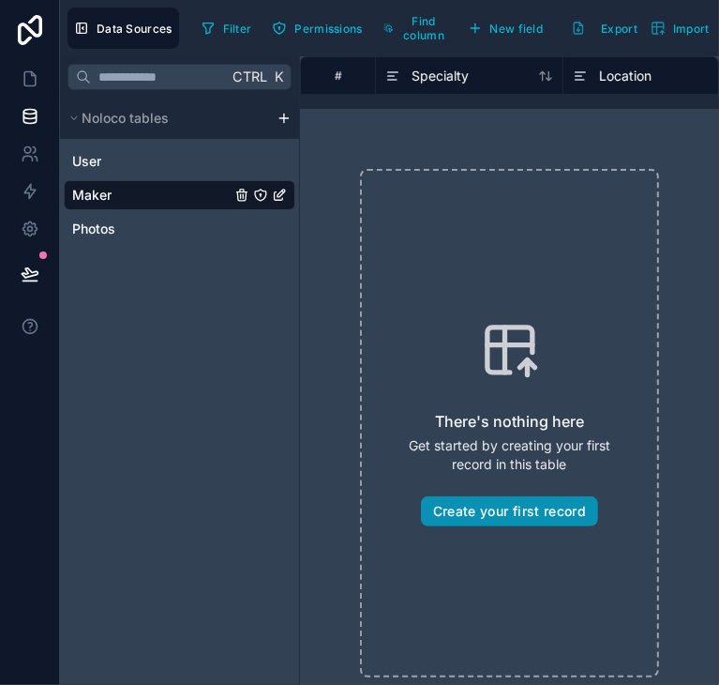
click at [534, 522] on button "Create your first record" at bounding box center [509, 511] width 177 height 30
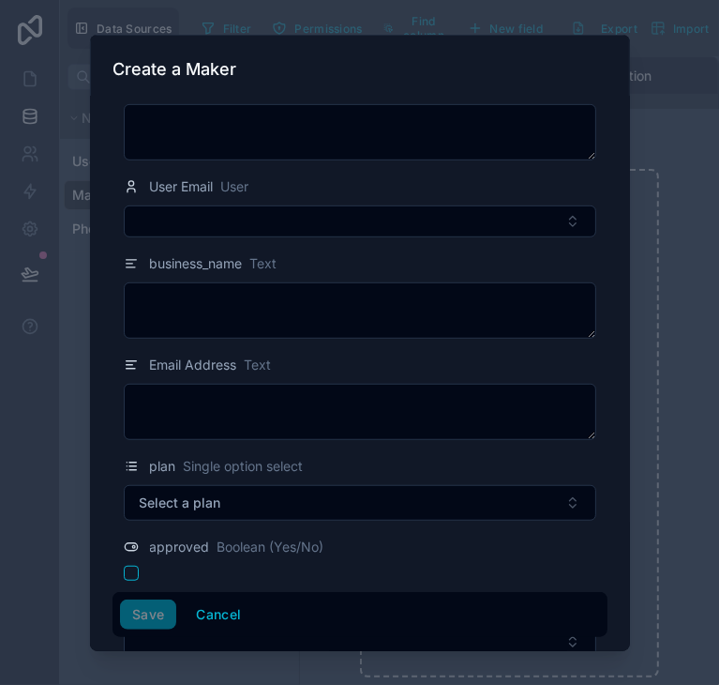
scroll to position [608, 0]
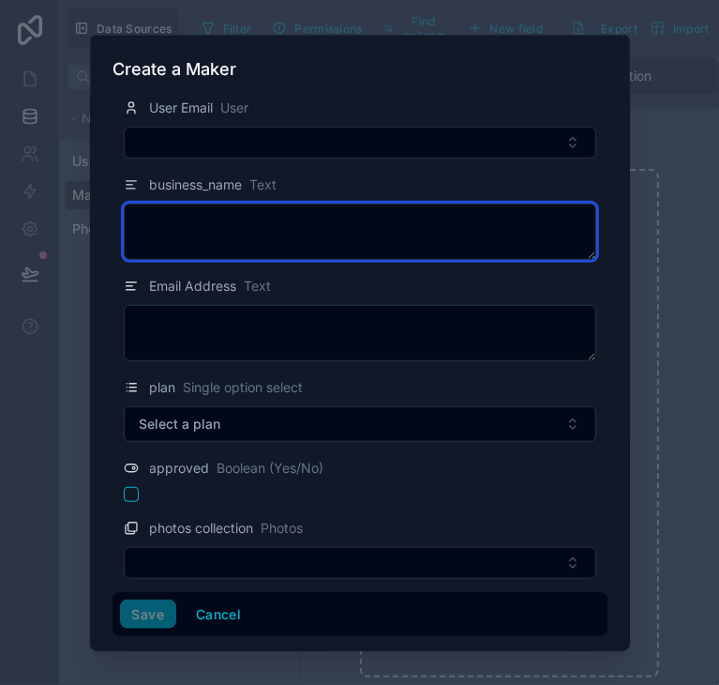
click at [249, 219] on textarea at bounding box center [360, 232] width 473 height 56
type textarea "**********"
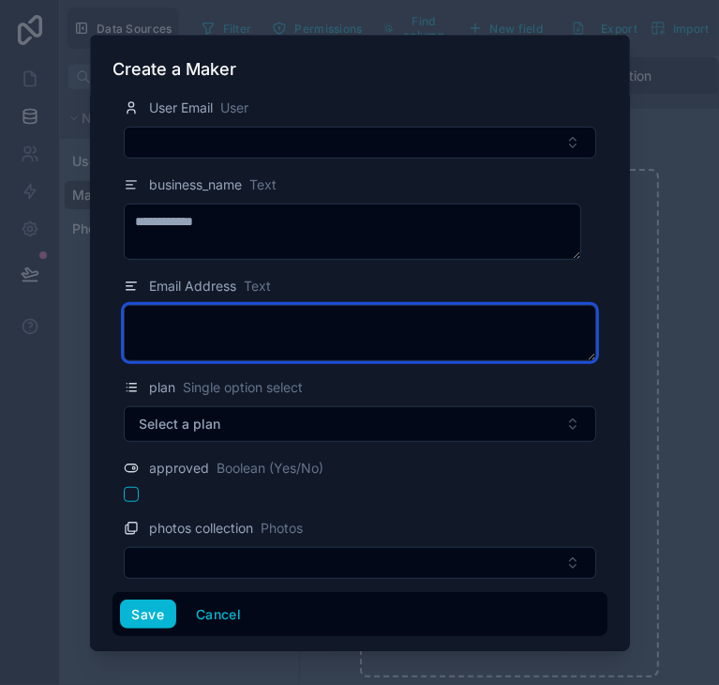
click at [200, 335] on textarea at bounding box center [360, 333] width 473 height 56
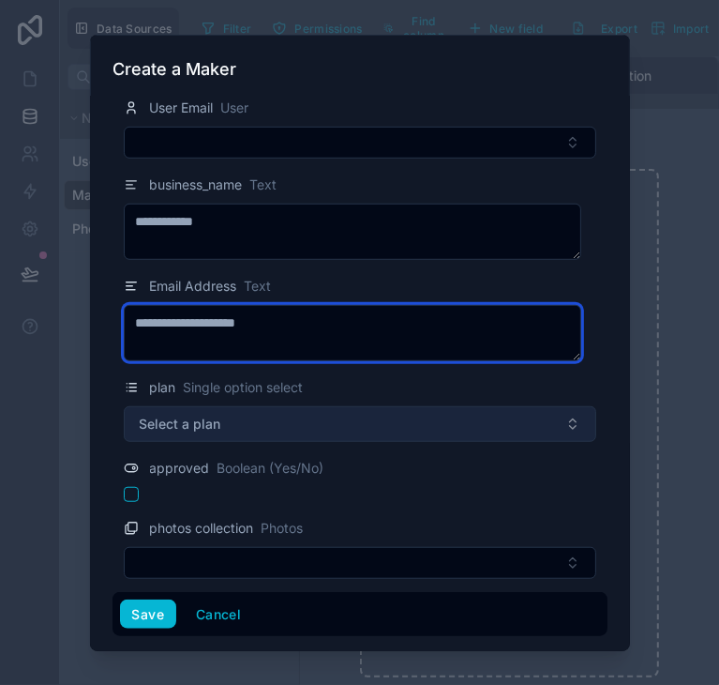
type textarea "**********"
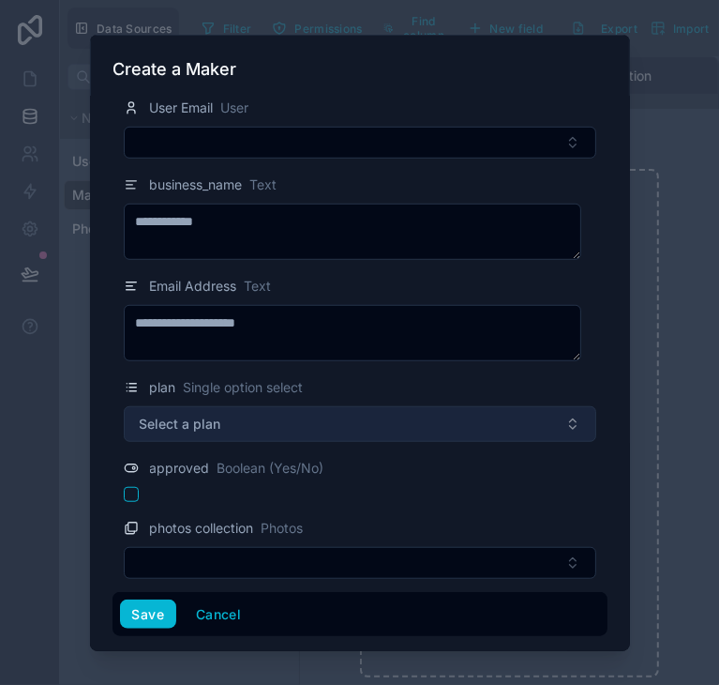
click at [190, 416] on span "Select a plan" at bounding box center [181, 424] width 82 height 19
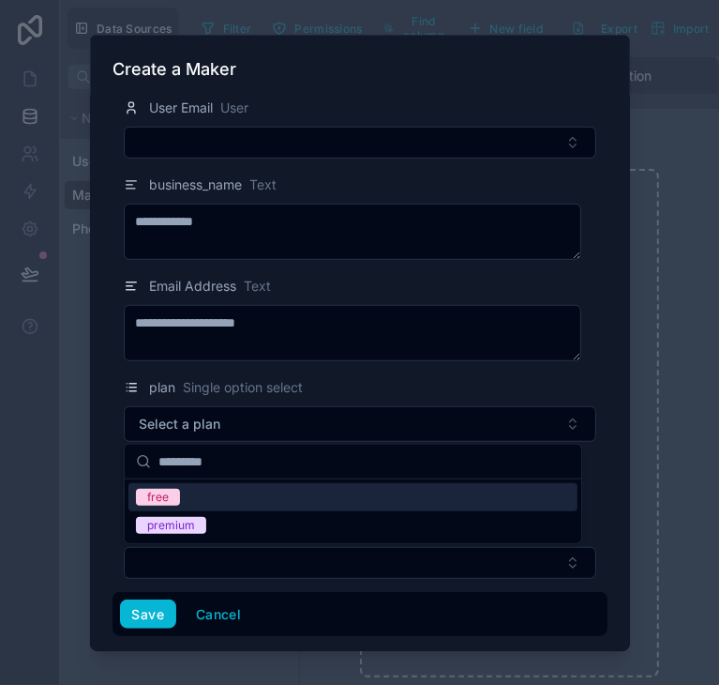
click at [165, 504] on div "free" at bounding box center [158, 497] width 22 height 17
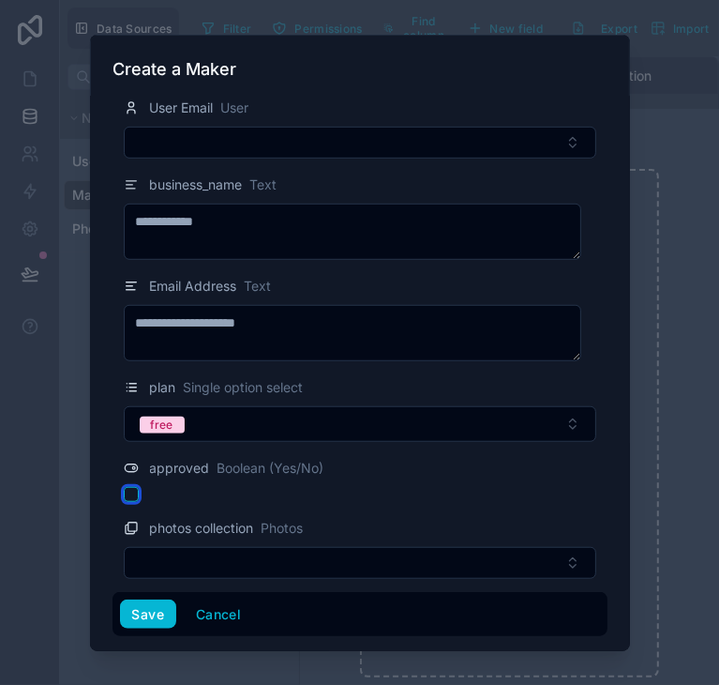
click at [124, 495] on button "button" at bounding box center [131, 494] width 15 height 15
click at [132, 466] on icon at bounding box center [133, 467] width 3 height 3
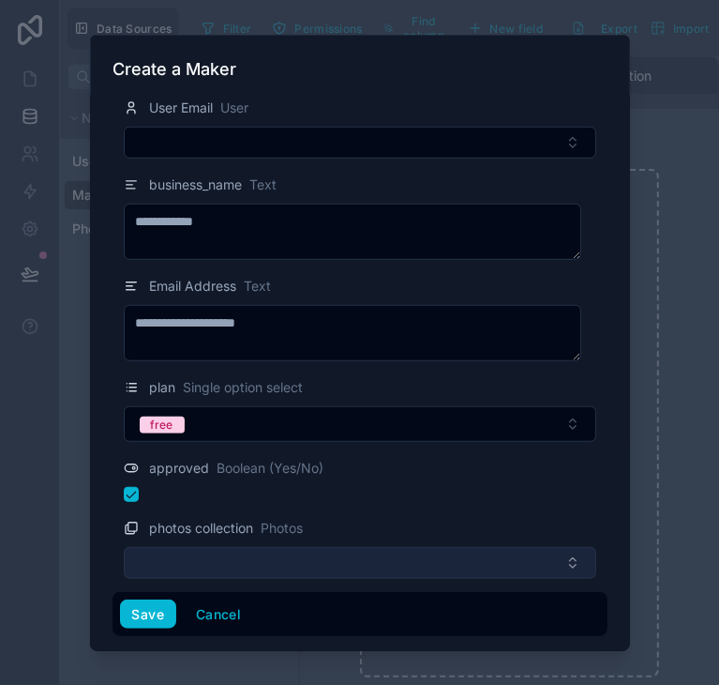
click at [272, 552] on button "Select Button" at bounding box center [360, 563] width 473 height 32
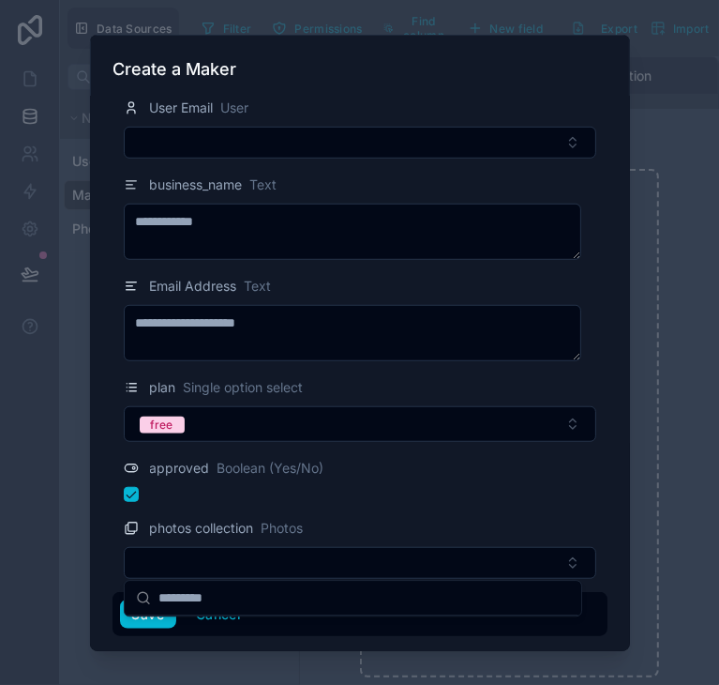
click at [185, 613] on input "text" at bounding box center [365, 598] width 412 height 34
click at [133, 530] on icon at bounding box center [130, 528] width 8 height 8
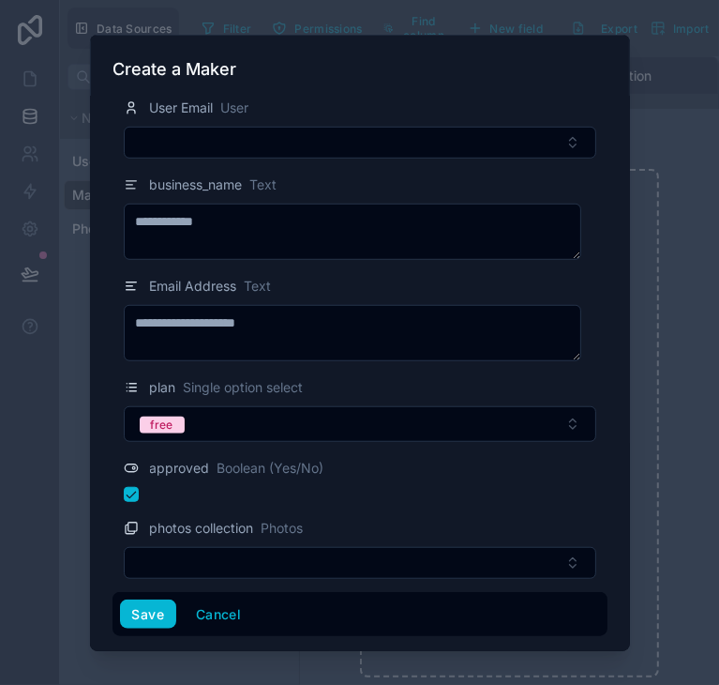
click at [291, 525] on span "Photos" at bounding box center [283, 528] width 42 height 19
click at [148, 609] on button "Save" at bounding box center [148, 613] width 56 height 30
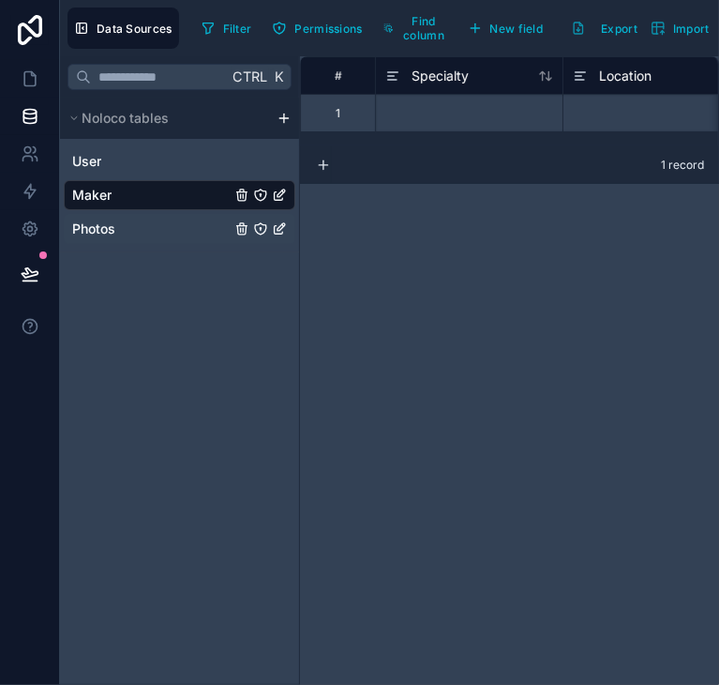
click at [136, 231] on link "Photos" at bounding box center [180, 229] width 232 height 30
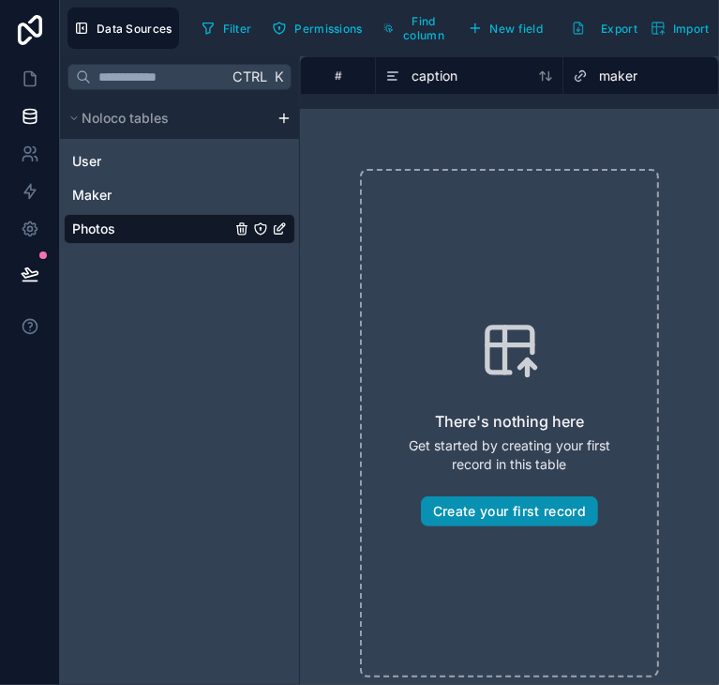
click at [484, 502] on button "Create your first record" at bounding box center [509, 511] width 177 height 30
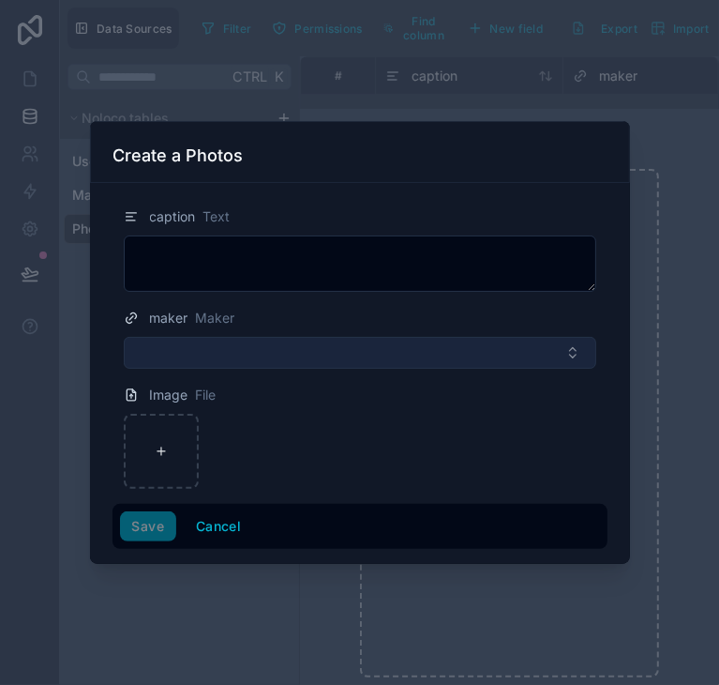
click at [334, 348] on button "Select Button" at bounding box center [360, 353] width 473 height 32
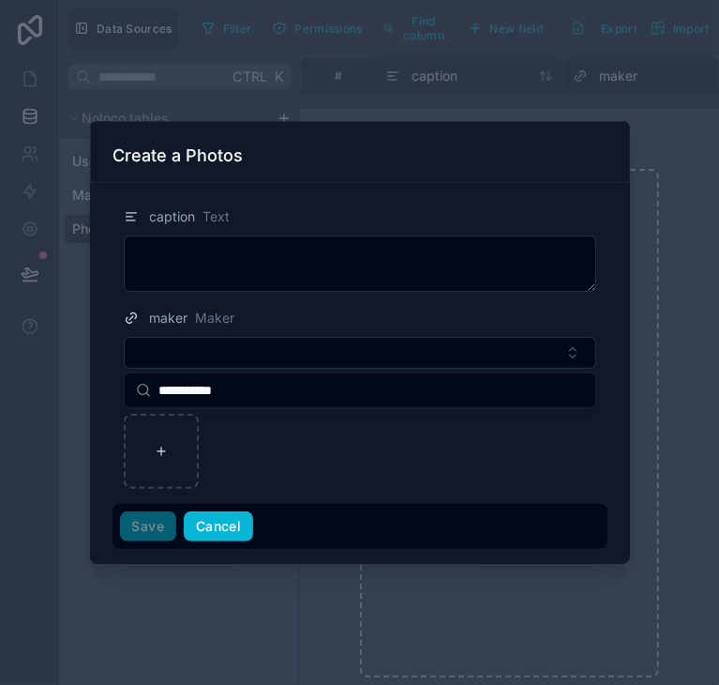
type input "**********"
click at [209, 521] on button "Cancel" at bounding box center [218, 526] width 69 height 30
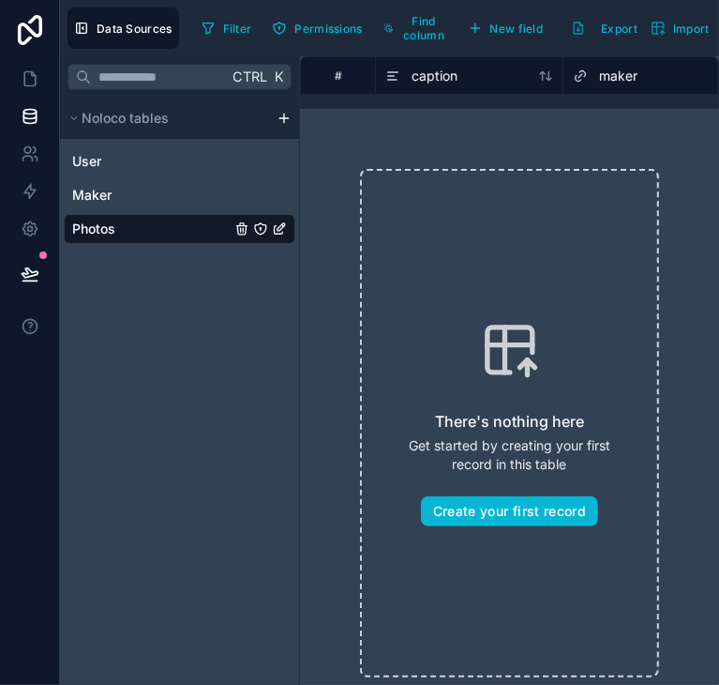
click at [187, 239] on link "Photos" at bounding box center [180, 229] width 232 height 30
click at [187, 196] on link "Maker" at bounding box center [180, 195] width 232 height 30
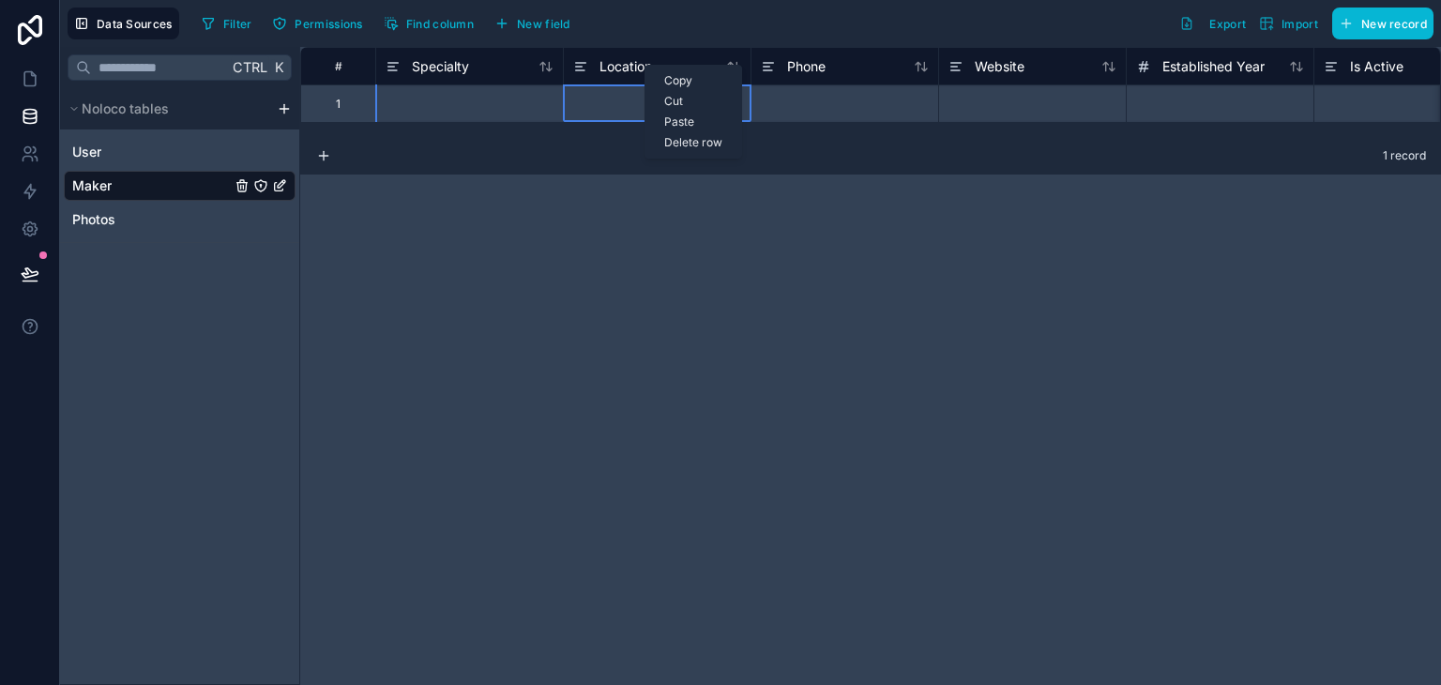
click at [671, 141] on div "Delete row" at bounding box center [693, 142] width 96 height 21
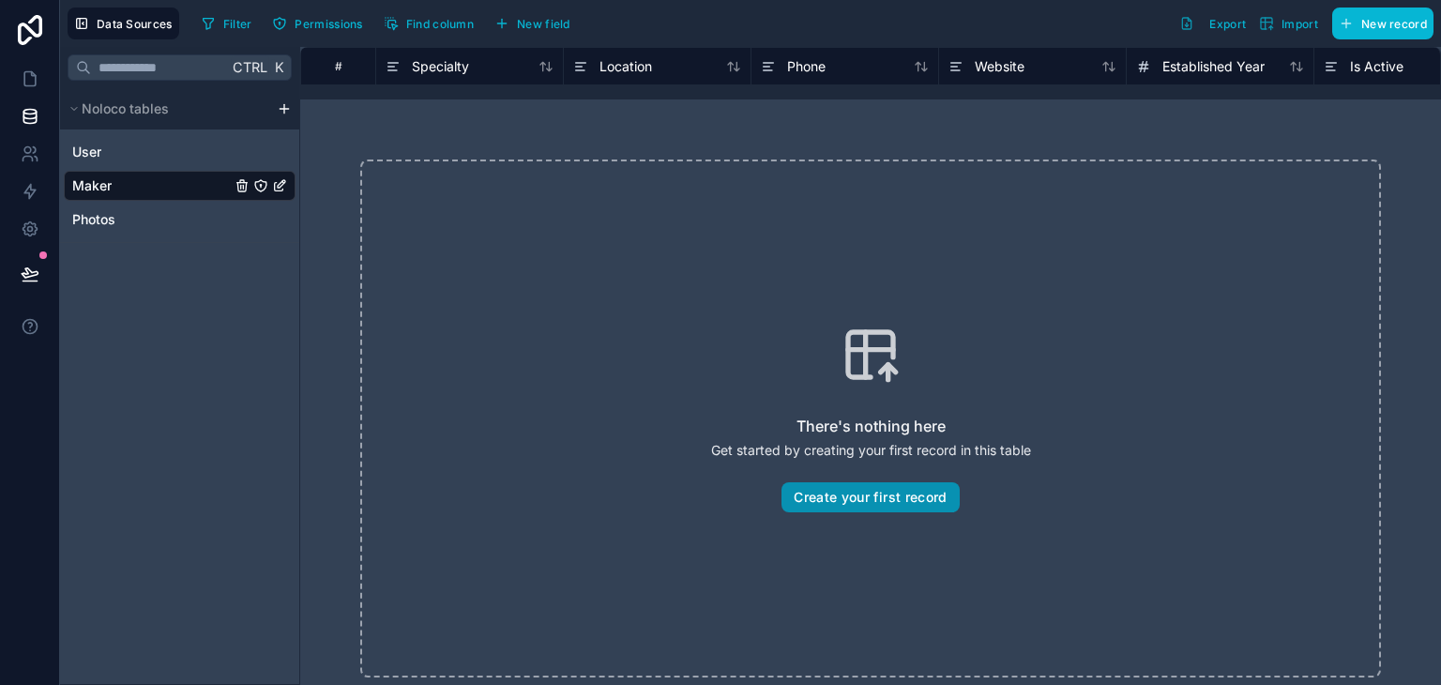
click at [882, 495] on button "Create your first record" at bounding box center [869, 497] width 177 height 30
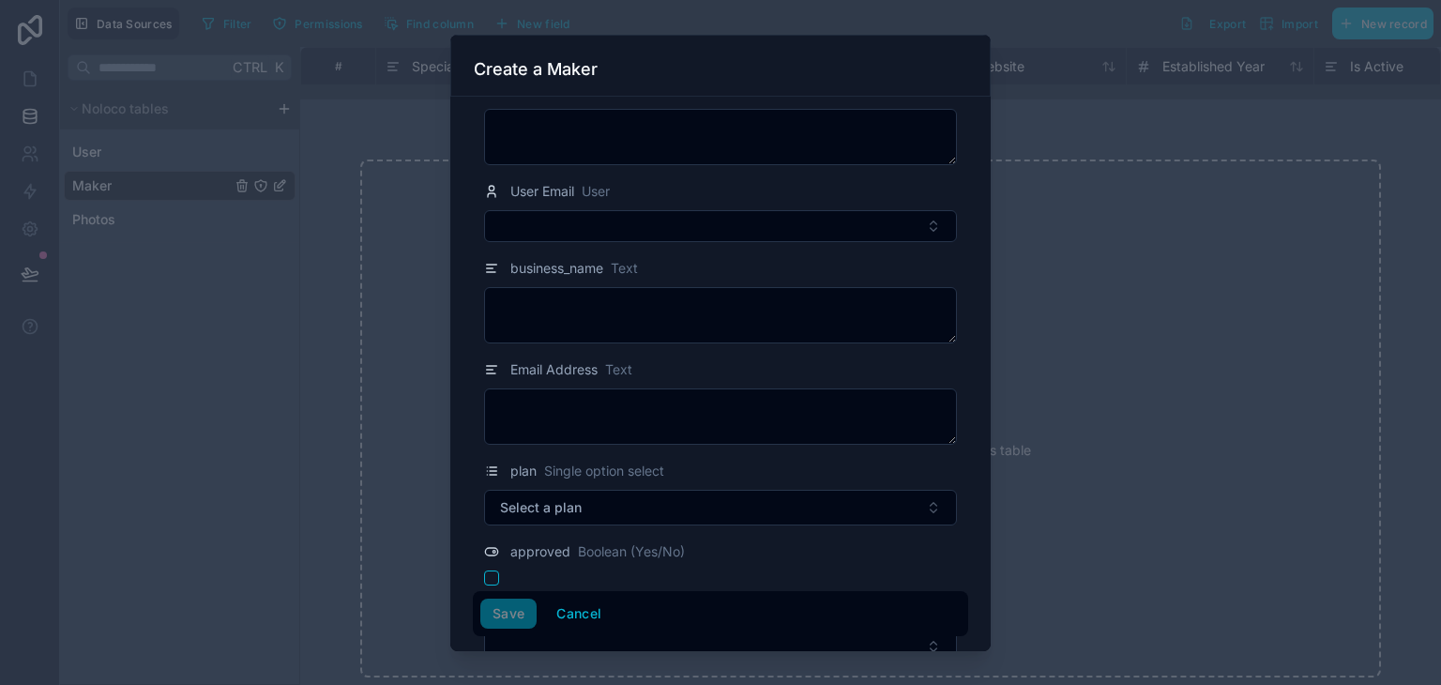
scroll to position [531, 0]
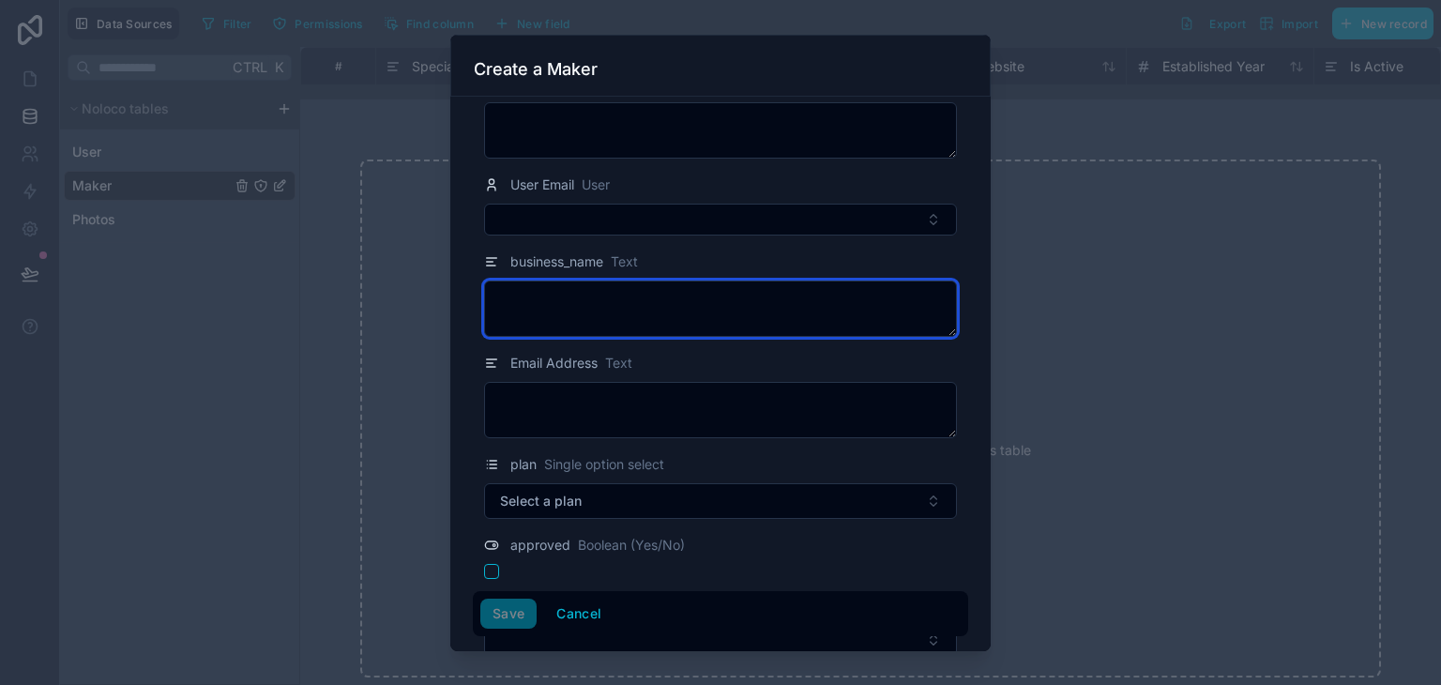
click at [664, 312] on textarea at bounding box center [720, 308] width 473 height 56
type textarea "**********"
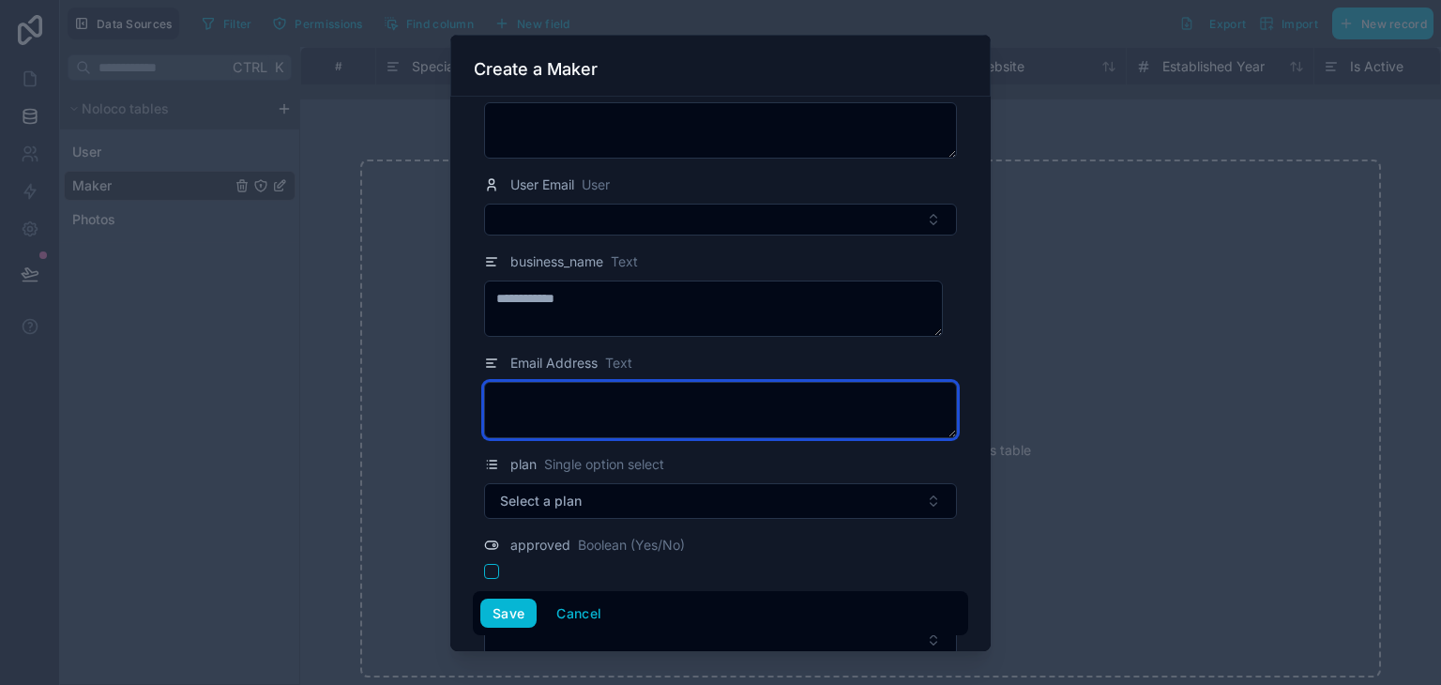
click at [642, 429] on textarea at bounding box center [720, 410] width 473 height 56
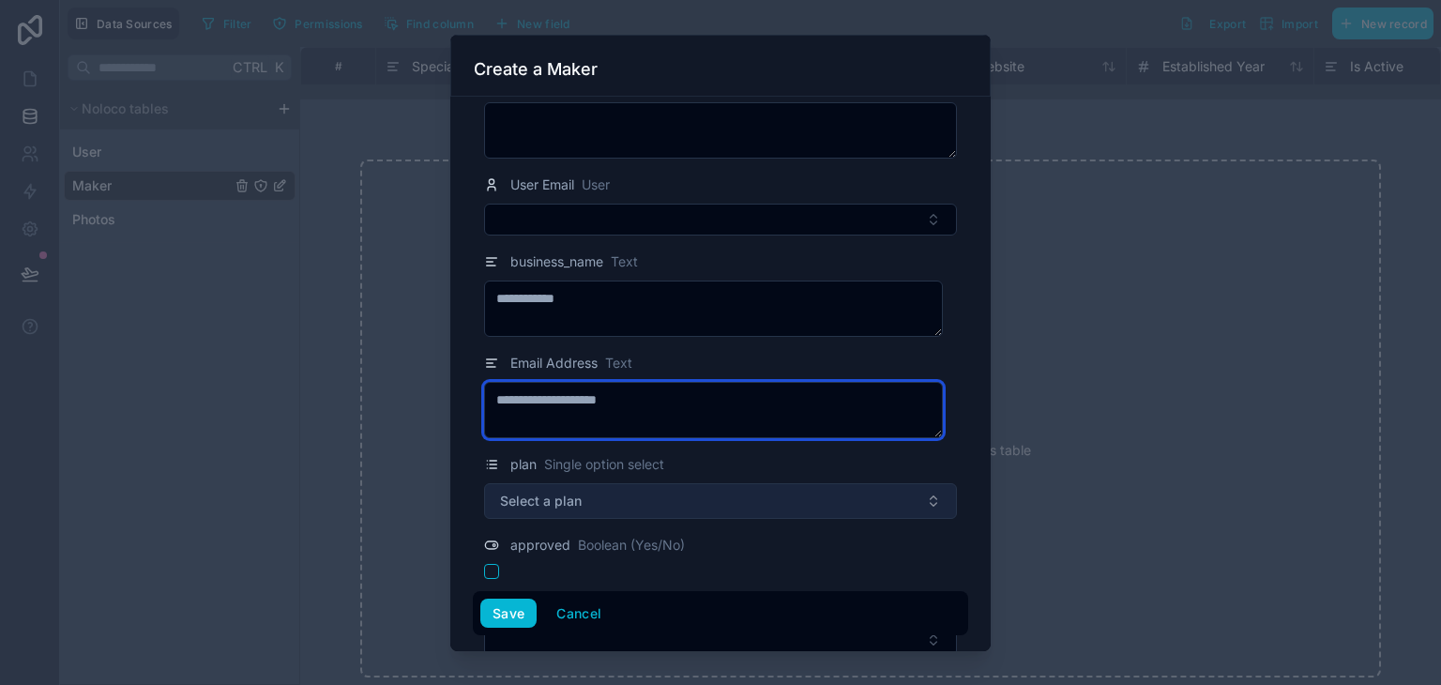
type textarea "**********"
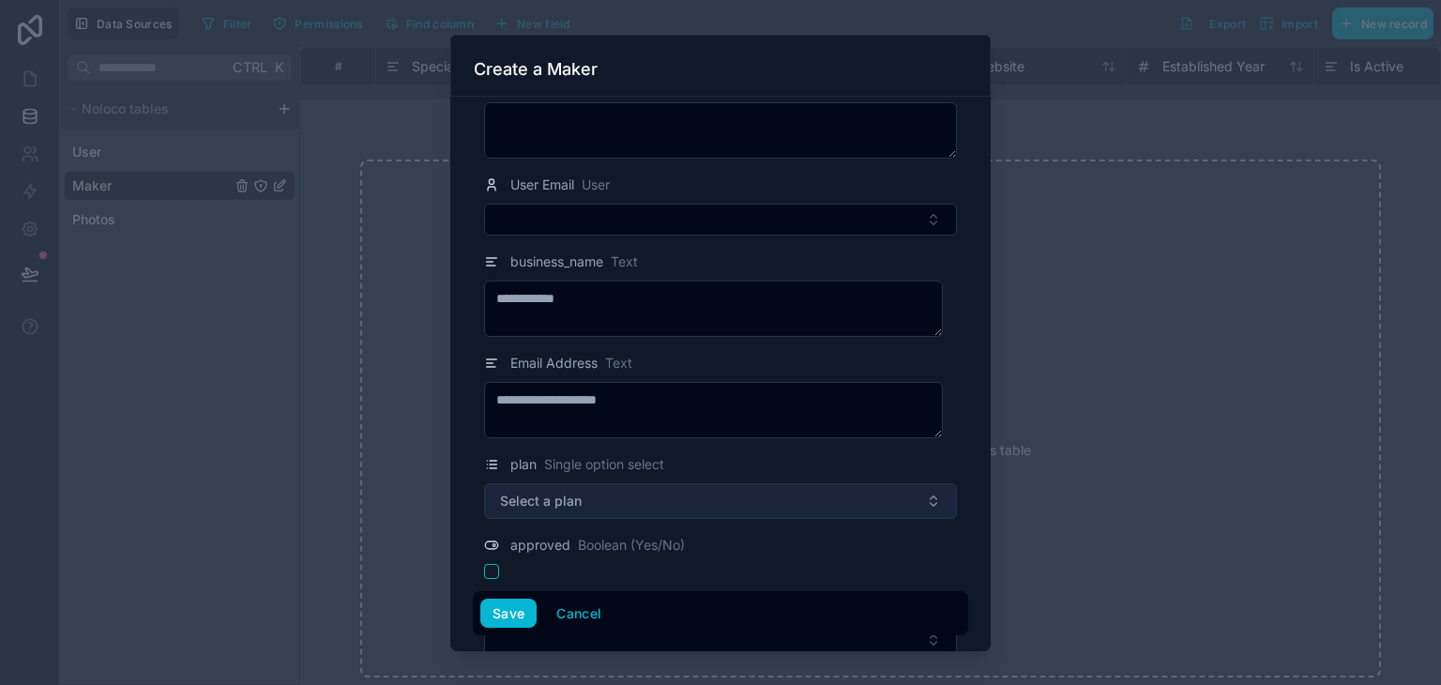
click at [638, 499] on button "Select a plan" at bounding box center [720, 501] width 473 height 36
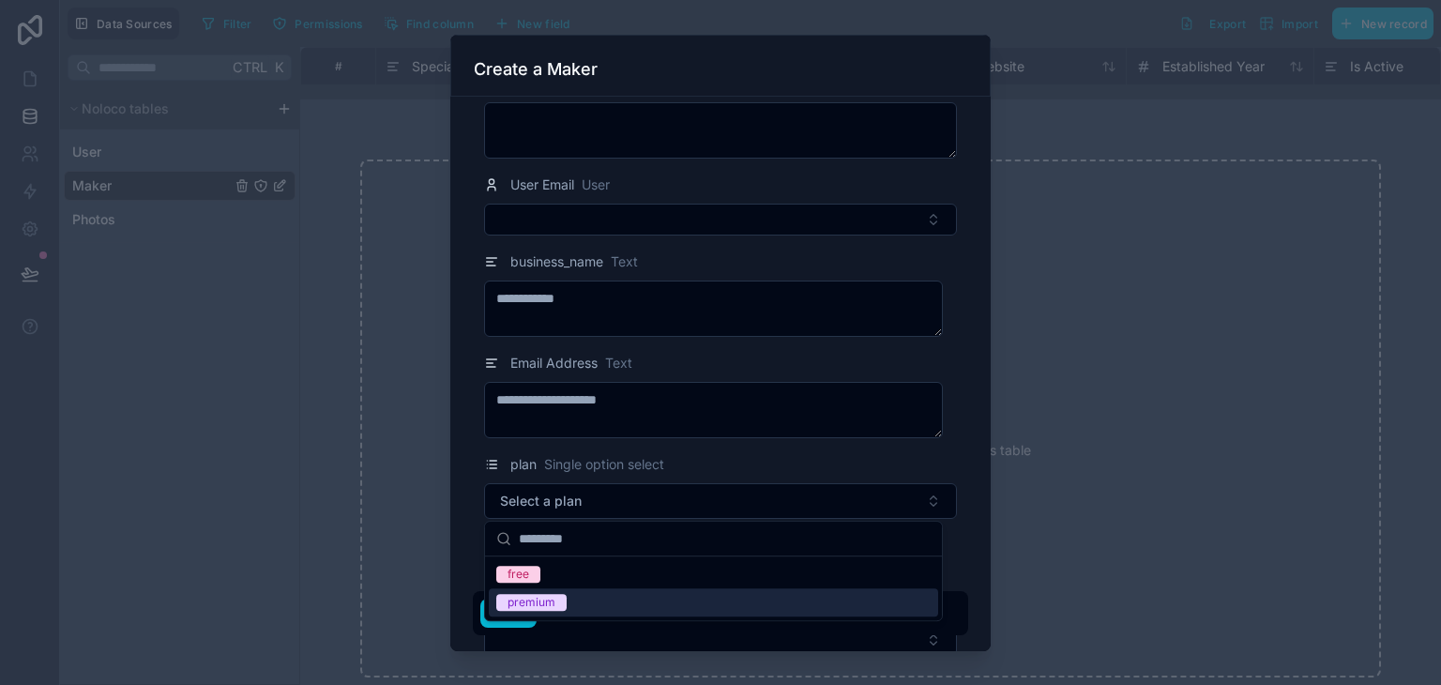
click at [535, 605] on div "premium" at bounding box center [531, 602] width 48 height 17
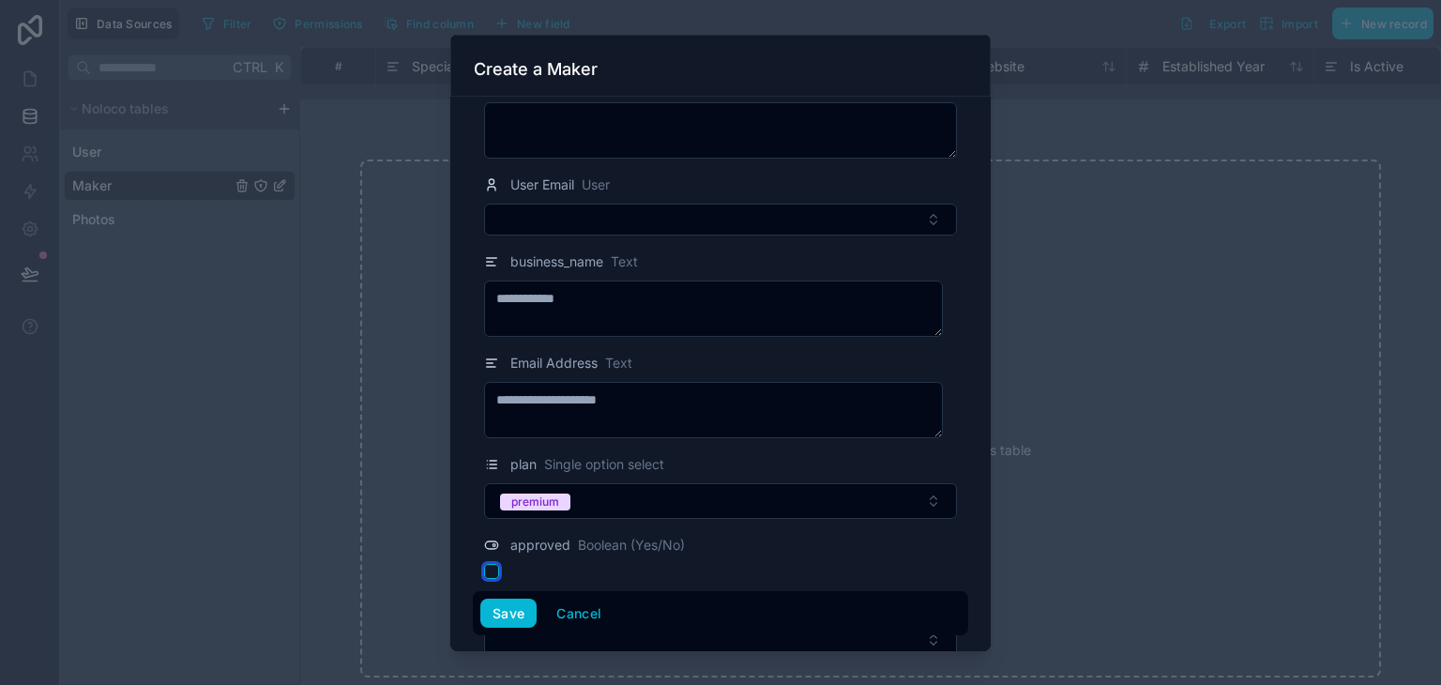
click at [490, 566] on button "button" at bounding box center [491, 571] width 15 height 15
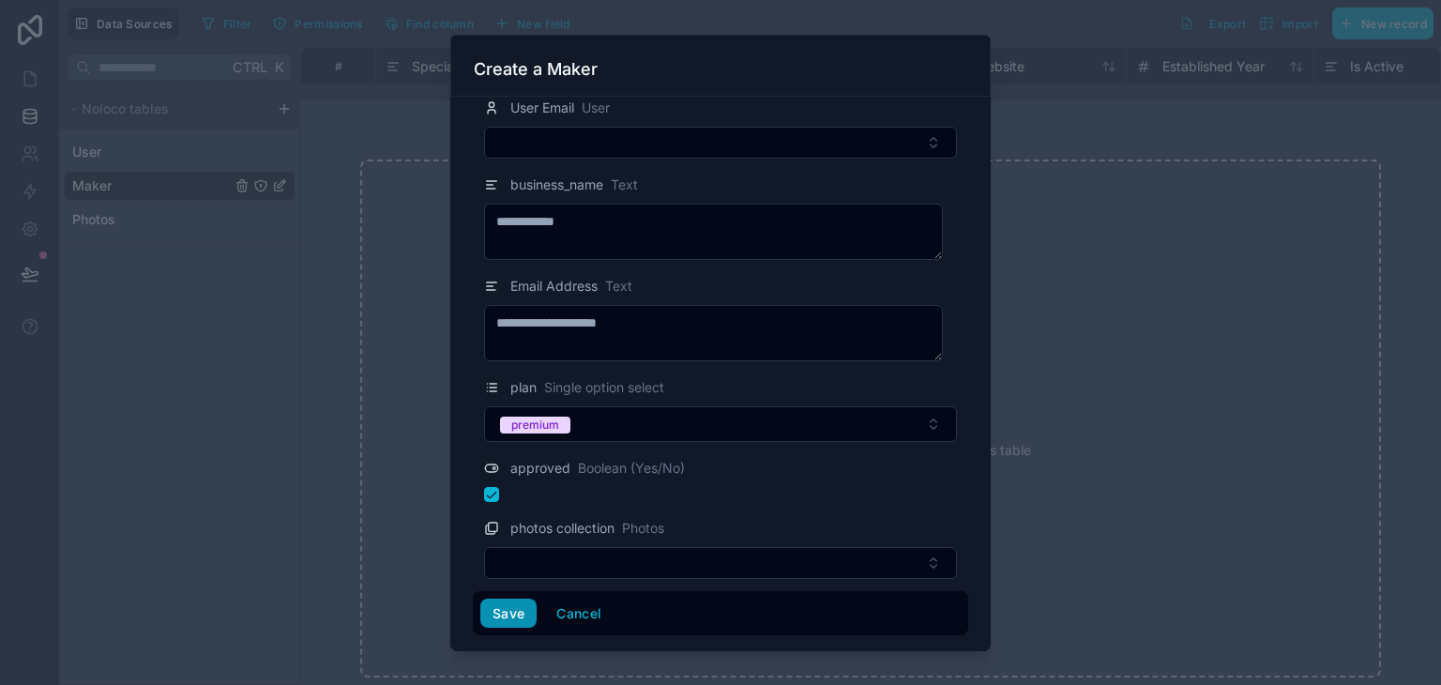
click at [508, 620] on button "Save" at bounding box center [508, 613] width 56 height 30
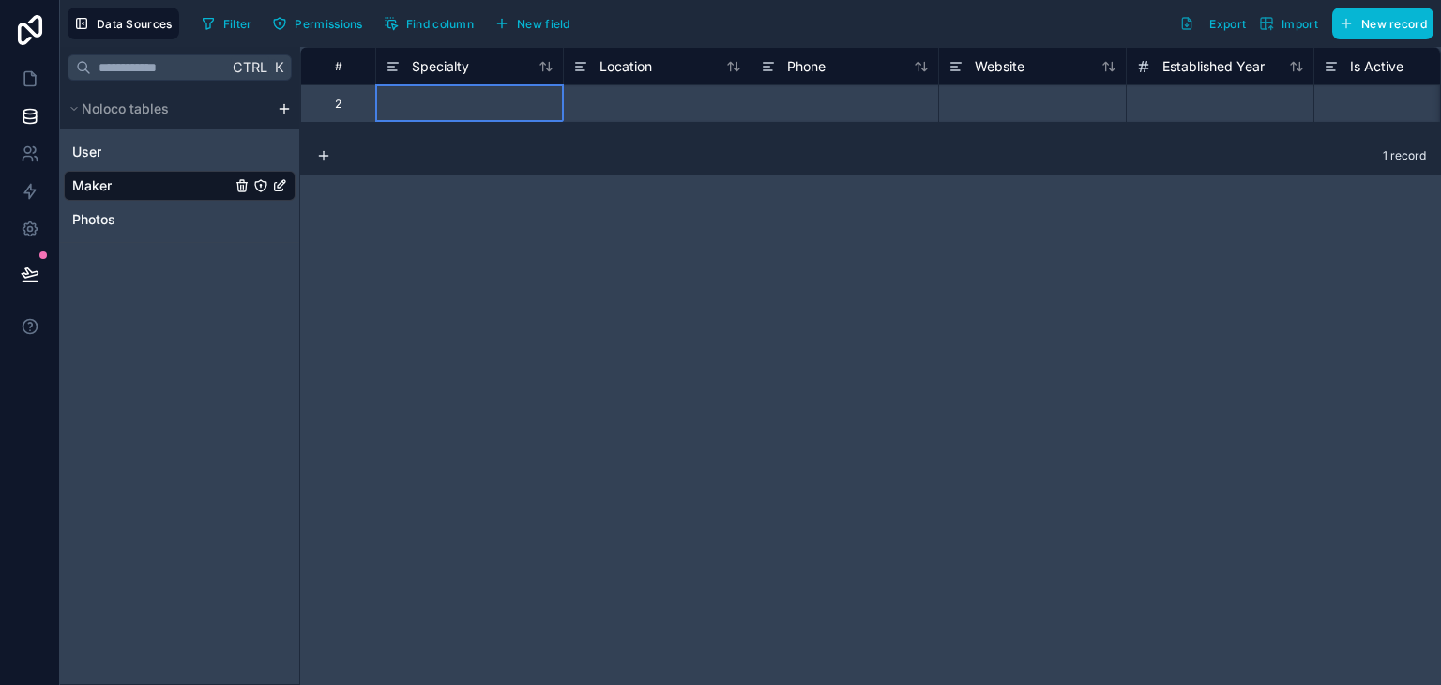
drag, startPoint x: 440, startPoint y: 66, endPoint x: 388, endPoint y: 274, distance: 214.5
click at [388, 274] on div "# Specialty Location Phone Website Established Year Is Active User Email 2 Sele…" at bounding box center [870, 366] width 1141 height 638
click at [386, 64] on icon at bounding box center [392, 66] width 15 height 23
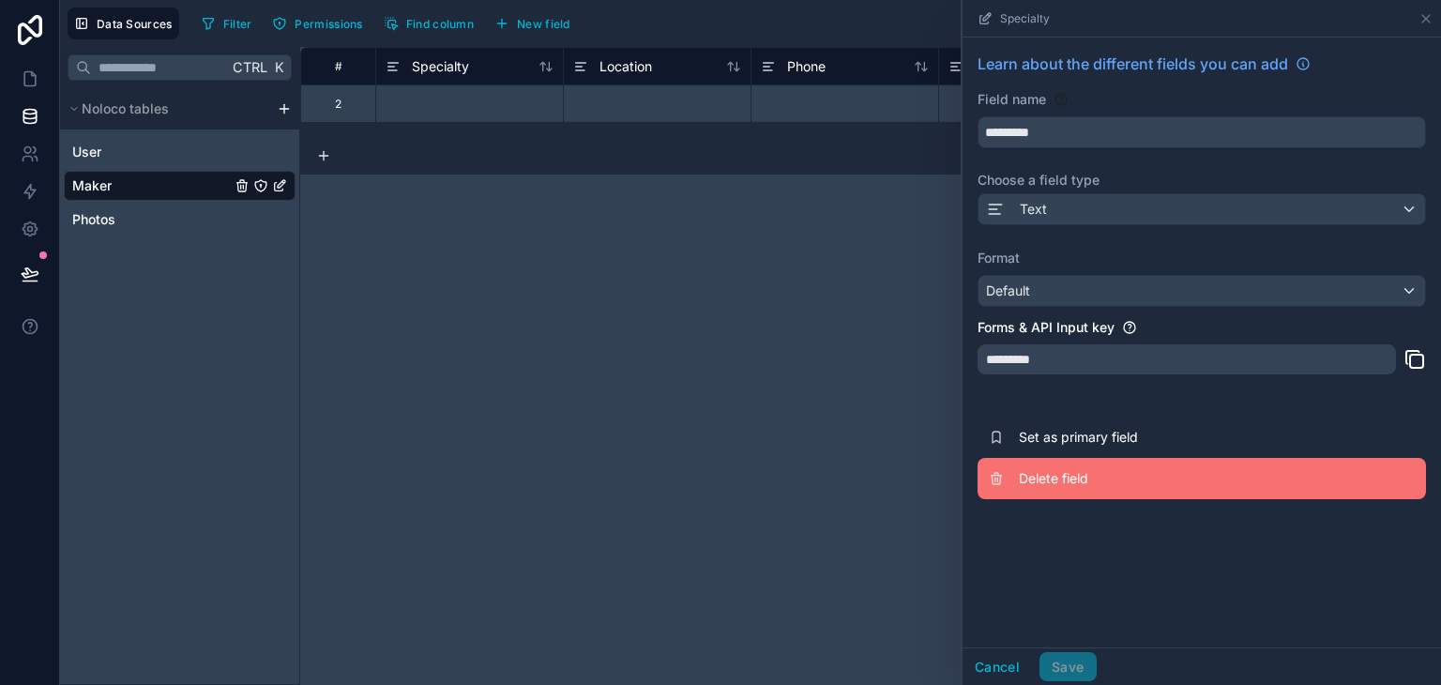
click at [1111, 476] on span "Delete field" at bounding box center [1154, 478] width 270 height 19
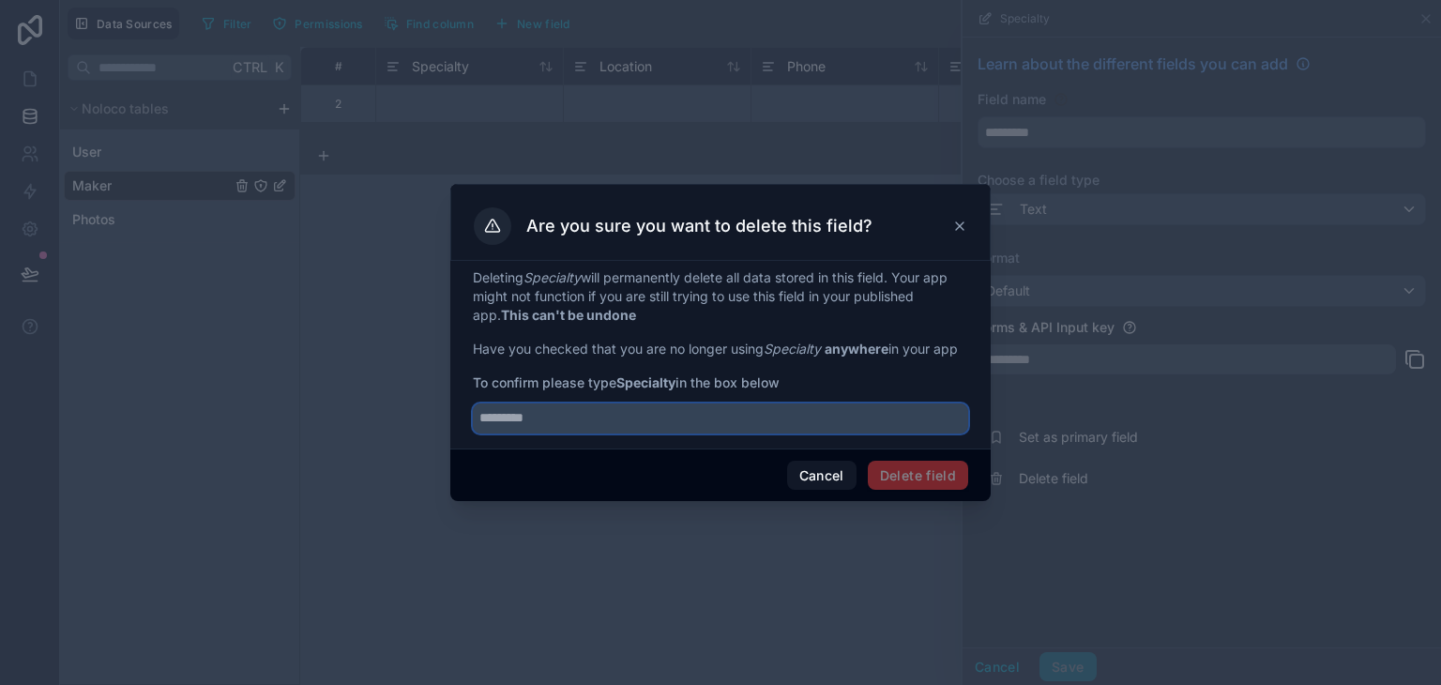
click at [829, 414] on input "text" at bounding box center [720, 418] width 495 height 30
type input "*********"
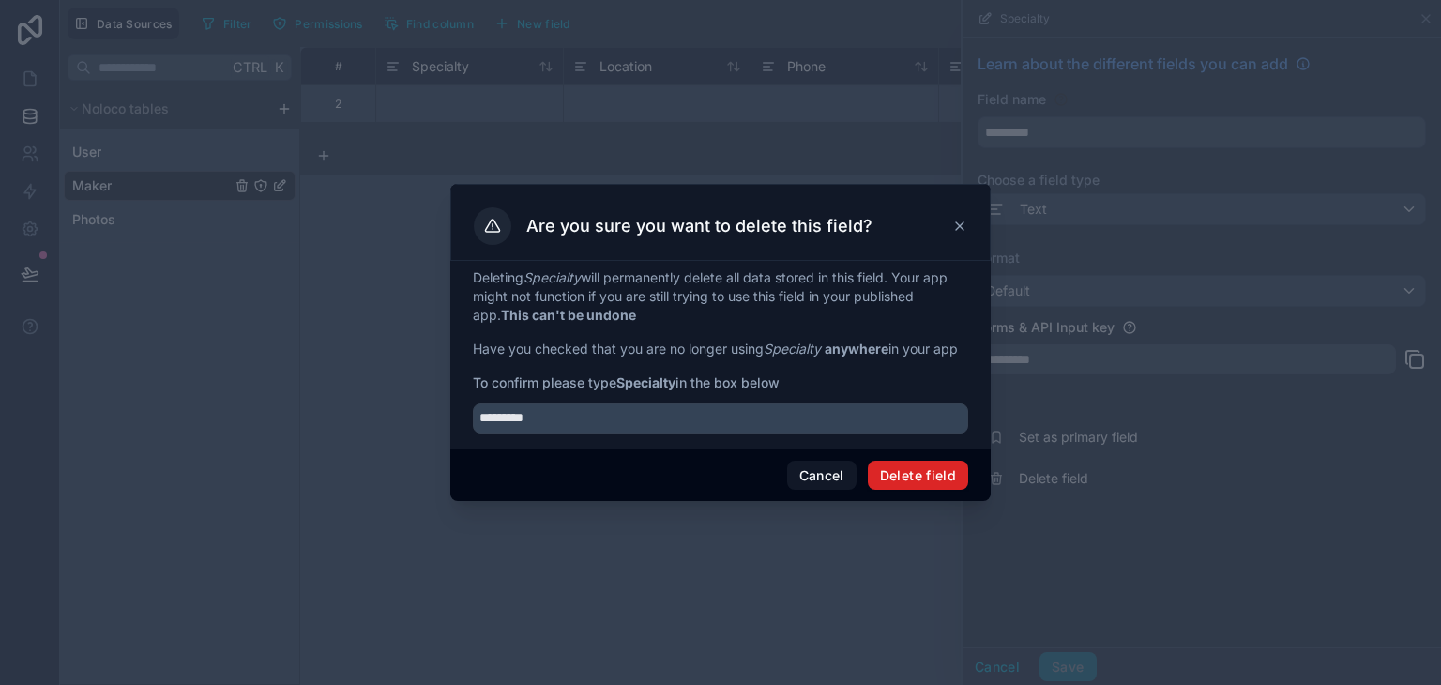
click at [916, 489] on button "Delete field" at bounding box center [918, 476] width 100 height 30
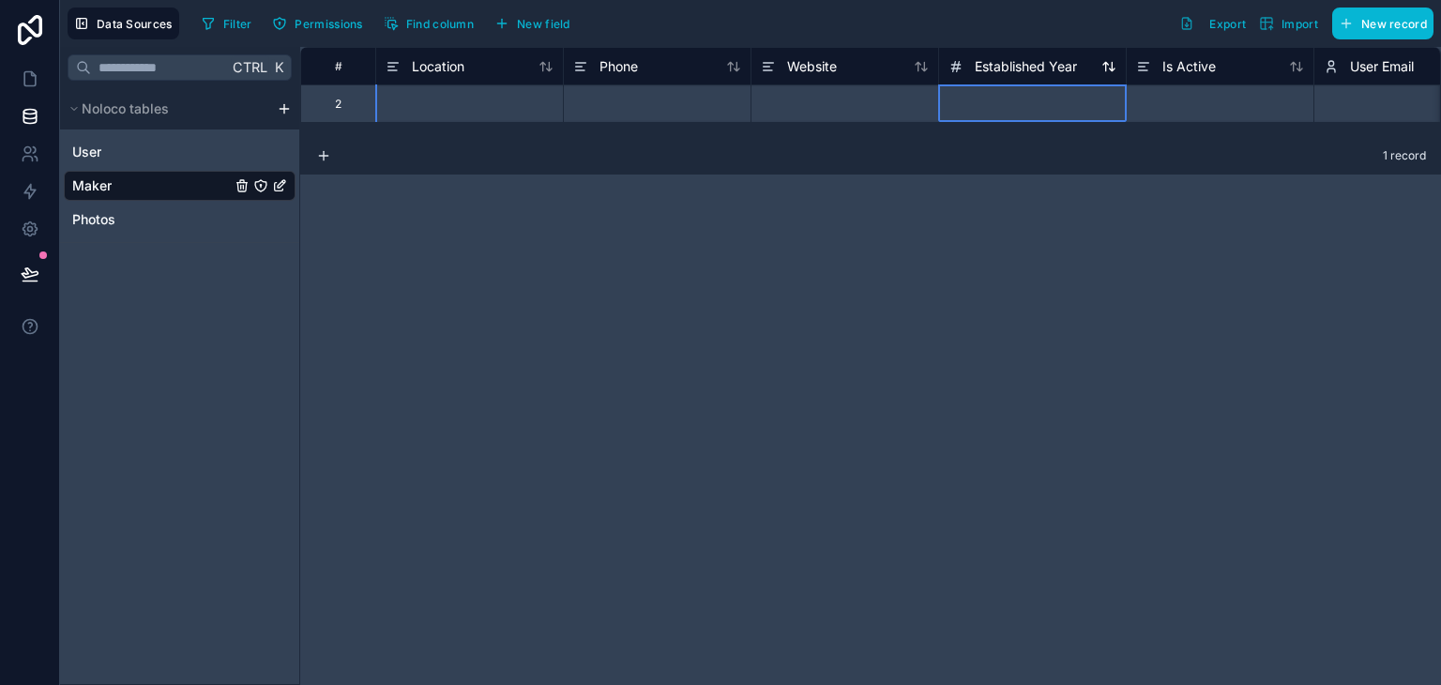
click at [975, 65] on span "Established Year" at bounding box center [1026, 66] width 102 height 19
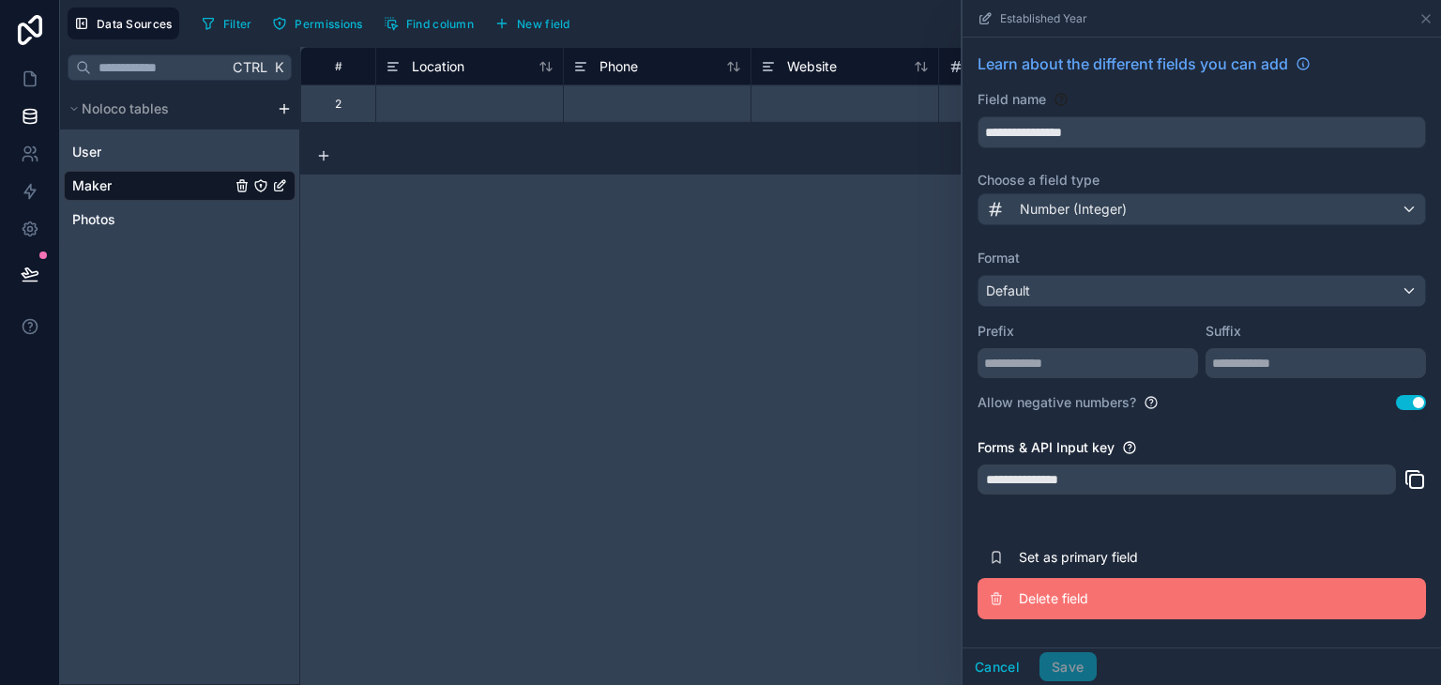
click at [1072, 599] on span "Delete field" at bounding box center [1154, 598] width 270 height 19
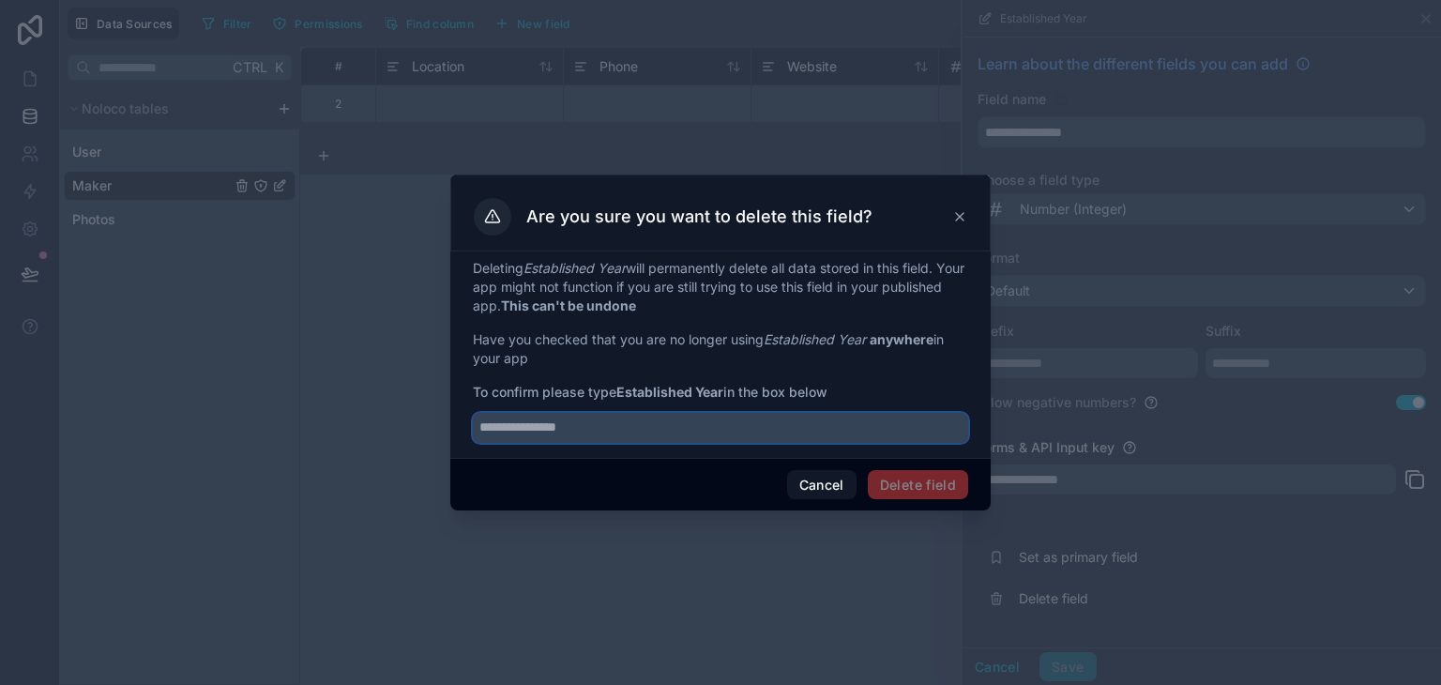
click at [867, 435] on input "text" at bounding box center [720, 428] width 495 height 30
type input "**********"
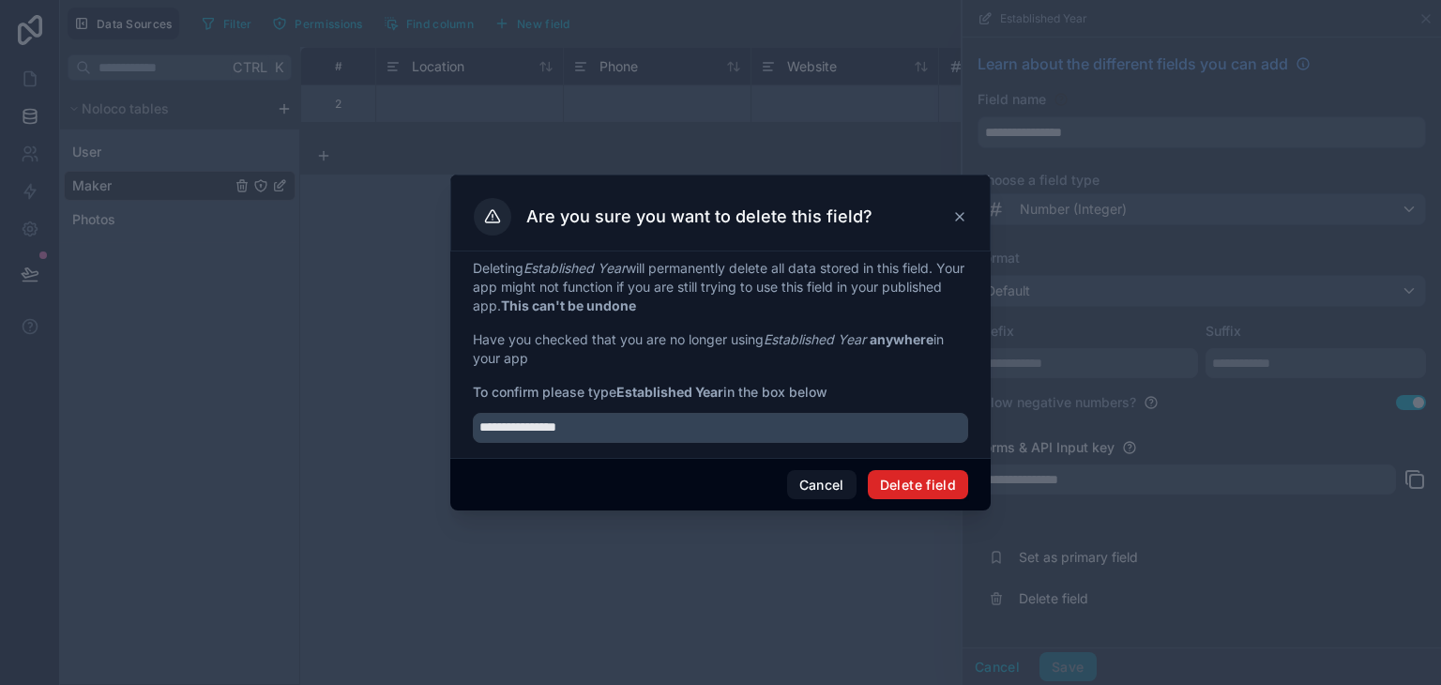
click at [890, 482] on button "Delete field" at bounding box center [918, 485] width 100 height 30
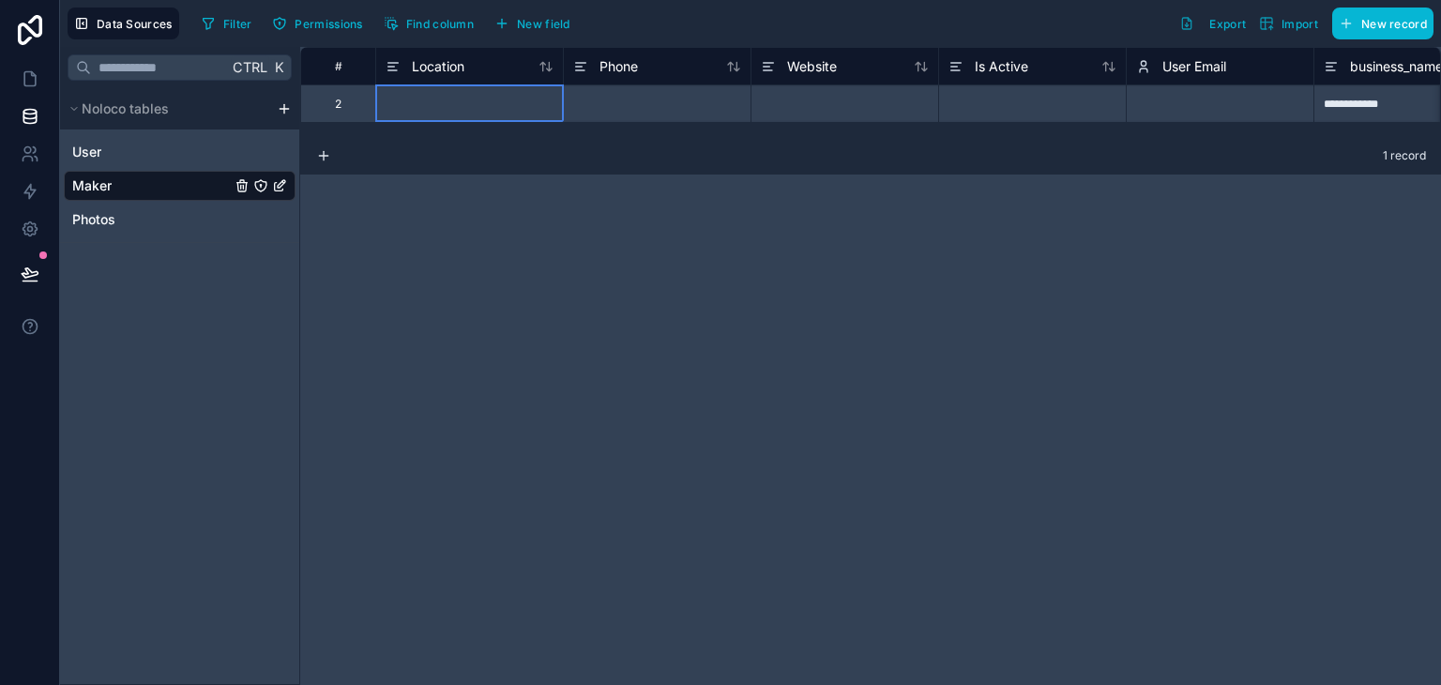
drag, startPoint x: 432, startPoint y: 65, endPoint x: 377, endPoint y: 288, distance: 230.0
click at [377, 288] on div "**********" at bounding box center [870, 366] width 1141 height 638
click at [420, 57] on span "Location" at bounding box center [438, 66] width 53 height 19
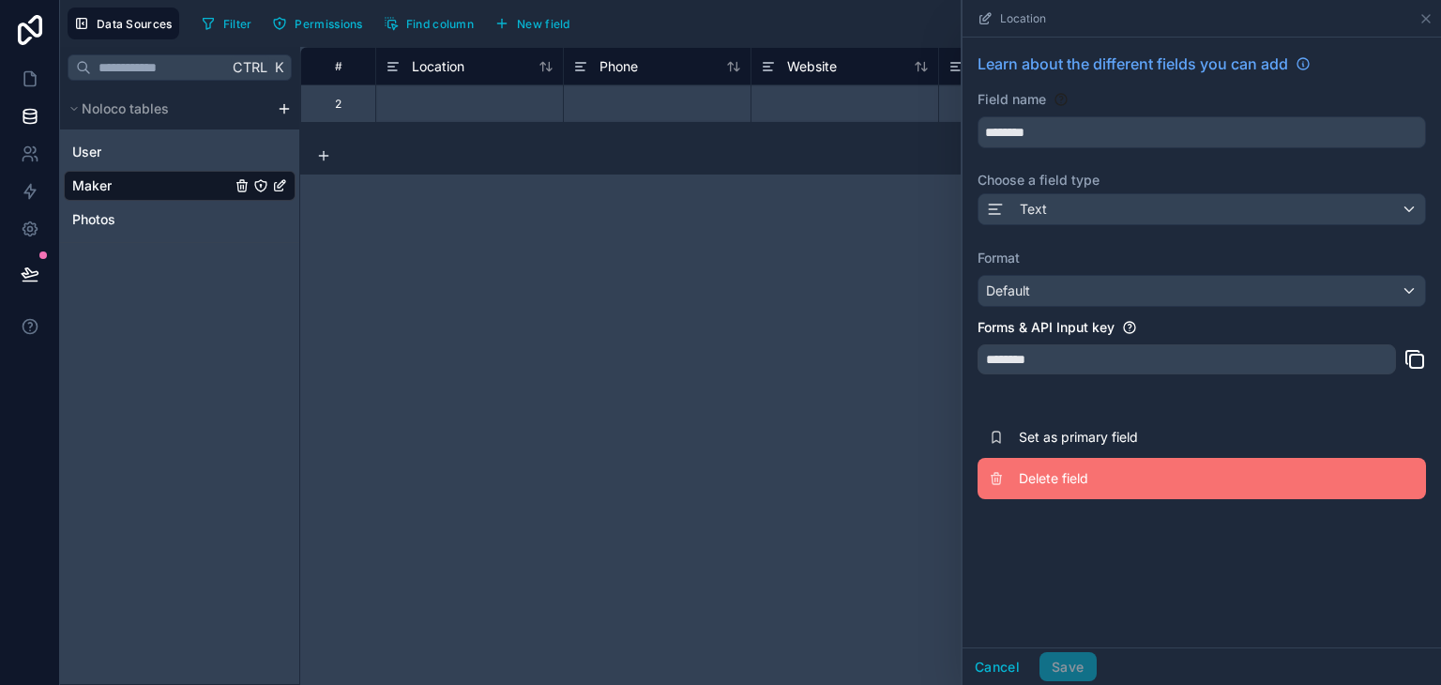
click at [1111, 485] on span "Delete field" at bounding box center [1154, 478] width 270 height 19
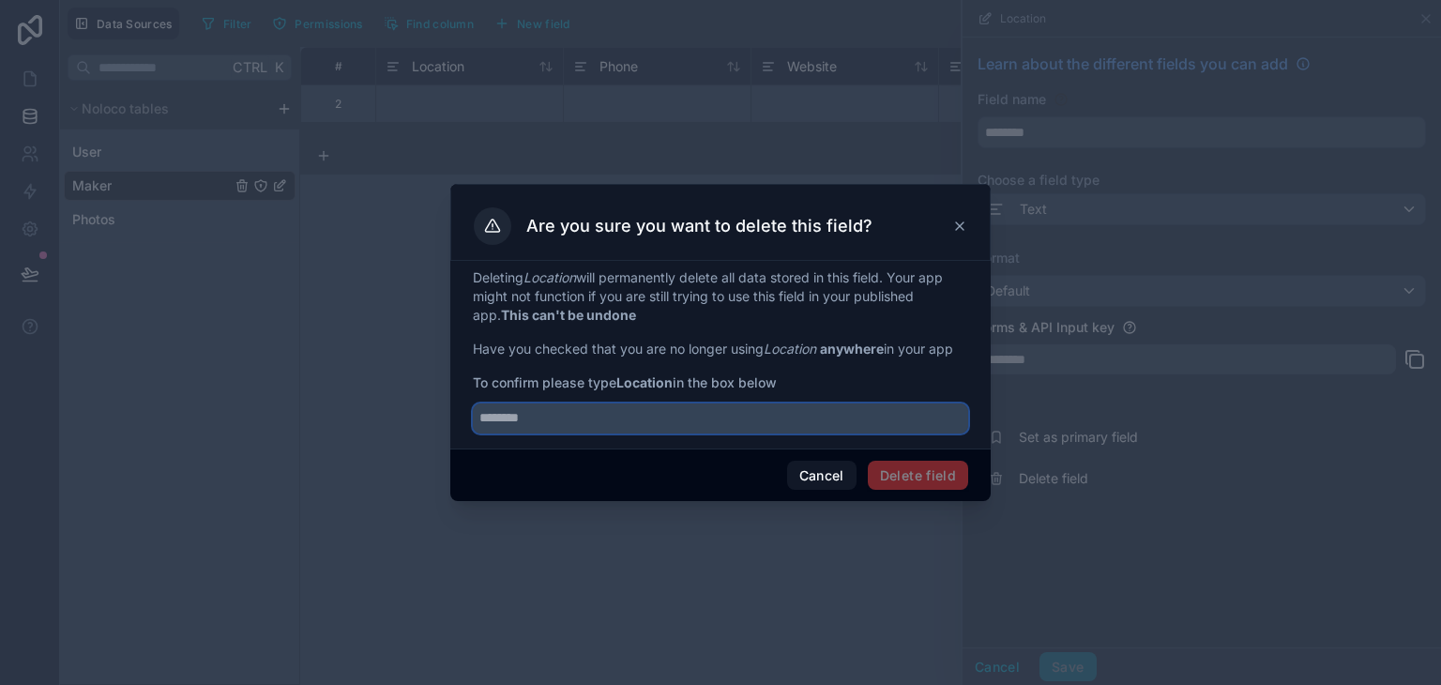
click at [762, 420] on input "text" at bounding box center [720, 418] width 495 height 30
type input "********"
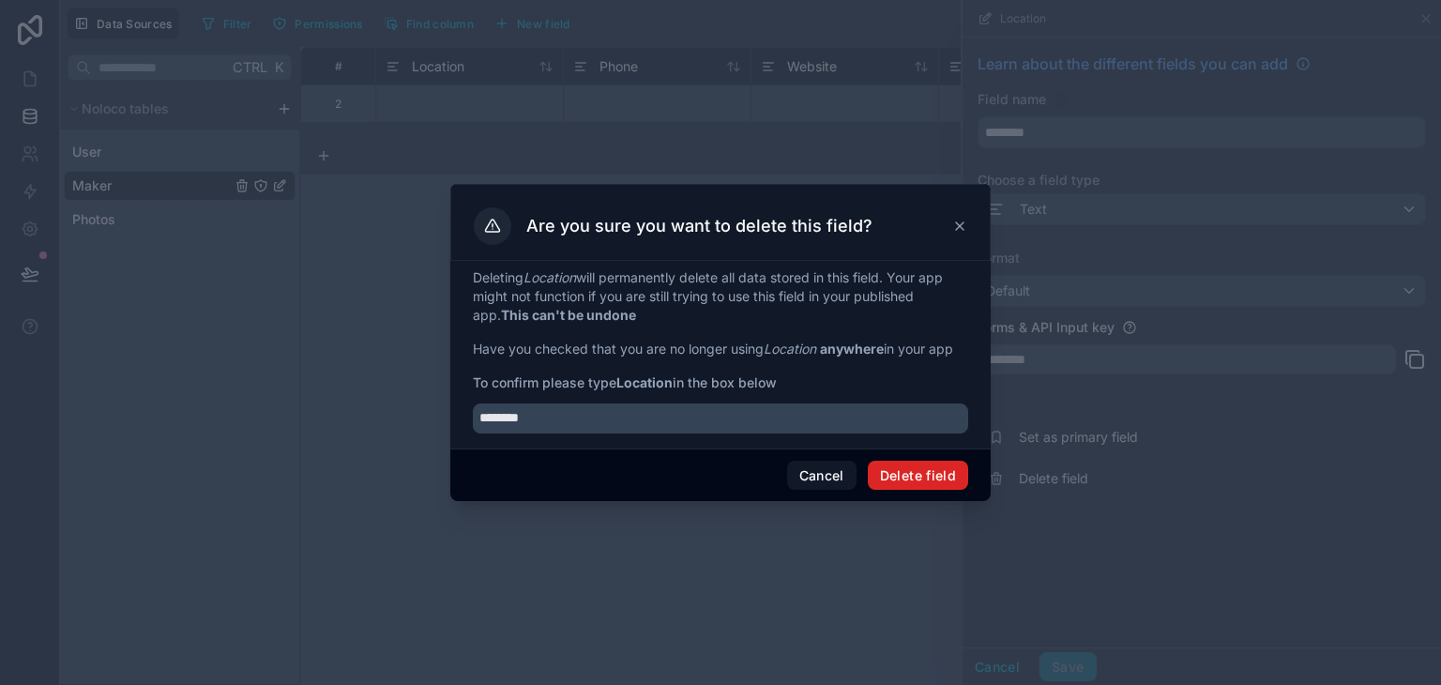
click at [918, 468] on button "Delete field" at bounding box center [918, 476] width 100 height 30
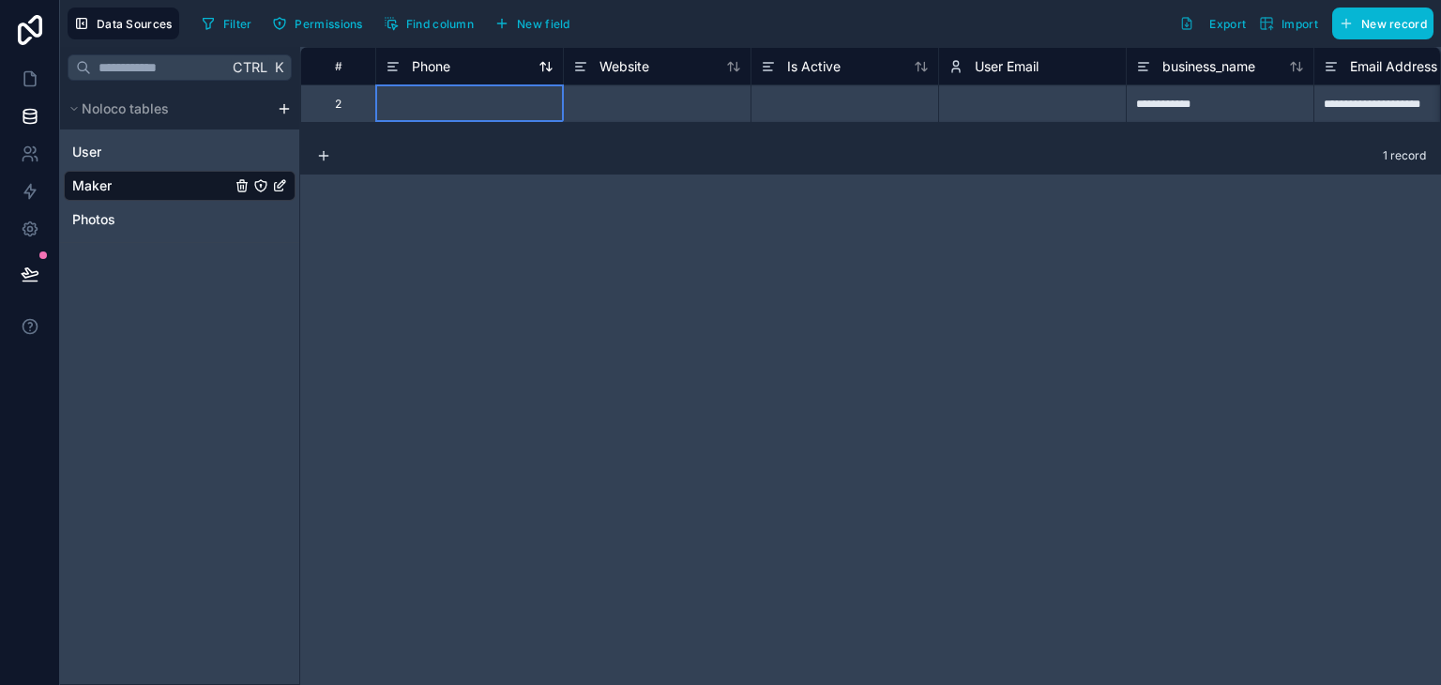
click at [441, 58] on span "Phone" at bounding box center [431, 66] width 38 height 19
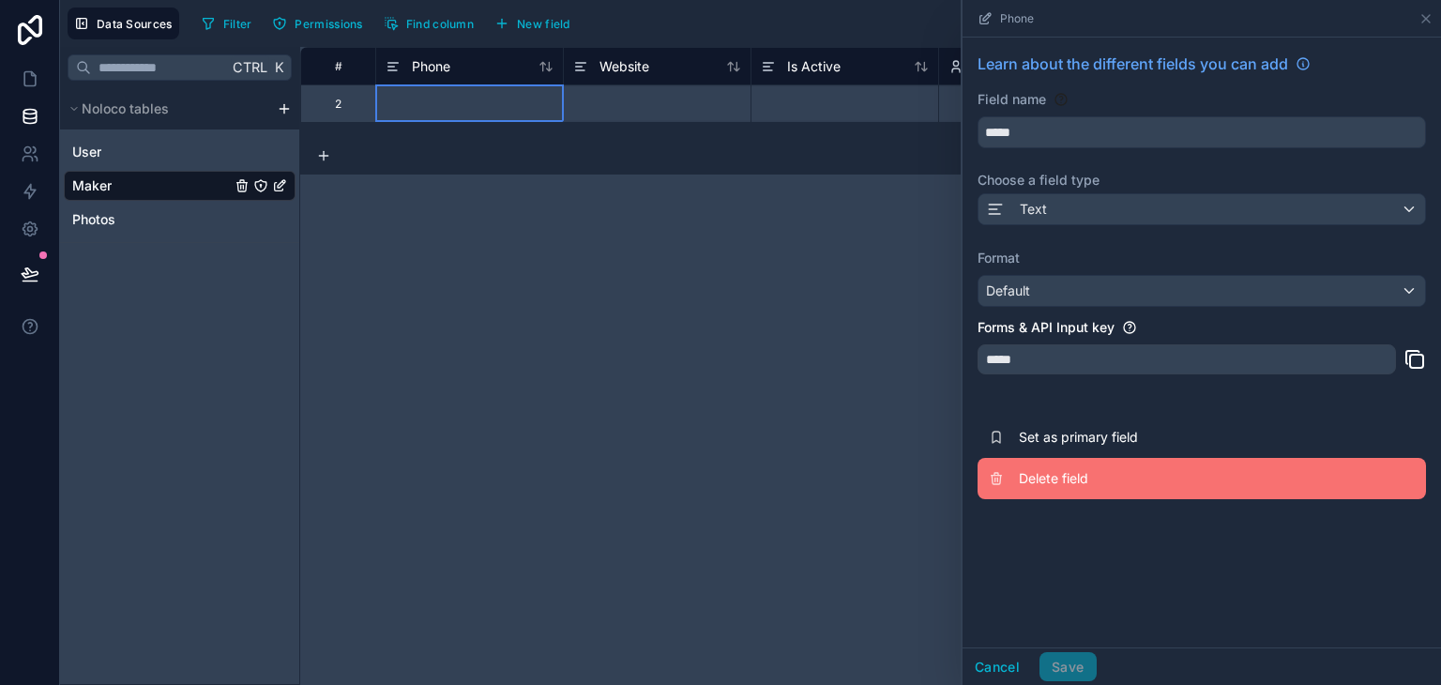
click at [1048, 477] on span "Delete field" at bounding box center [1154, 478] width 270 height 19
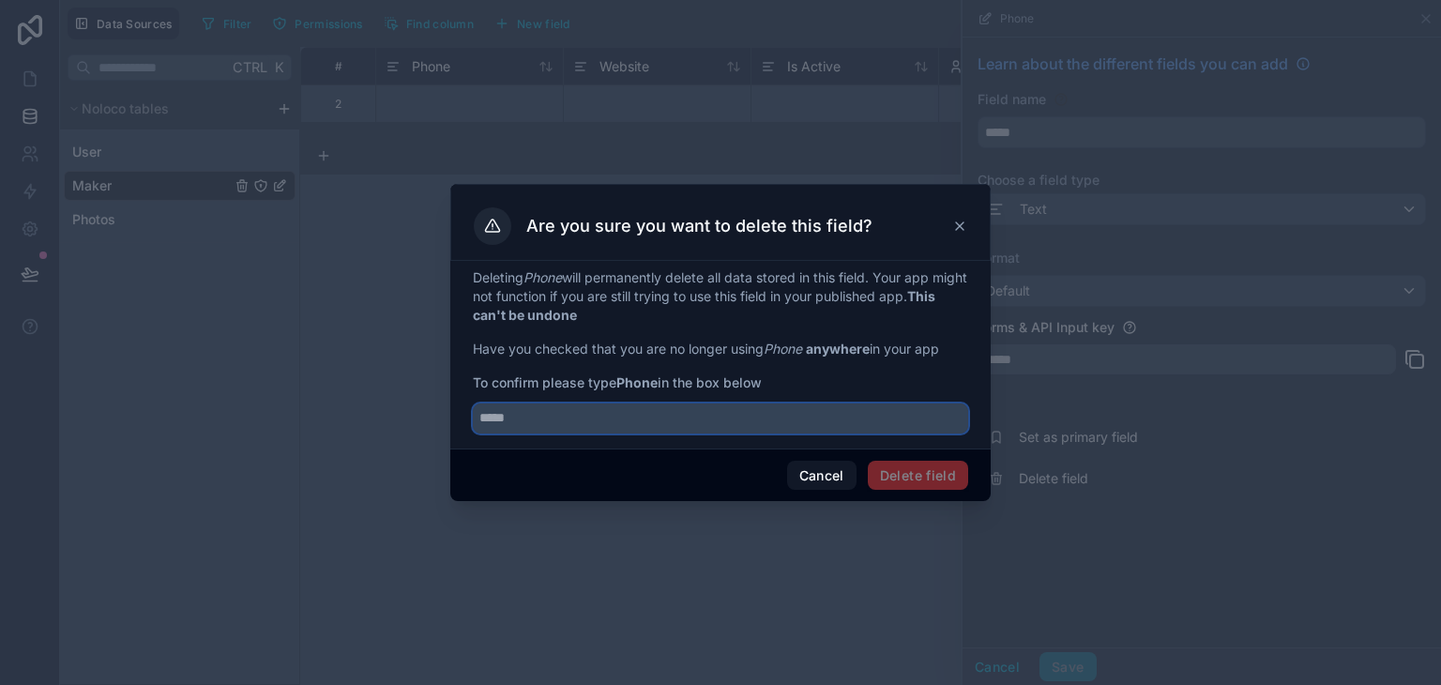
click at [805, 408] on input "text" at bounding box center [720, 418] width 495 height 30
type input "*****"
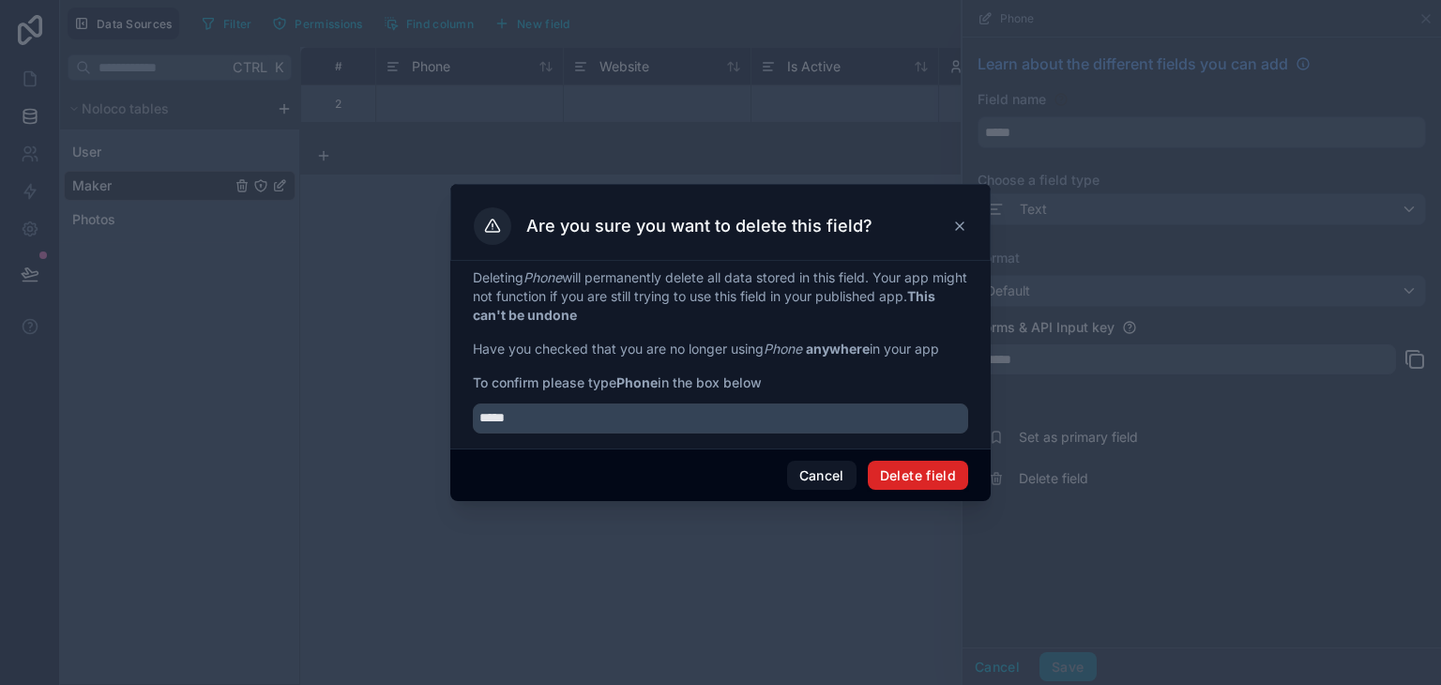
click at [902, 482] on button "Delete field" at bounding box center [918, 476] width 100 height 30
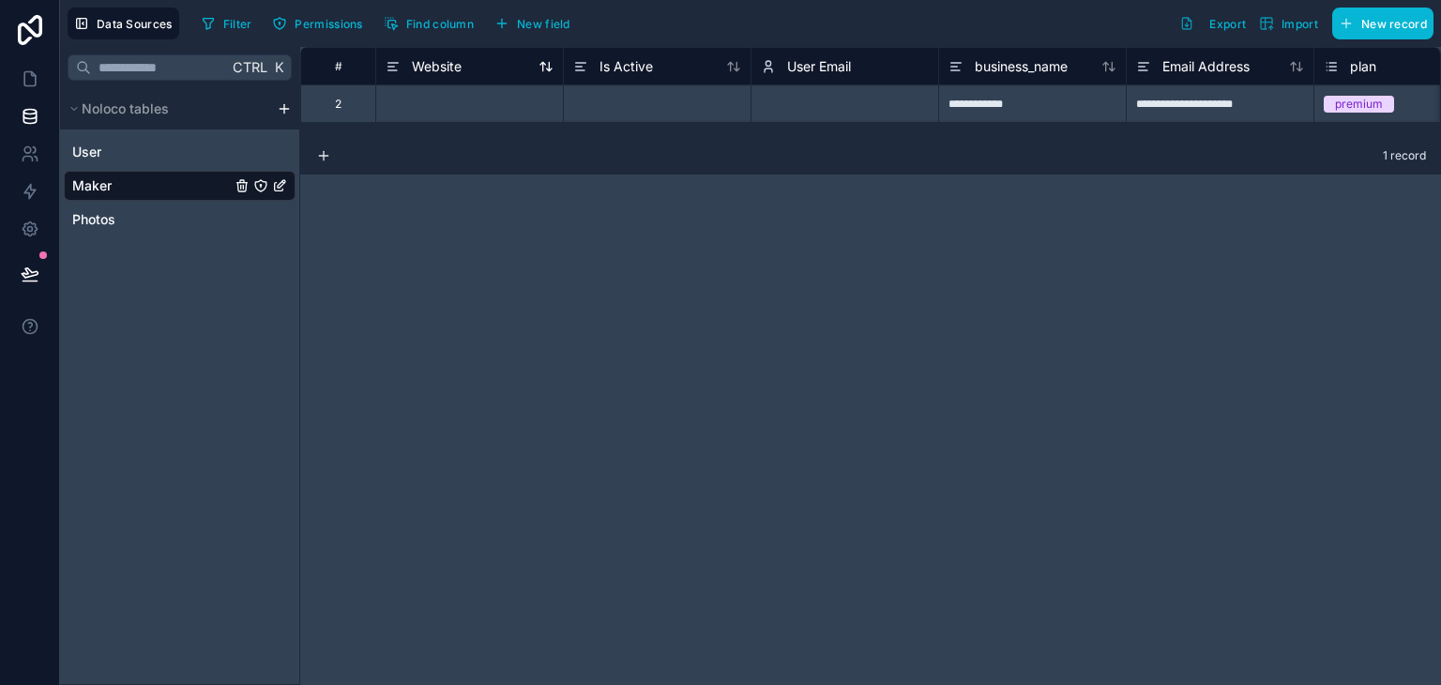
click at [441, 70] on span "Website" at bounding box center [437, 66] width 50 height 19
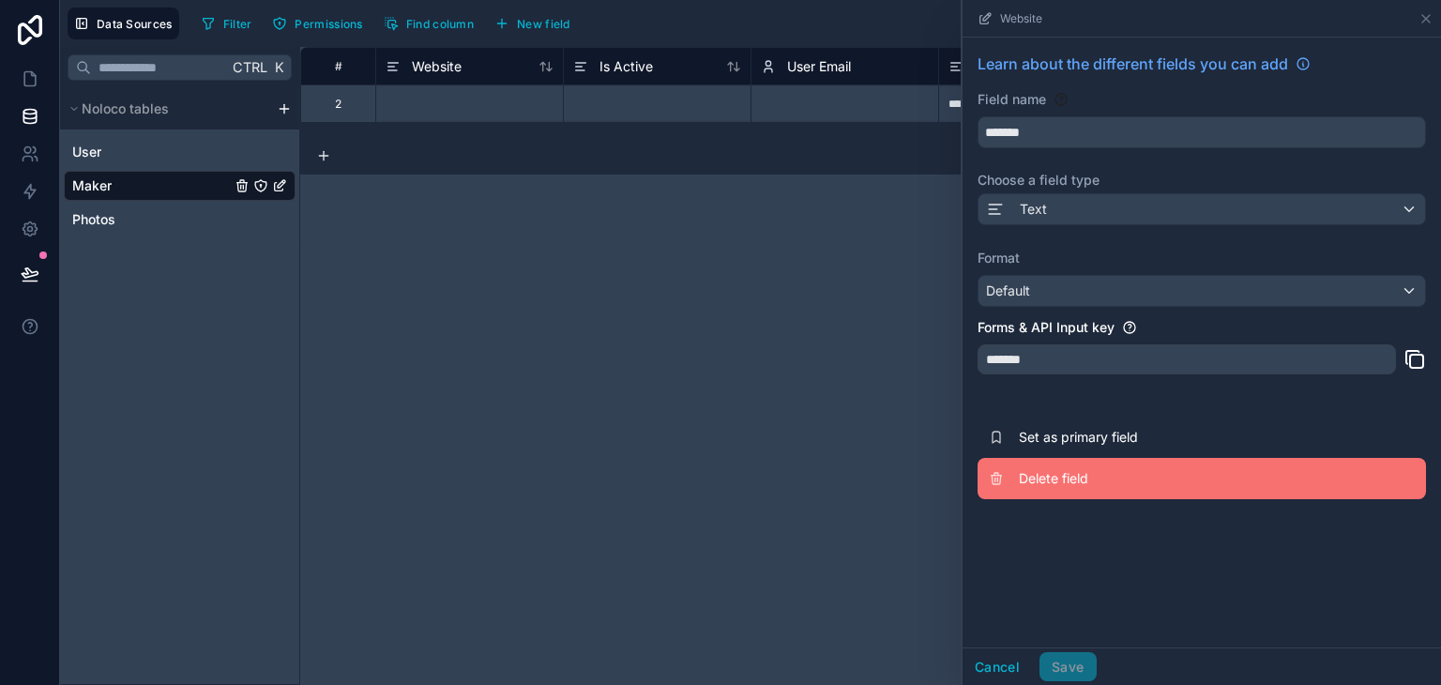
click at [1046, 469] on span "Delete field" at bounding box center [1154, 478] width 270 height 19
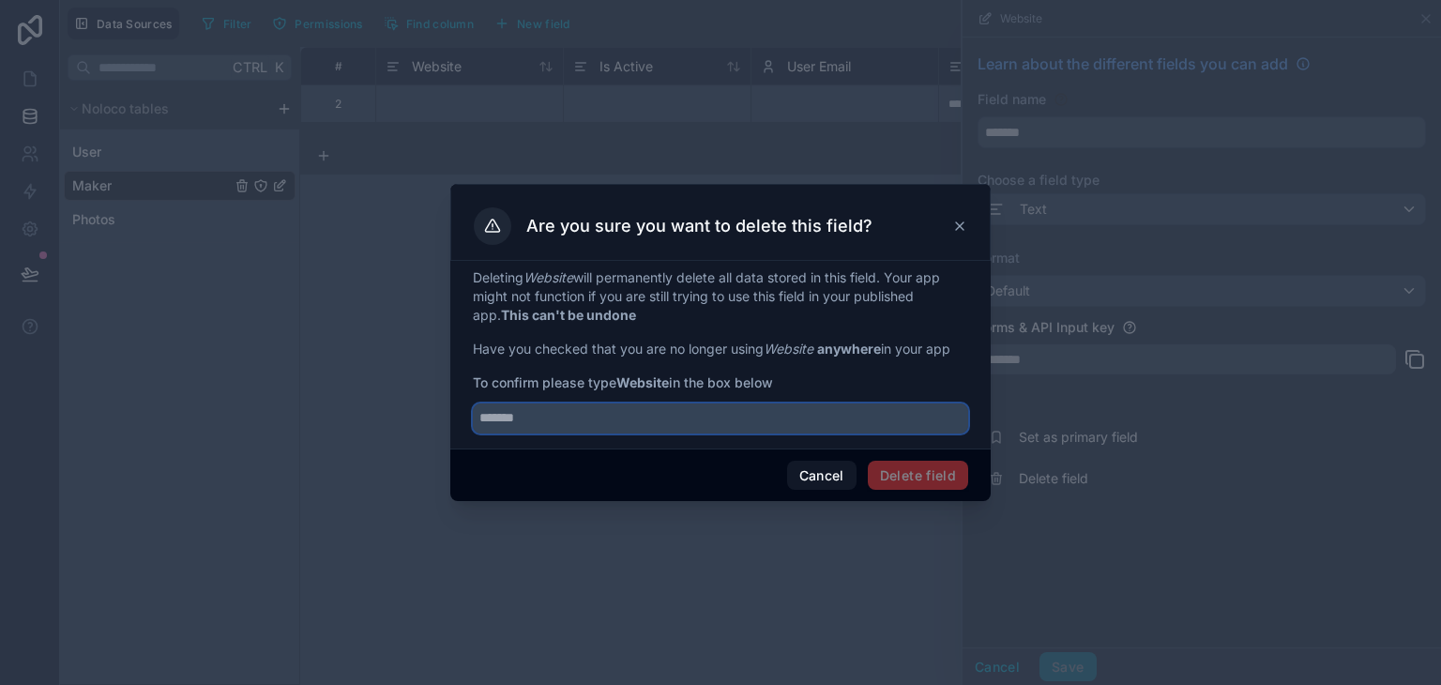
click at [886, 421] on input "text" at bounding box center [720, 418] width 495 height 30
type input "*******"
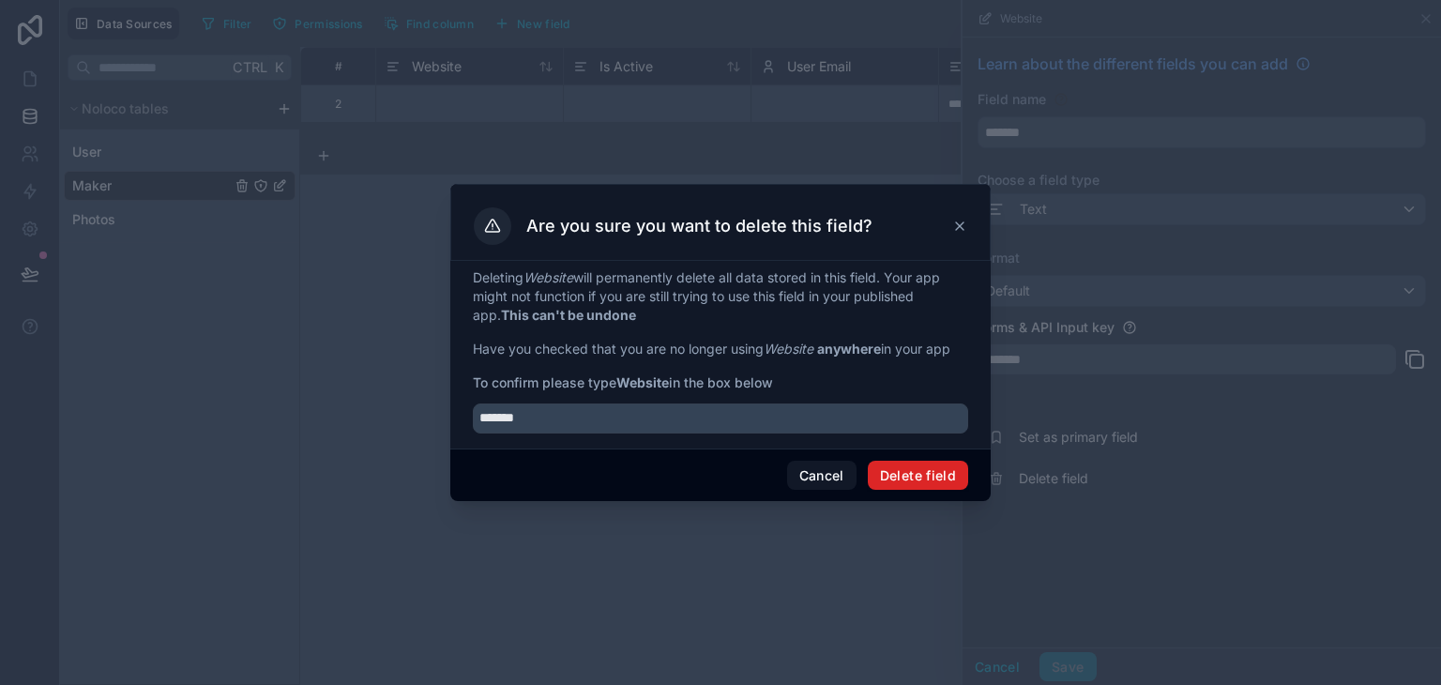
click at [910, 466] on button "Delete field" at bounding box center [918, 476] width 100 height 30
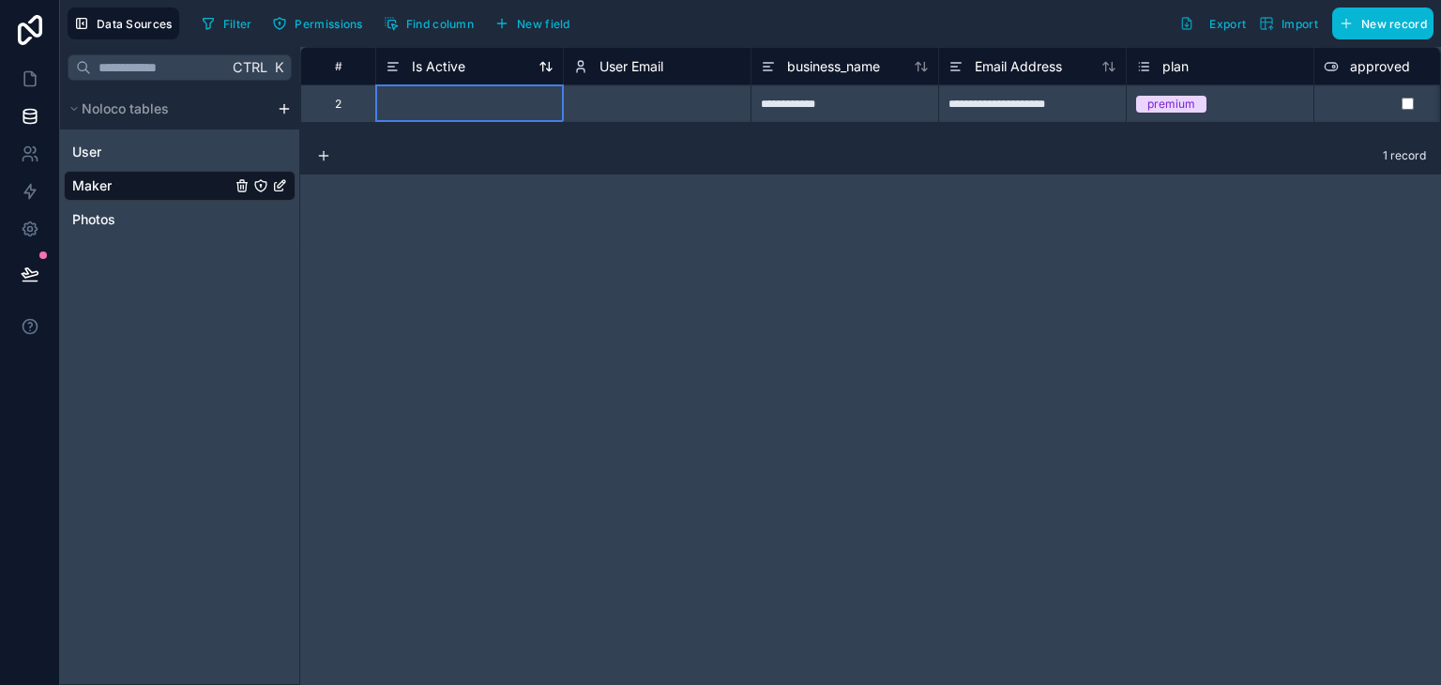
click at [458, 72] on span "Is Active" at bounding box center [438, 66] width 53 height 19
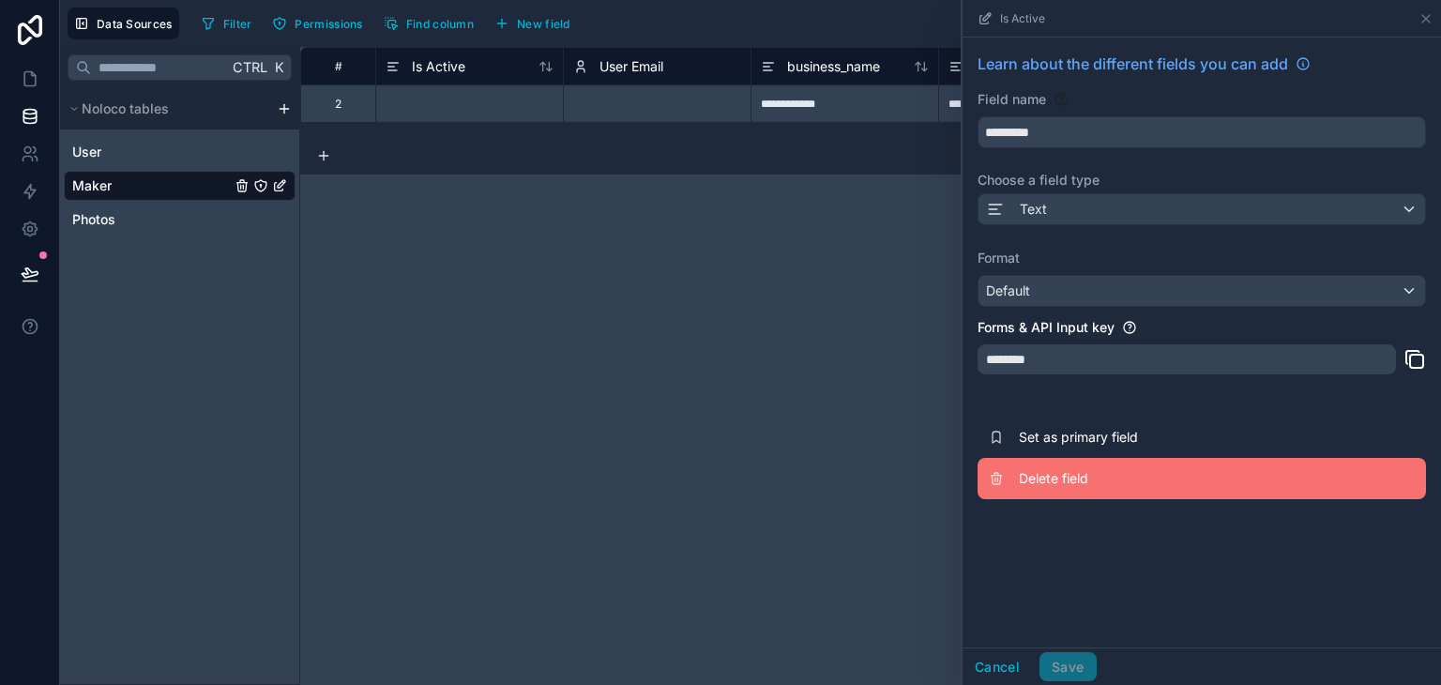
click at [1090, 471] on span "Delete field" at bounding box center [1154, 478] width 270 height 19
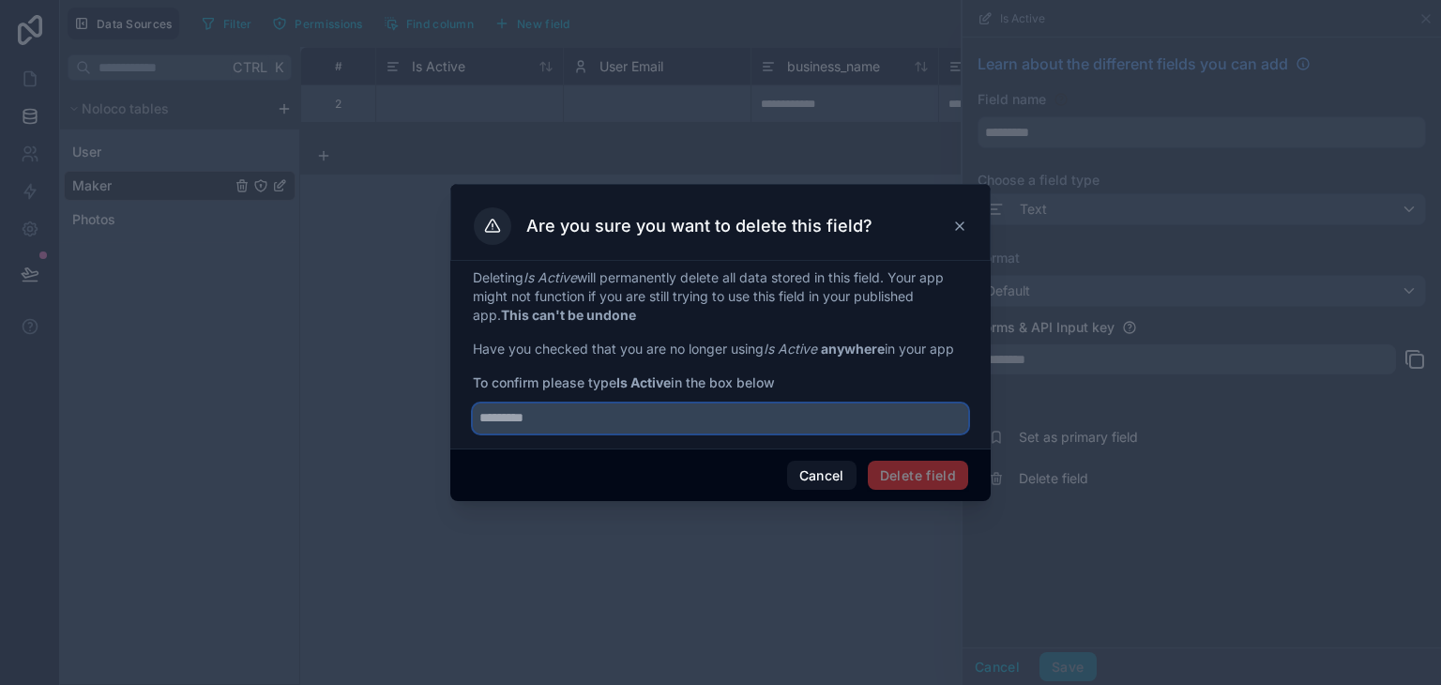
click at [721, 421] on input "text" at bounding box center [720, 418] width 495 height 30
click at [696, 414] on input "*********" at bounding box center [720, 418] width 495 height 30
click at [493, 416] on input "*********" at bounding box center [720, 418] width 495 height 30
type input "*********"
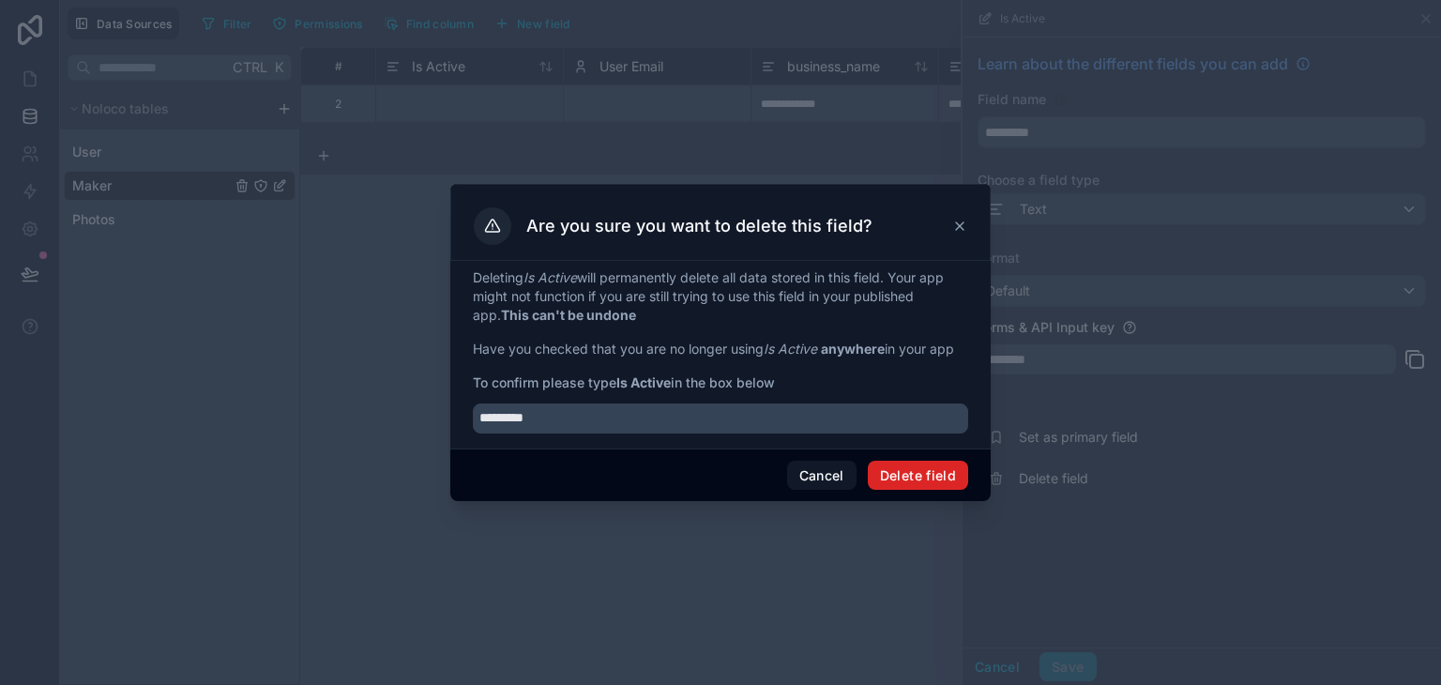
click at [948, 470] on button "Delete field" at bounding box center [918, 476] width 100 height 30
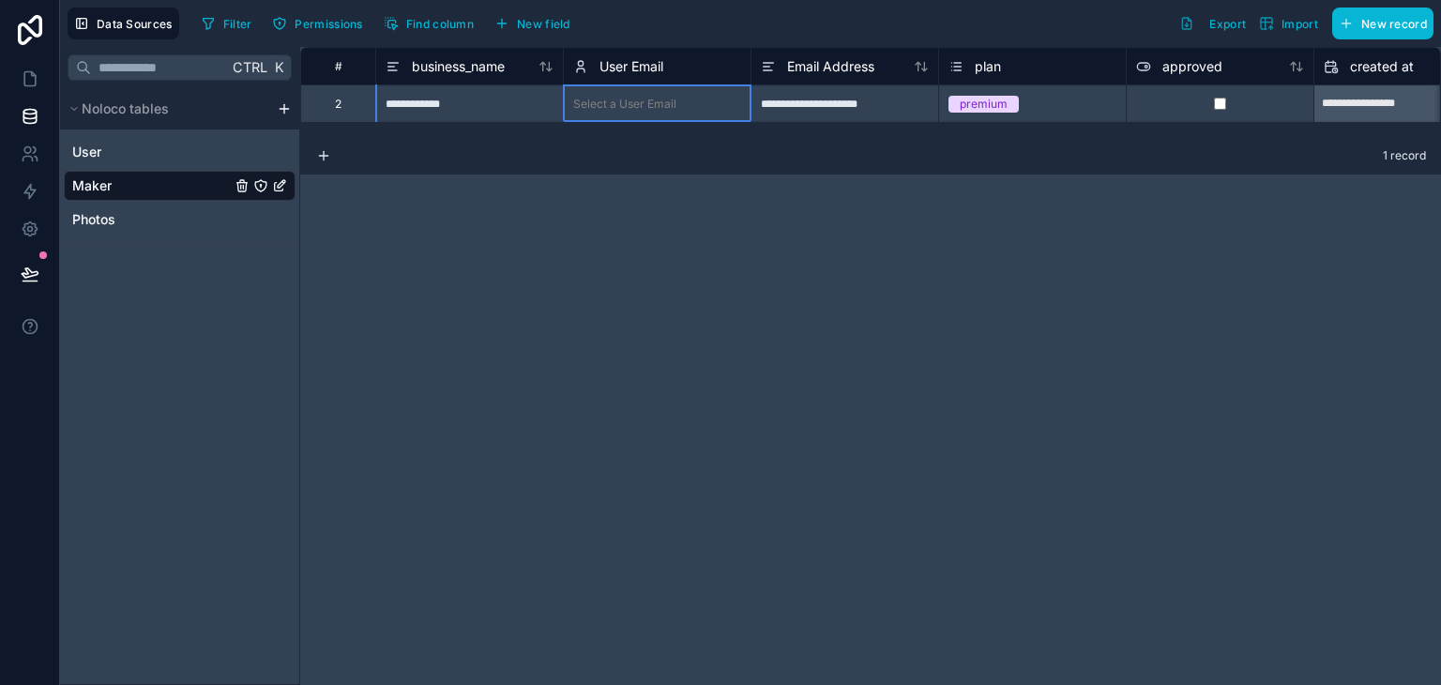
click at [632, 65] on span "User Email" at bounding box center [631, 66] width 64 height 19
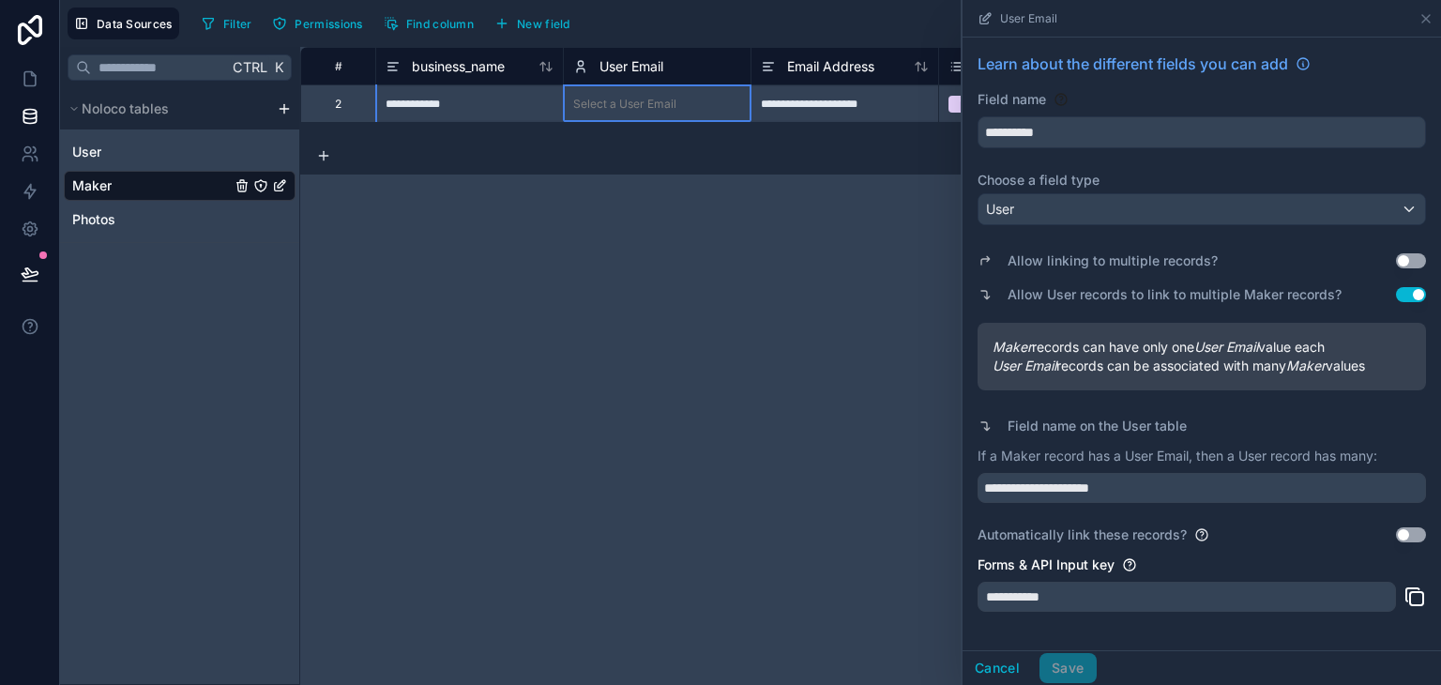
scroll to position [59, 0]
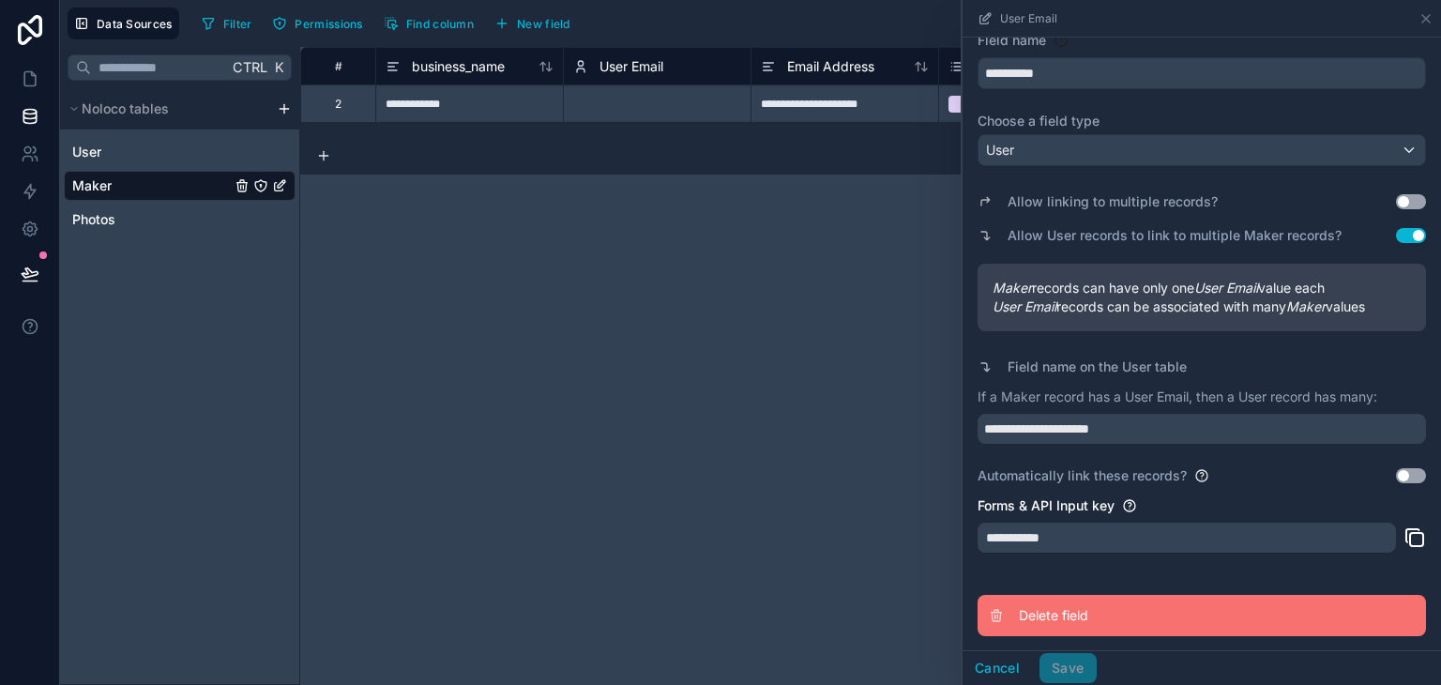
click at [1049, 618] on span "Delete field" at bounding box center [1154, 615] width 270 height 19
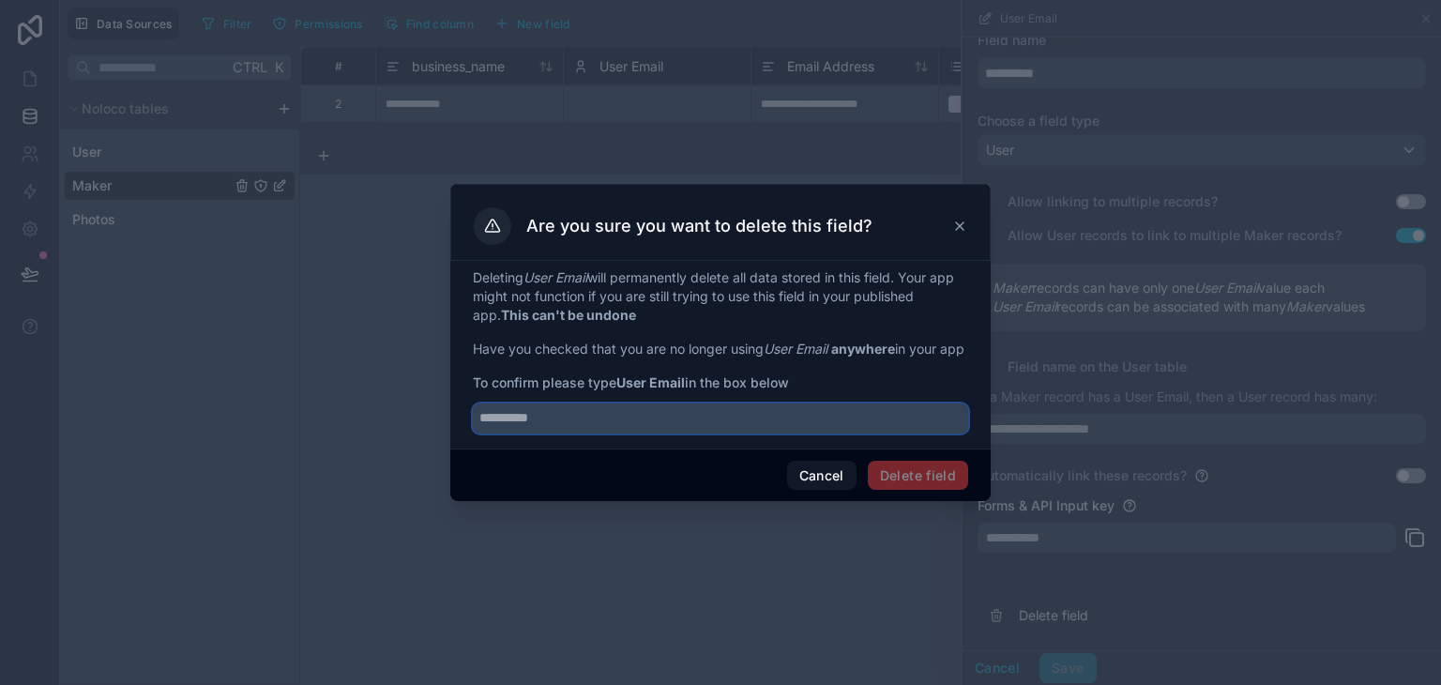
click at [719, 417] on input "text" at bounding box center [720, 418] width 495 height 30
type input "**********"
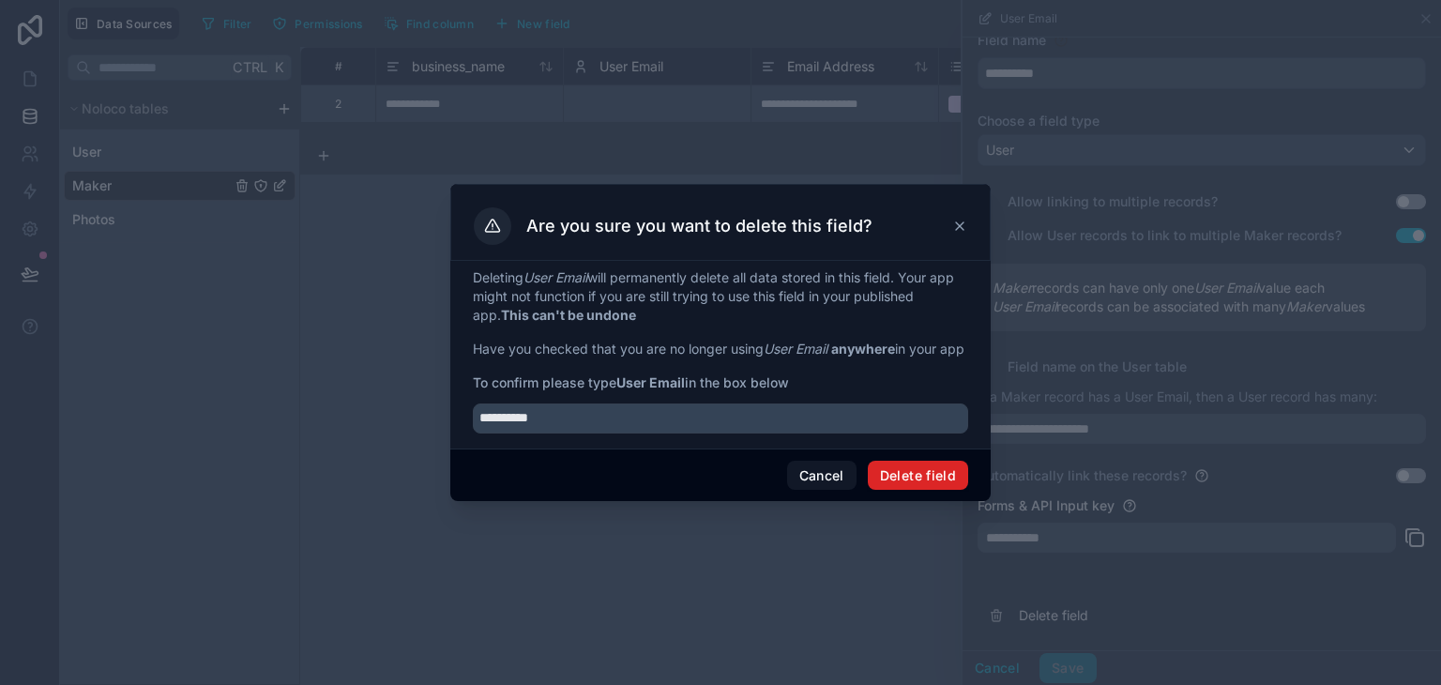
click at [911, 491] on button "Delete field" at bounding box center [918, 476] width 100 height 30
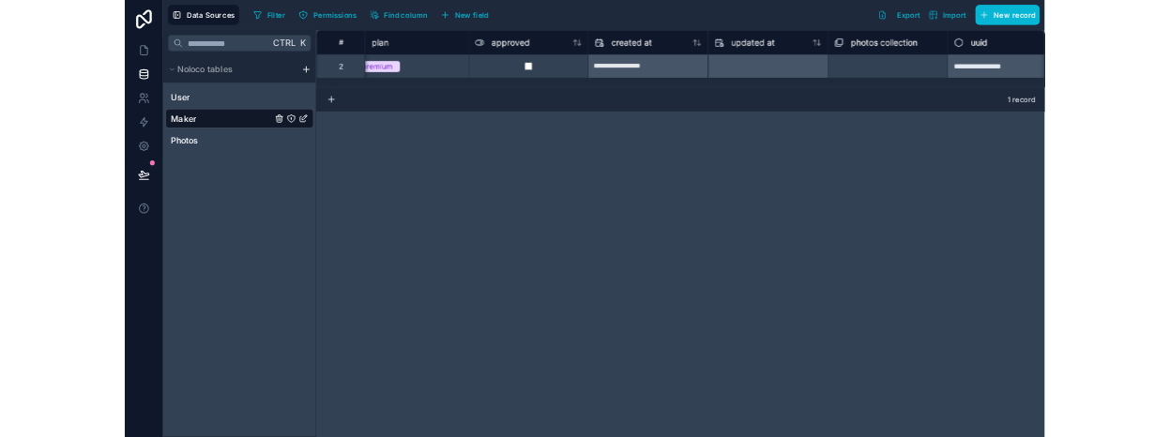
scroll to position [0, 435]
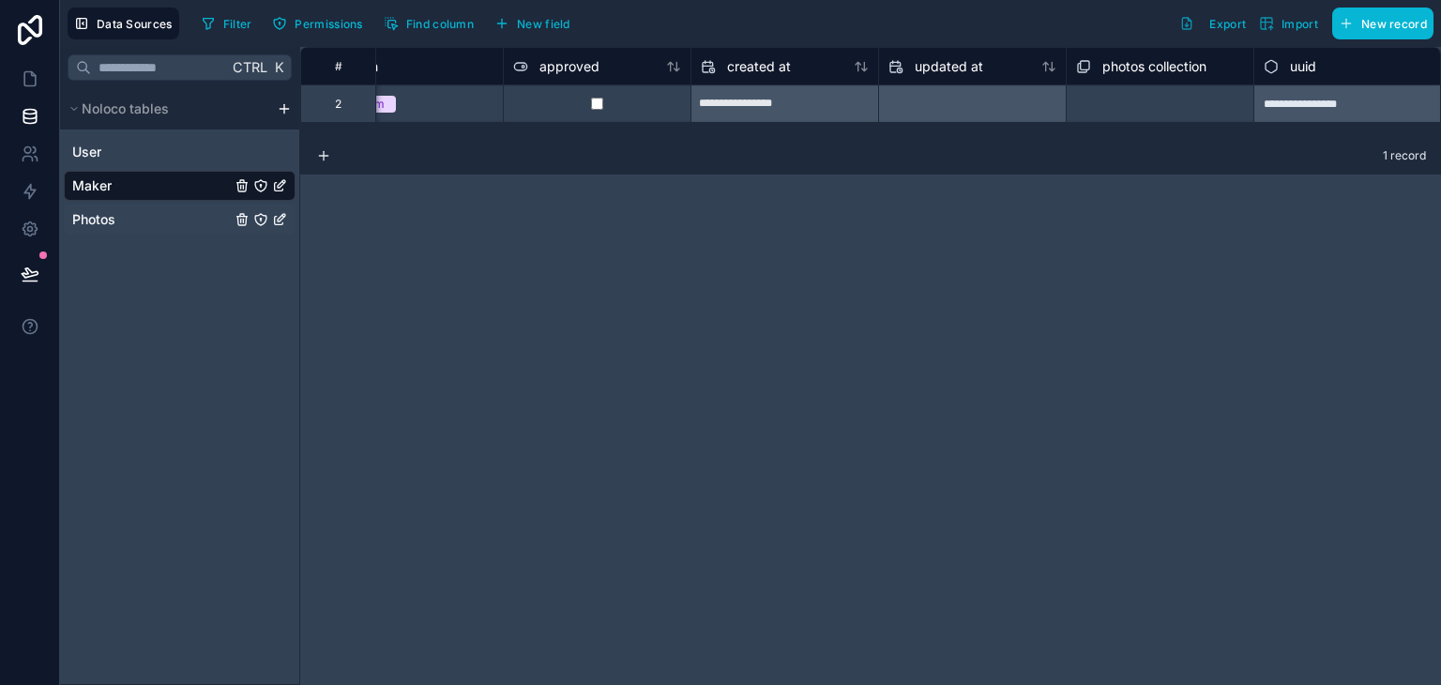
click at [159, 222] on link "Photos" at bounding box center [180, 219] width 232 height 30
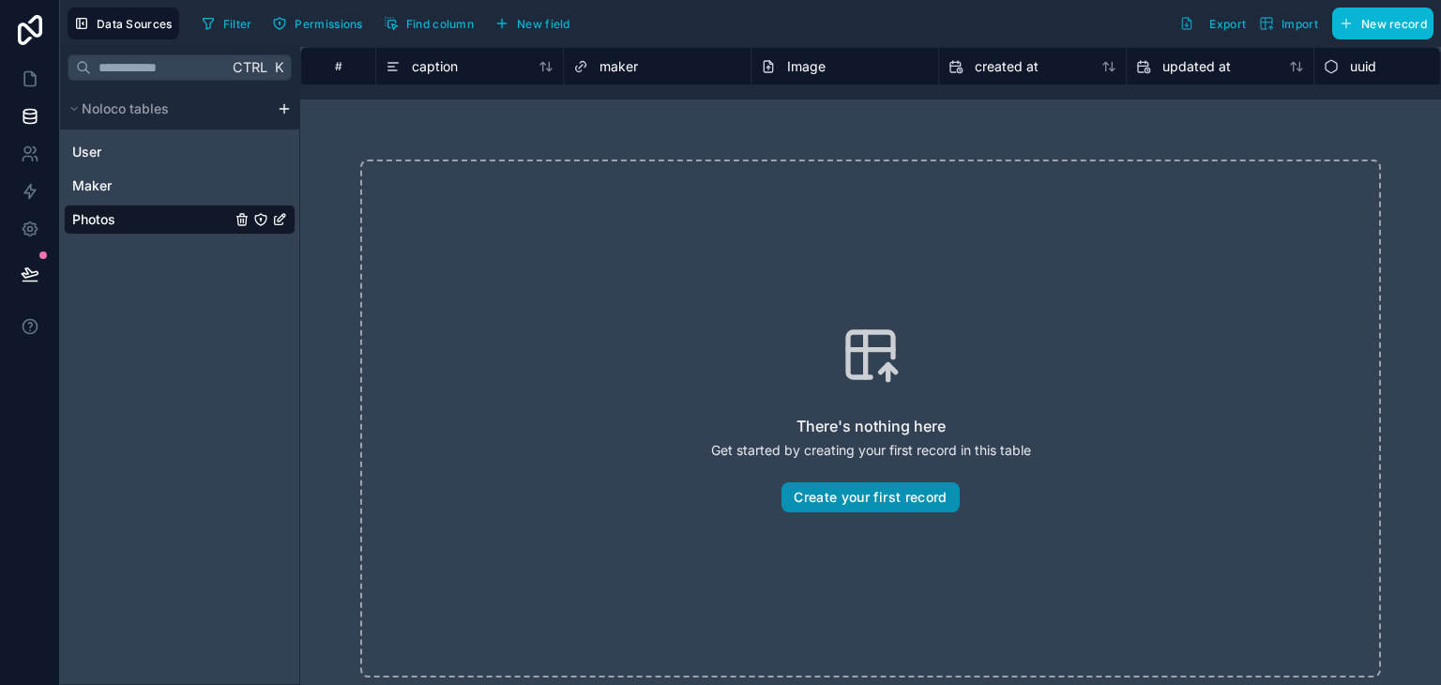
click at [894, 495] on button "Create your first record" at bounding box center [869, 497] width 177 height 30
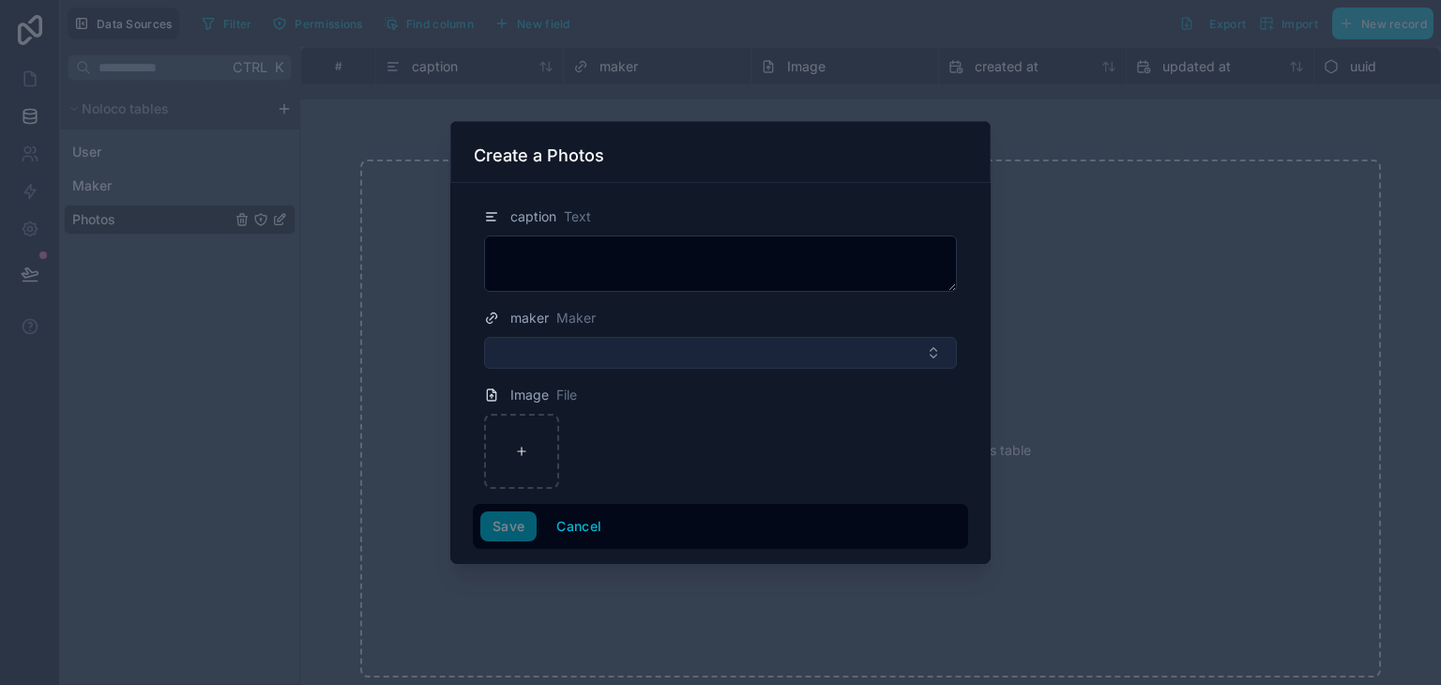
click at [615, 337] on button "Select Button" at bounding box center [720, 353] width 473 height 32
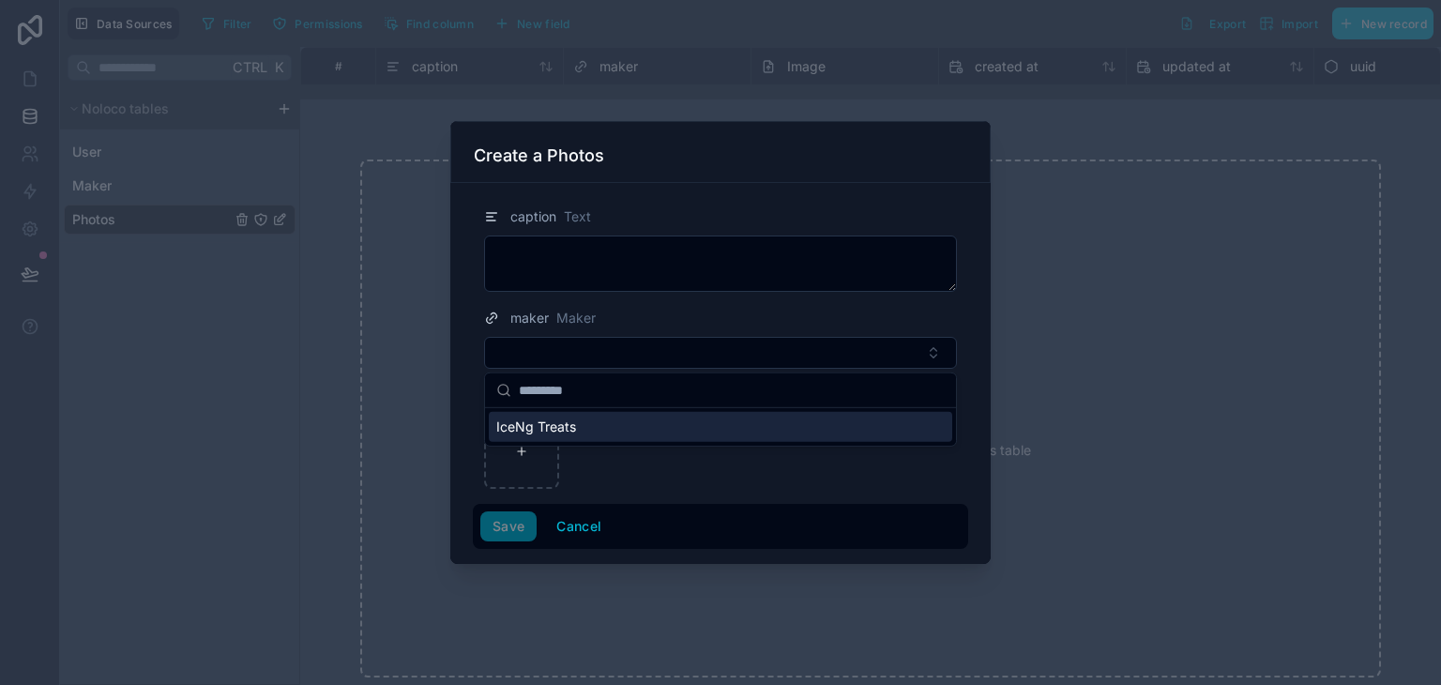
click at [574, 426] on span "IceNg Treats" at bounding box center [536, 426] width 80 height 19
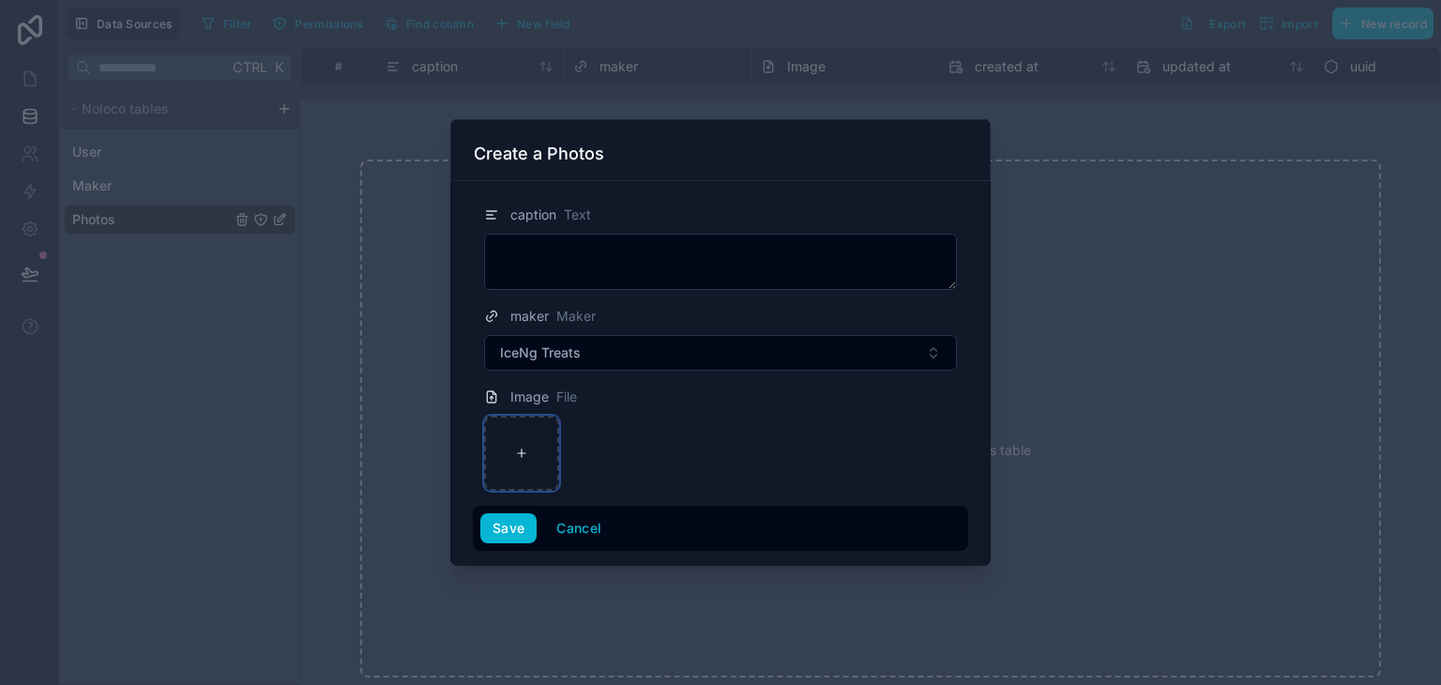
click at [503, 447] on div at bounding box center [521, 453] width 75 height 75
type input "**********"
click at [504, 536] on button "Save" at bounding box center [508, 528] width 56 height 30
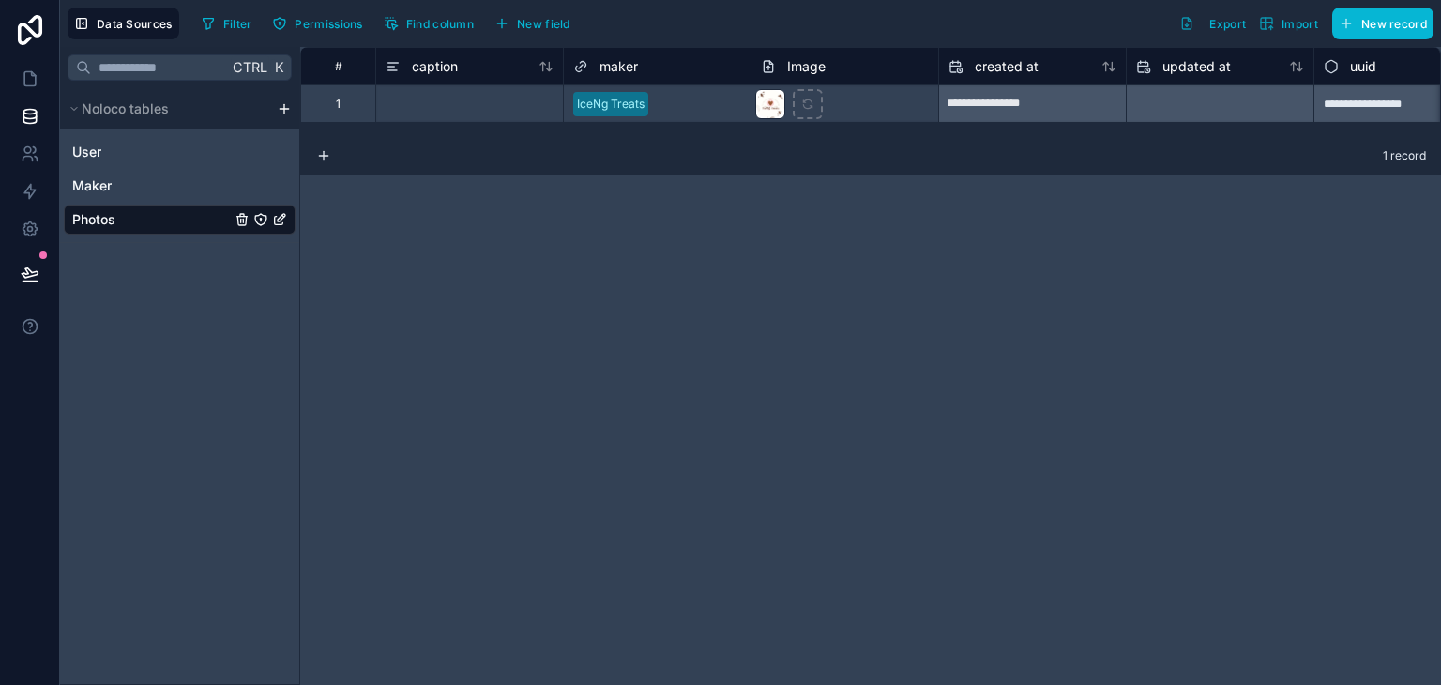
click at [876, 368] on div "**********" at bounding box center [870, 366] width 1141 height 638
click at [28, 81] on icon at bounding box center [30, 78] width 19 height 19
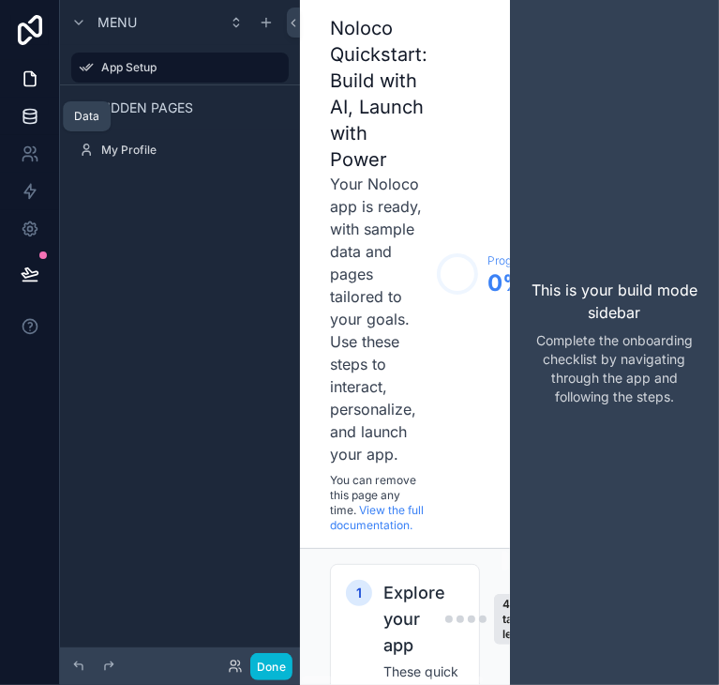
click at [37, 113] on icon at bounding box center [30, 116] width 19 height 19
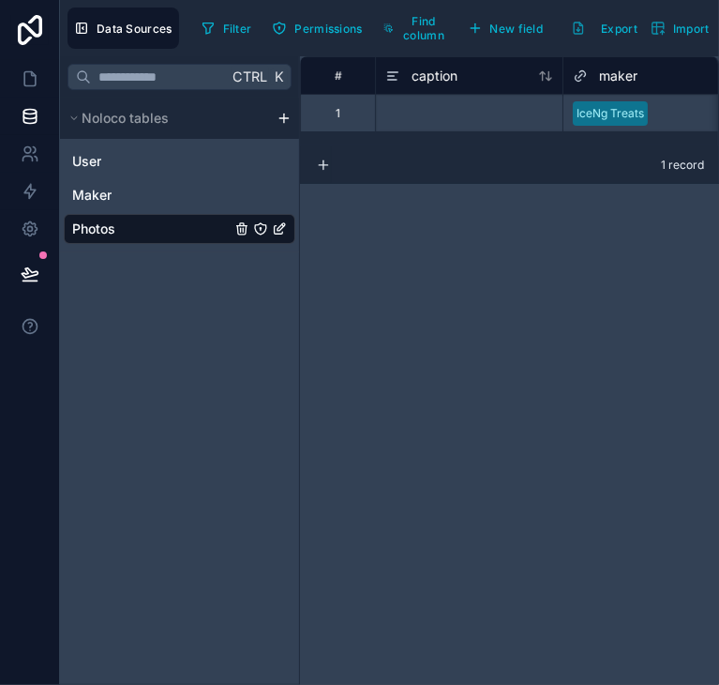
click at [218, 422] on div "Ctrl K Noloco tables User Maker Photos" at bounding box center [180, 370] width 240 height 628
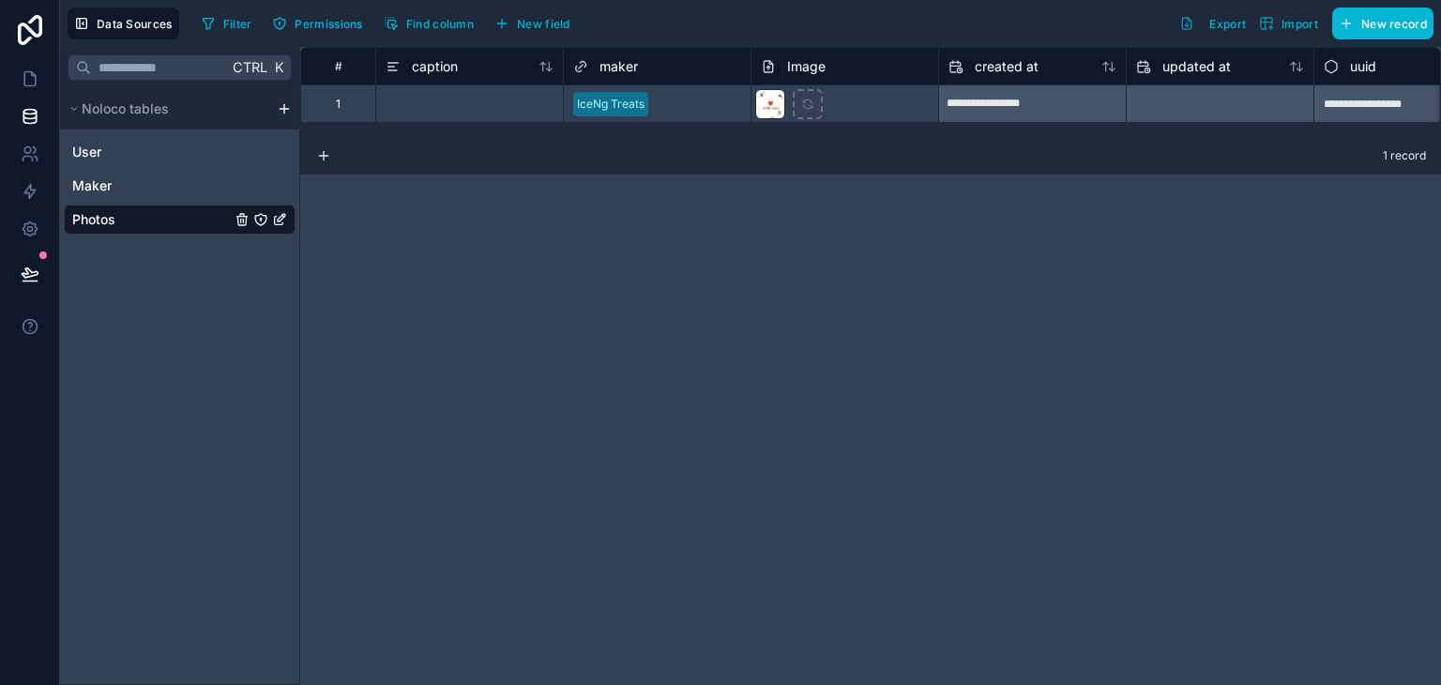
click at [438, 249] on div "**********" at bounding box center [870, 366] width 1141 height 638
click at [137, 153] on link "User" at bounding box center [180, 152] width 232 height 30
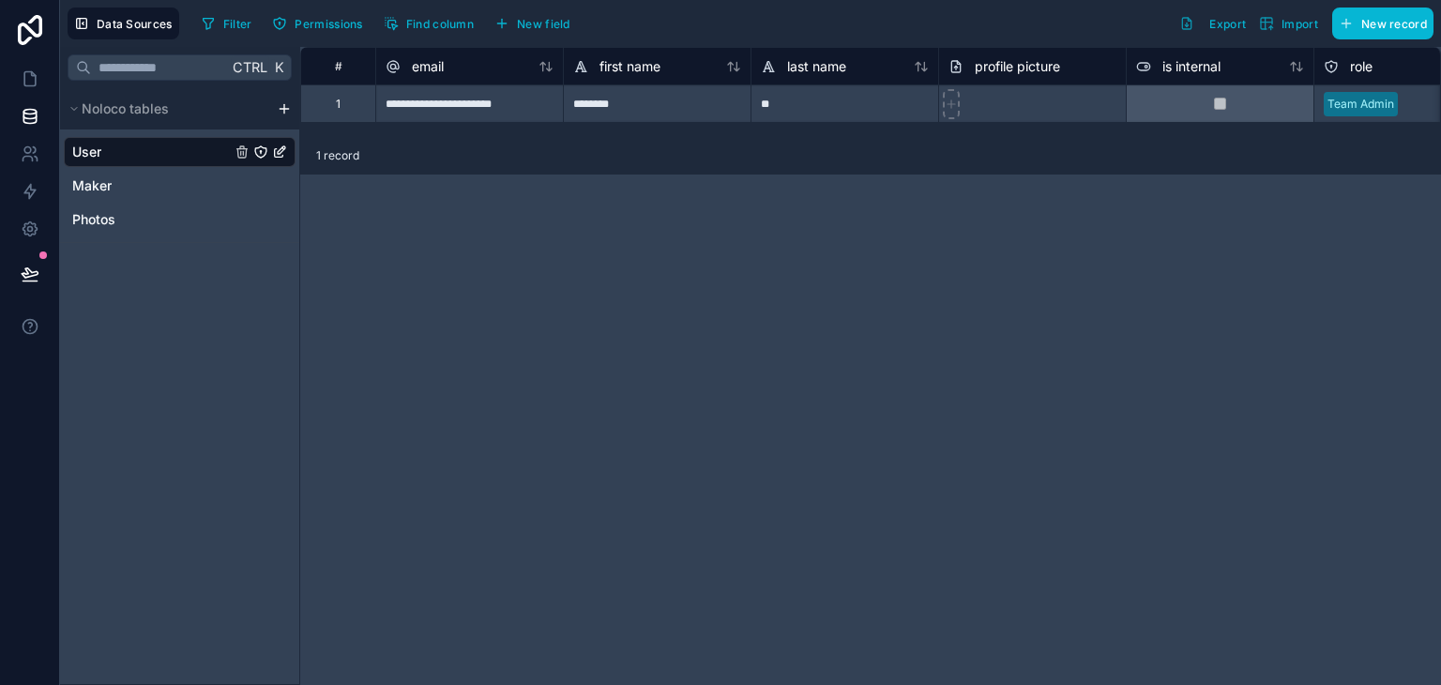
click at [422, 260] on div "**********" at bounding box center [870, 366] width 1141 height 638
click at [36, 229] on icon at bounding box center [30, 229] width 14 height 14
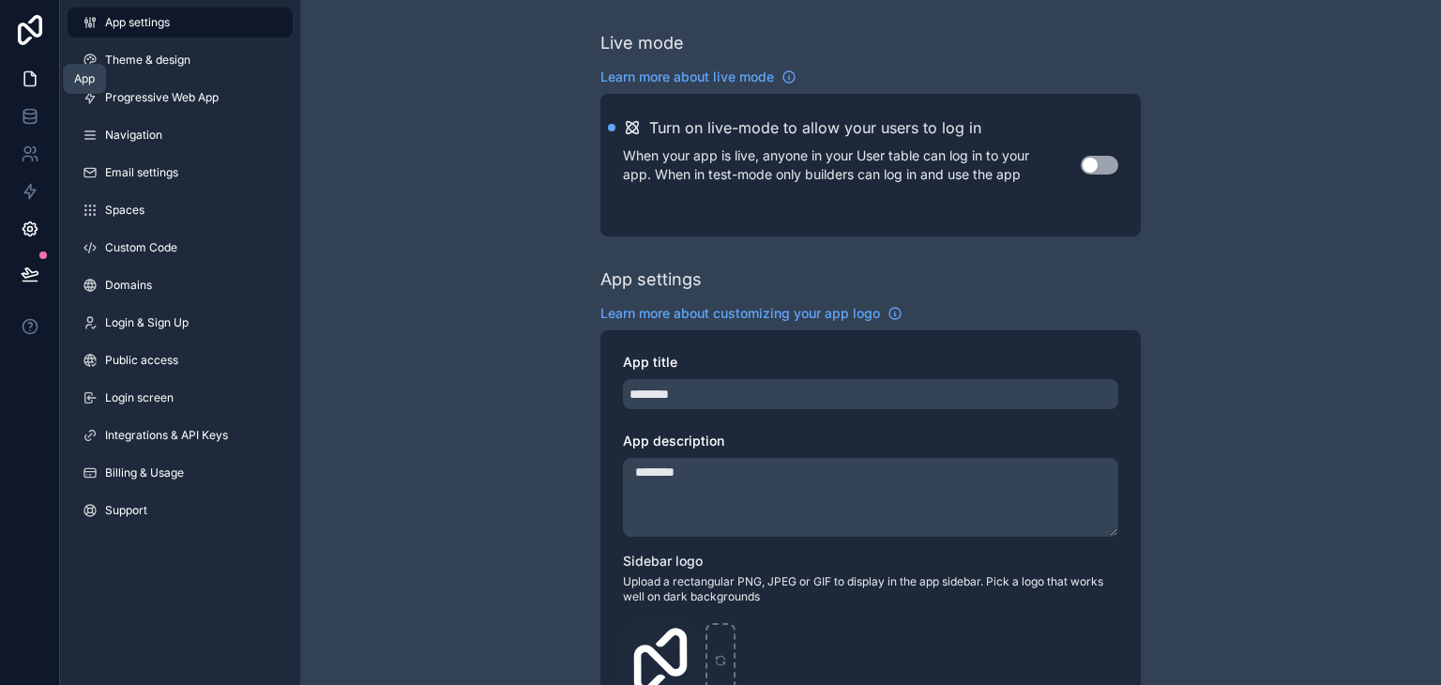
click at [32, 76] on icon at bounding box center [30, 78] width 19 height 19
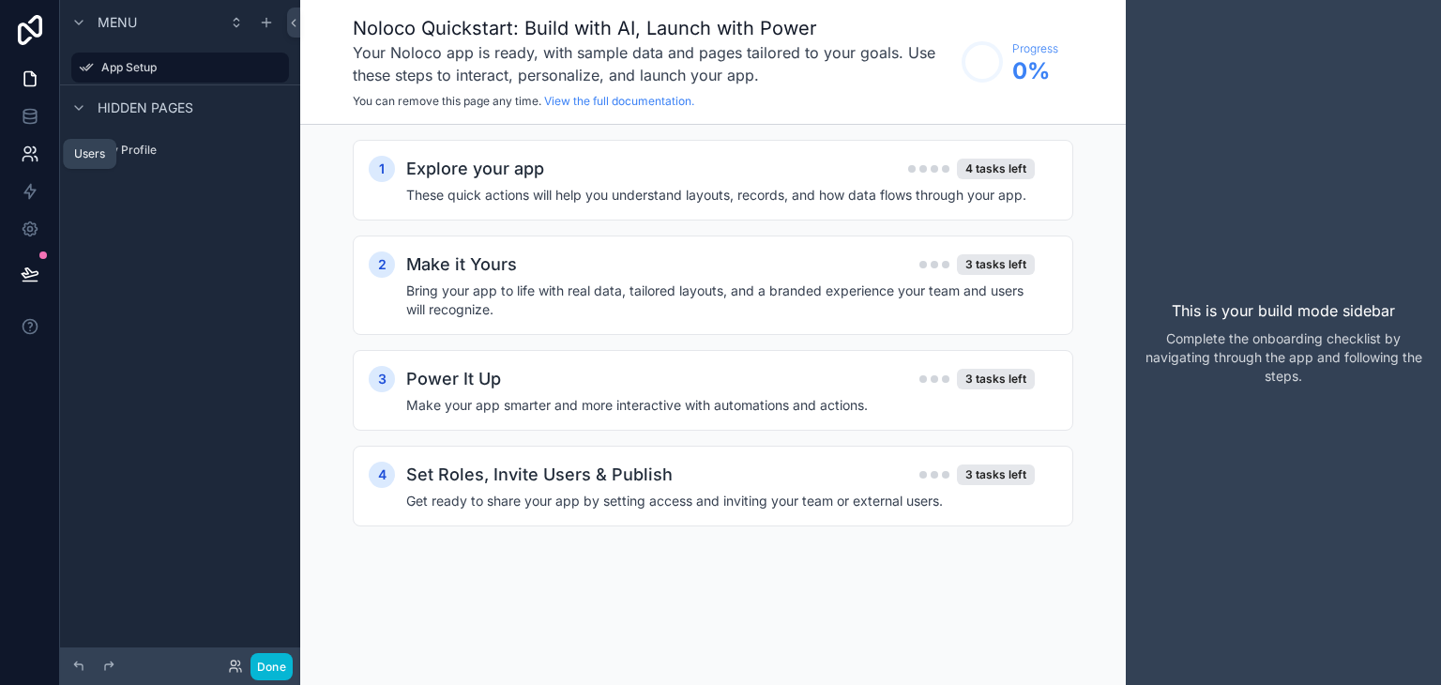
click at [23, 142] on link at bounding box center [29, 154] width 59 height 38
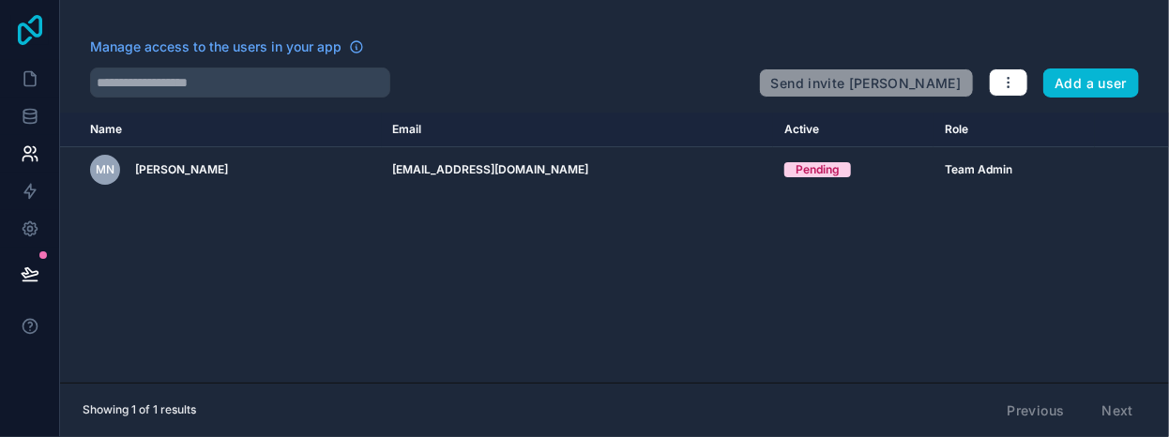
click at [18, 20] on icon at bounding box center [30, 30] width 38 height 30
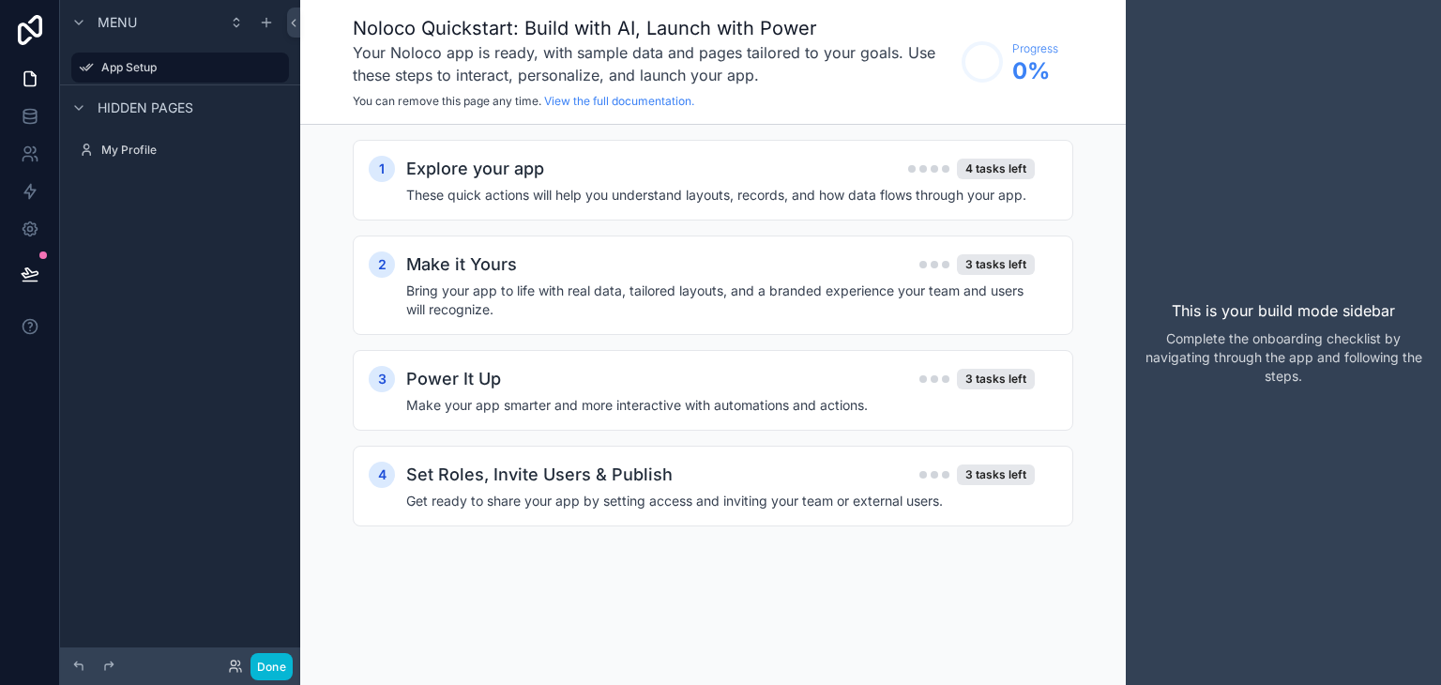
click at [124, 21] on span "Menu" at bounding box center [117, 22] width 39 height 19
click at [238, 23] on icon "scrollable content" at bounding box center [236, 22] width 15 height 15
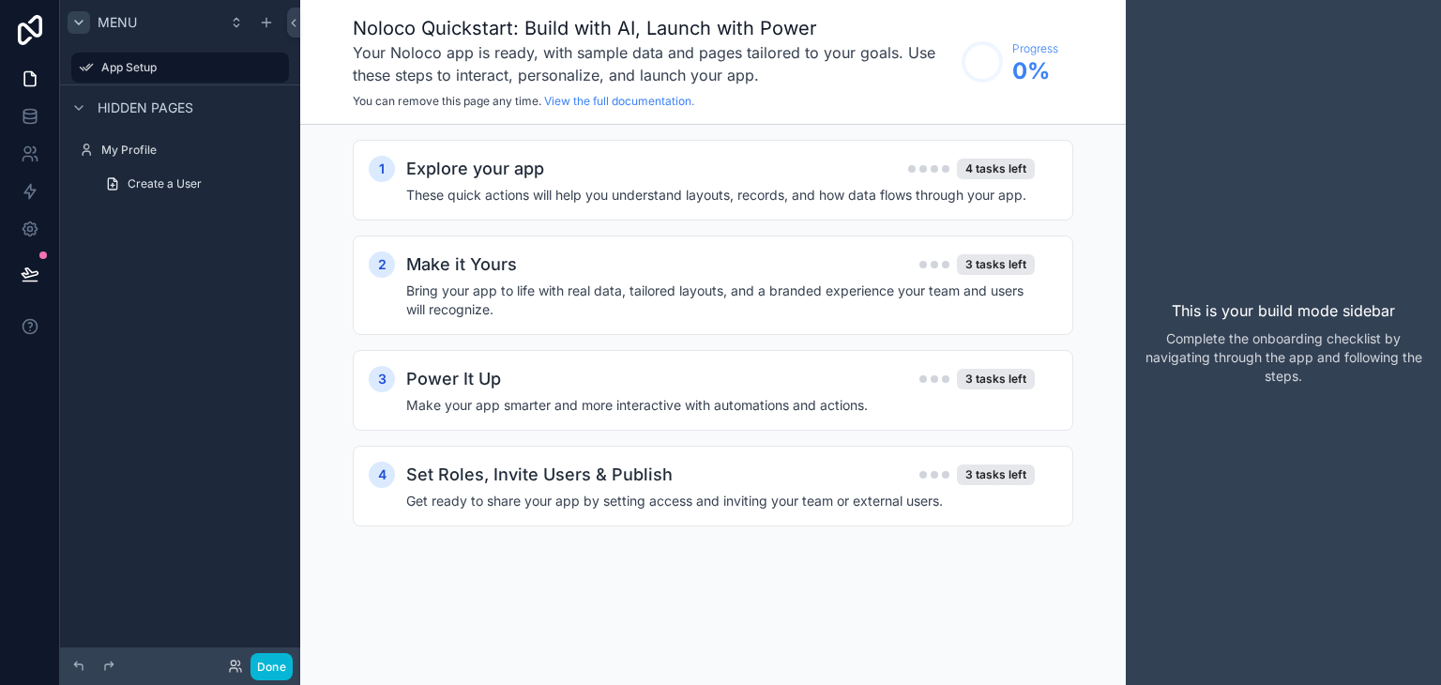
click at [78, 19] on icon "scrollable content" at bounding box center [78, 22] width 15 height 15
click at [109, 113] on span "Hidden pages" at bounding box center [146, 107] width 96 height 19
click at [38, 221] on icon at bounding box center [30, 228] width 19 height 19
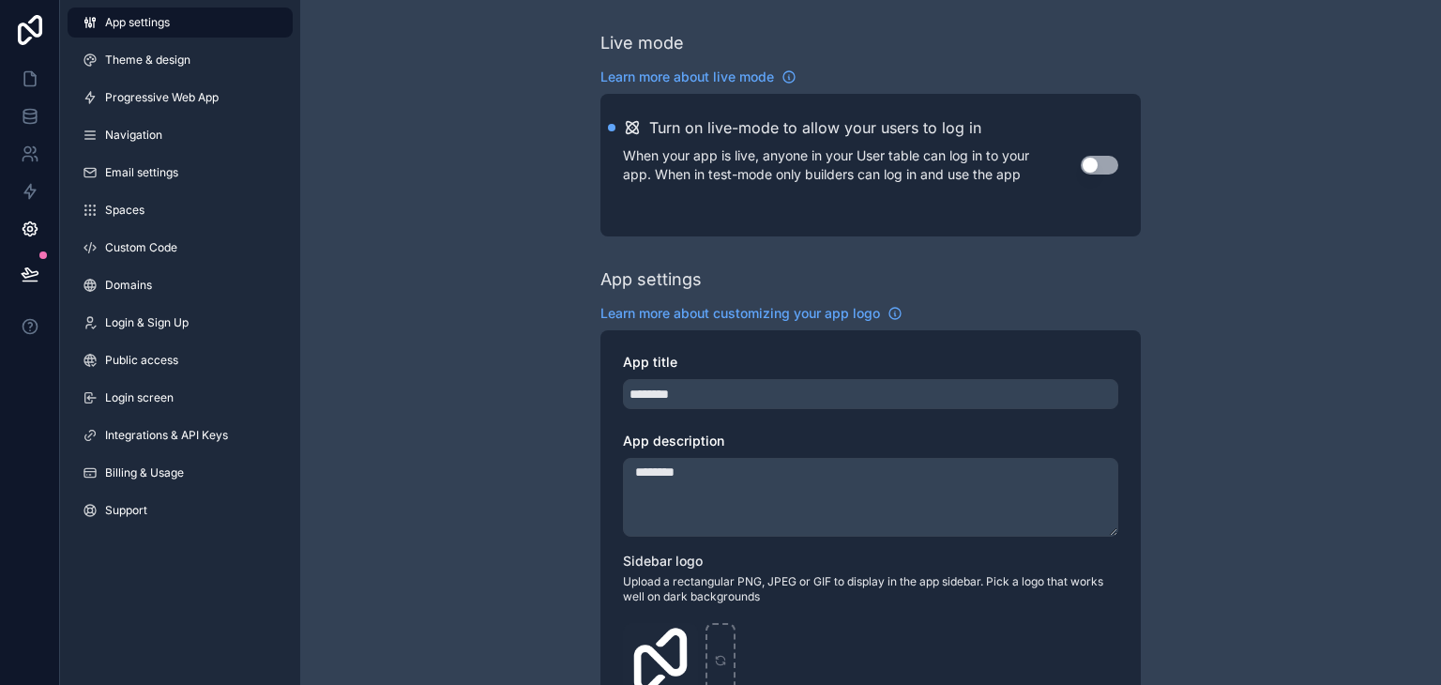
click at [100, 28] on link "App settings" at bounding box center [180, 23] width 225 height 30
click at [134, 134] on span "Navigation" at bounding box center [133, 135] width 57 height 15
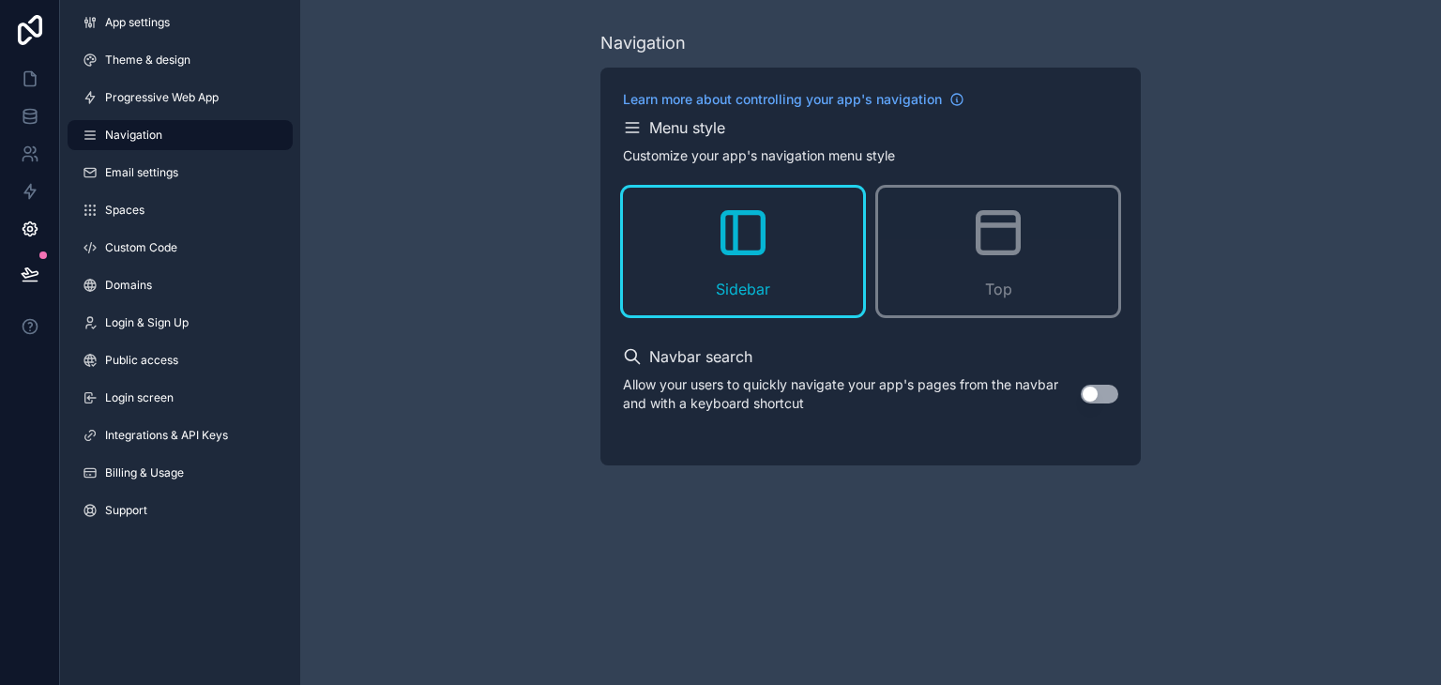
click at [703, 230] on div "Sidebar" at bounding box center [743, 252] width 240 height 128
click at [101, 34] on link "App settings" at bounding box center [180, 23] width 225 height 30
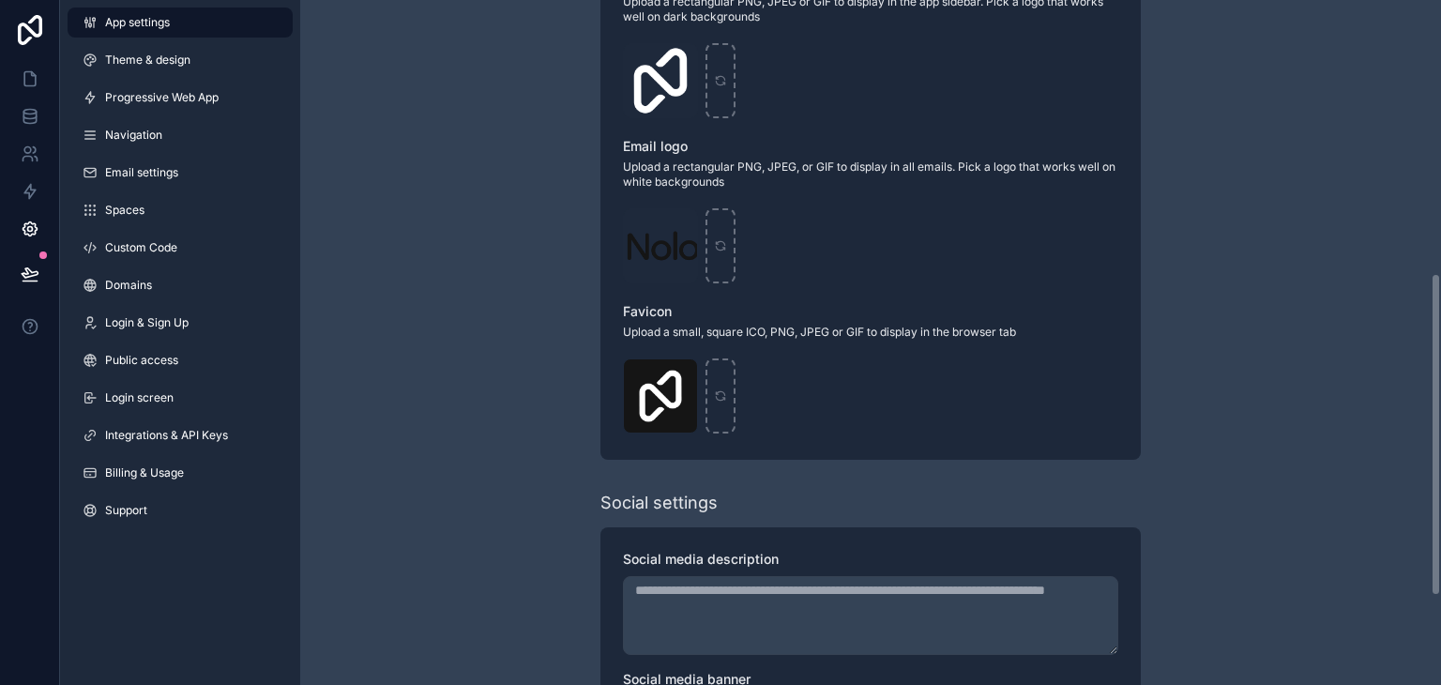
scroll to position [766, 0]
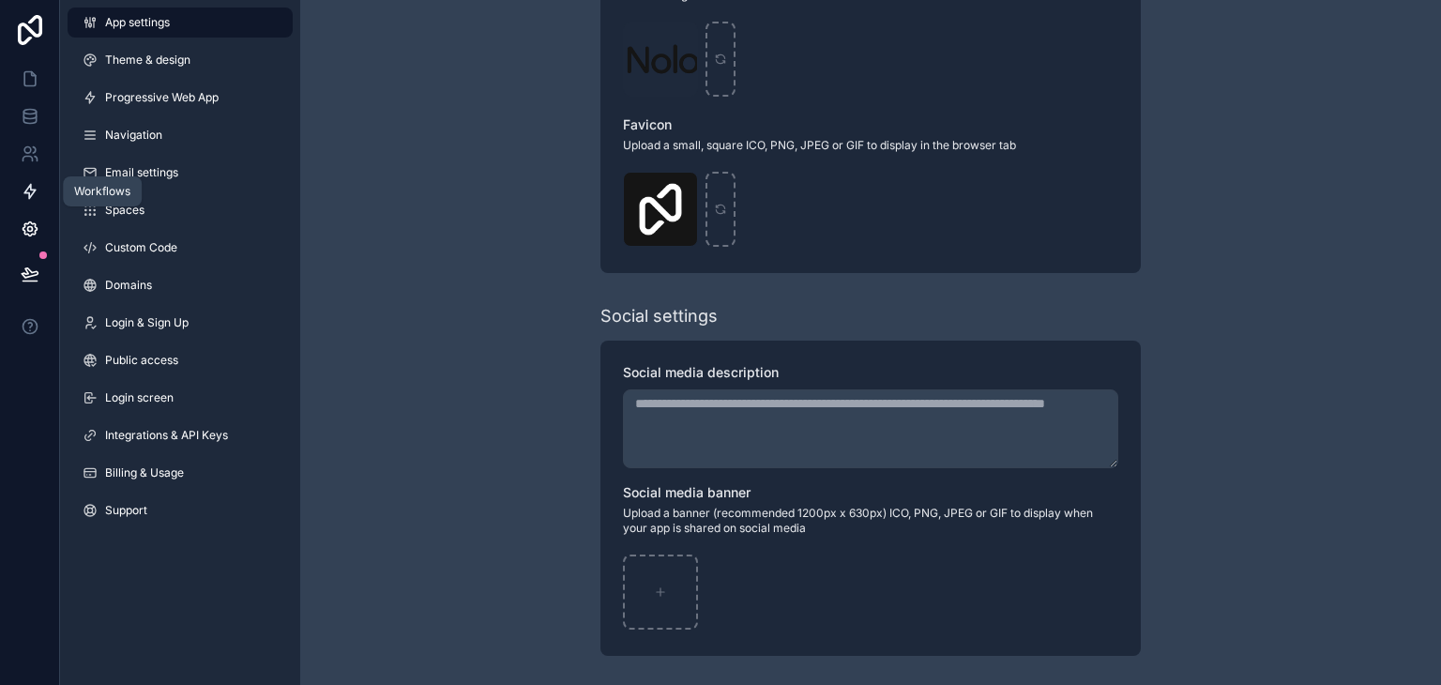
click at [30, 202] on link at bounding box center [29, 192] width 59 height 38
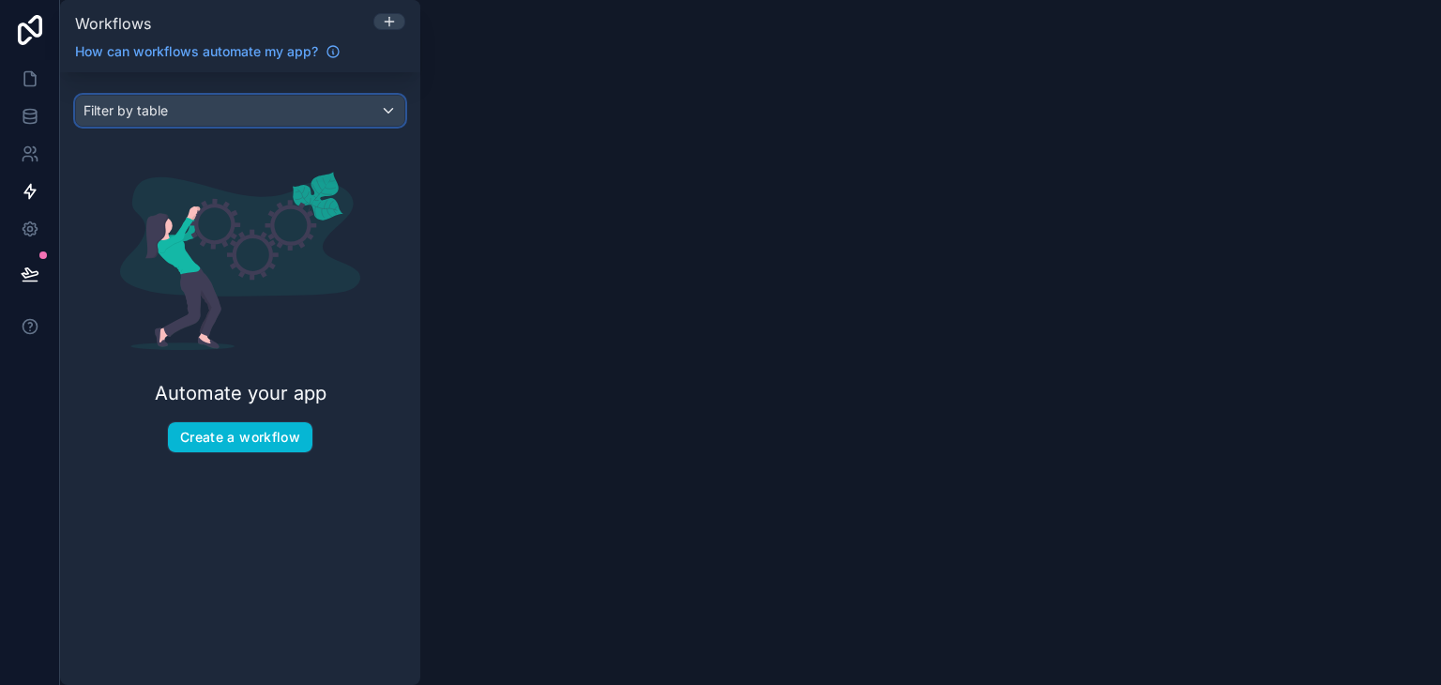
click at [136, 96] on div "Filter by table" at bounding box center [240, 111] width 328 height 30
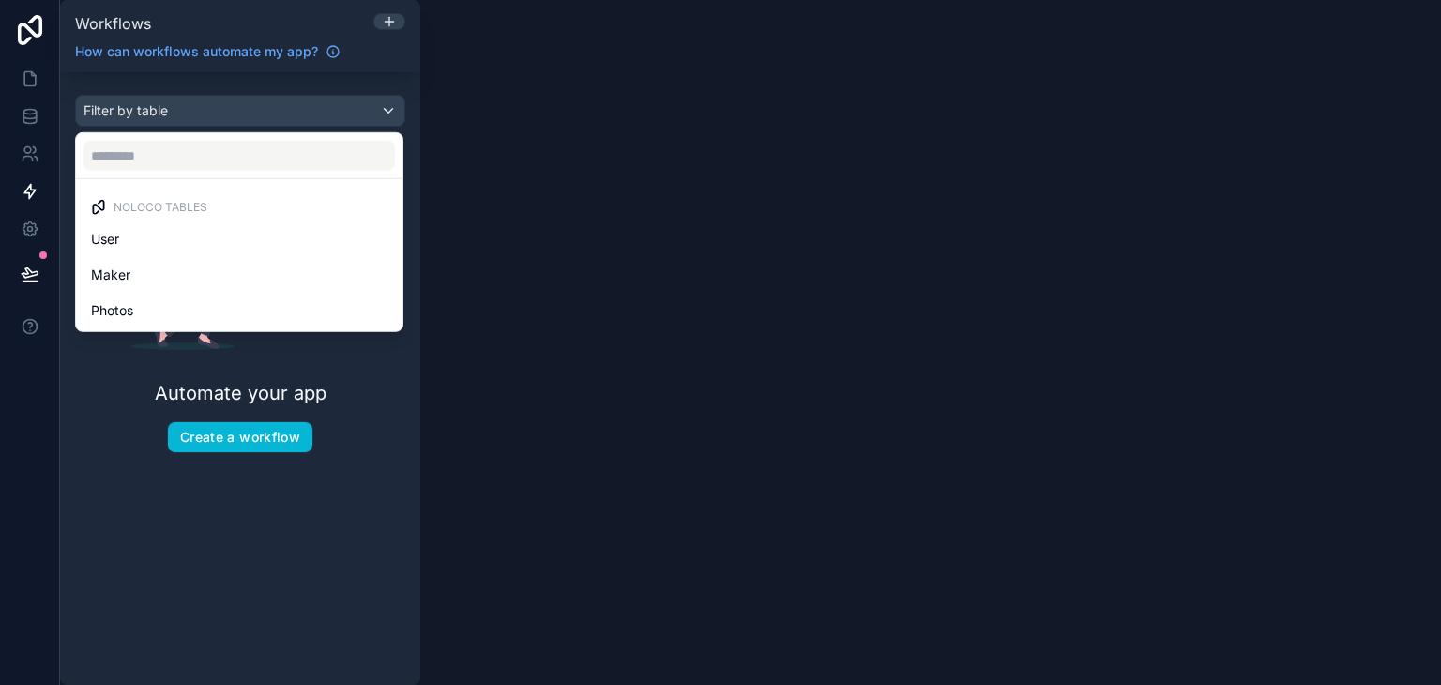
click at [34, 87] on div "scrollable content" at bounding box center [720, 342] width 1441 height 685
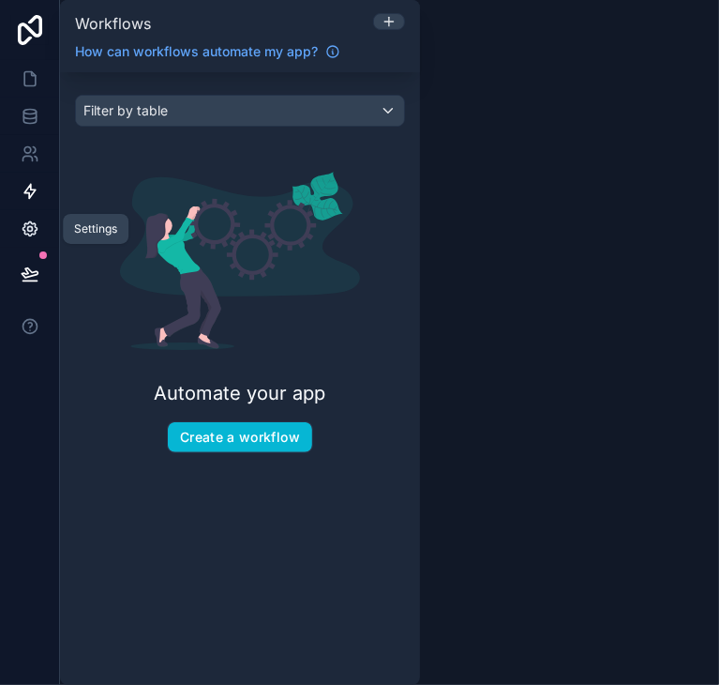
click at [33, 233] on icon at bounding box center [30, 228] width 19 height 19
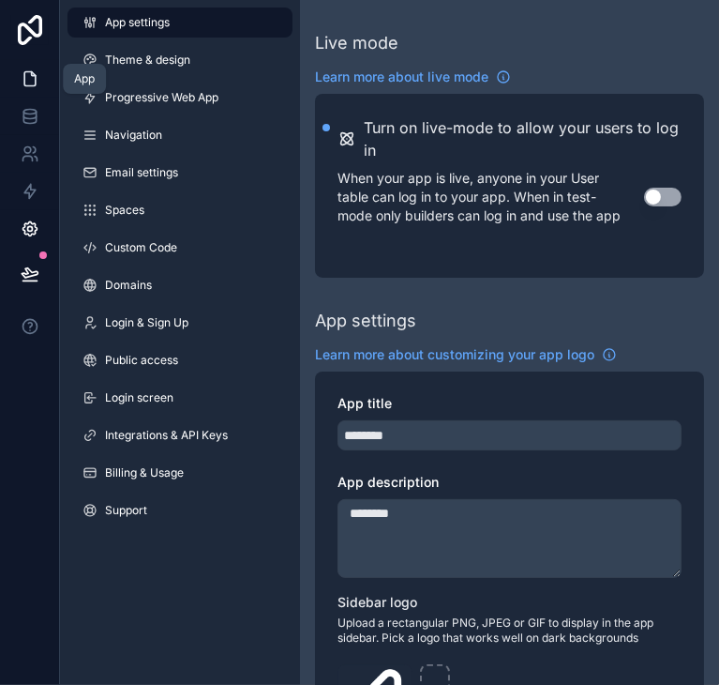
click at [43, 80] on link at bounding box center [29, 79] width 59 height 38
